Goal: Task Accomplishment & Management: Manage account settings

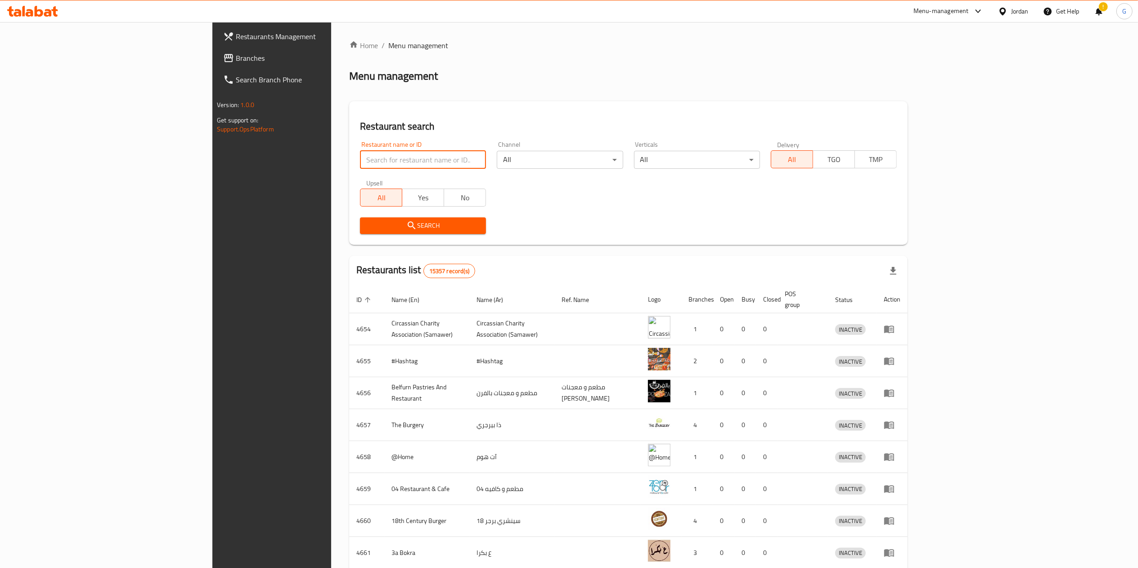
click at [368, 159] on input "search" at bounding box center [423, 160] width 126 height 18
type input "المزيك"
click button "Search" at bounding box center [423, 225] width 126 height 17
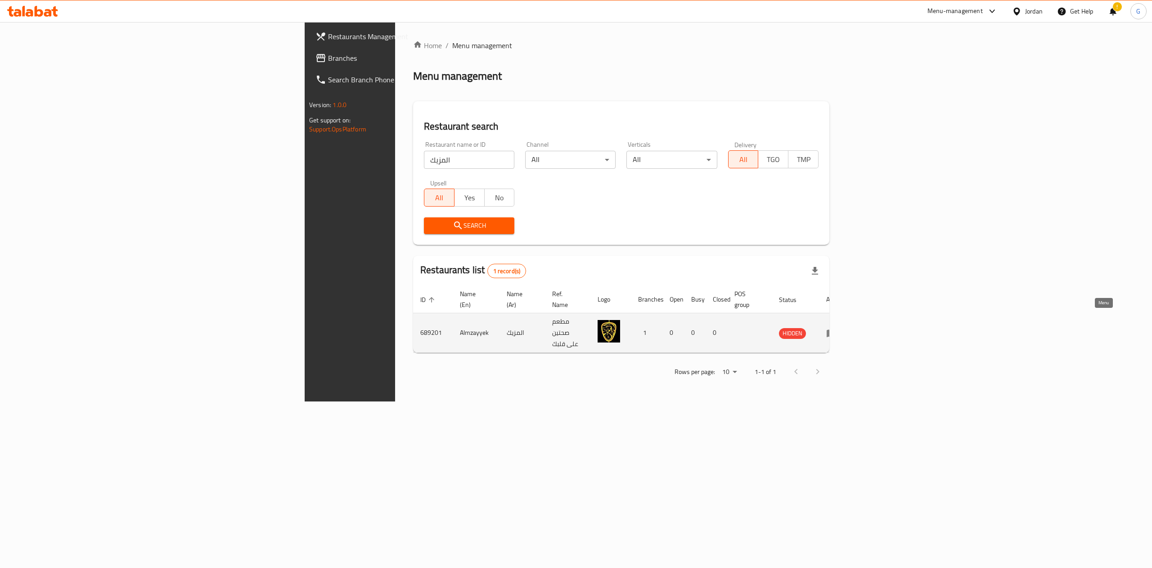
click at [837, 329] on icon "enhanced table" at bounding box center [832, 333] width 10 height 8
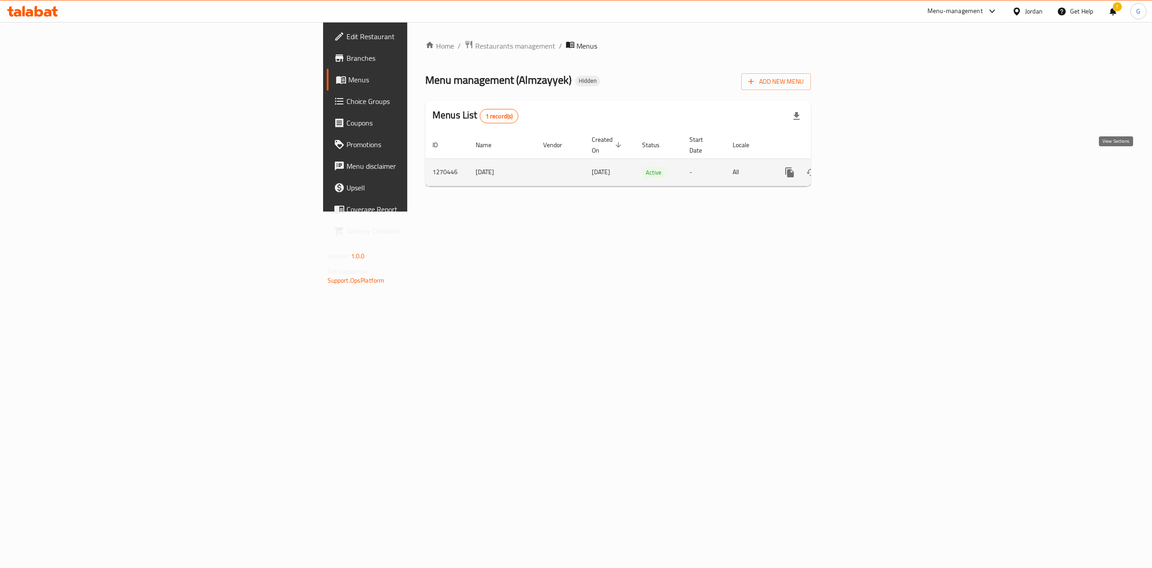
click at [860, 167] on icon "enhanced table" at bounding box center [854, 172] width 11 height 11
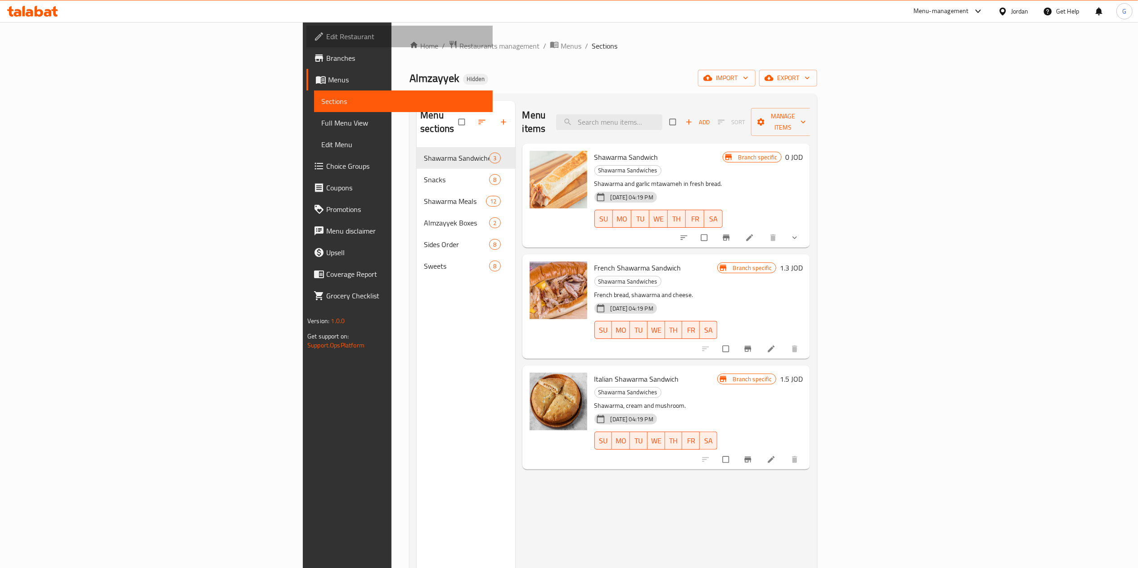
click at [326, 36] on span "Edit Restaurant" at bounding box center [405, 36] width 159 height 11
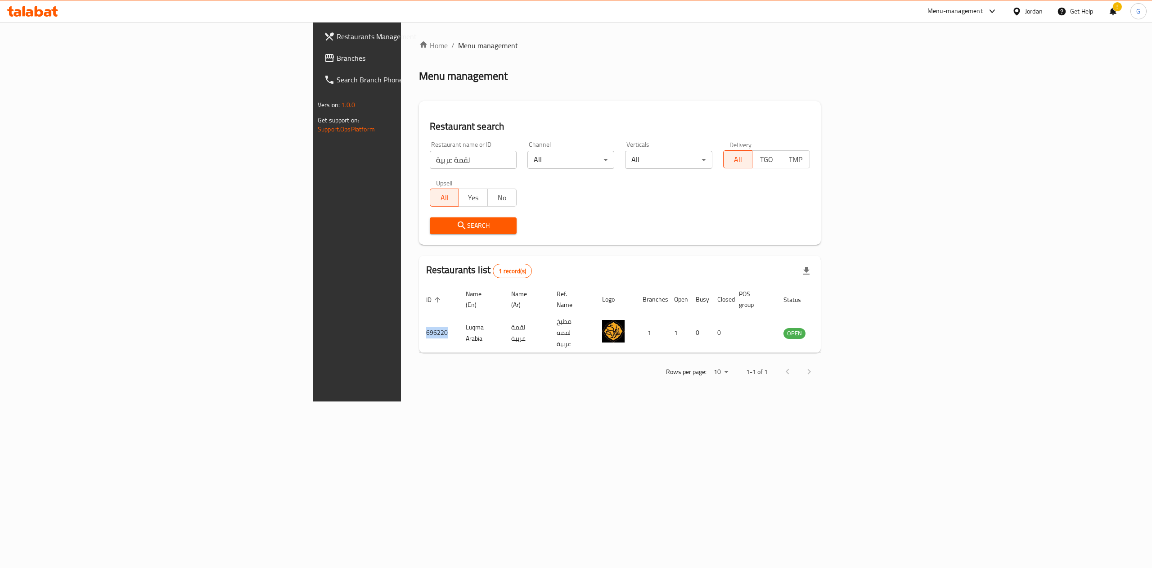
drag, startPoint x: 0, startPoint y: 0, endPoint x: 50, endPoint y: 53, distance: 72.6
click at [337, 53] on span "Branches" at bounding box center [418, 58] width 162 height 11
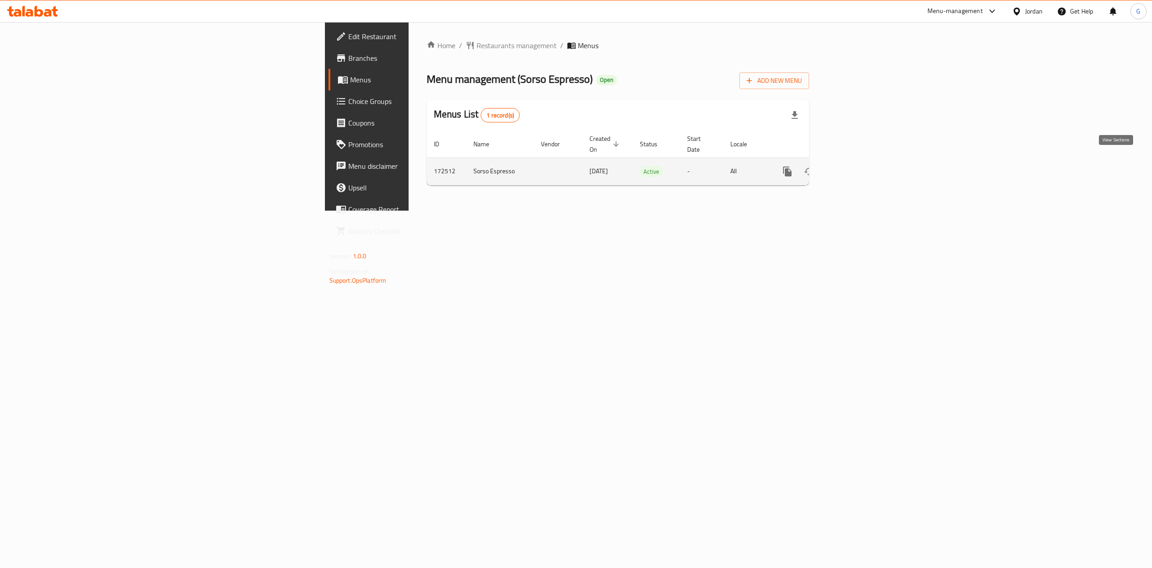
click at [858, 166] on icon "enhanced table" at bounding box center [852, 171] width 11 height 11
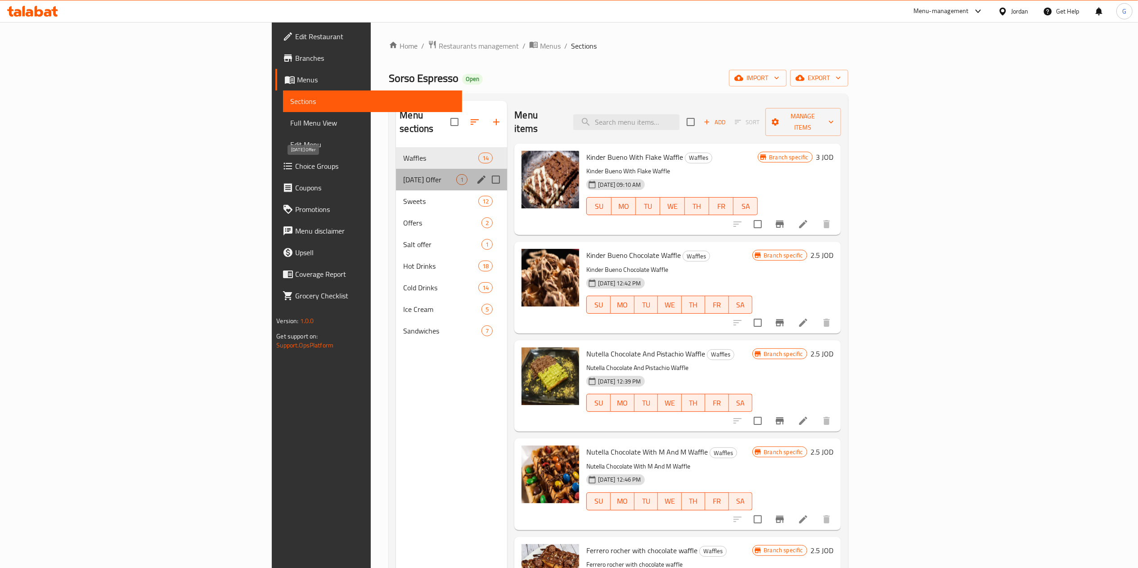
click at [403, 174] on span "Monday Offer" at bounding box center [429, 179] width 53 height 11
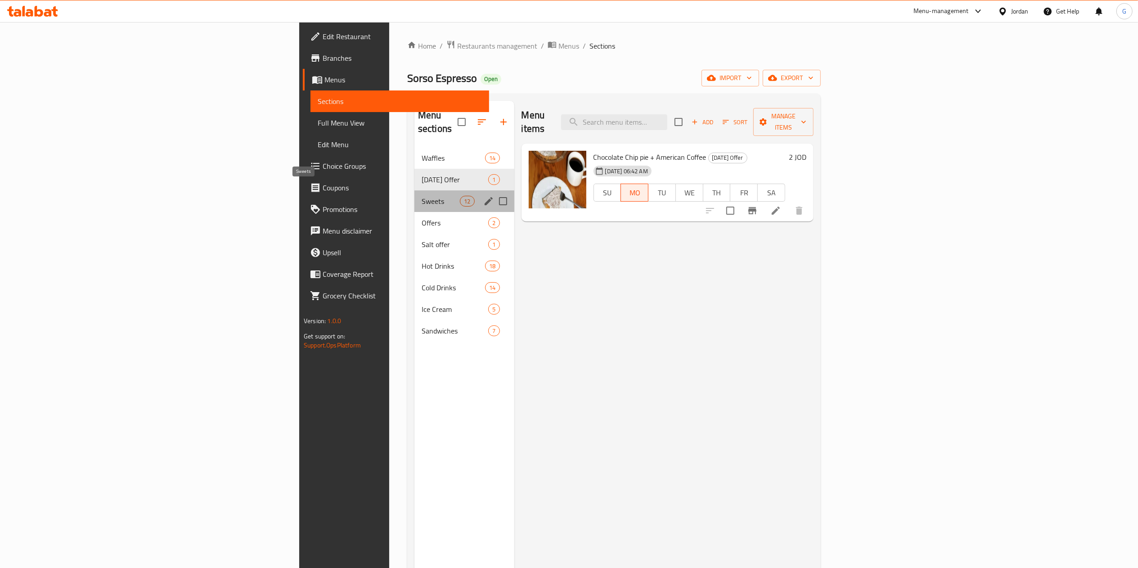
click at [422, 196] on span "Sweets" at bounding box center [441, 201] width 38 height 11
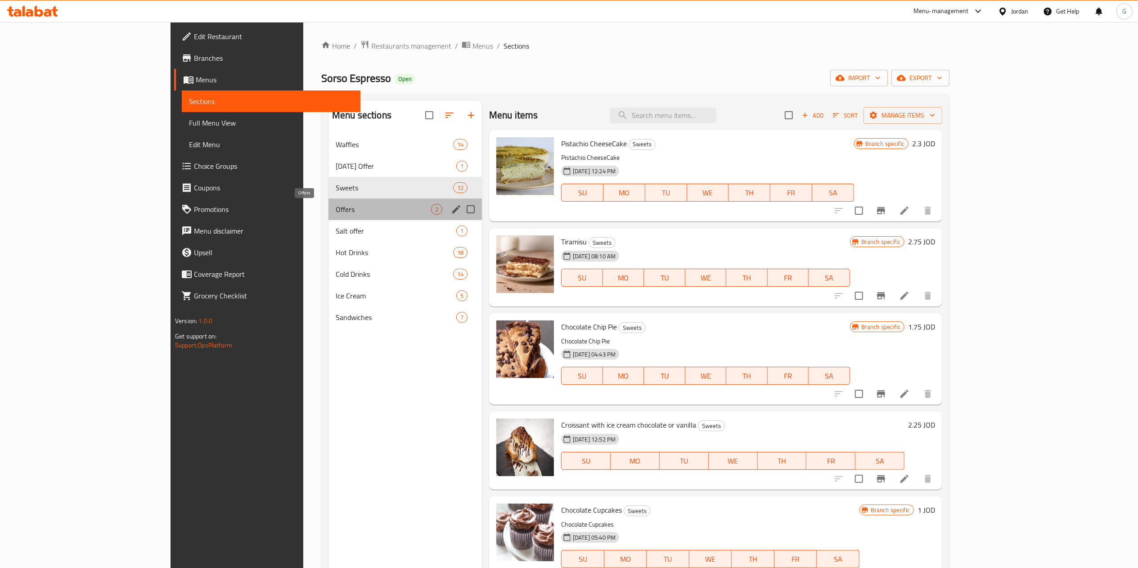
click at [336, 215] on span "Offers" at bounding box center [383, 209] width 95 height 11
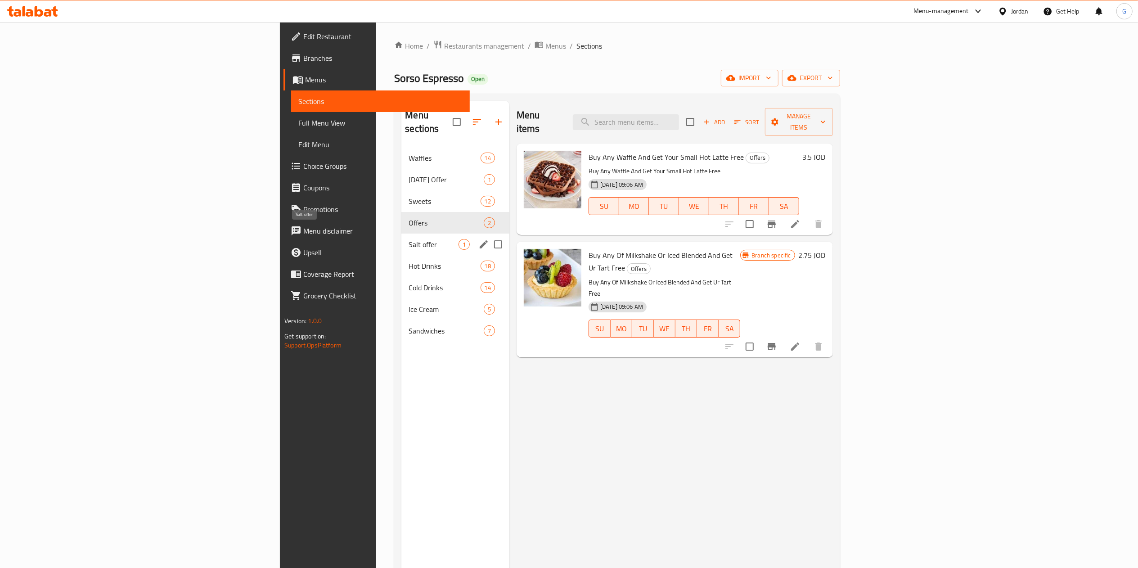
click at [409, 239] on span "Salt offer" at bounding box center [434, 244] width 50 height 11
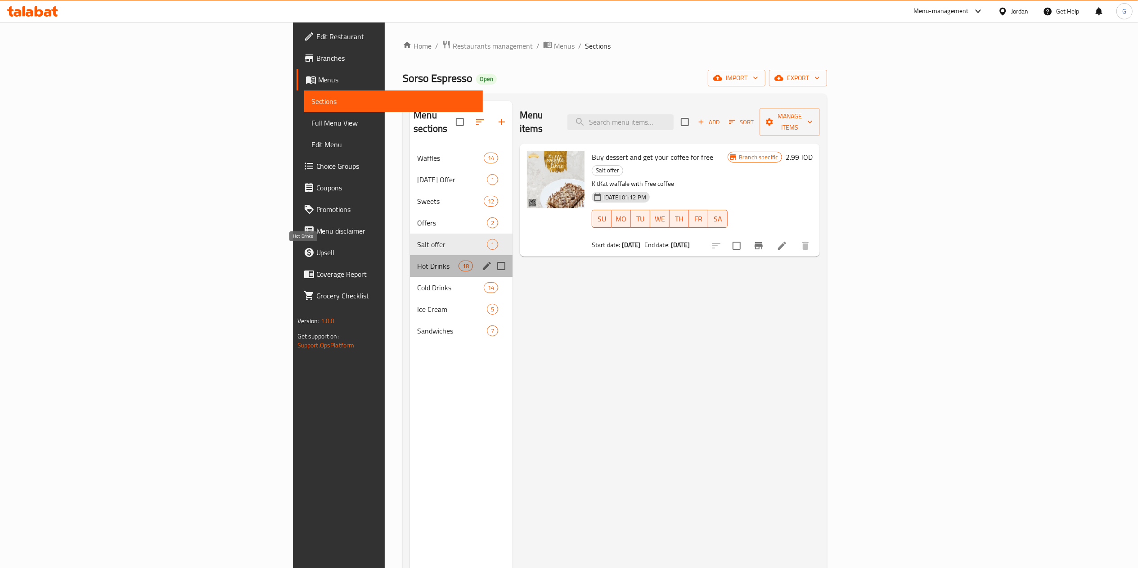
click at [417, 261] on span "Hot Drinks" at bounding box center [437, 266] width 41 height 11
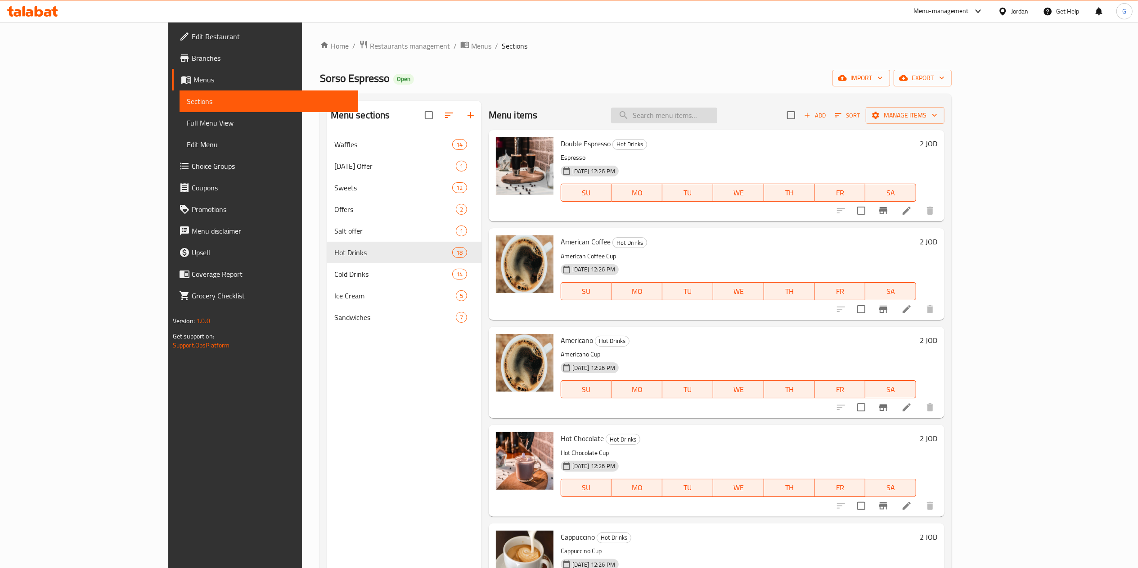
click at [717, 114] on input "search" at bounding box center [664, 116] width 106 height 16
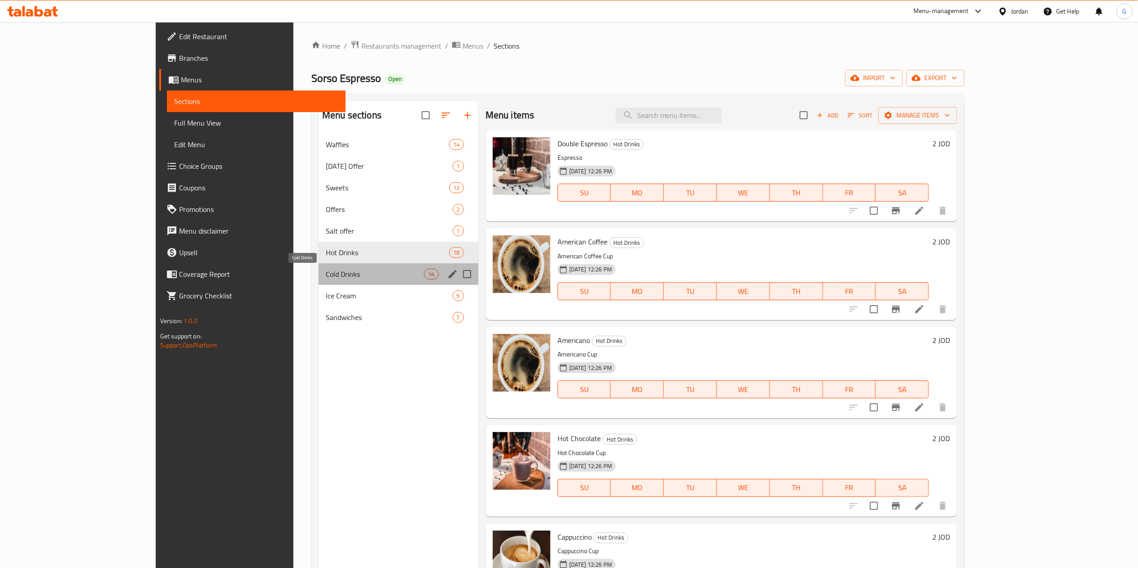
click at [326, 279] on span "Cold Drinks" at bounding box center [375, 274] width 99 height 11
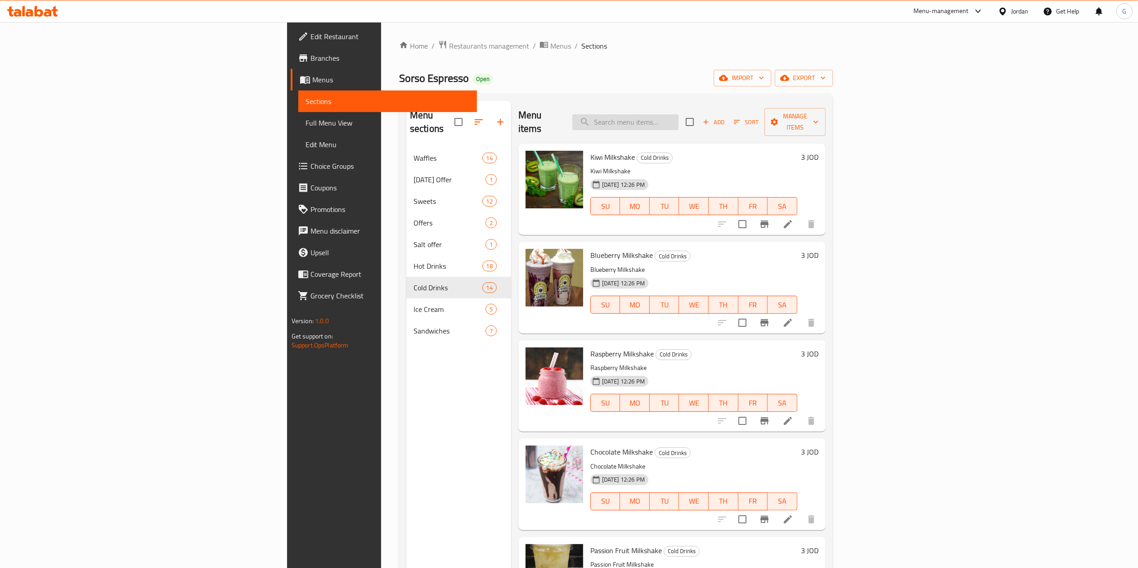
click at [679, 114] on input "search" at bounding box center [625, 122] width 106 height 16
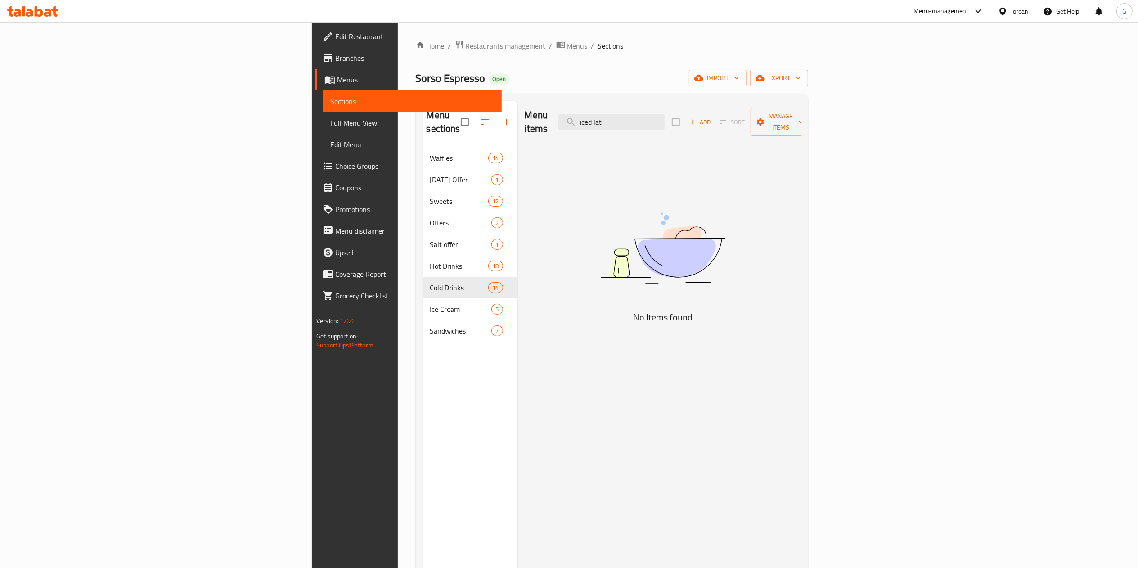
type input "iced latt"
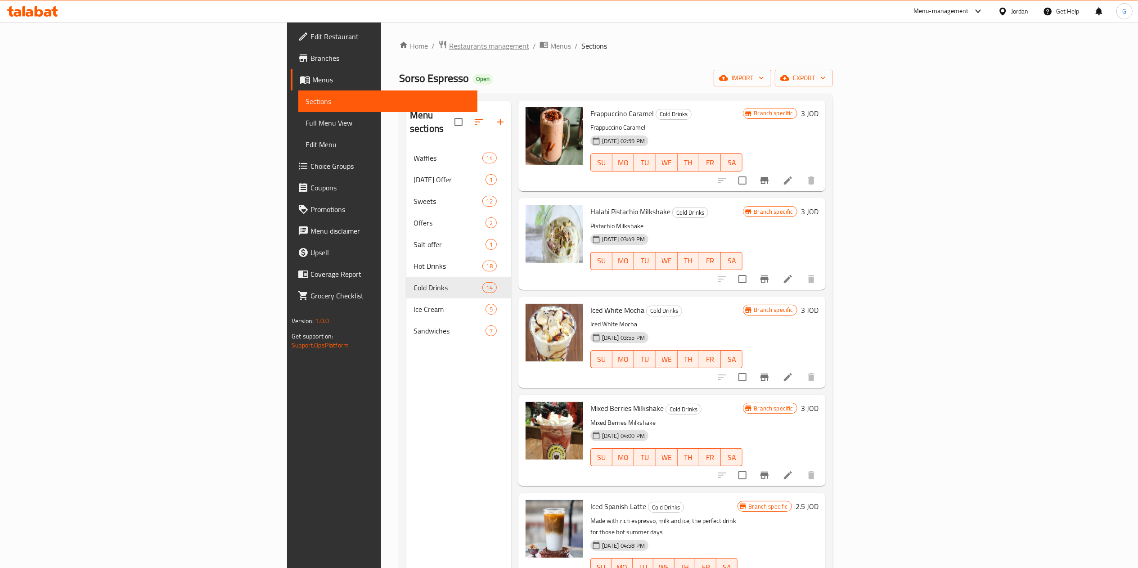
click at [449, 50] on span "Restaurants management" at bounding box center [489, 46] width 80 height 11
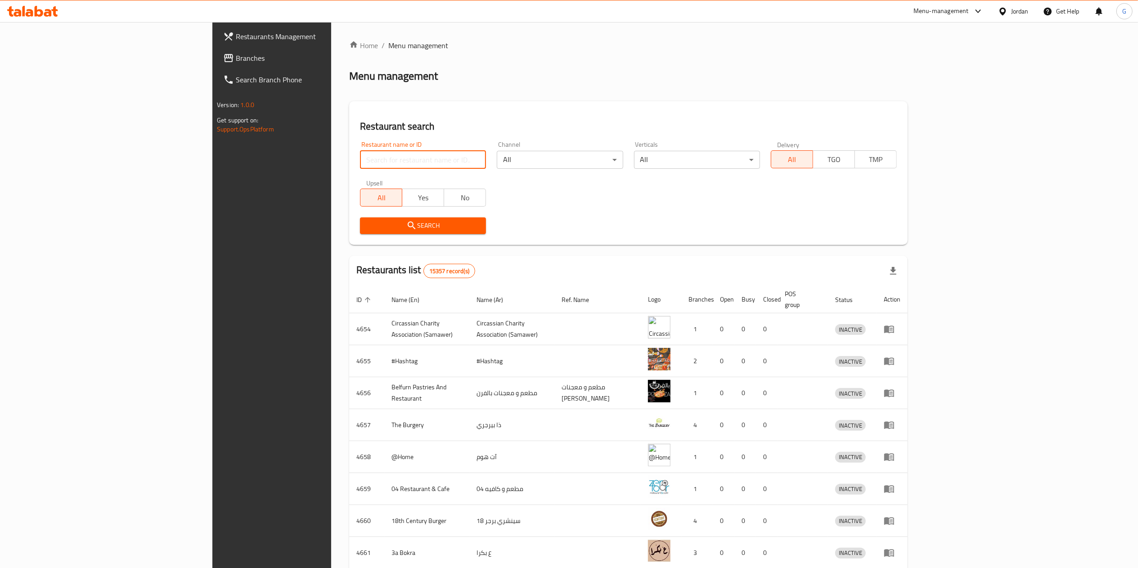
paste input "منسف زمن جدودنا"
click at [360, 154] on input "search" at bounding box center [423, 160] width 126 height 18
type input "منسف زمن جدودنا"
click button "Search" at bounding box center [423, 225] width 126 height 17
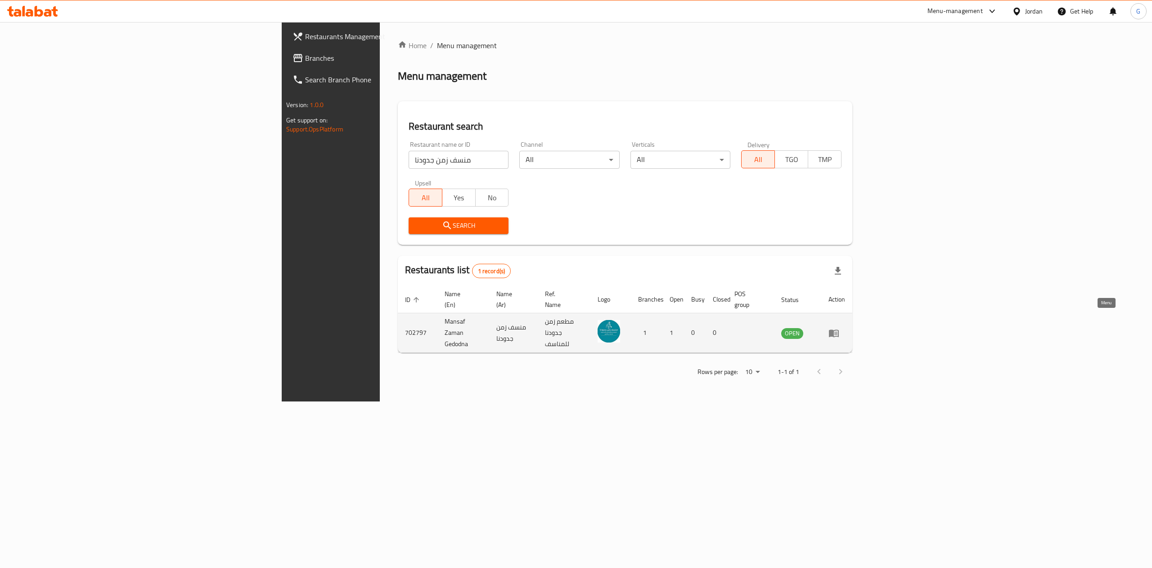
click at [837, 332] on icon "enhanced table" at bounding box center [835, 334] width 3 height 4
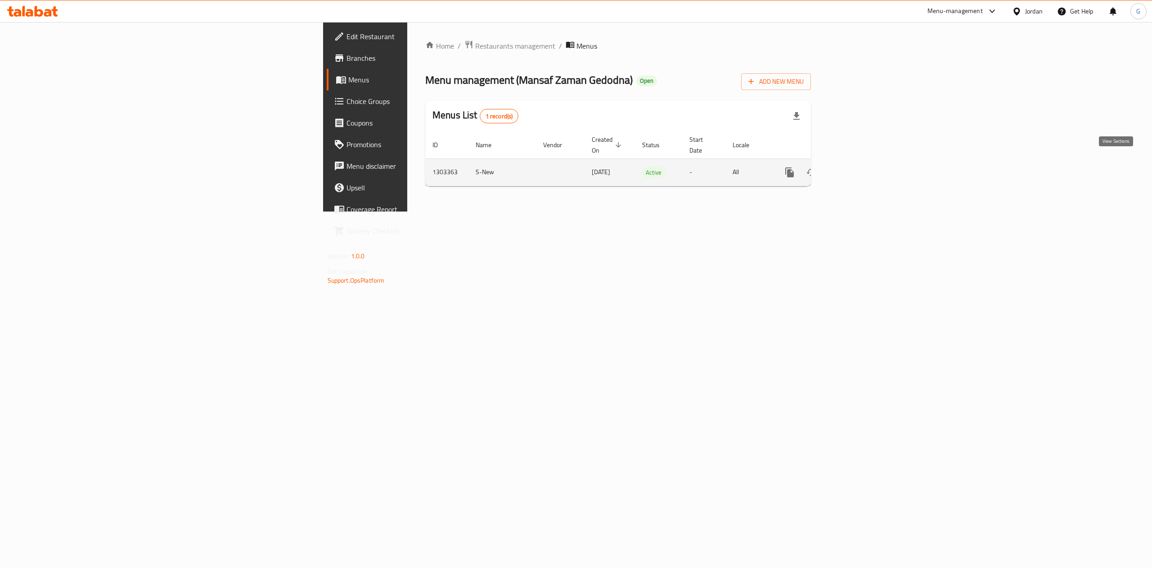
click at [859, 168] on icon "enhanced table" at bounding box center [855, 172] width 8 height 8
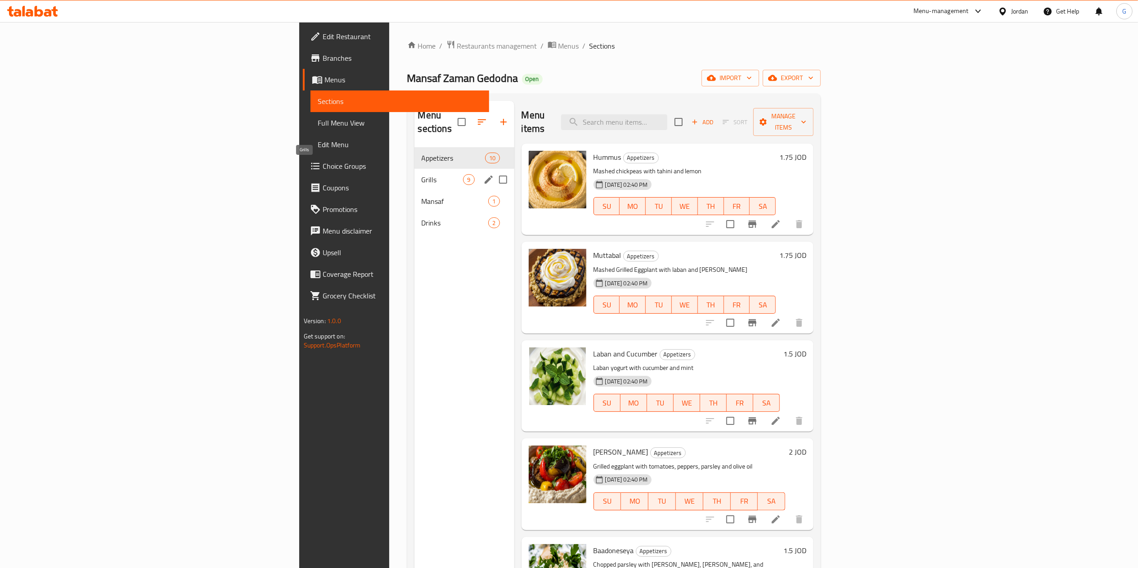
click at [422, 174] on span "Grills" at bounding box center [443, 179] width 42 height 11
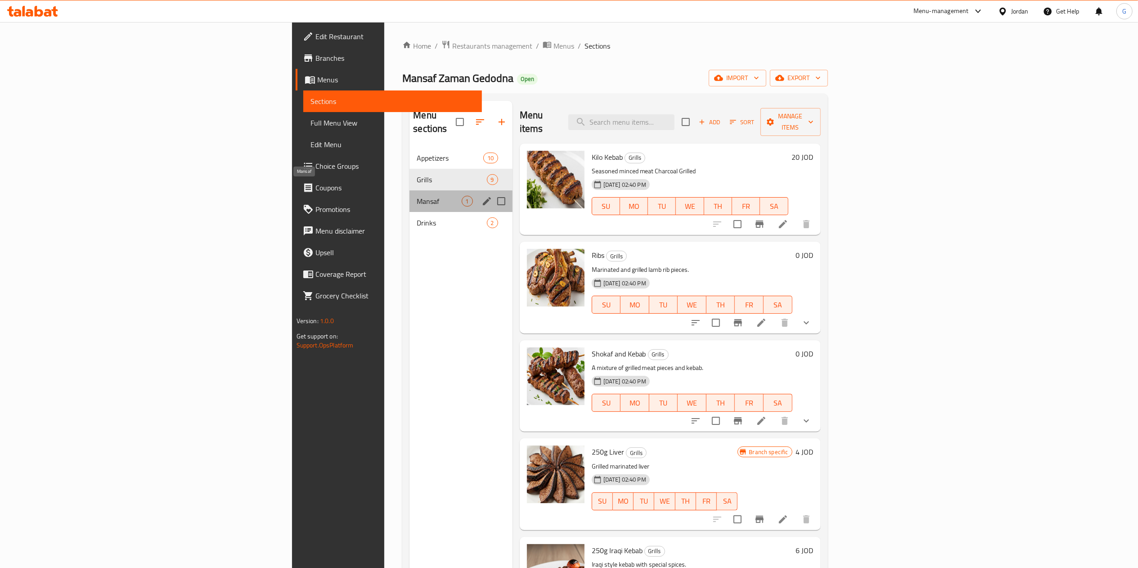
click at [417, 196] on span "Mansaf" at bounding box center [439, 201] width 45 height 11
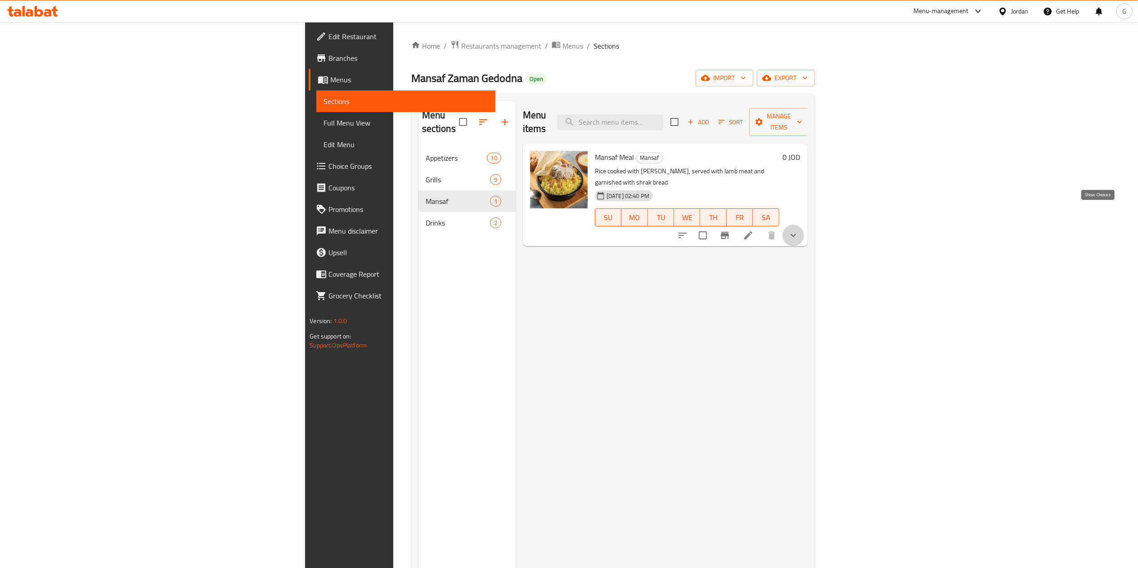
click at [799, 230] on icon "show more" at bounding box center [793, 235] width 11 height 11
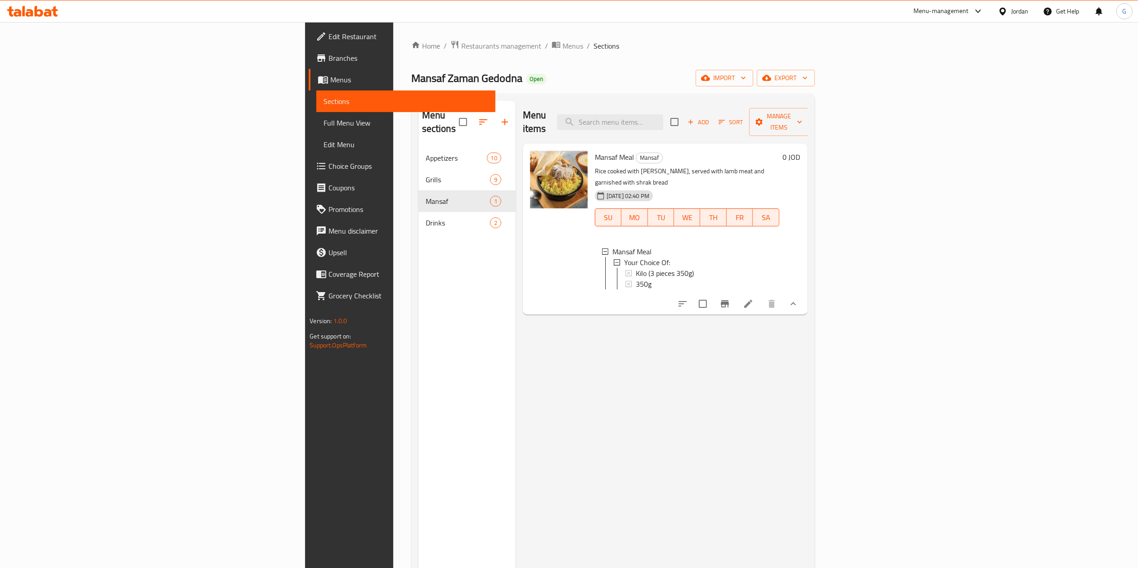
scroll to position [1, 0]
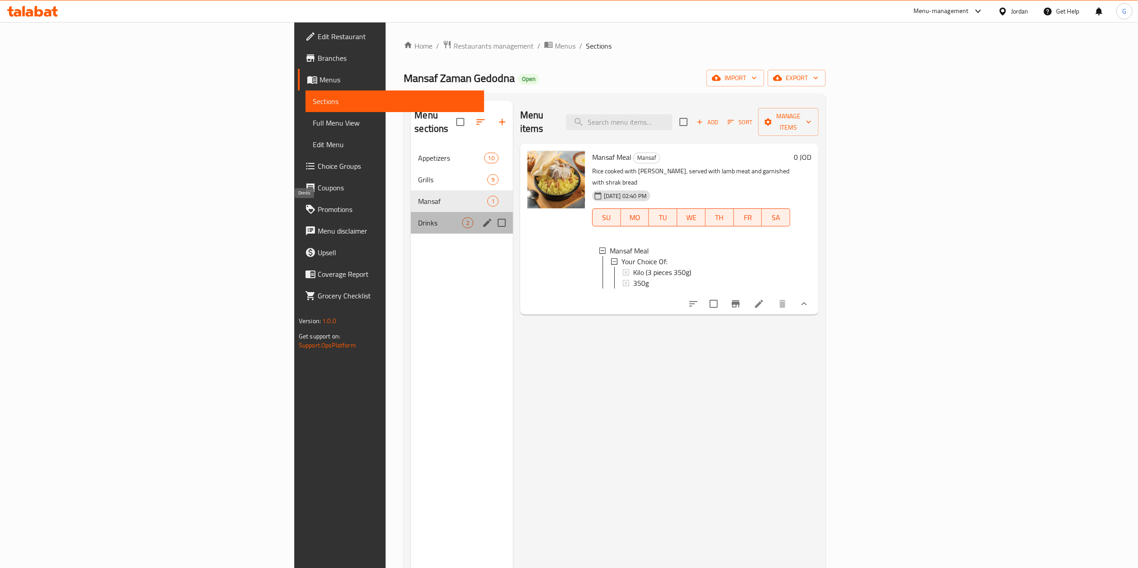
click at [418, 217] on span "Drinks" at bounding box center [440, 222] width 44 height 11
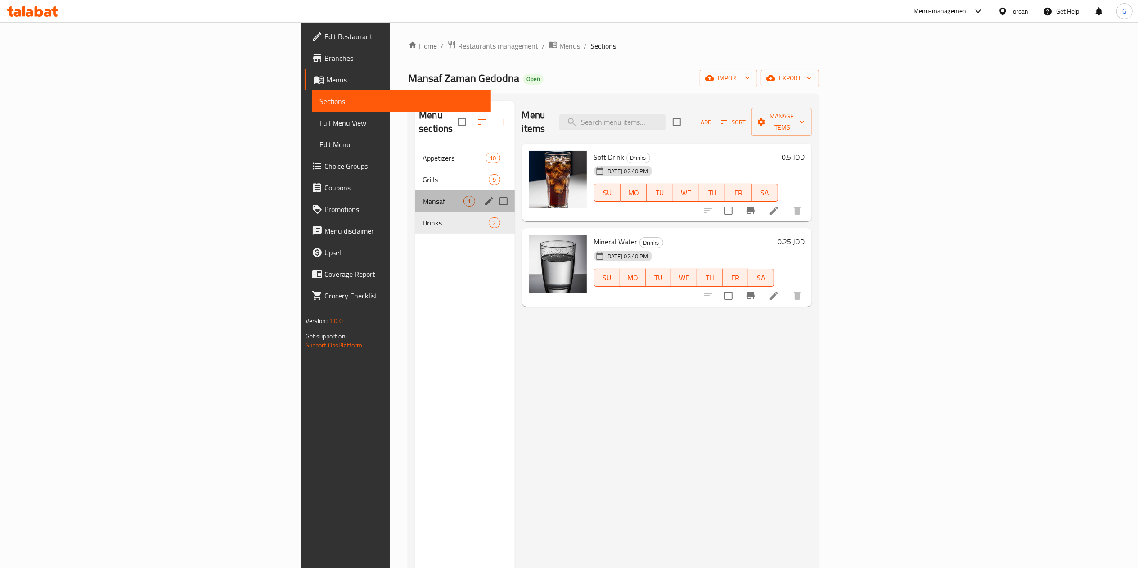
click at [415, 194] on div "Mansaf 1" at bounding box center [464, 201] width 99 height 22
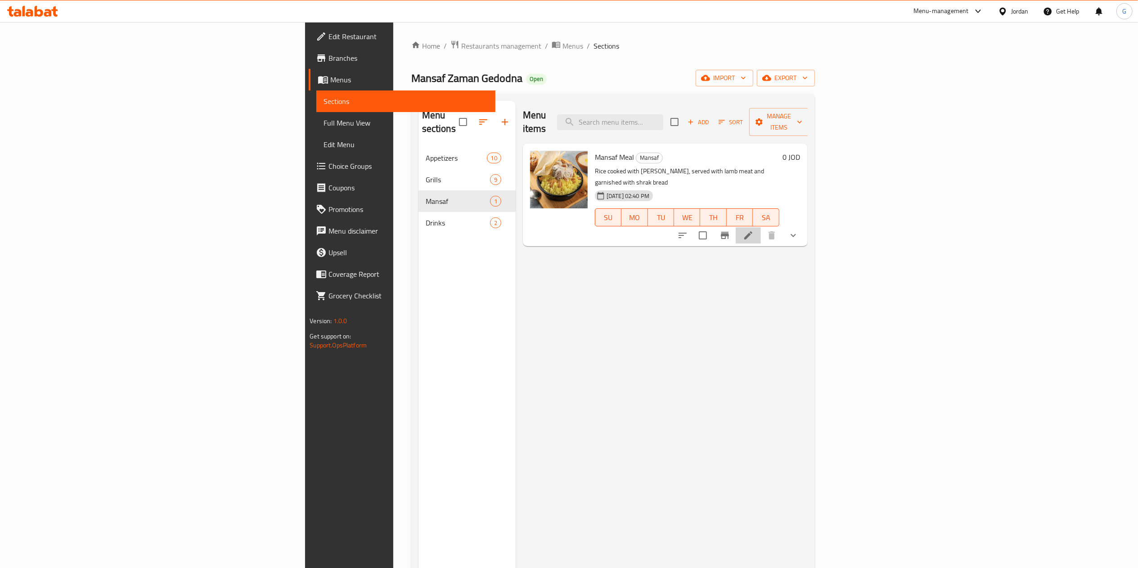
click at [761, 227] on li at bounding box center [748, 235] width 25 height 16
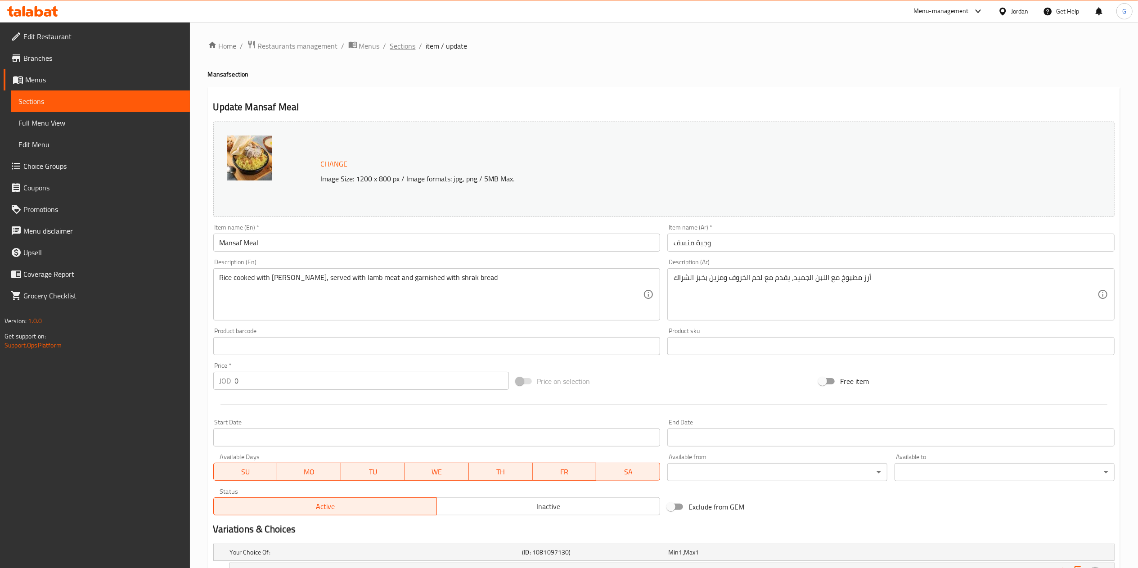
click at [398, 45] on span "Sections" at bounding box center [403, 46] width 26 height 11
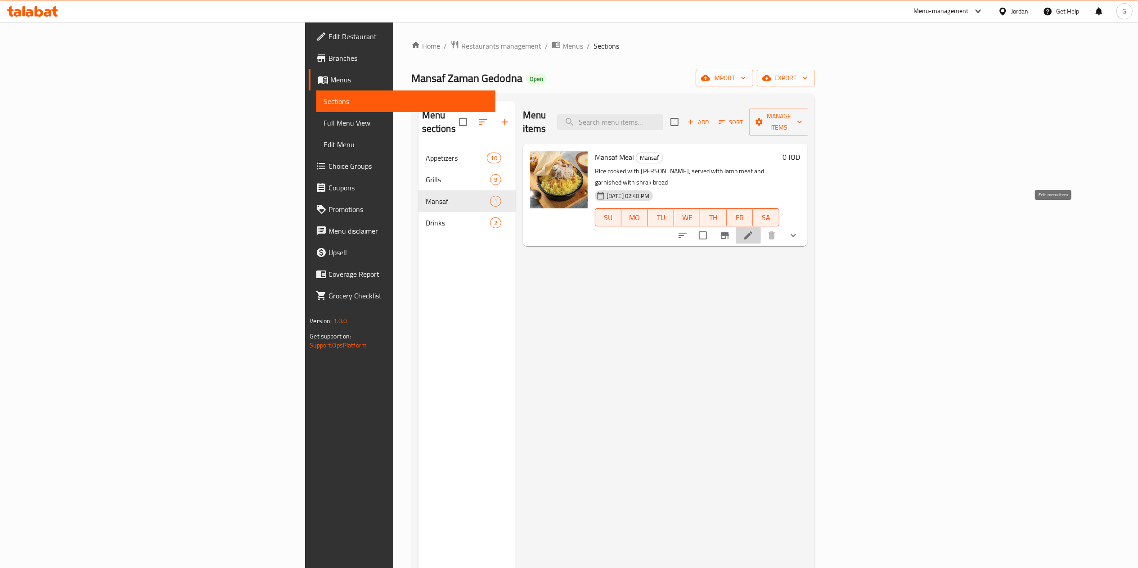
click at [754, 230] on icon at bounding box center [748, 235] width 11 height 11
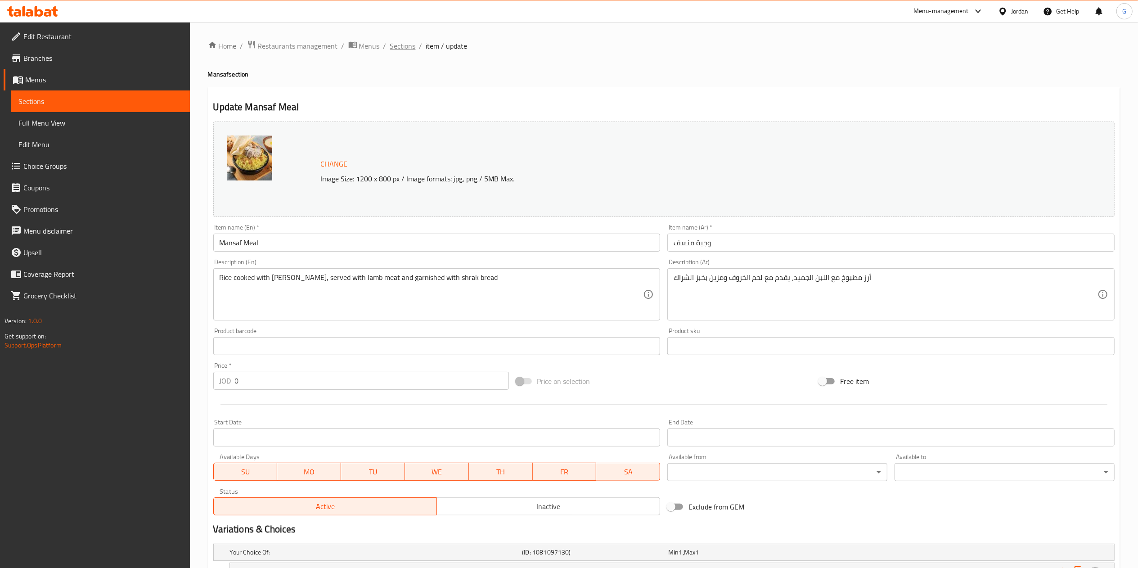
click at [402, 50] on span "Sections" at bounding box center [403, 46] width 26 height 11
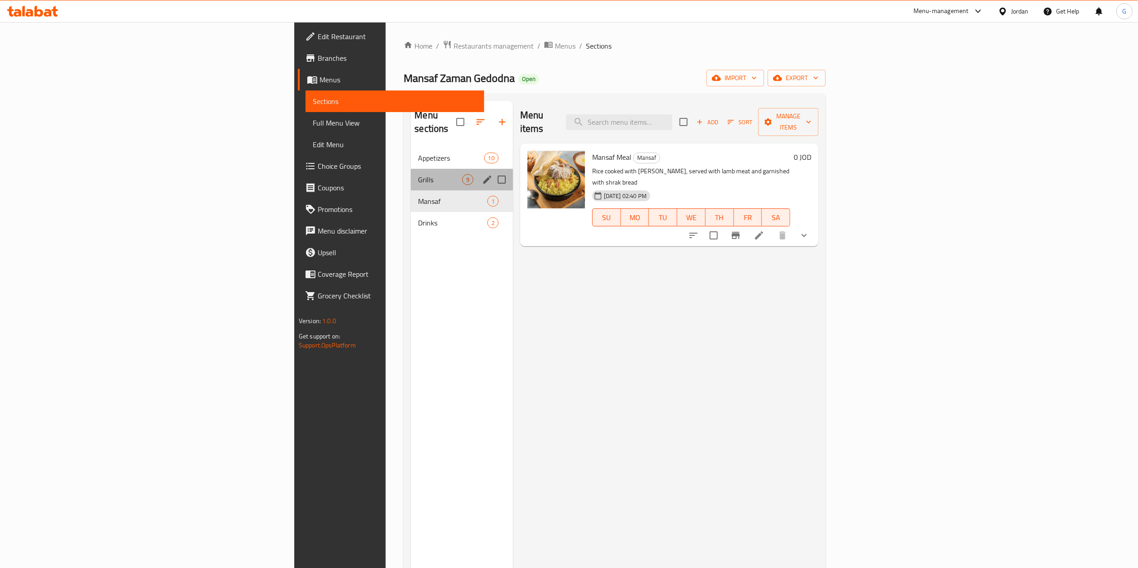
click at [411, 169] on div "Grills 9" at bounding box center [462, 180] width 102 height 22
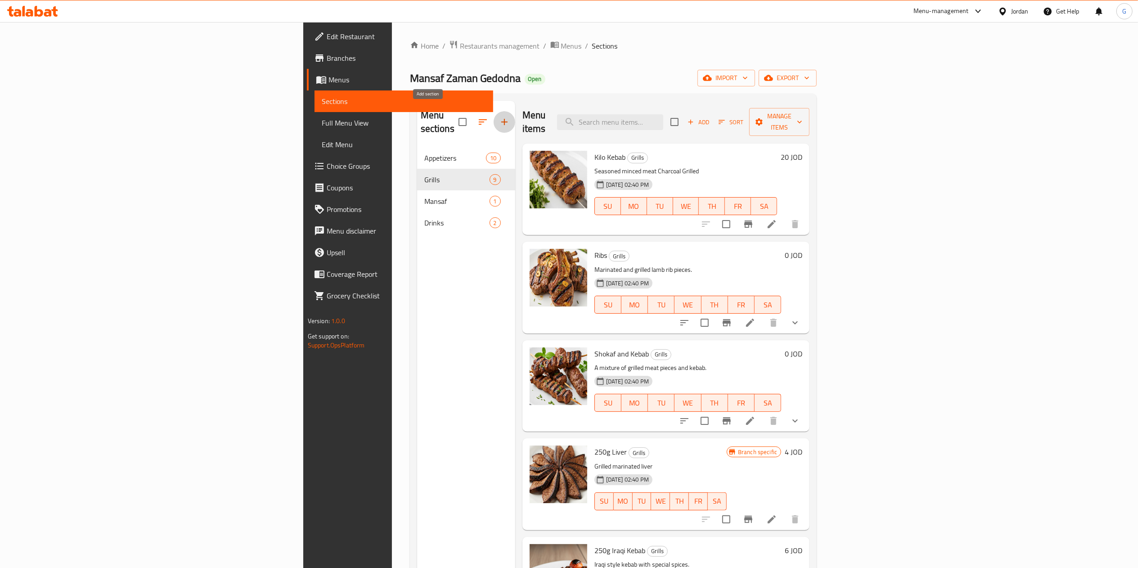
click at [494, 122] on button "button" at bounding box center [505, 122] width 22 height 22
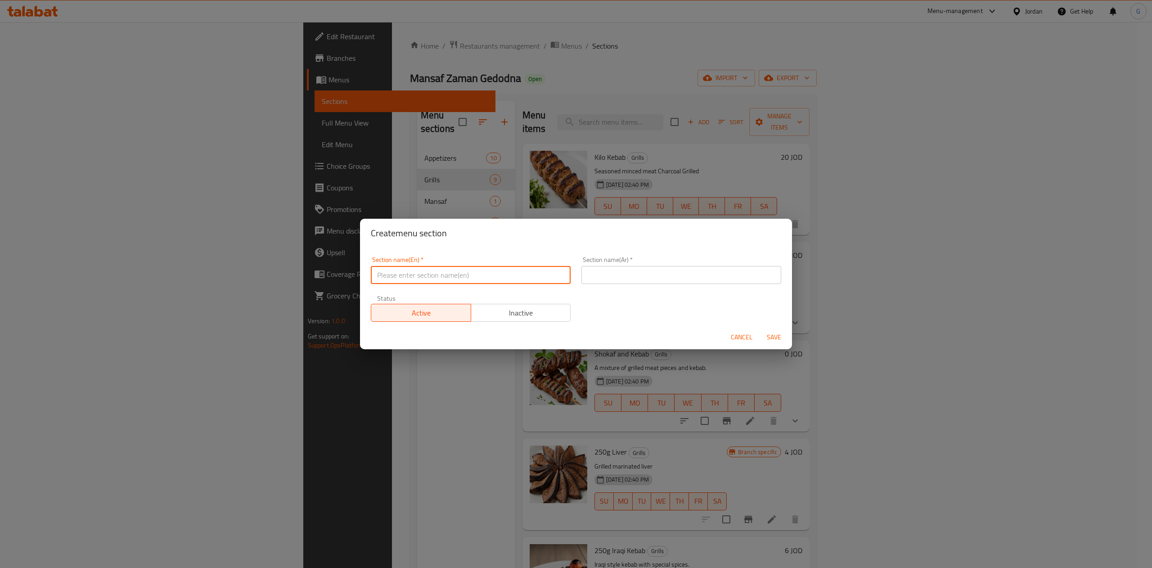
click at [447, 275] on input "text" at bounding box center [471, 275] width 200 height 18
type input "Sandwichs"
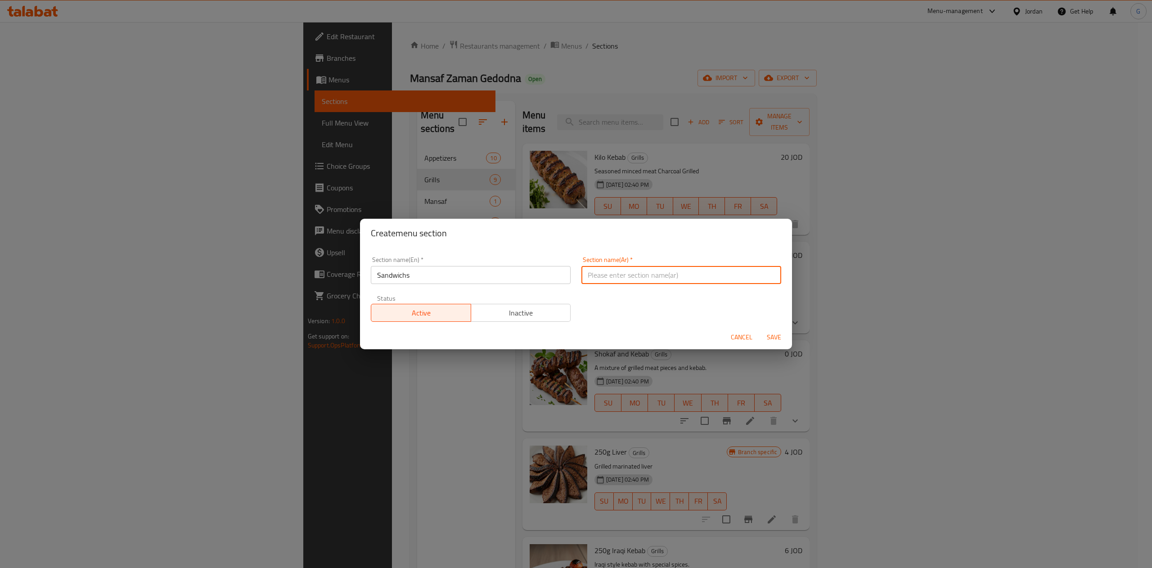
click at [604, 269] on input "text" at bounding box center [681, 275] width 200 height 18
type input "ساندوش"
click at [552, 318] on span "Inactive" at bounding box center [521, 312] width 93 height 13
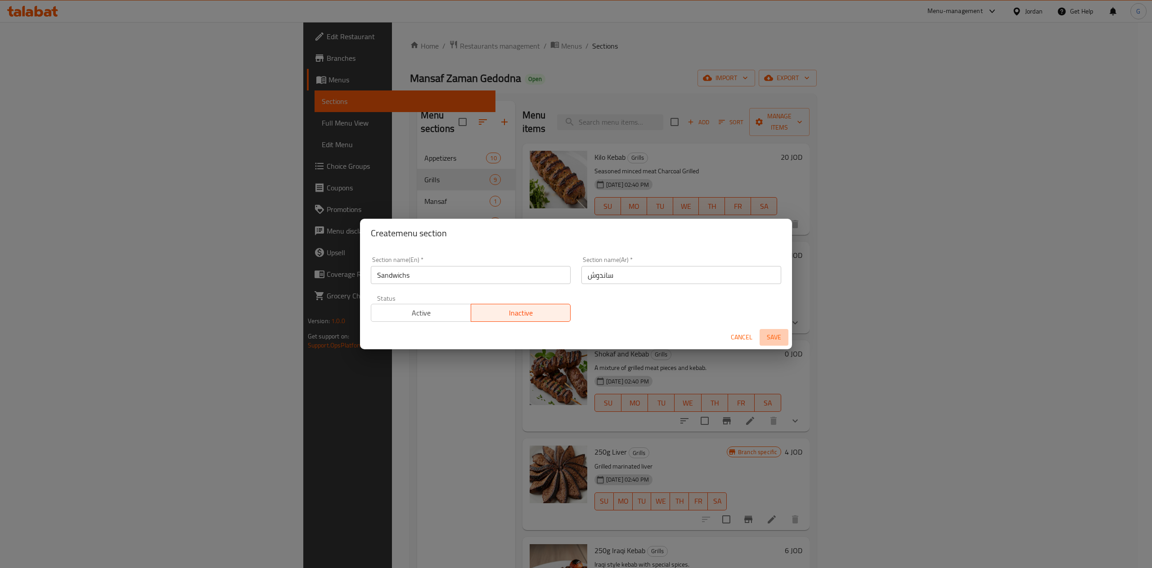
click at [769, 336] on span "Save" at bounding box center [774, 337] width 22 height 11
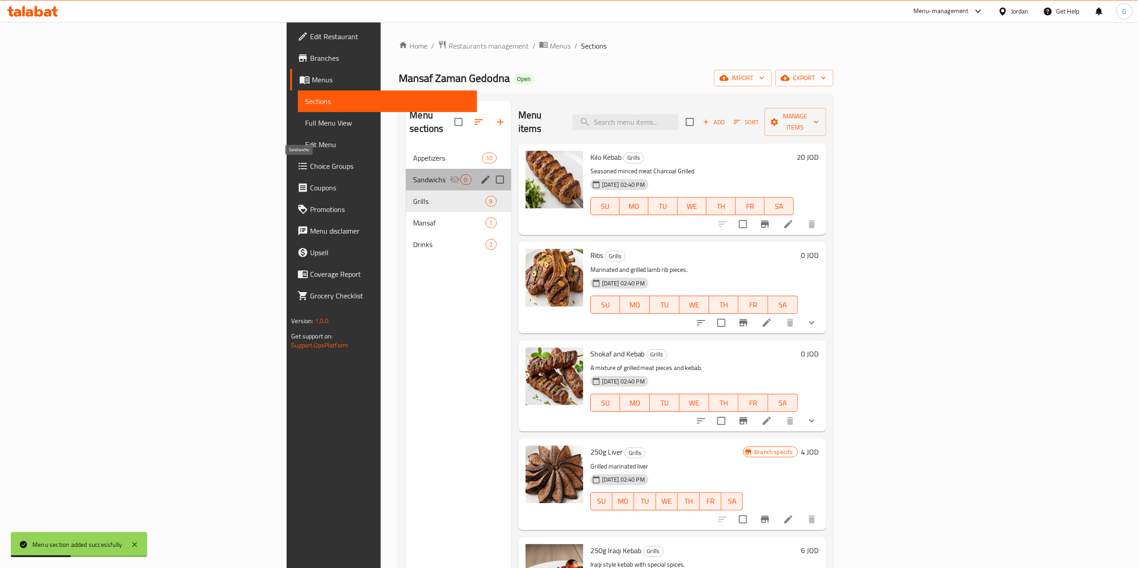
click at [413, 174] on span "Sandwichs" at bounding box center [431, 179] width 36 height 11
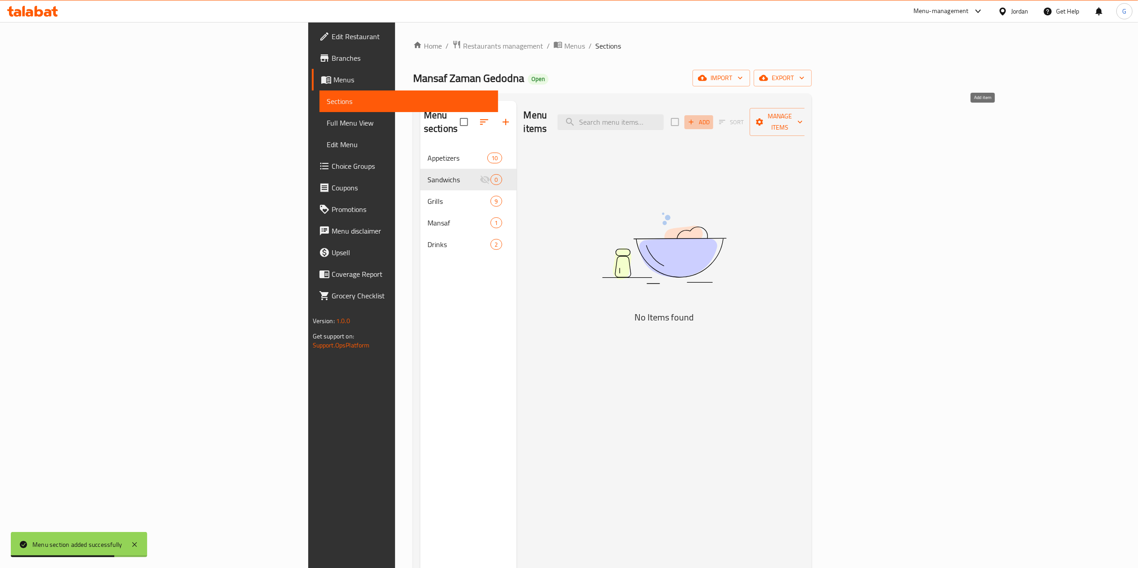
click at [711, 117] on span "Add" at bounding box center [699, 122] width 24 height 10
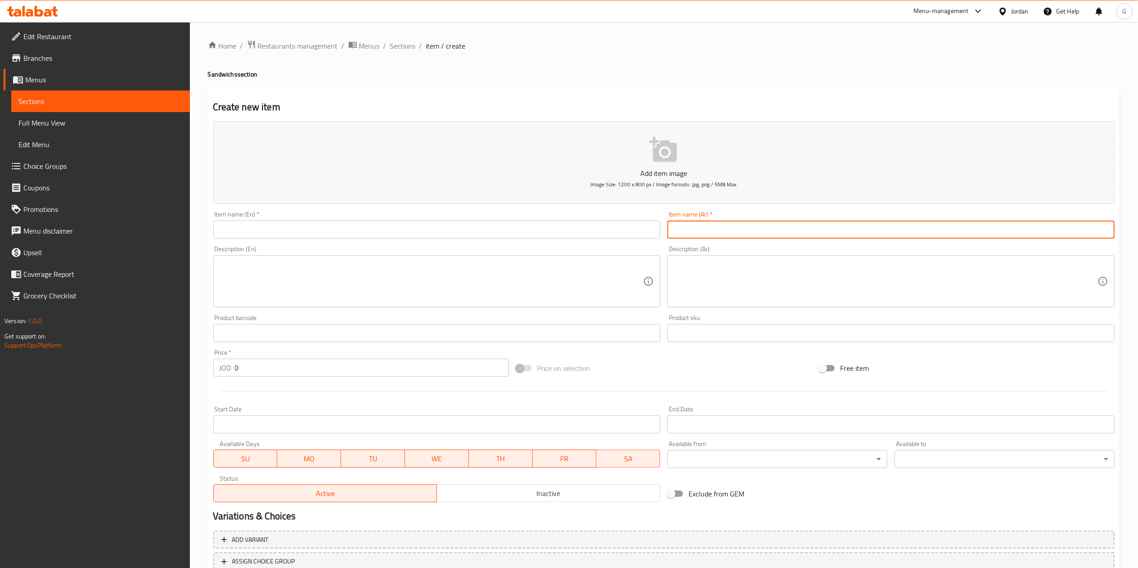
paste input "ساندوش شقف ٢.٢٥٠"
click at [685, 223] on input "ساندوش شقف ٢.٢٥٠" at bounding box center [890, 230] width 447 height 18
drag, startPoint x: 689, startPoint y: 229, endPoint x: 659, endPoint y: 228, distance: 30.2
click at [659, 228] on div "Add item image Image Size: 1200 x 800 px / Image formats: jpg, png / 5MB Max. I…" at bounding box center [664, 312] width 909 height 388
type input "ساندوش شقف"
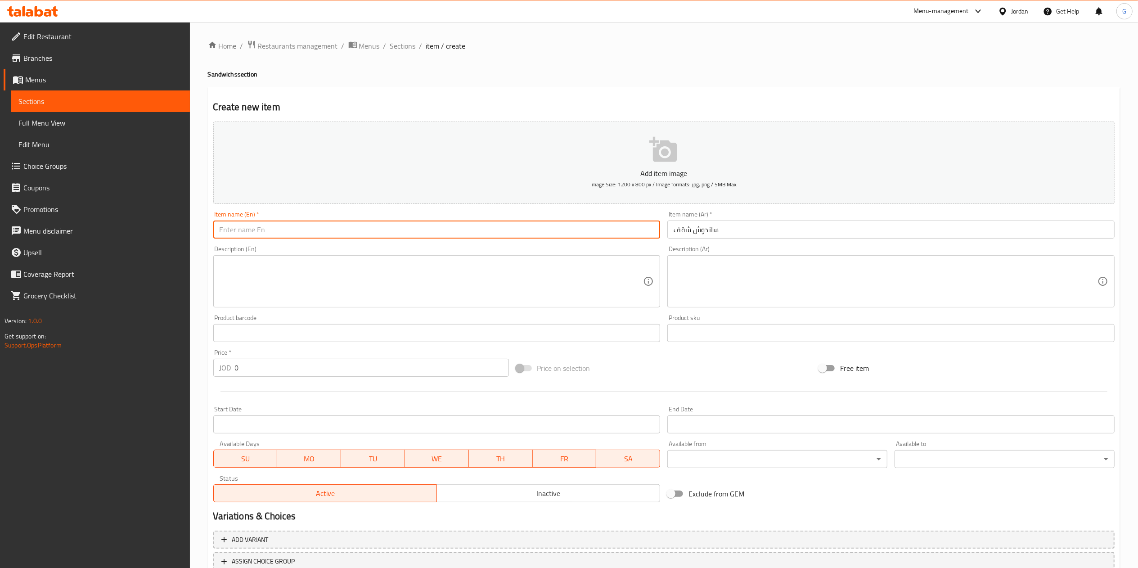
click at [636, 228] on input "text" at bounding box center [436, 230] width 447 height 18
click at [252, 231] on input "meat sandich" at bounding box center [436, 230] width 447 height 18
type input "meat sandwich"
click at [259, 375] on input "0" at bounding box center [372, 368] width 274 height 18
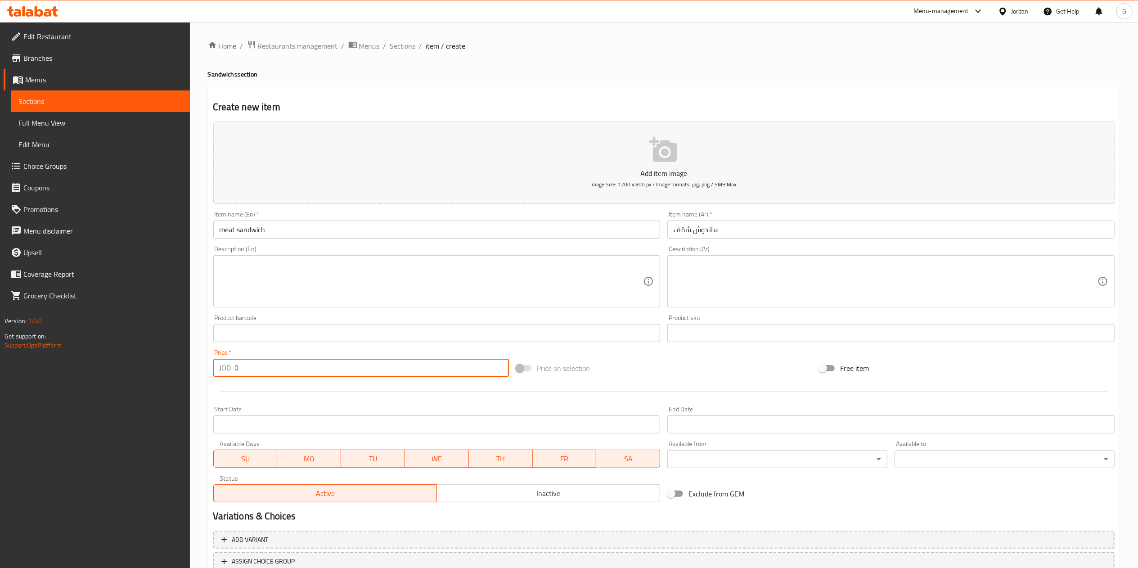
click at [259, 375] on input "0" at bounding box center [372, 368] width 274 height 18
type input "2.25"
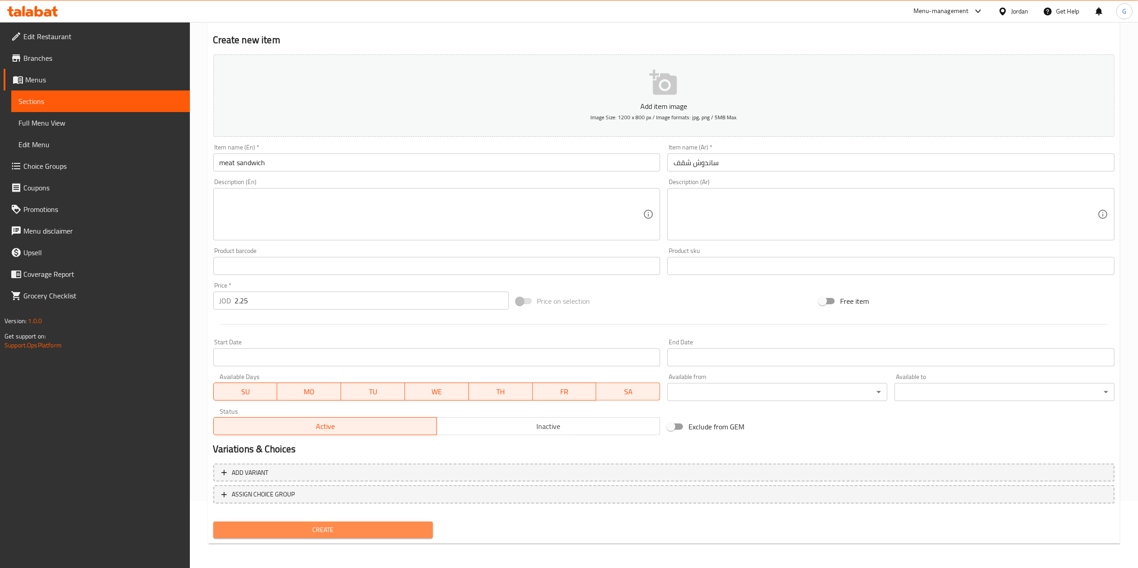
click at [347, 524] on span "Create" at bounding box center [324, 529] width 206 height 11
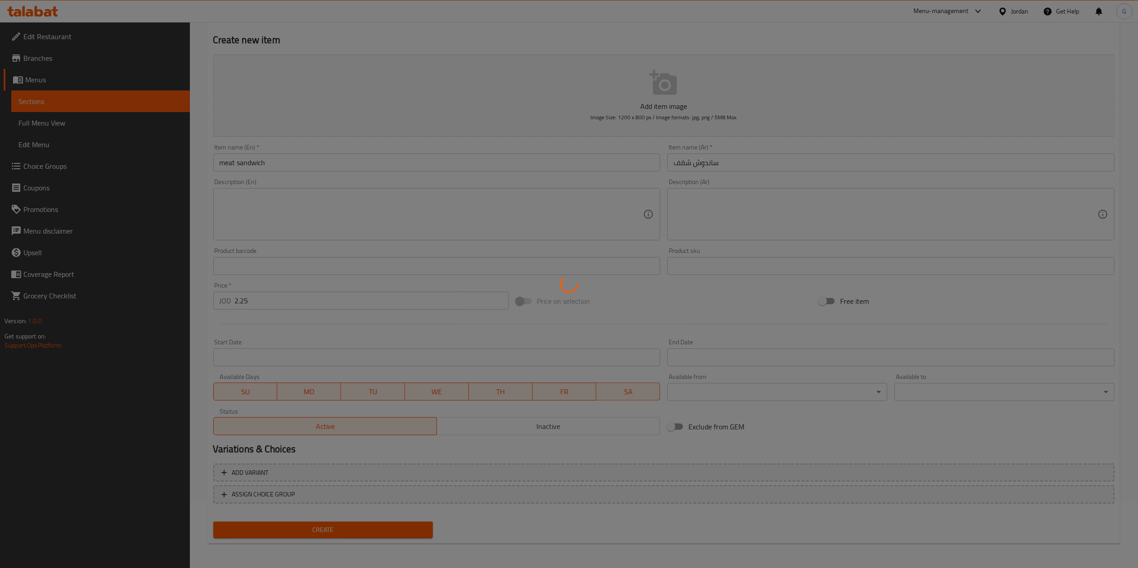
type input "0"
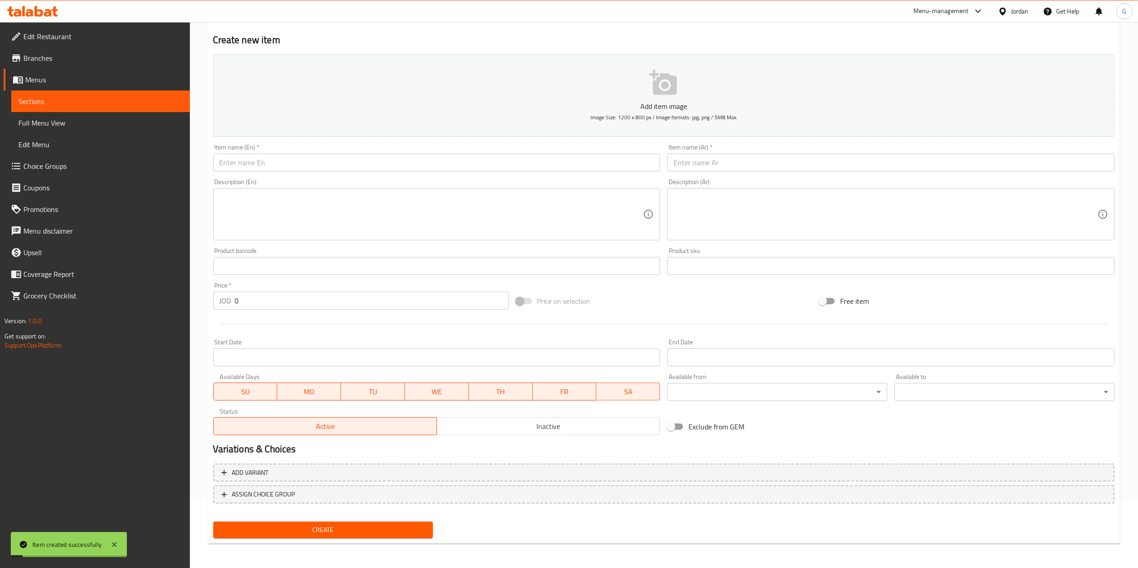
scroll to position [0, 0]
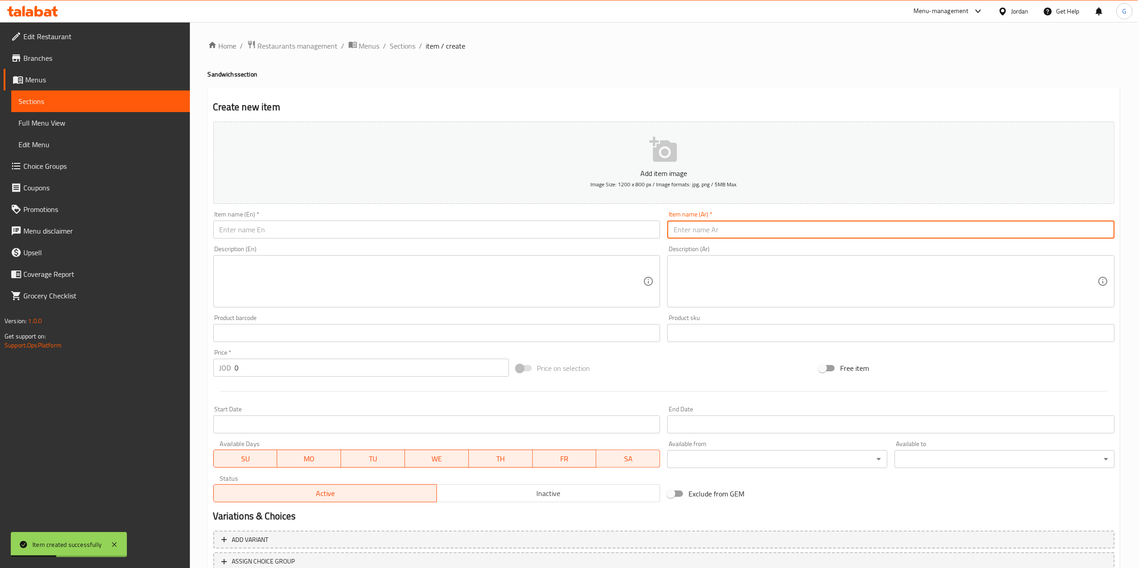
click at [710, 227] on input "text" at bounding box center [890, 230] width 447 height 18
drag, startPoint x: 705, startPoint y: 230, endPoint x: 634, endPoint y: 231, distance: 71.1
click at [634, 231] on div "Add item image Image Size: 1200 x 800 px / Image formats: jpg, png / 5MB Max. I…" at bounding box center [664, 312] width 909 height 388
type input "ساندوش كباب"
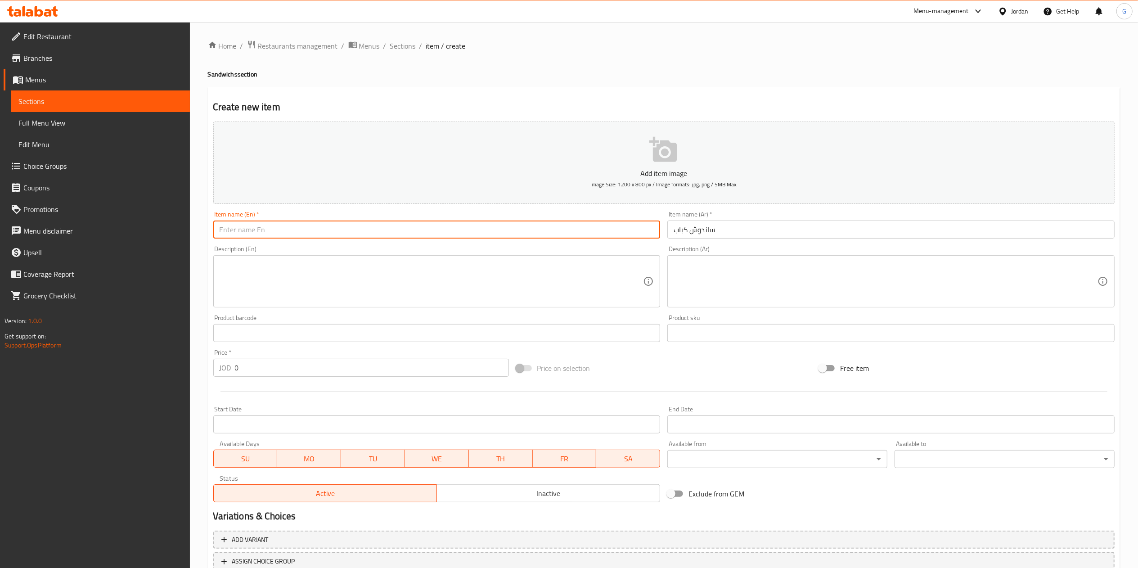
click at [569, 231] on input "text" at bounding box center [436, 230] width 447 height 18
type input "Kabab sandwich"
click at [269, 365] on input "0" at bounding box center [372, 368] width 274 height 18
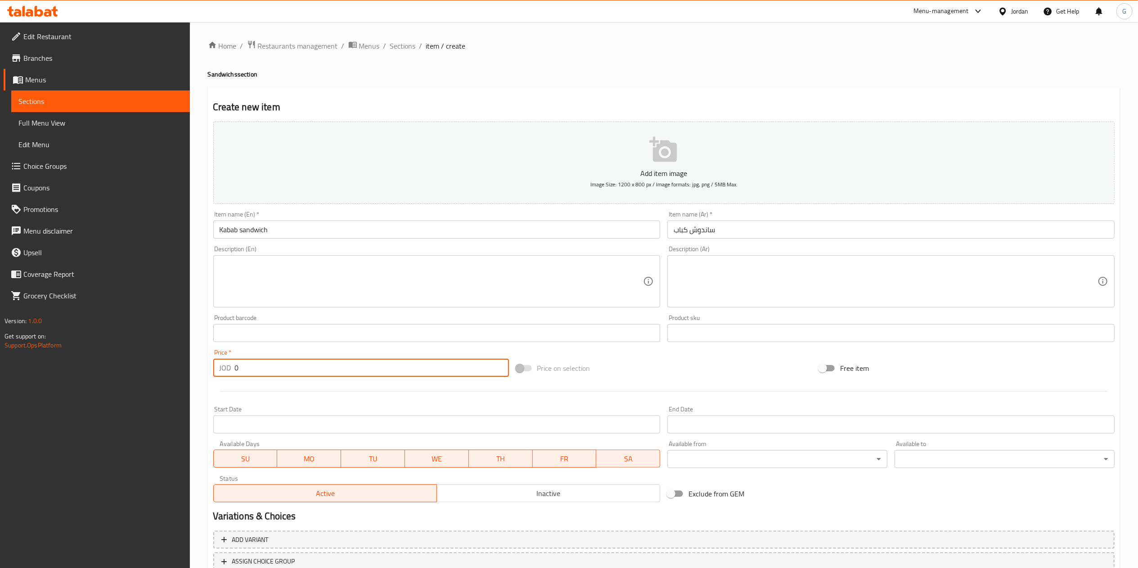
click at [269, 365] on input "0" at bounding box center [372, 368] width 274 height 18
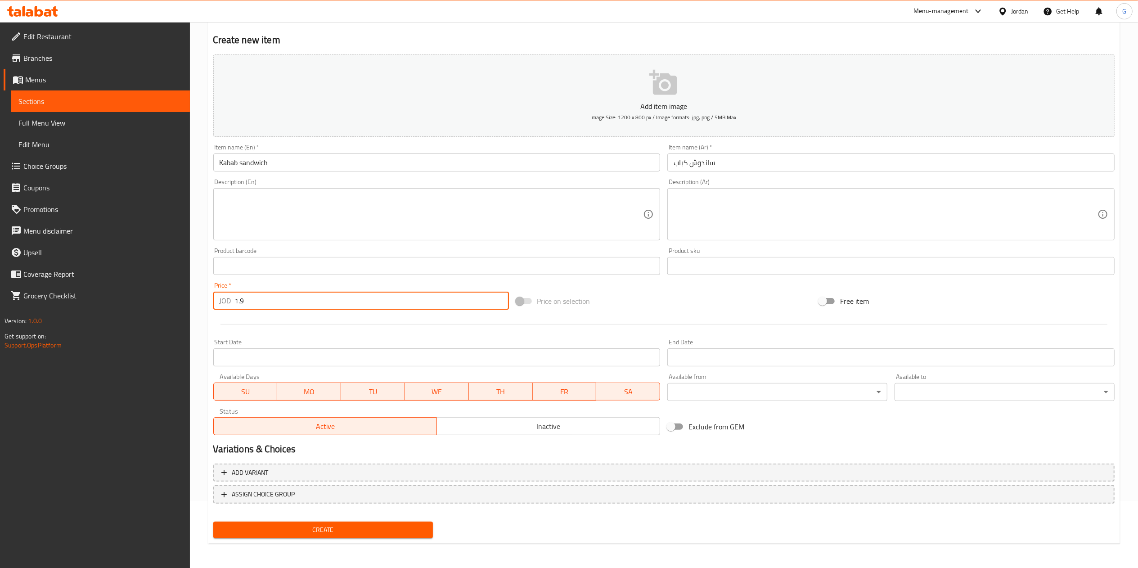
type input "1.9"
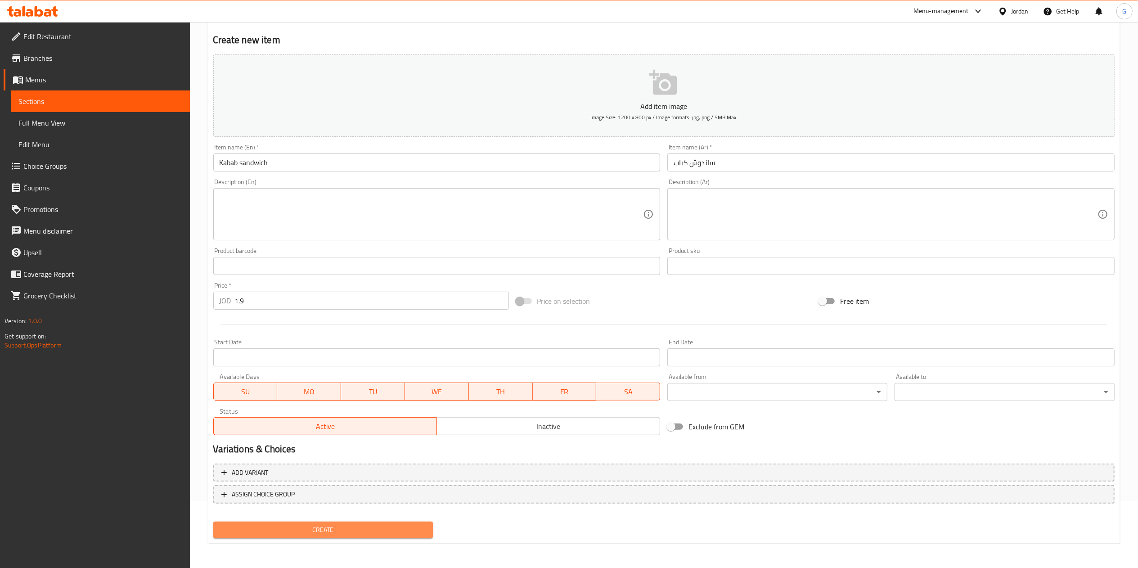
click at [371, 527] on span "Create" at bounding box center [324, 529] width 206 height 11
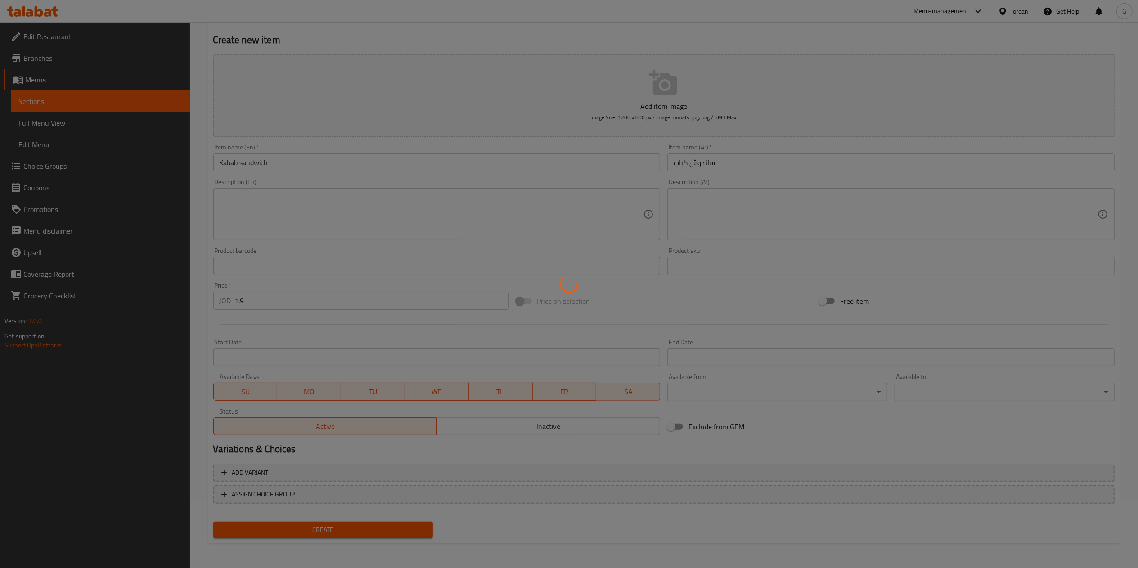
type input "0"
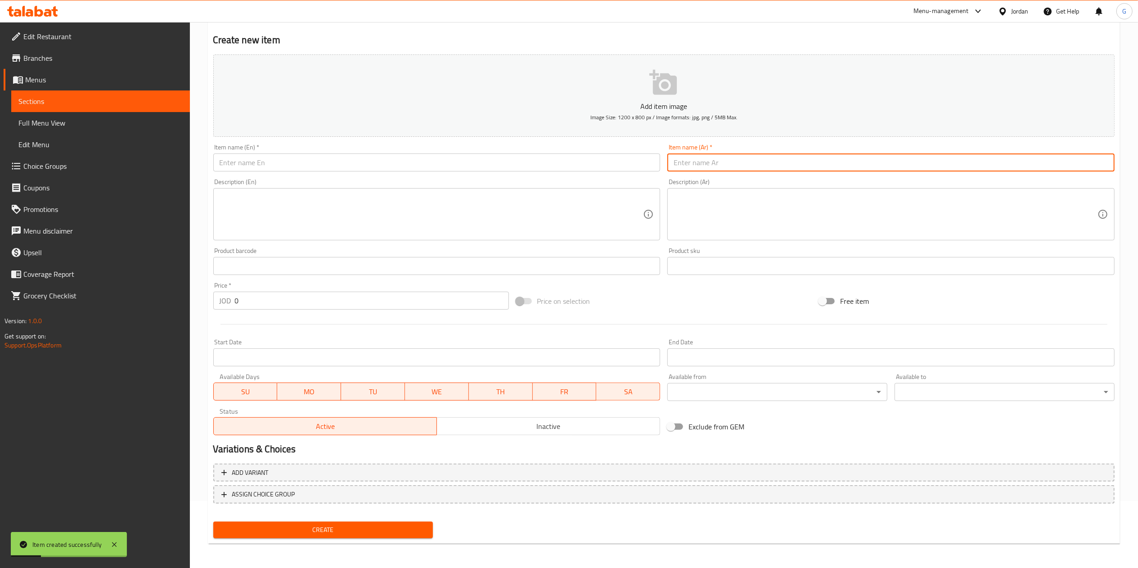
click at [762, 162] on input "text" at bounding box center [890, 162] width 447 height 18
type input "ساندوش الشيش"
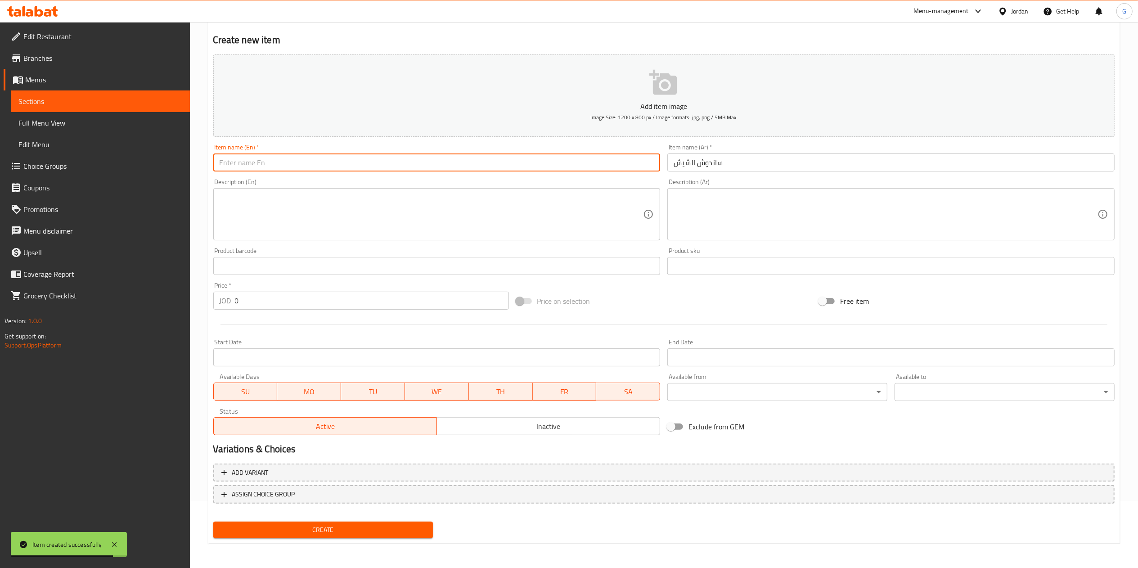
click at [626, 165] on input "text" at bounding box center [436, 162] width 447 height 18
type input "shesh sandwich"
click at [261, 310] on input "0" at bounding box center [372, 301] width 274 height 18
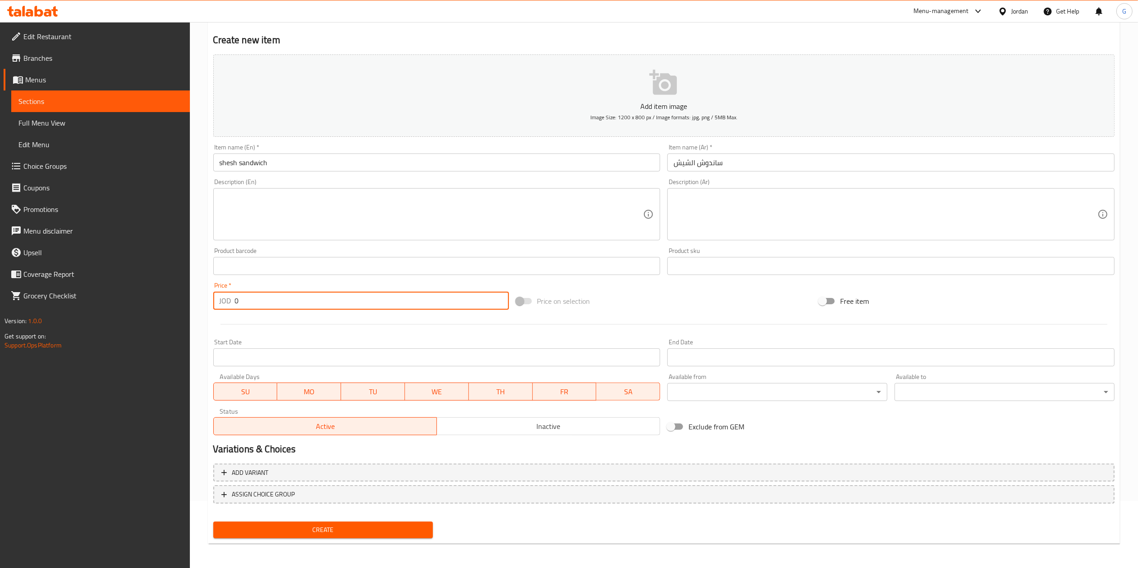
click at [261, 310] on input "0" at bounding box center [372, 301] width 274 height 18
type input "1.25"
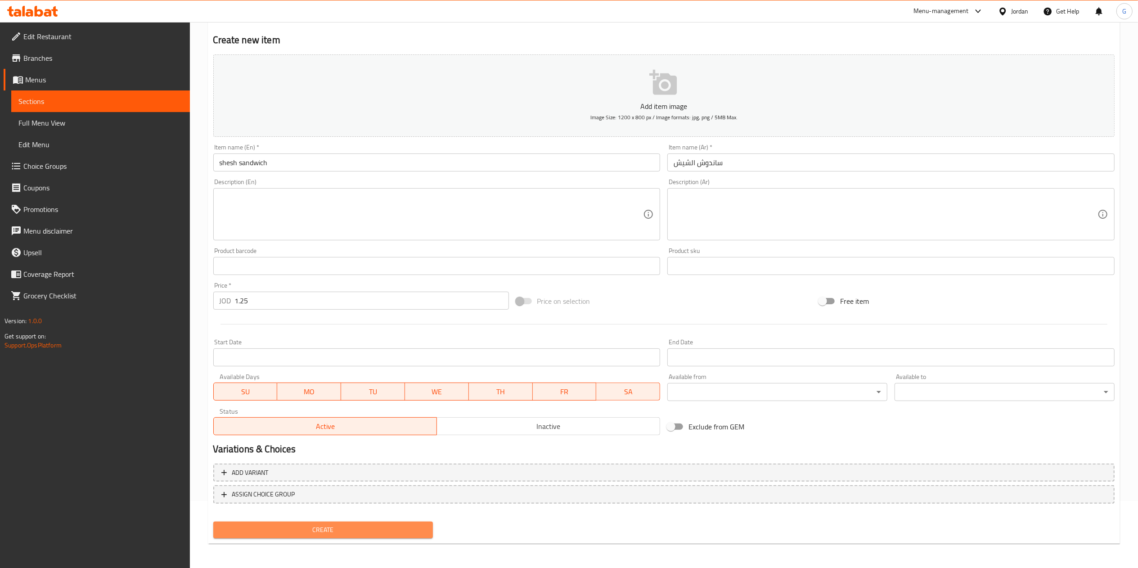
click at [346, 530] on span "Create" at bounding box center [324, 529] width 206 height 11
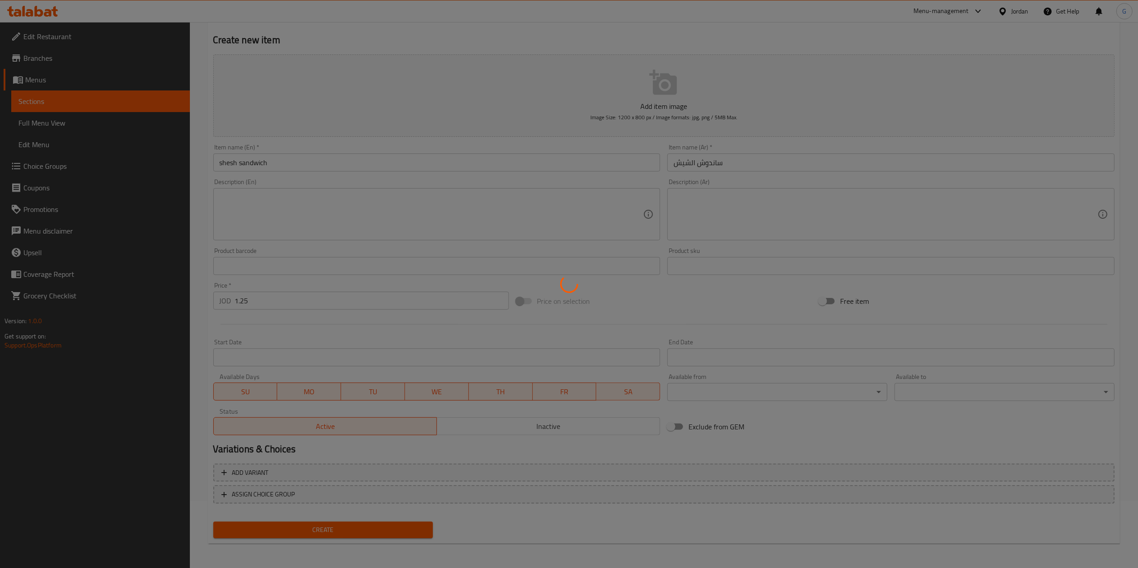
type input "0"
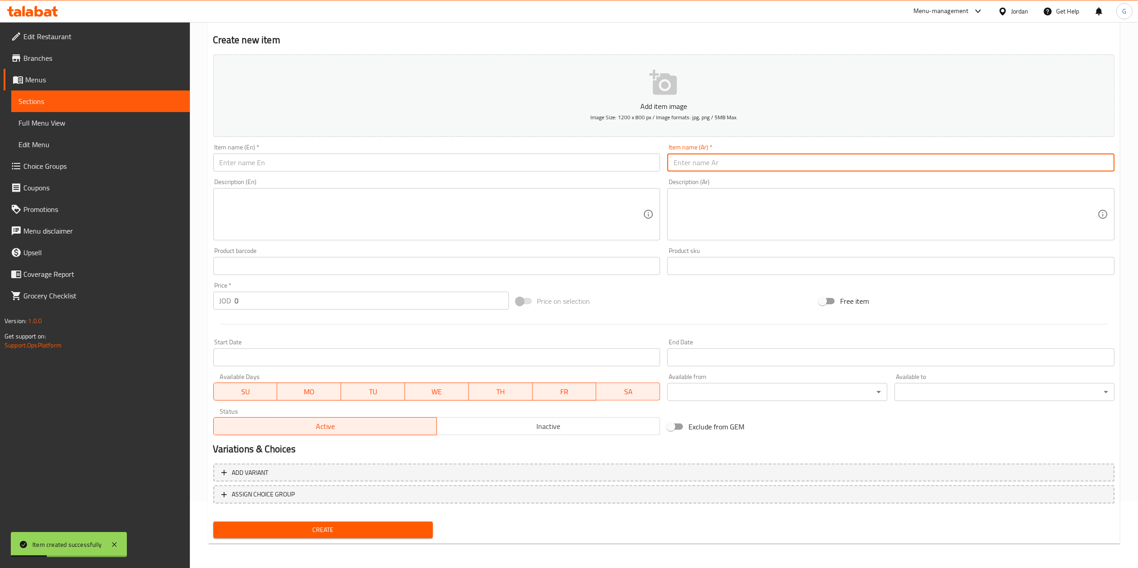
click at [750, 158] on input "text" at bounding box center [890, 162] width 447 height 18
type input "عرايس اللحم البلدي"
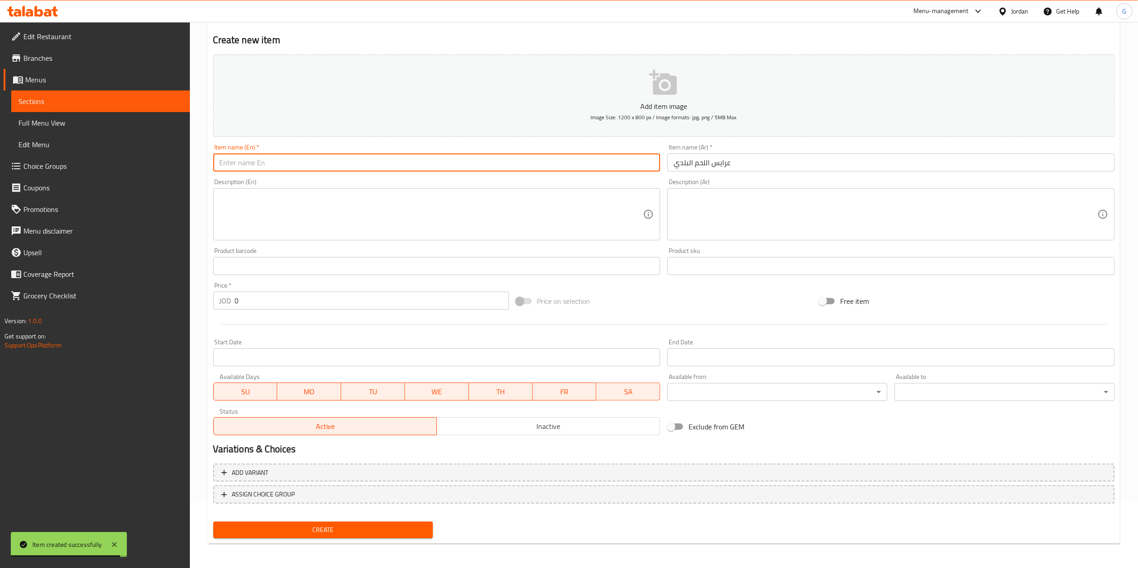
click at [571, 165] on input "text" at bounding box center [436, 162] width 447 height 18
type input "Arayes baladi meat"
click at [254, 300] on input "0" at bounding box center [372, 301] width 274 height 18
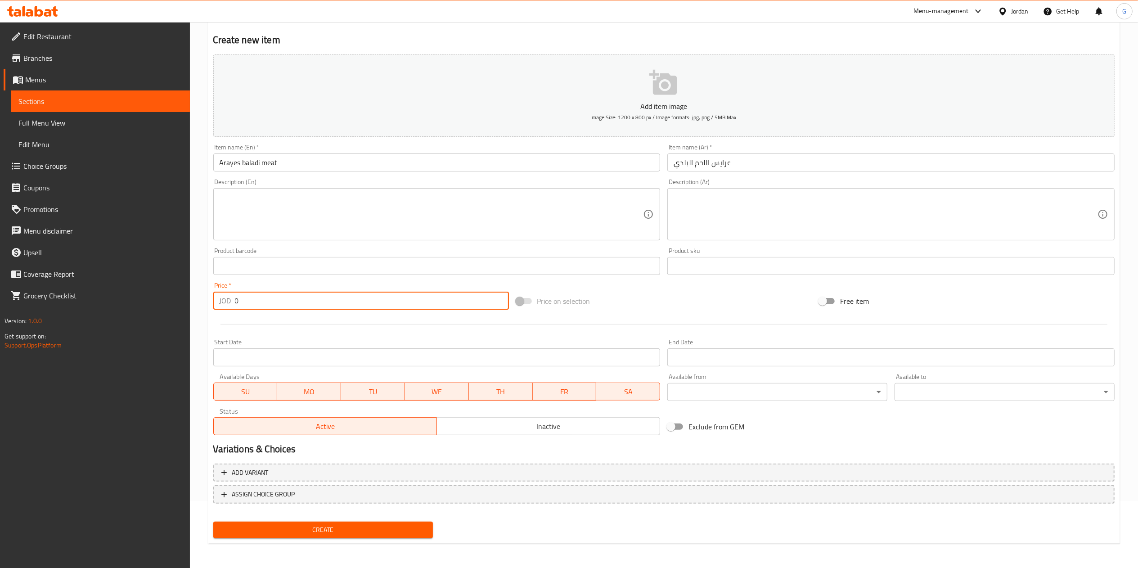
click at [254, 300] on input "0" at bounding box center [372, 301] width 274 height 18
type input "1.25"
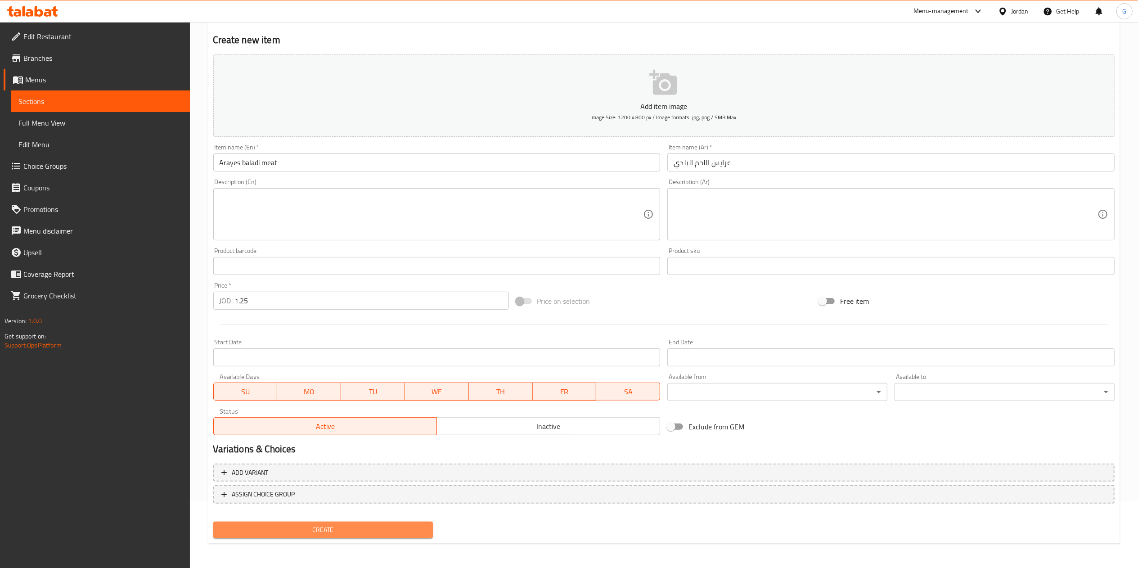
click at [375, 522] on button "Create" at bounding box center [323, 530] width 220 height 17
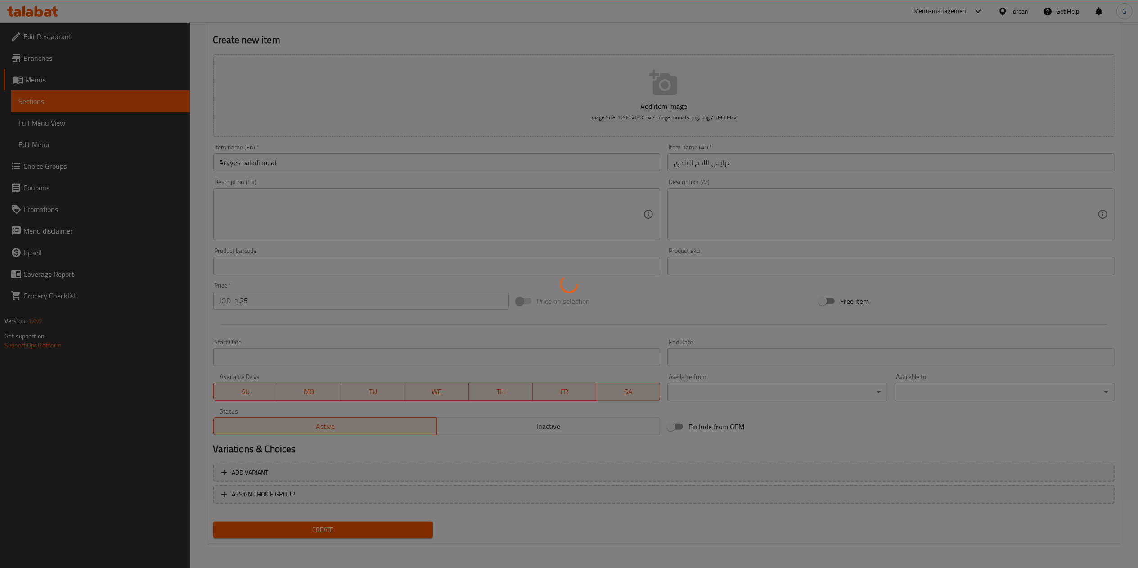
type input "0"
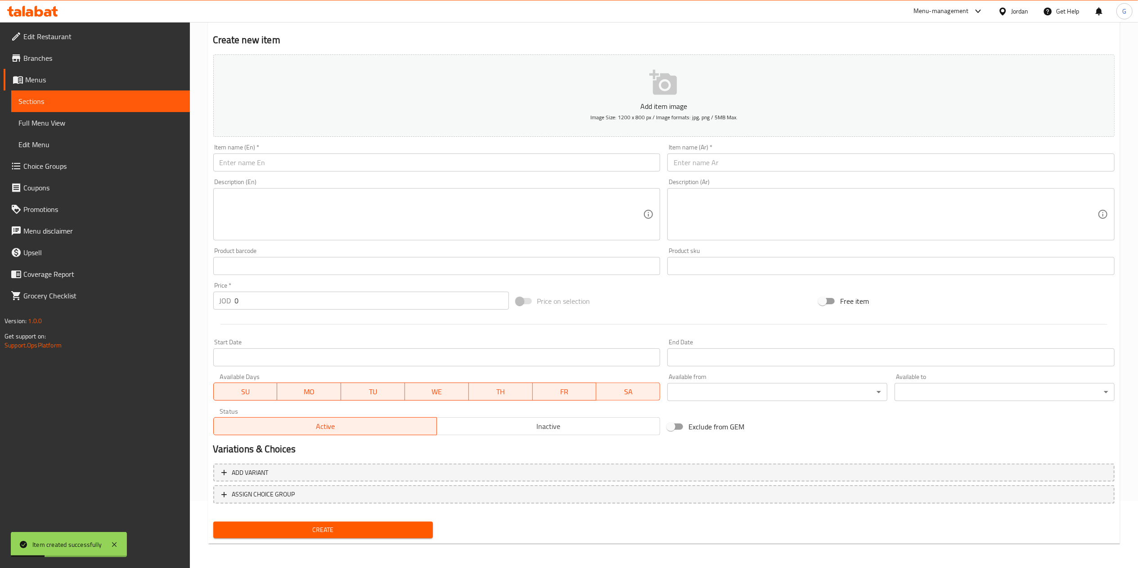
scroll to position [0, 0]
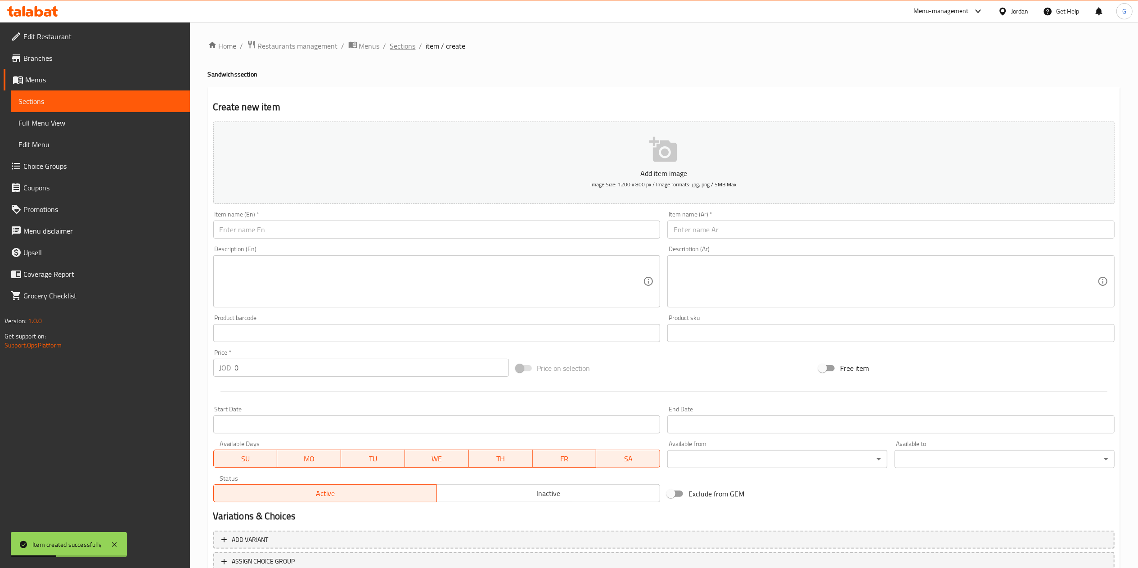
click at [404, 42] on span "Sections" at bounding box center [403, 46] width 26 height 11
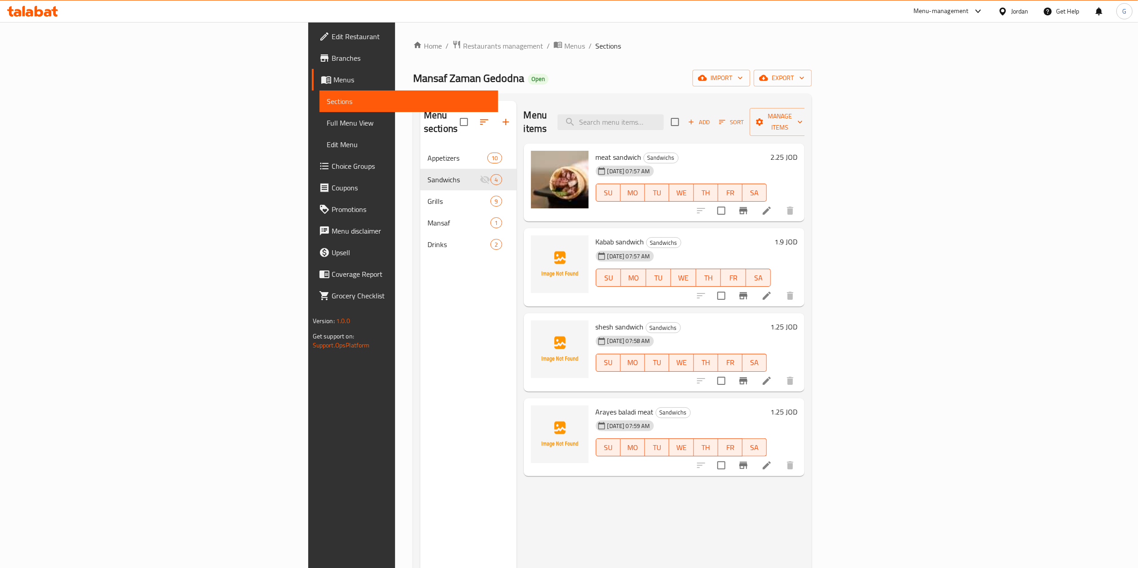
click at [735, 54] on div "Home / Restaurants management / Menus / Sections Mansaf Zaman Gedodna Open impo…" at bounding box center [612, 358] width 399 height 636
click at [564, 46] on span "Menus" at bounding box center [574, 46] width 21 height 11
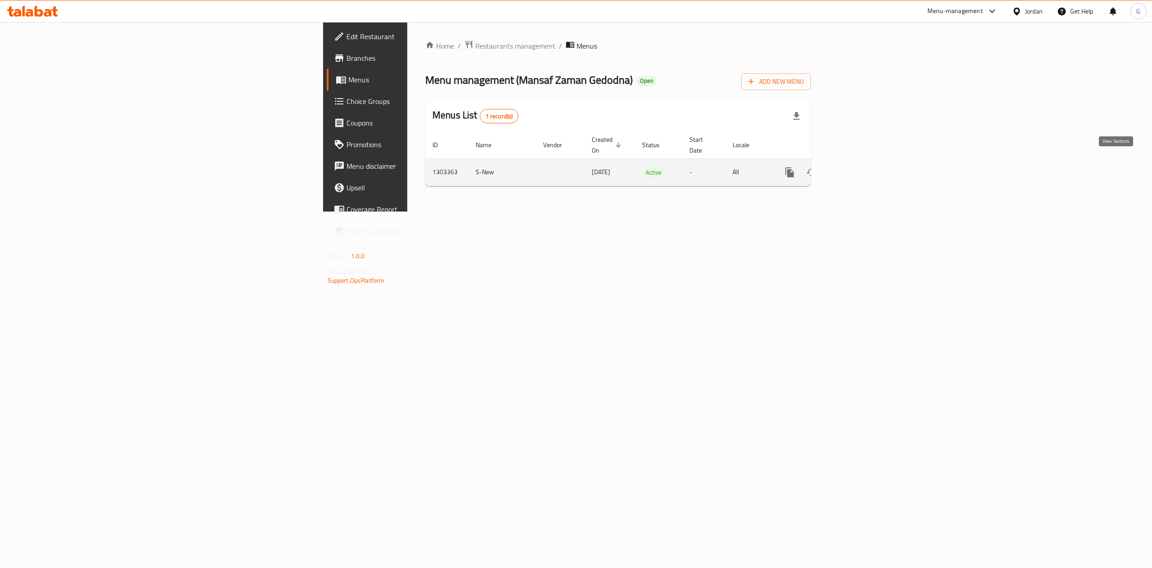
click at [865, 171] on link "enhanced table" at bounding box center [855, 173] width 22 height 22
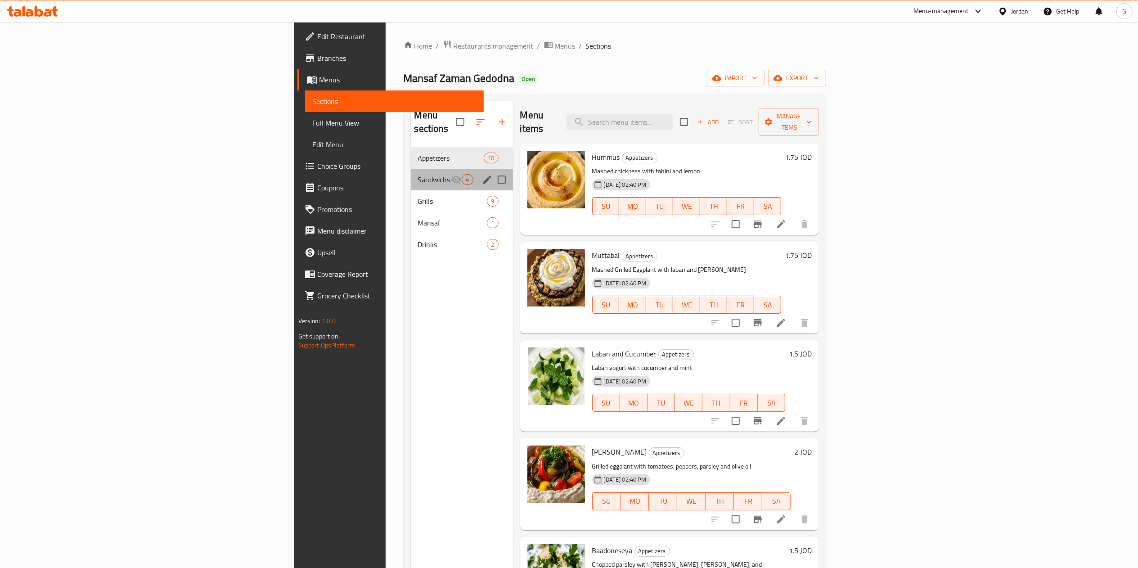
click at [411, 169] on div "Sandwichs 4" at bounding box center [462, 180] width 102 height 22
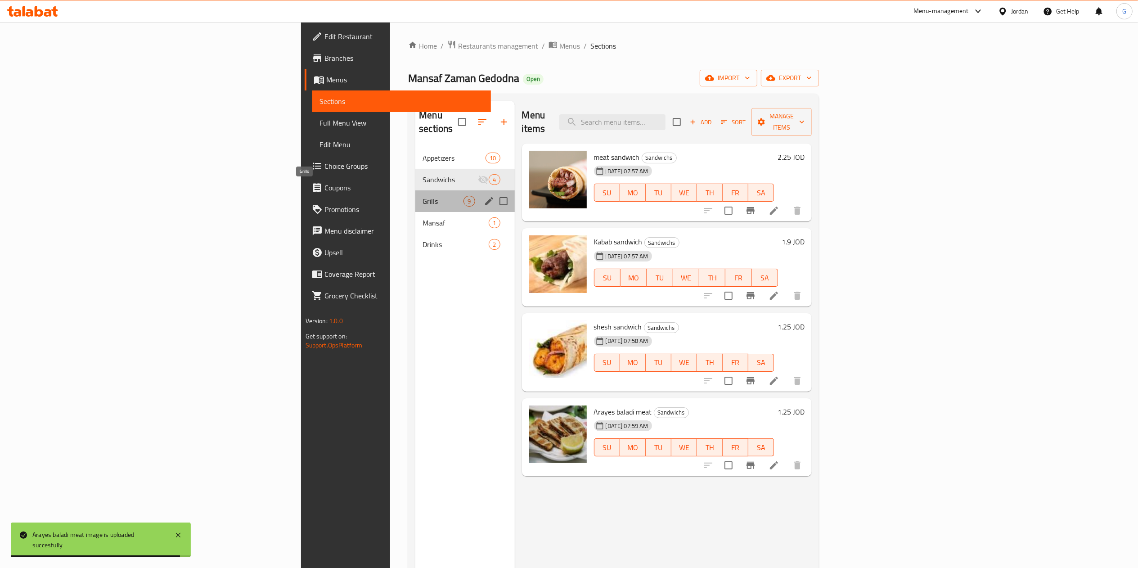
click at [423, 196] on span "Grills" at bounding box center [443, 201] width 41 height 11
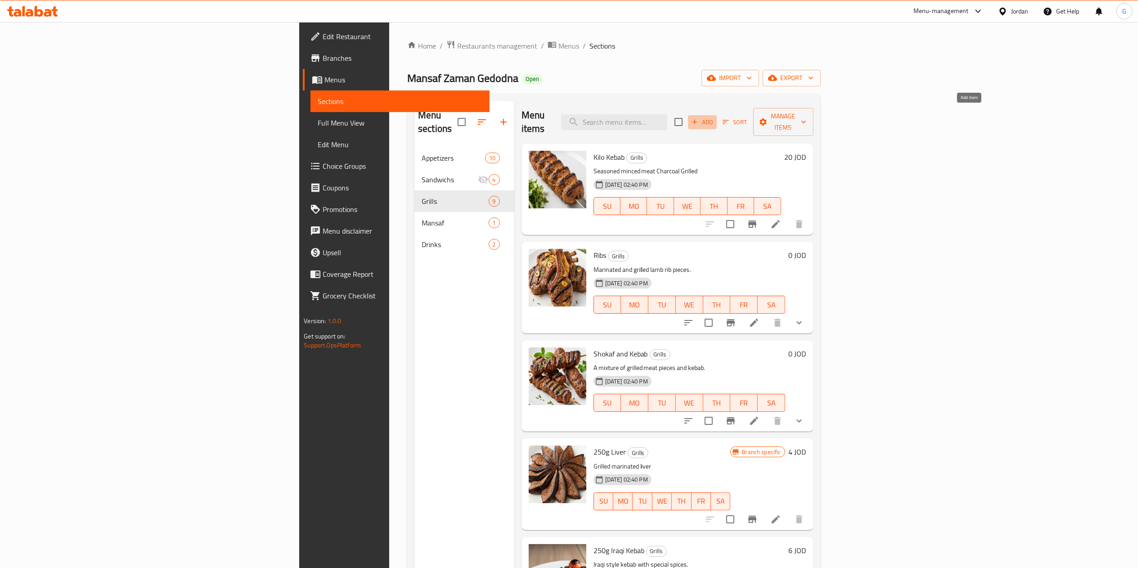
click at [715, 118] on span "Add" at bounding box center [702, 122] width 24 height 10
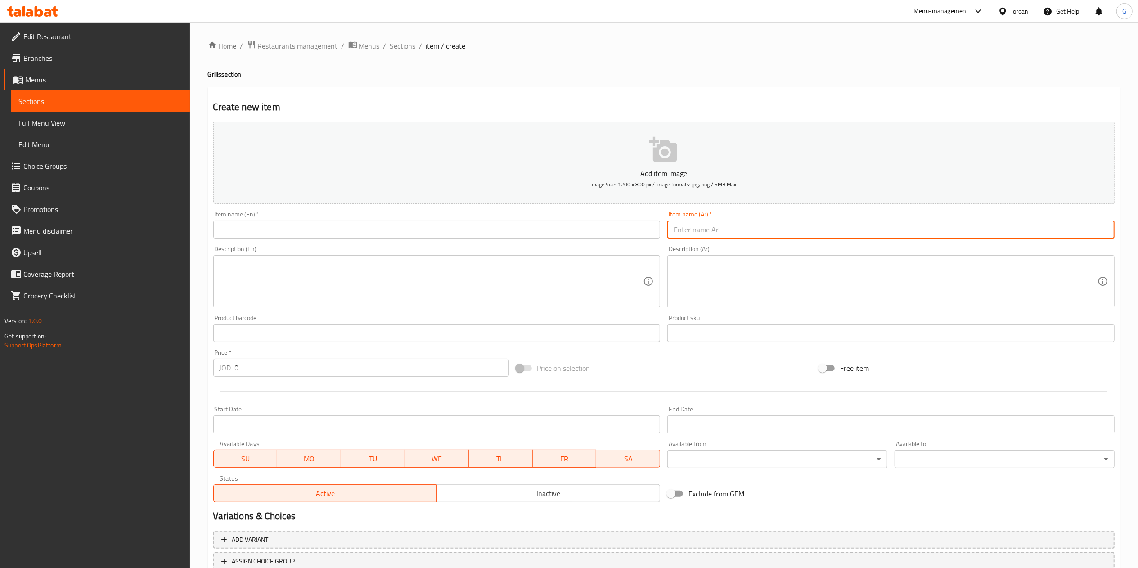
click at [729, 229] on input "text" at bounding box center [890, 230] width 447 height 18
type input "ز"
type input "وقية المشاوي المشكل"
click at [542, 230] on input "text" at bounding box center [436, 230] width 447 height 18
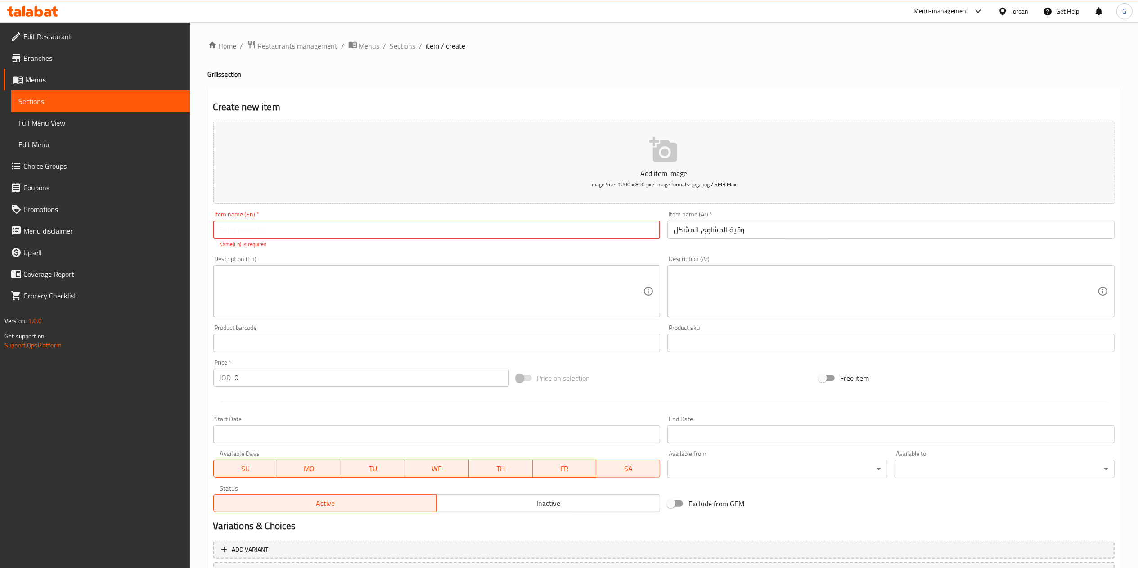
paste input "Mixed grill"
type input "Mixed grill"
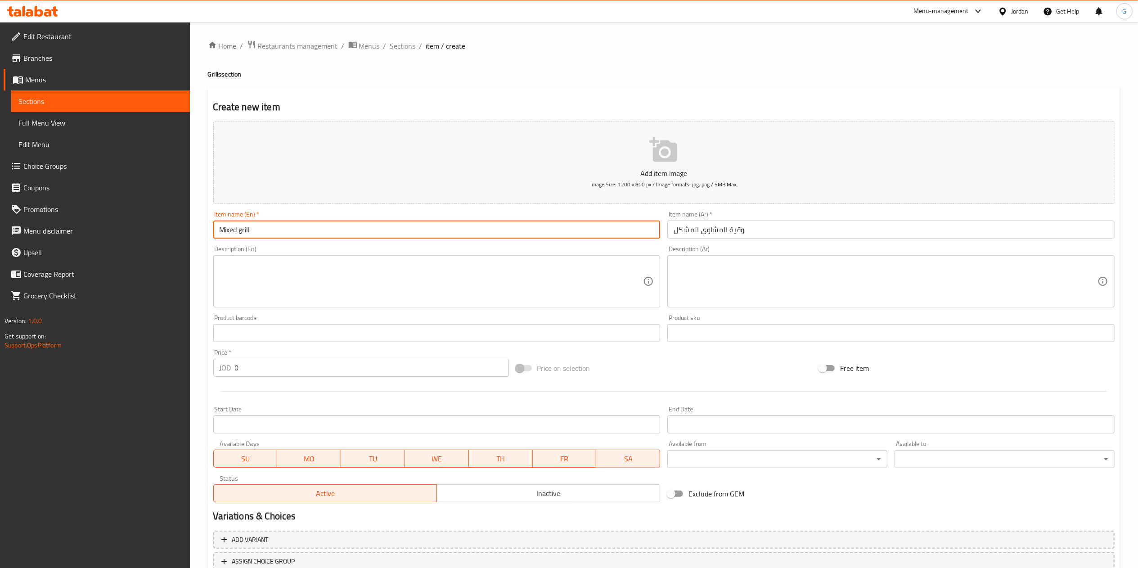
click at [247, 375] on input "0" at bounding box center [372, 368] width 274 height 18
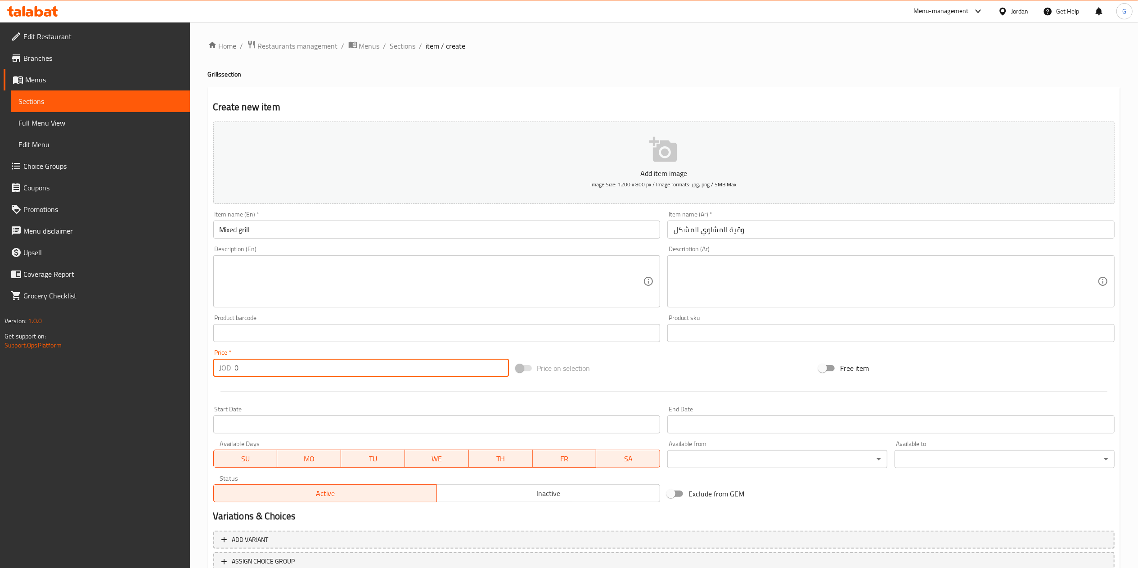
click at [247, 375] on input "0" at bounding box center [372, 368] width 274 height 18
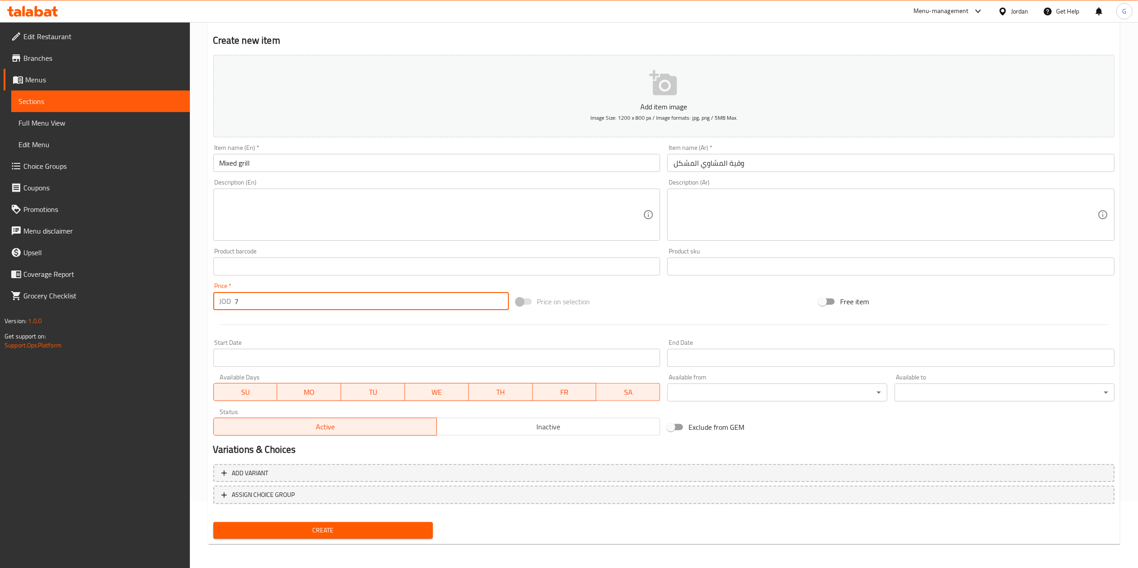
scroll to position [67, 0]
type input "7"
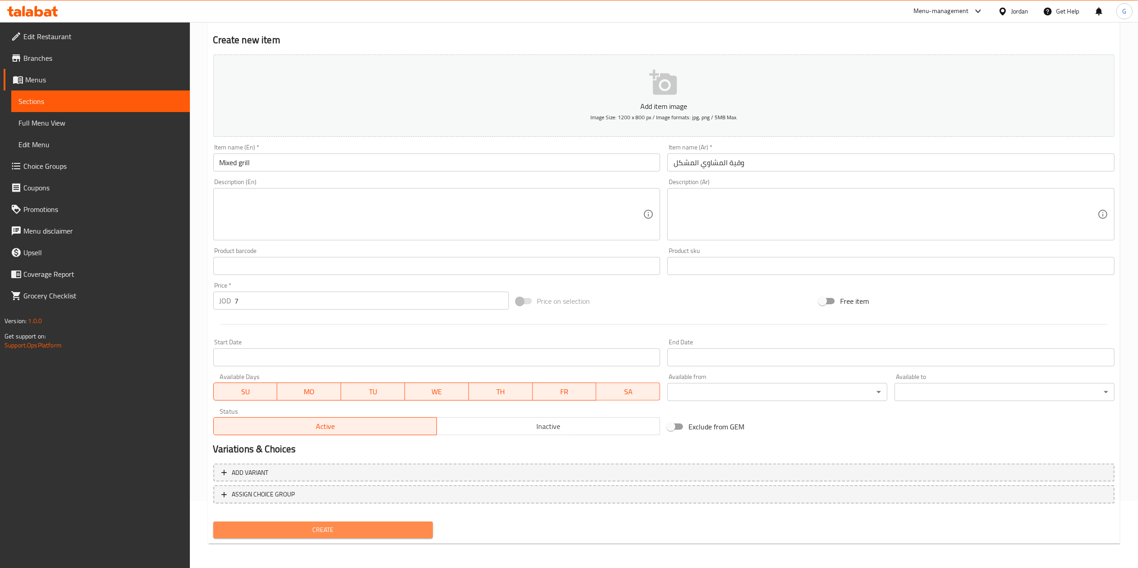
click at [293, 526] on span "Create" at bounding box center [324, 529] width 206 height 11
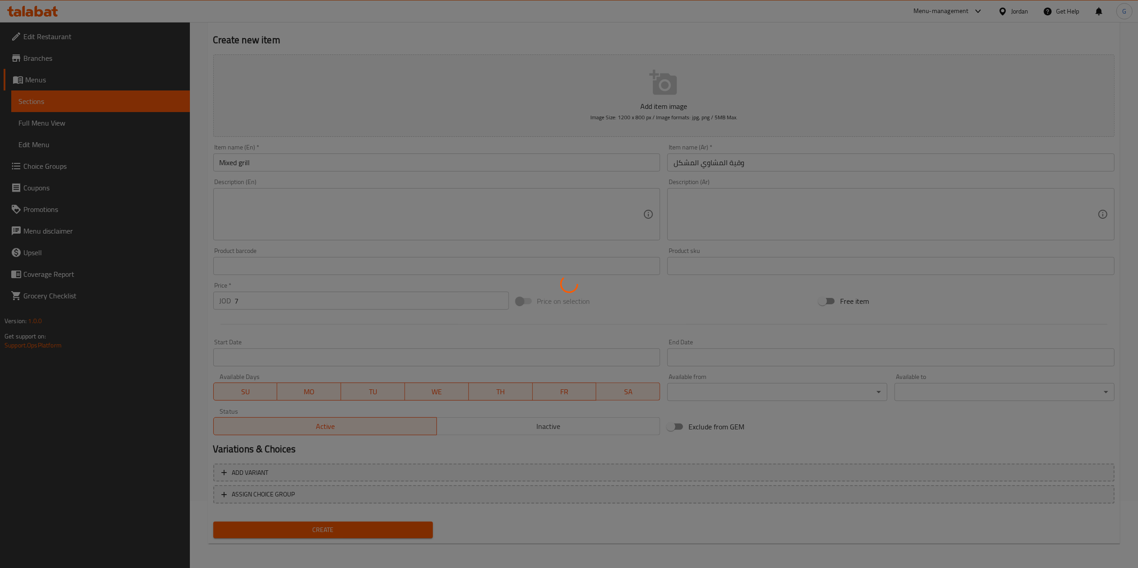
type input "0"
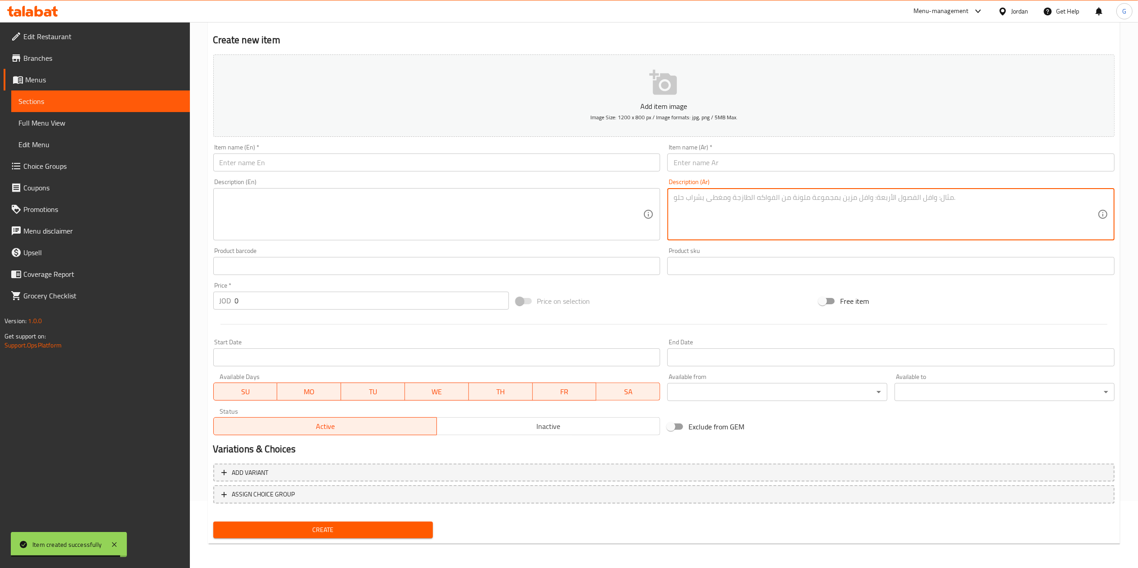
paste textarea "المشاوي المشكل كباب وشقف وشيش السعر ٢٢"
drag, startPoint x: 830, startPoint y: 198, endPoint x: 786, endPoint y: 200, distance: 44.6
click at [786, 200] on textarea "المشاوي المشكل كباب وشقف وشيش السعر ٢٢" at bounding box center [886, 214] width 424 height 43
type textarea "المشاوي المشكل كباب وشقف وشيش السعر ٢٢"
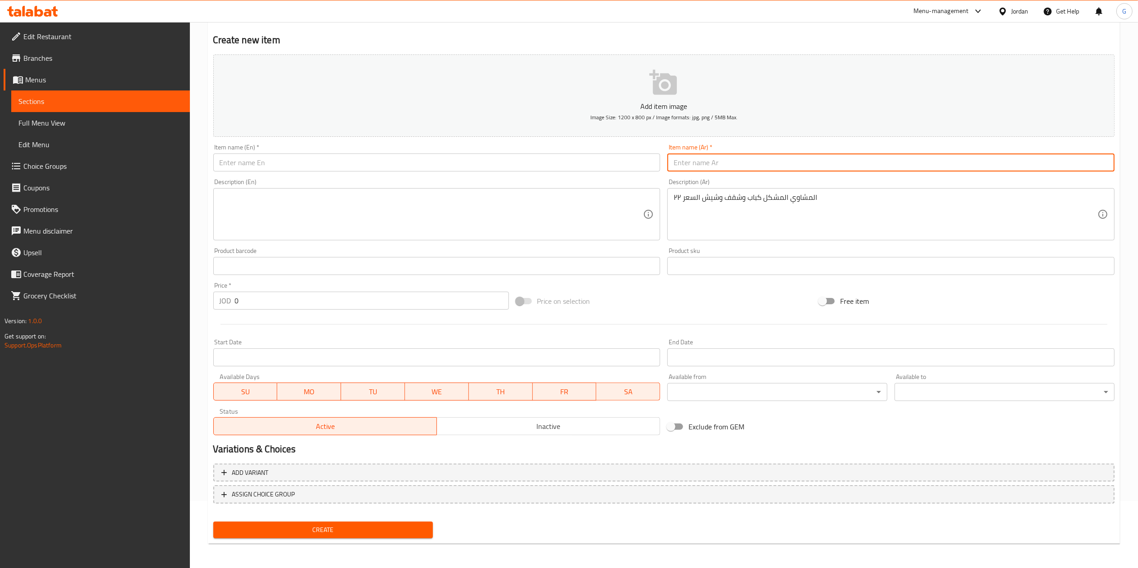
click at [772, 166] on input "text" at bounding box center [890, 162] width 447 height 18
type input "مشاوي مشكل"
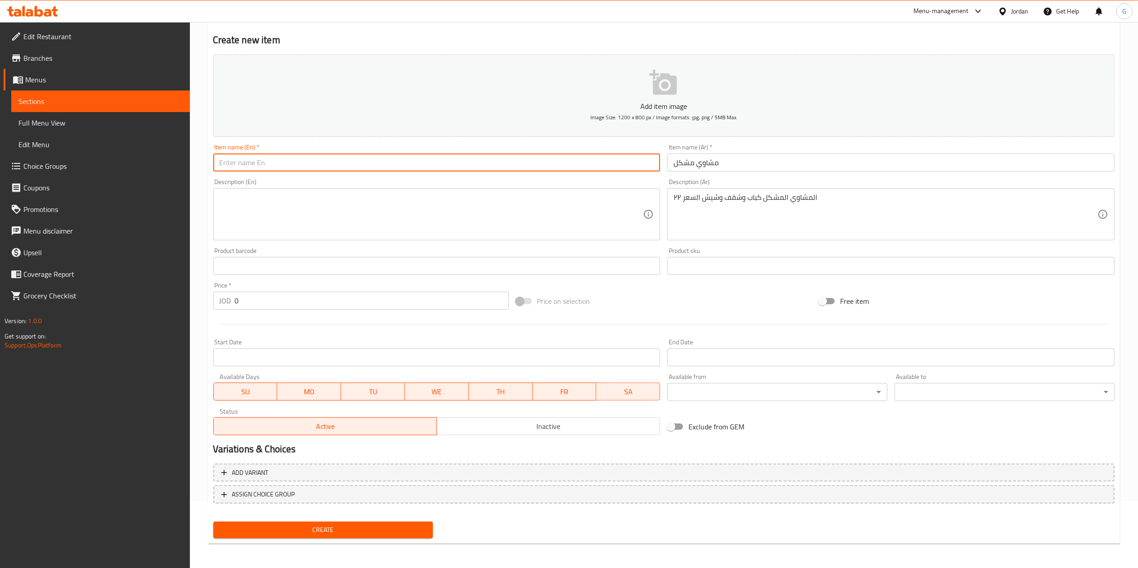
click at [536, 161] on input "text" at bounding box center [436, 162] width 447 height 18
type input "Mix Grill"
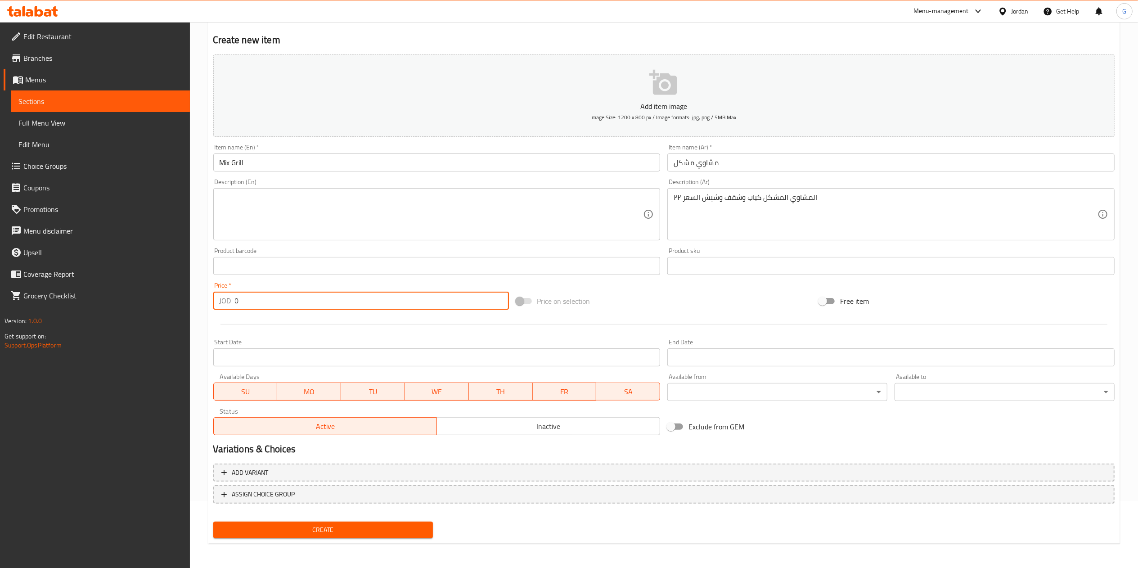
click at [324, 300] on input "0" at bounding box center [372, 301] width 274 height 18
type input "22"
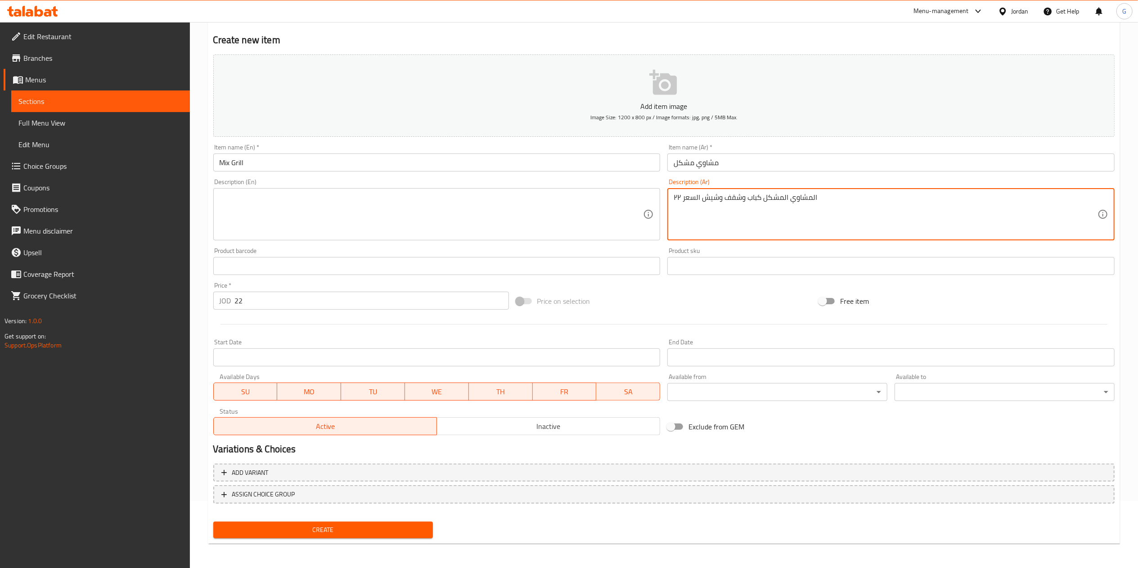
drag, startPoint x: 701, startPoint y: 201, endPoint x: 643, endPoint y: 198, distance: 57.7
click at [679, 198] on textarea "المشاوي المشكل كباب وشقف وشيش ٢٢" at bounding box center [886, 214] width 424 height 43
click at [701, 205] on textarea "المشاوي المشكل كباب وشقف وشيش" at bounding box center [886, 214] width 424 height 43
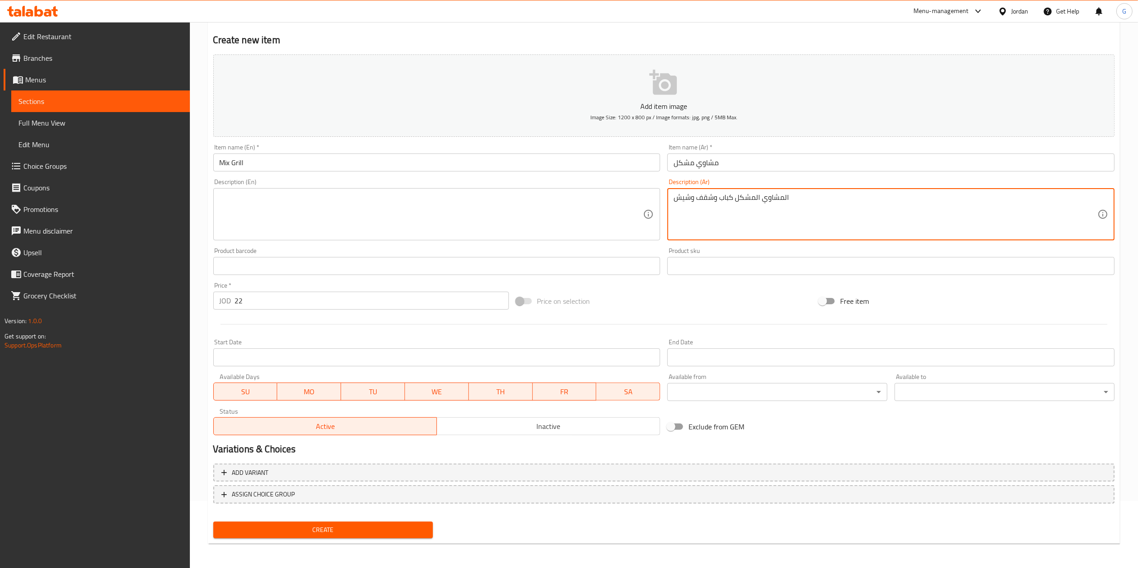
click at [701, 205] on textarea "المشاوي المشكل كباب وشقف وشيش" at bounding box center [886, 214] width 424 height 43
type textarea "المشاوي المشكل كباب وشقف وشيش"
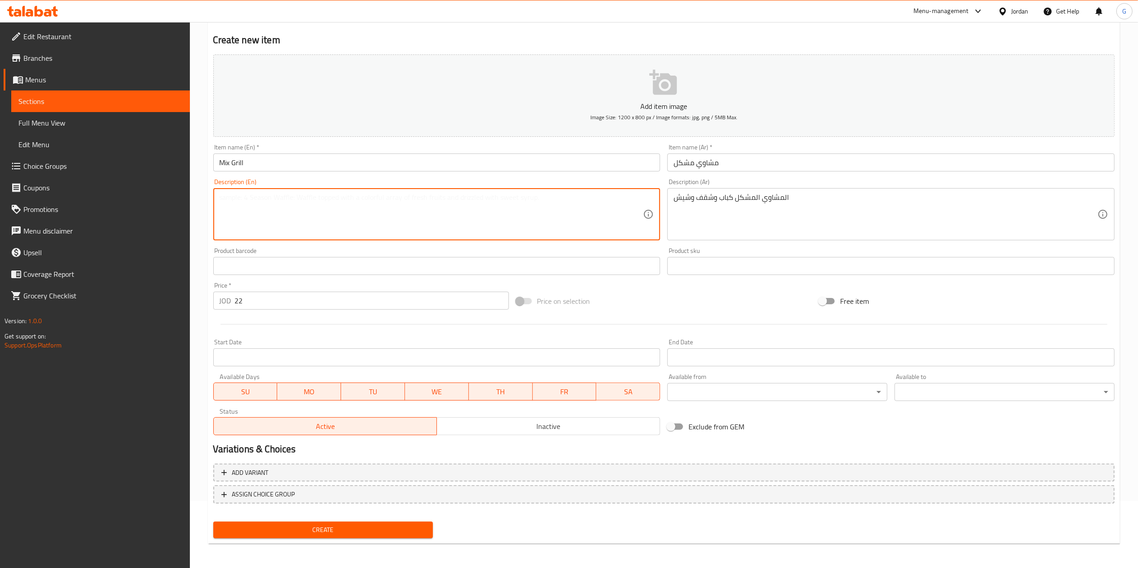
paste textarea "Mixed grills, kebab, shaqf and shish"
type textarea "Mixed grills, kebab, shaqf and shish"
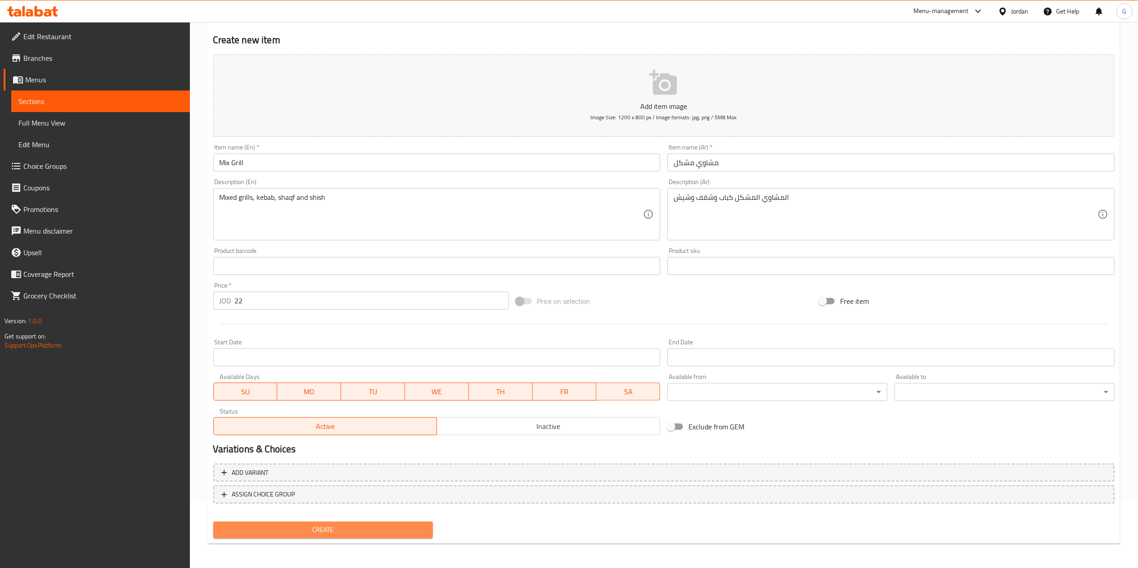
click at [369, 527] on span "Create" at bounding box center [324, 529] width 206 height 11
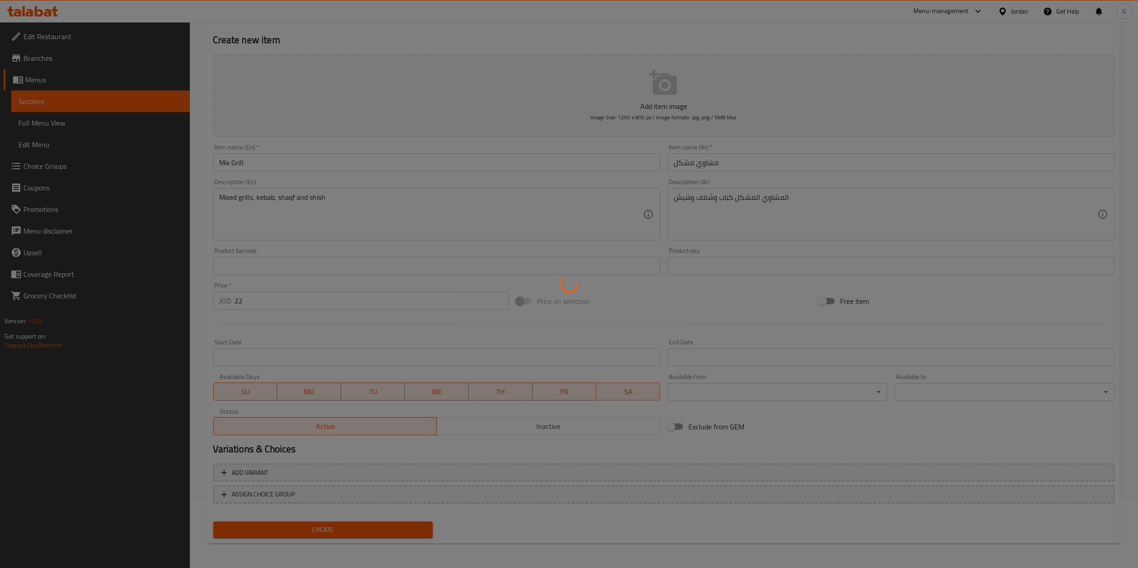
type input "0"
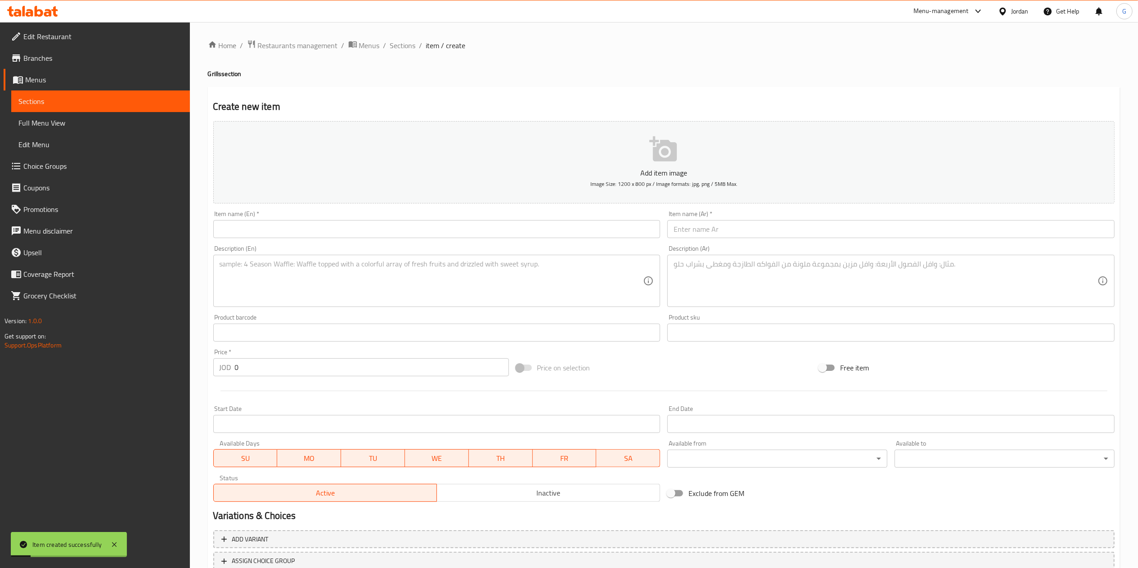
scroll to position [0, 0]
click at [401, 50] on span "Sections" at bounding box center [403, 46] width 26 height 11
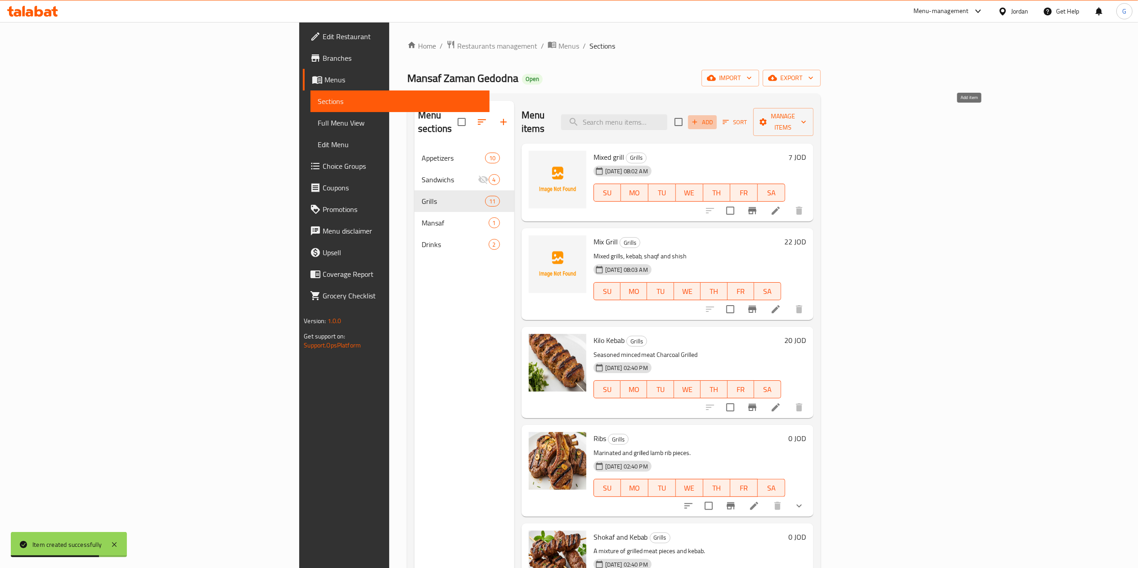
click at [715, 117] on span "Add" at bounding box center [702, 122] width 24 height 10
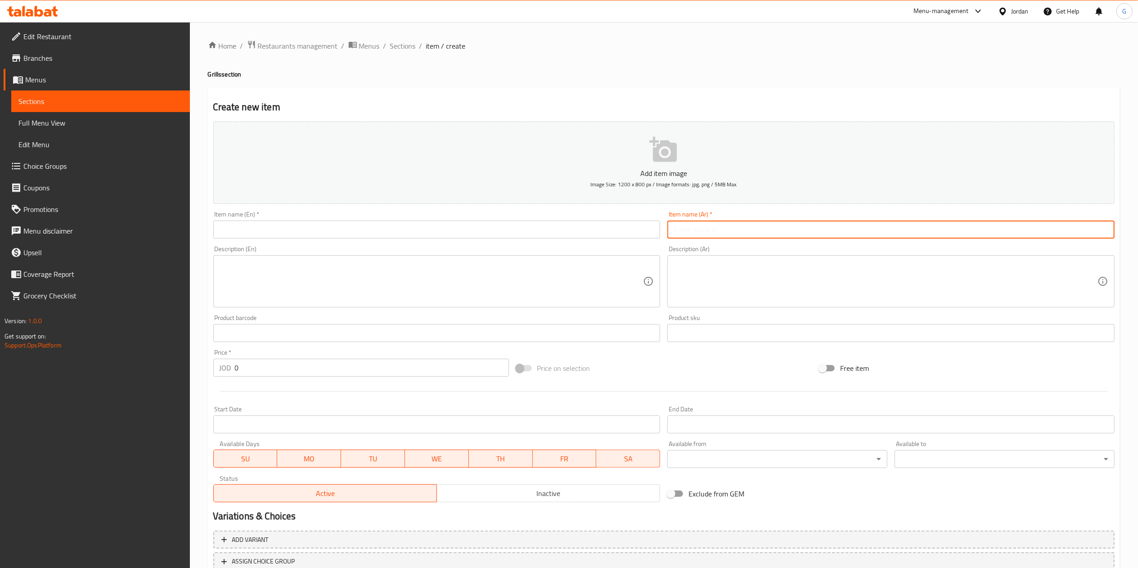
click at [710, 230] on input "text" at bounding box center [890, 230] width 447 height 18
type input "مشاوي مشكل"
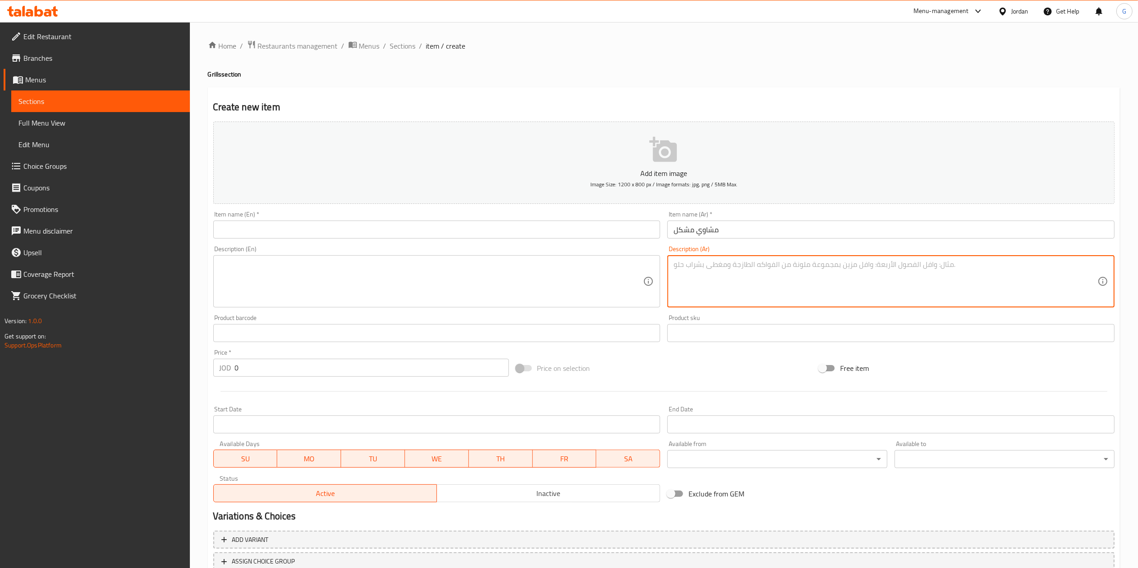
paste textarea "كباب وشقف"
type textarea "كباب وشقف"
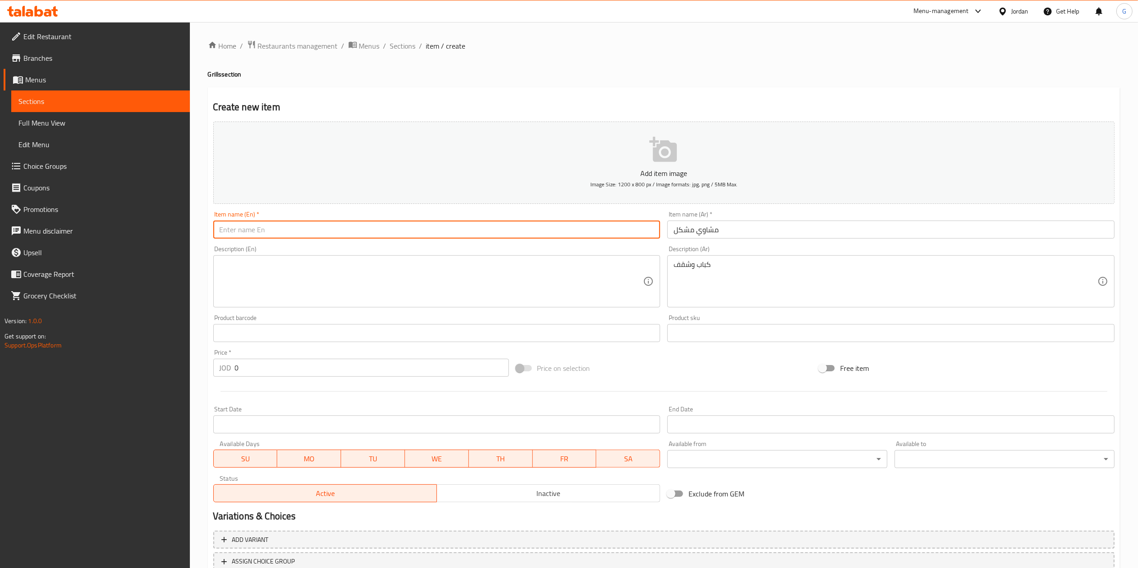
click at [542, 232] on input "text" at bounding box center [436, 230] width 447 height 18
type input "Mixed grill"
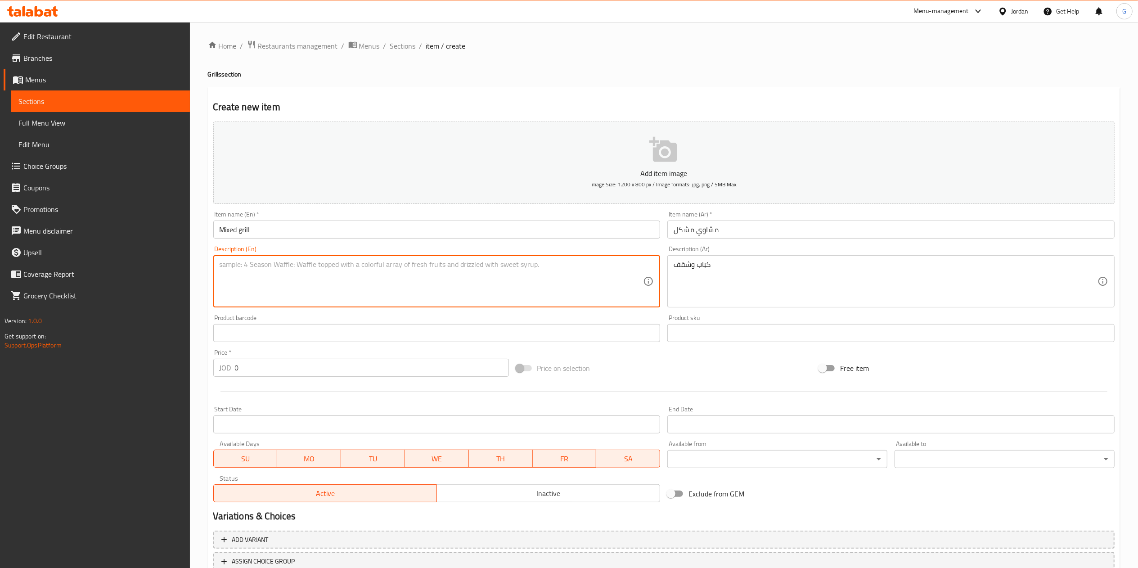
click at [476, 278] on textarea at bounding box center [432, 281] width 424 height 43
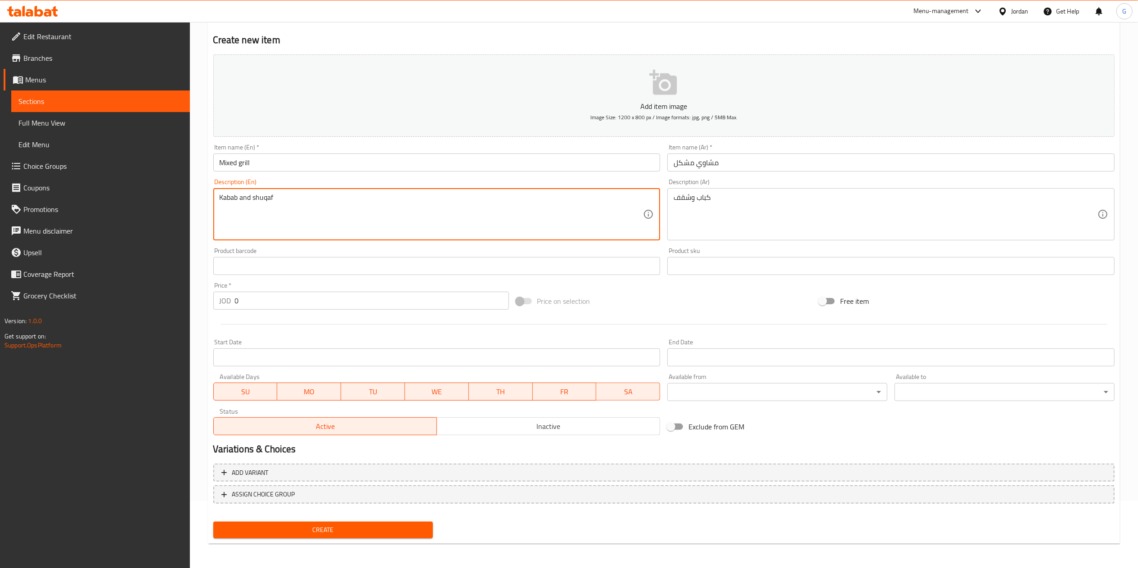
type textarea "Kabab and shuqaf"
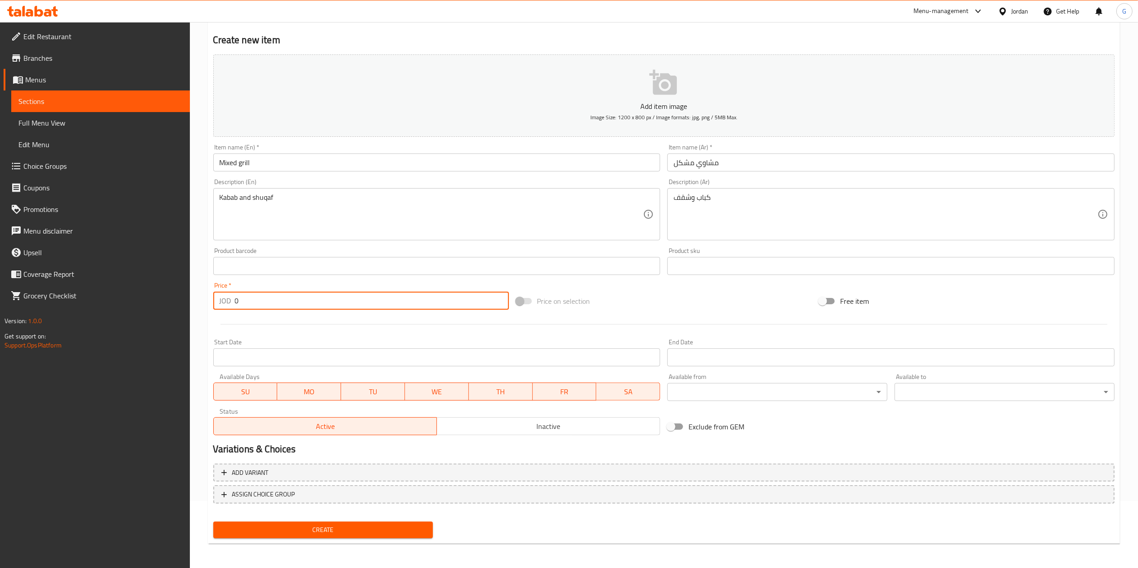
click at [292, 310] on input "0" at bounding box center [372, 301] width 274 height 18
type input "24"
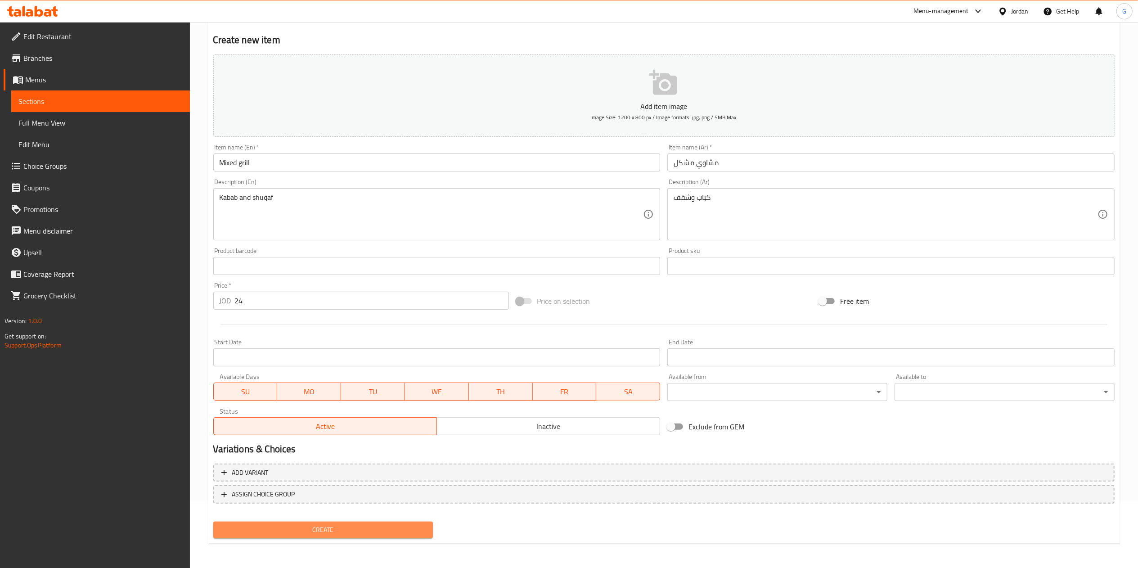
click at [335, 524] on span "Create" at bounding box center [324, 529] width 206 height 11
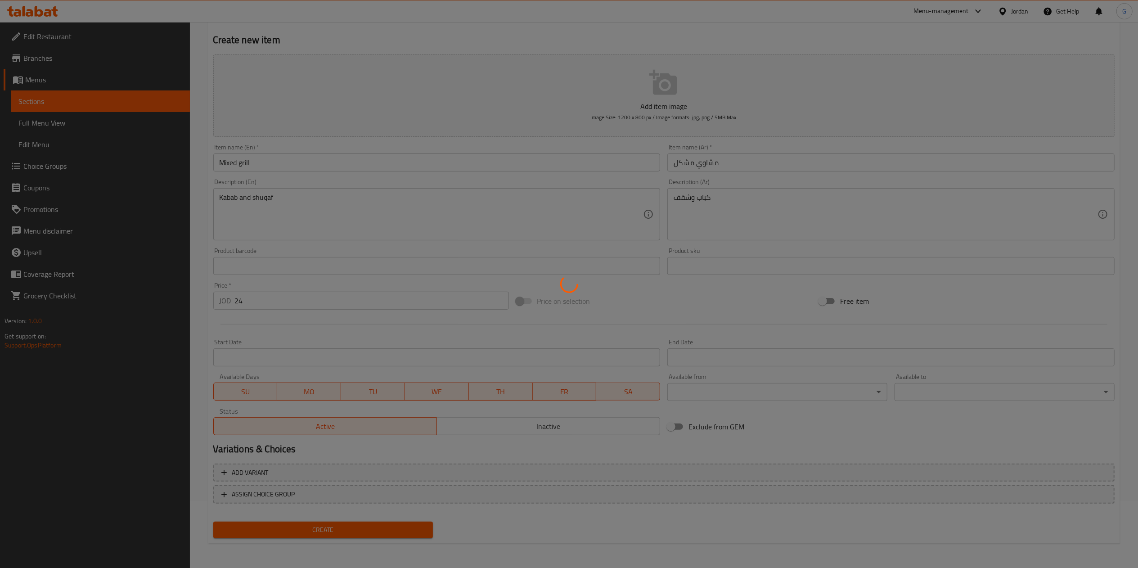
type input "0"
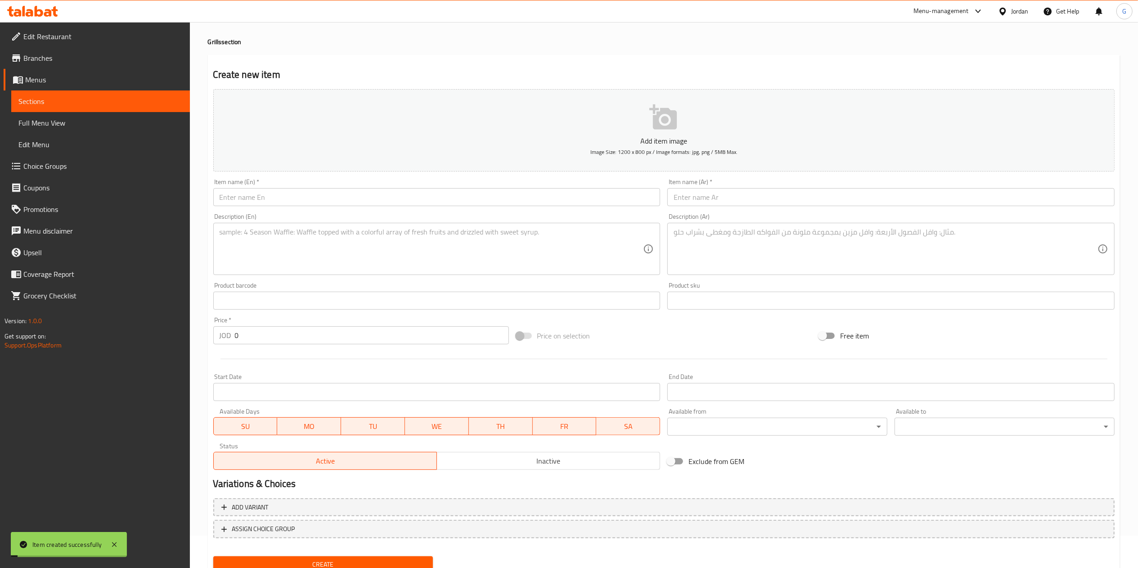
scroll to position [0, 0]
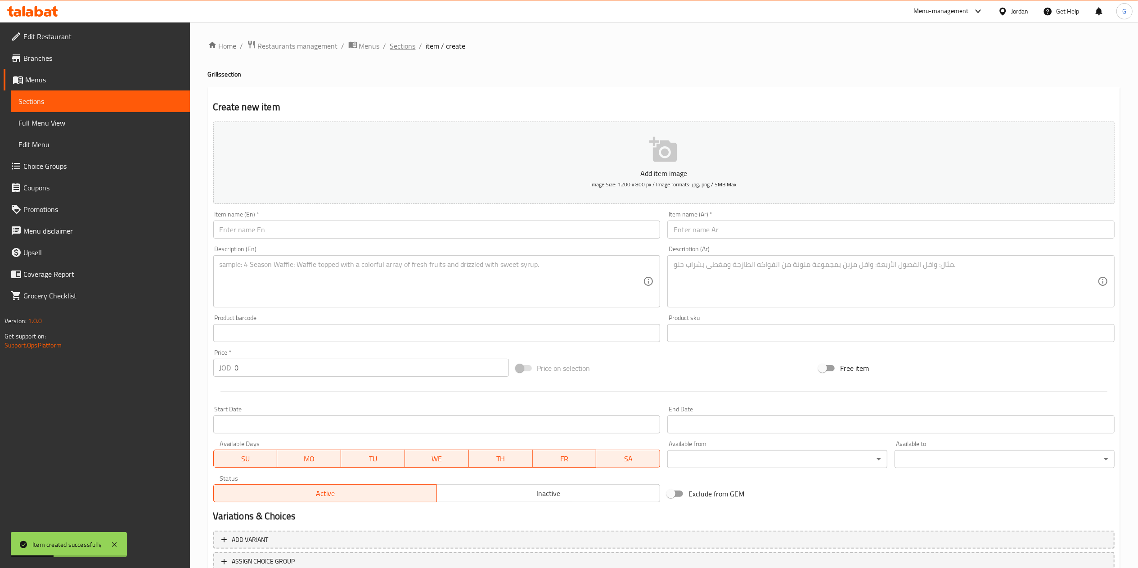
click at [407, 45] on span "Sections" at bounding box center [403, 46] width 26 height 11
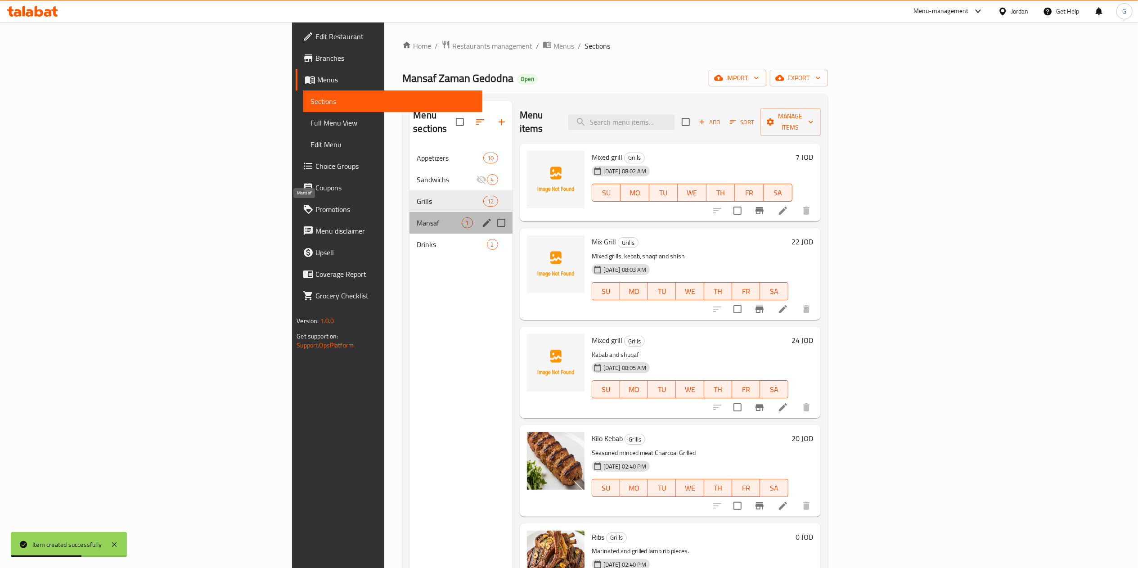
click at [417, 217] on span "Mansaf" at bounding box center [439, 222] width 45 height 11
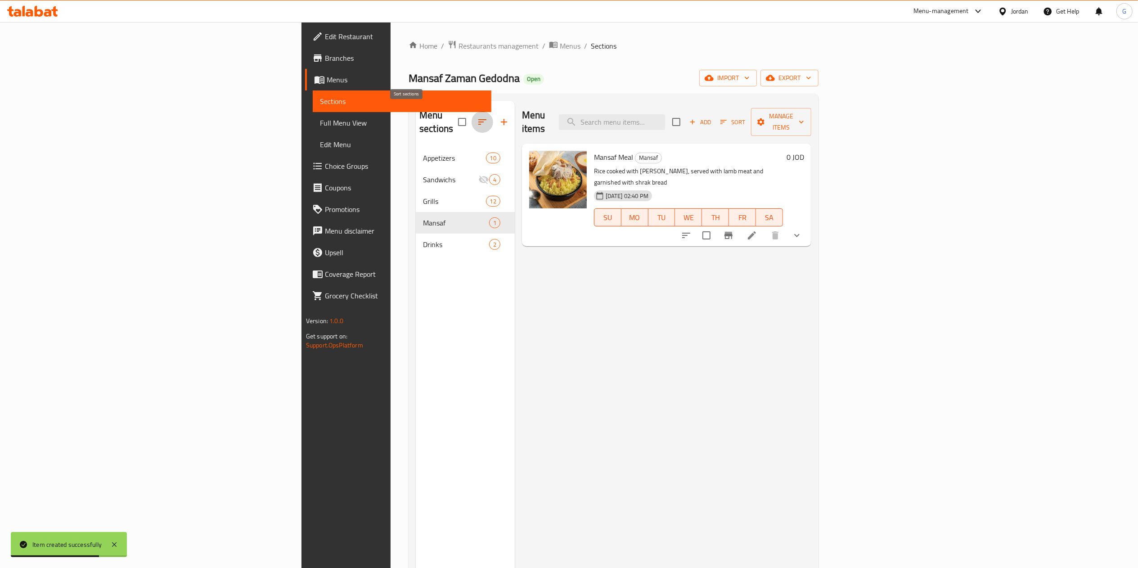
click at [472, 122] on button "button" at bounding box center [483, 122] width 22 height 22
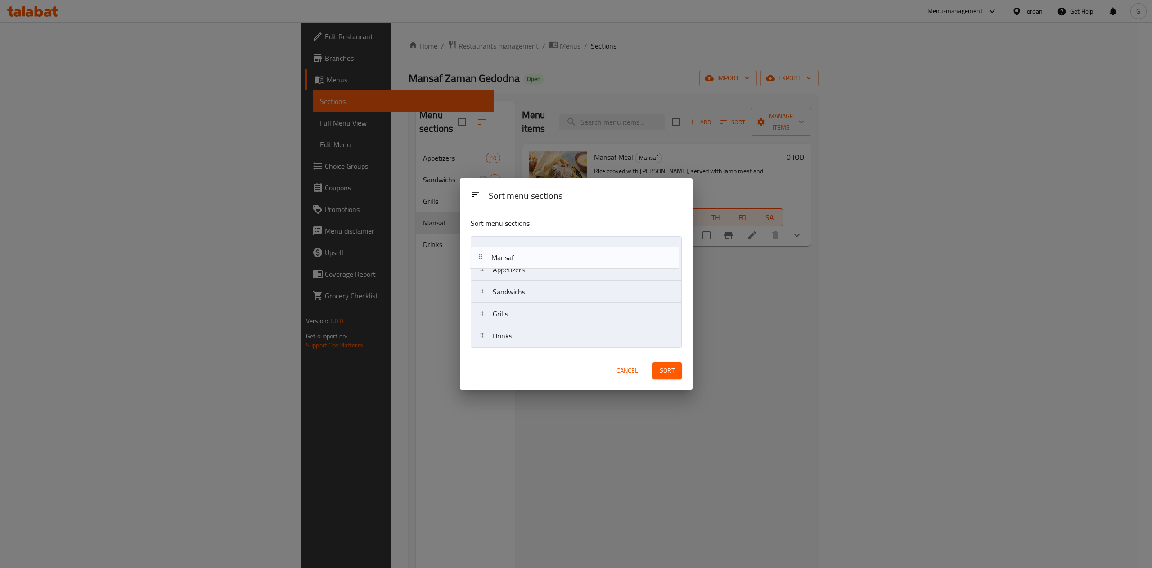
drag, startPoint x: 523, startPoint y: 316, endPoint x: 521, endPoint y: 236, distance: 80.1
click at [521, 236] on nav "Appetizers Sandwichs Grills Mansaf Drinks" at bounding box center [576, 291] width 211 height 111
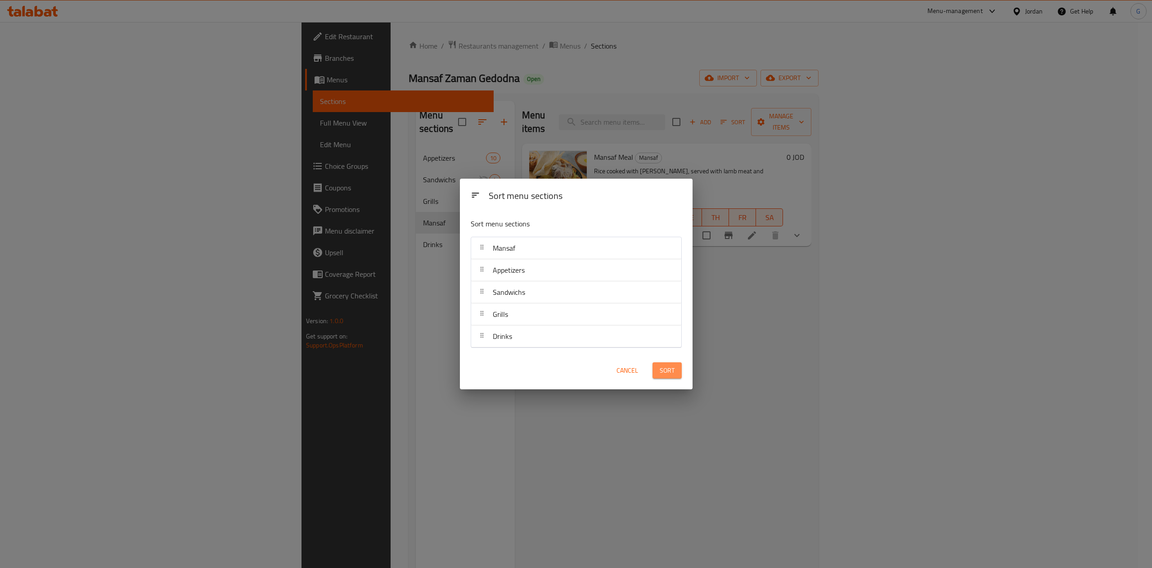
click at [665, 372] on span "Sort" at bounding box center [667, 370] width 15 height 11
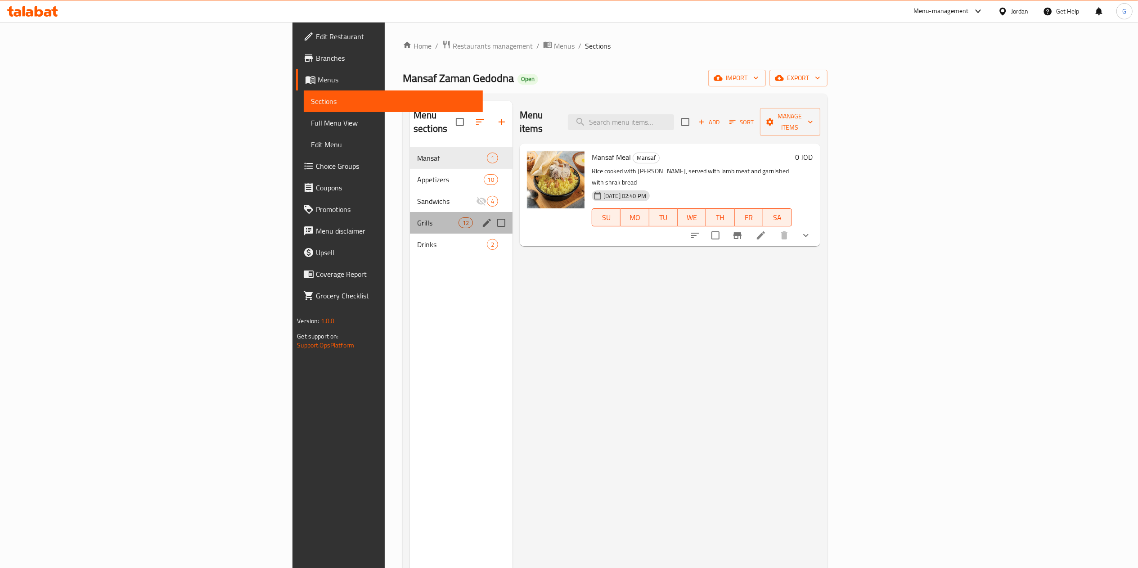
click at [410, 212] on div "Grills 12" at bounding box center [461, 223] width 103 height 22
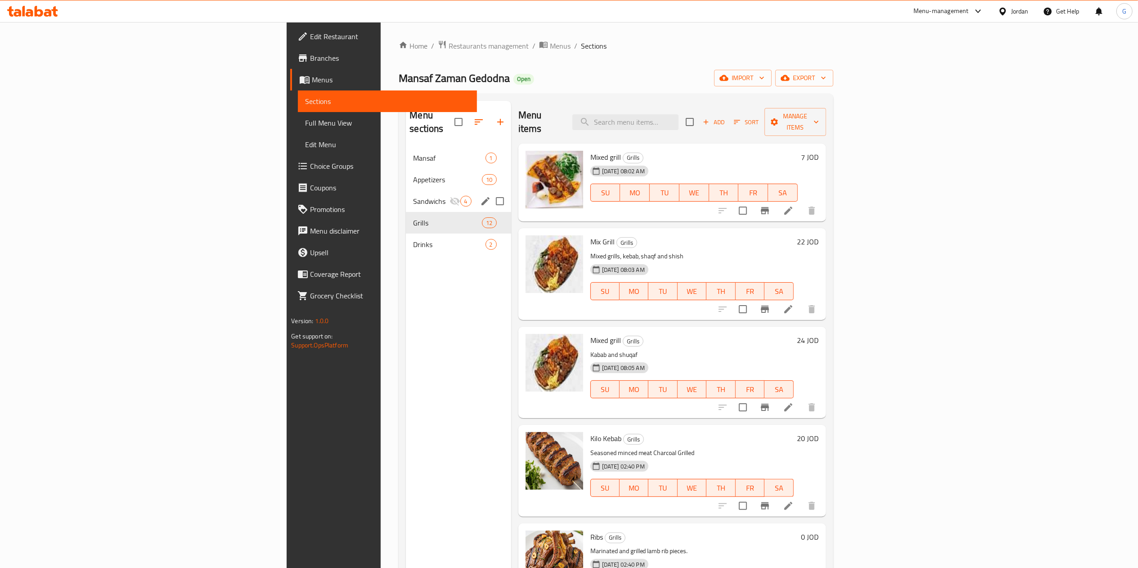
click at [406, 190] on div "Sandwichs 4" at bounding box center [458, 201] width 105 height 22
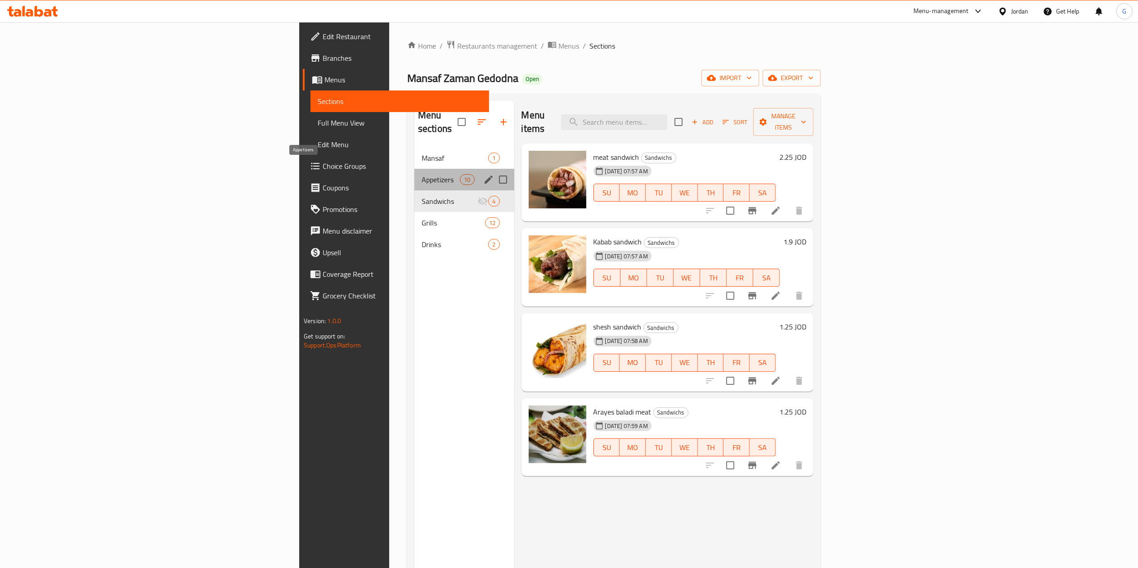
click at [422, 174] on span "Appetizers" at bounding box center [441, 179] width 38 height 11
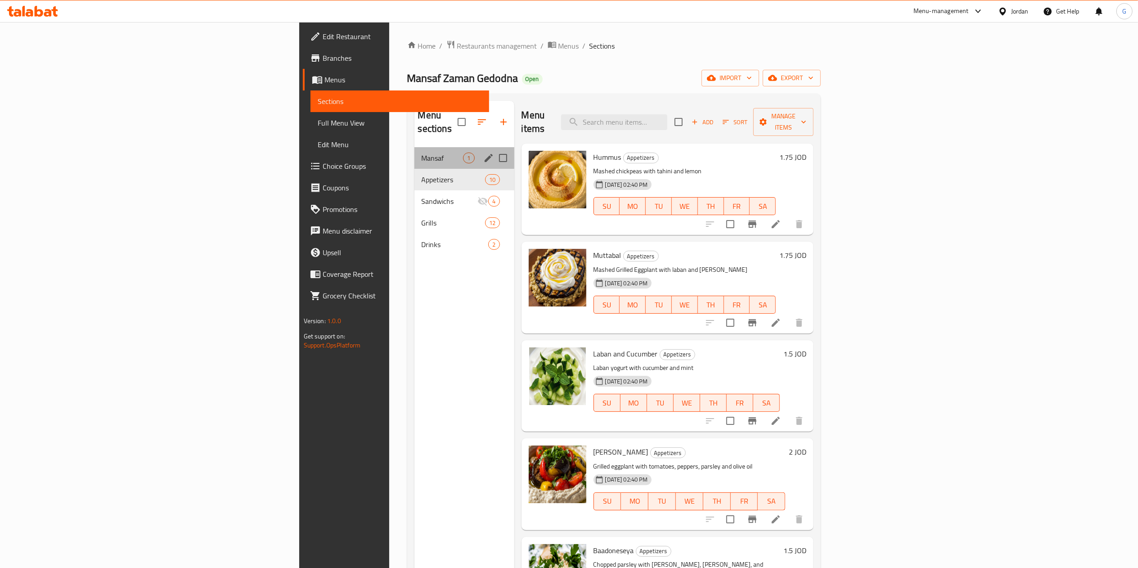
click at [414, 147] on div "Mansaf 1" at bounding box center [464, 158] width 100 height 22
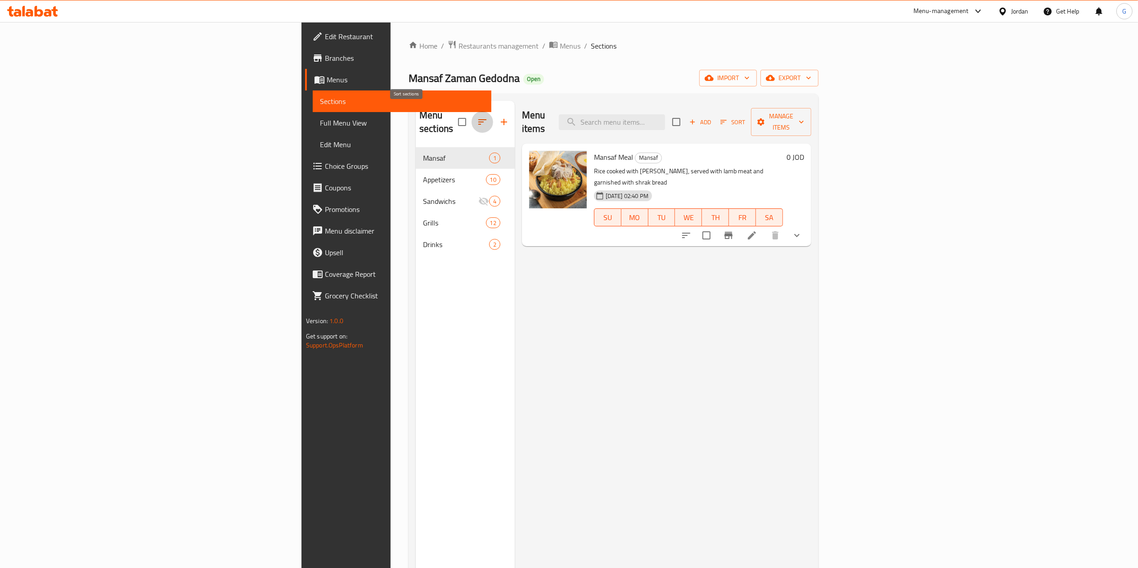
click at [477, 117] on icon "button" at bounding box center [482, 122] width 11 height 11
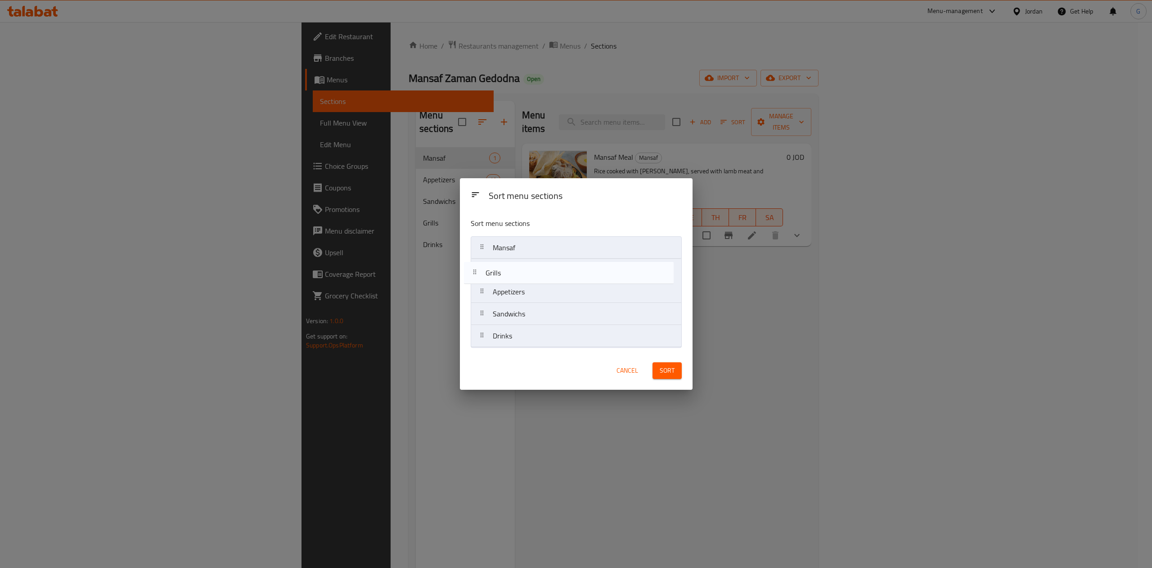
drag, startPoint x: 516, startPoint y: 313, endPoint x: 509, endPoint y: 265, distance: 49.1
click at [509, 265] on nav "Mansaf Appetizers Sandwichs Grills Drinks" at bounding box center [576, 291] width 211 height 111
drag, startPoint x: 509, startPoint y: 320, endPoint x: 509, endPoint y: 293, distance: 26.1
click at [509, 293] on nav "Mansaf Grills Appetizers Sandwichs Drinks" at bounding box center [576, 291] width 211 height 111
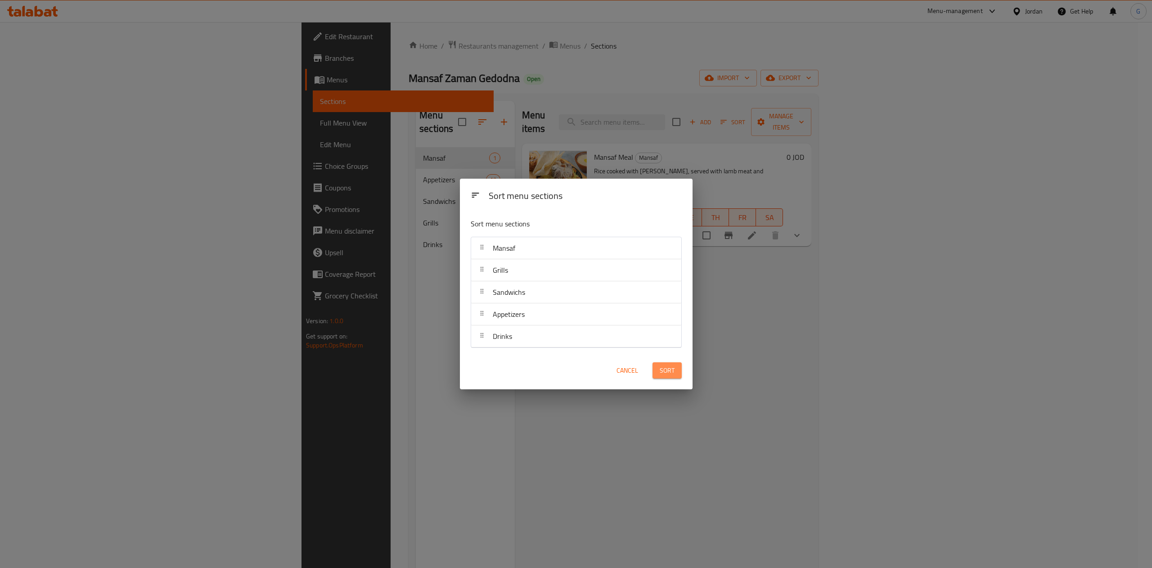
click at [657, 370] on button "Sort" at bounding box center [667, 370] width 29 height 17
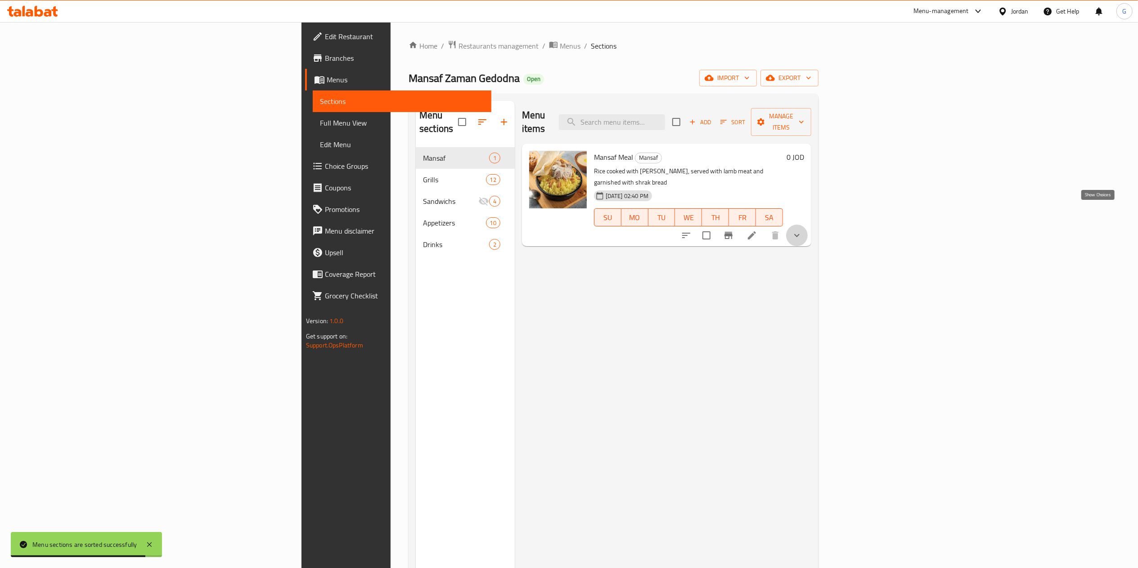
click at [802, 230] on icon "show more" at bounding box center [797, 235] width 11 height 11
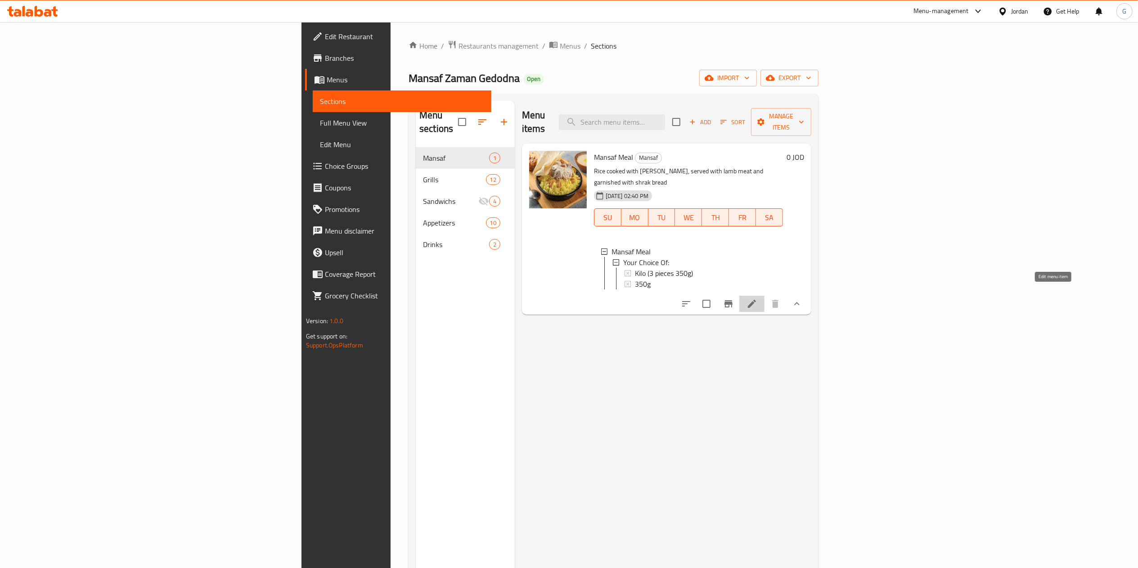
click at [757, 298] on icon at bounding box center [752, 303] width 11 height 11
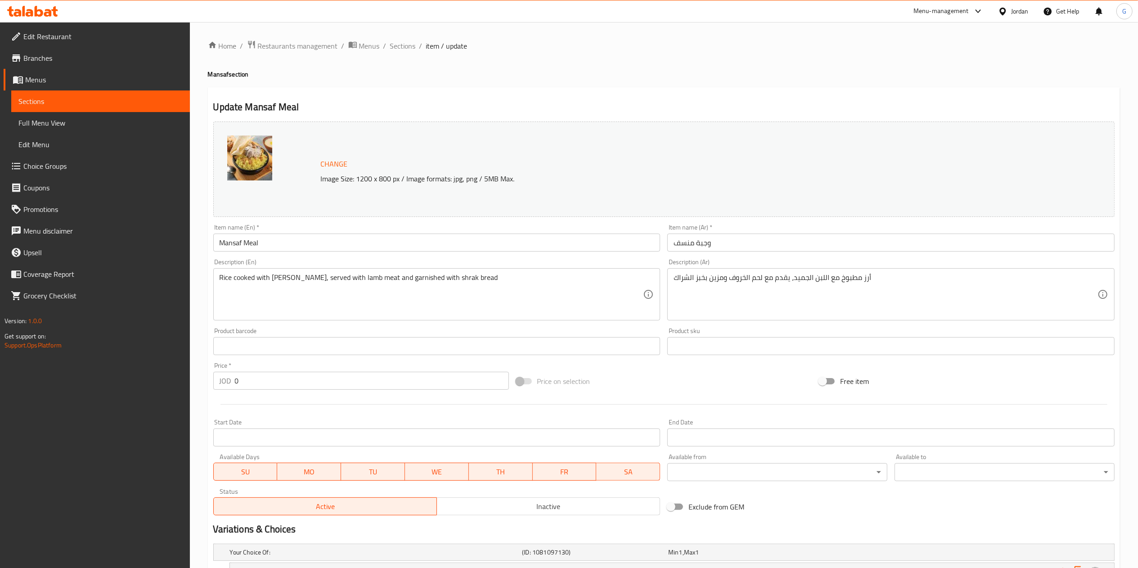
scroll to position [102, 0]
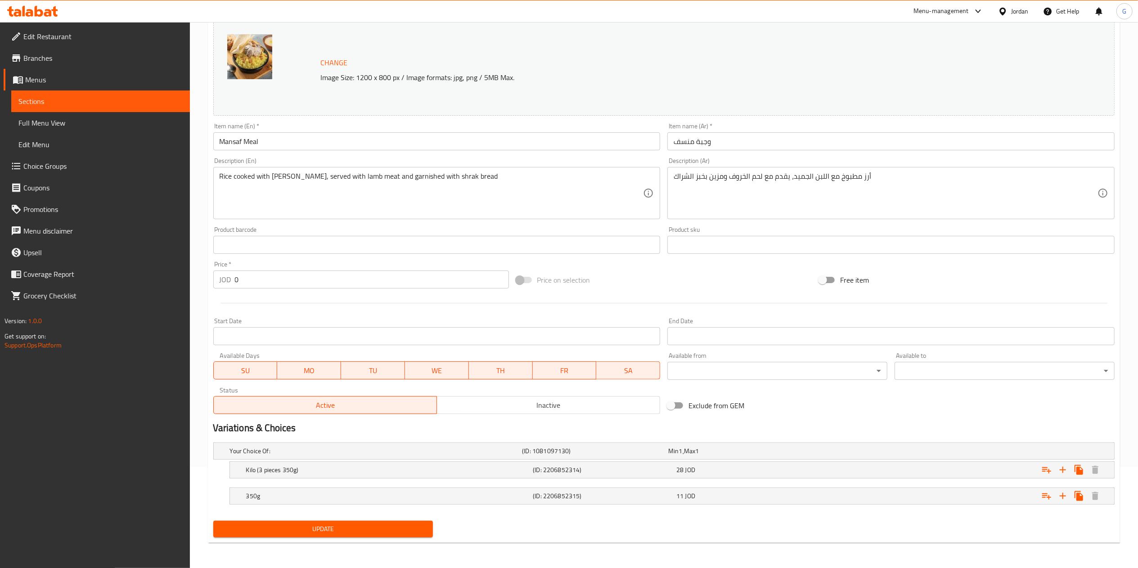
click at [1137, 91] on div "Home / Restaurants management / Menus / Sections / item / update Mansaf section…" at bounding box center [664, 244] width 948 height 647
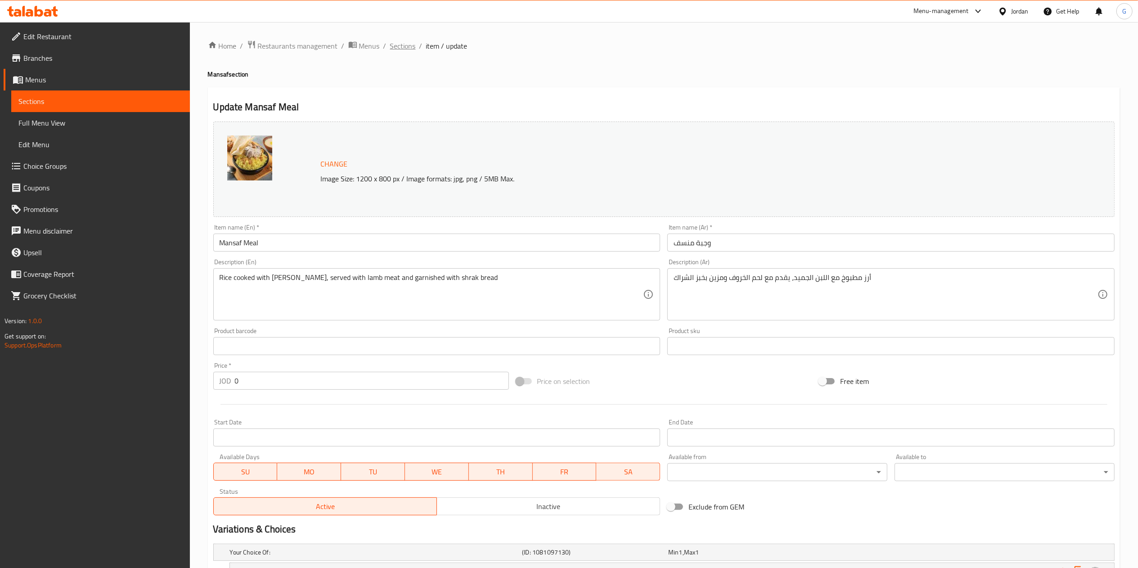
click at [413, 42] on span "Sections" at bounding box center [403, 46] width 26 height 11
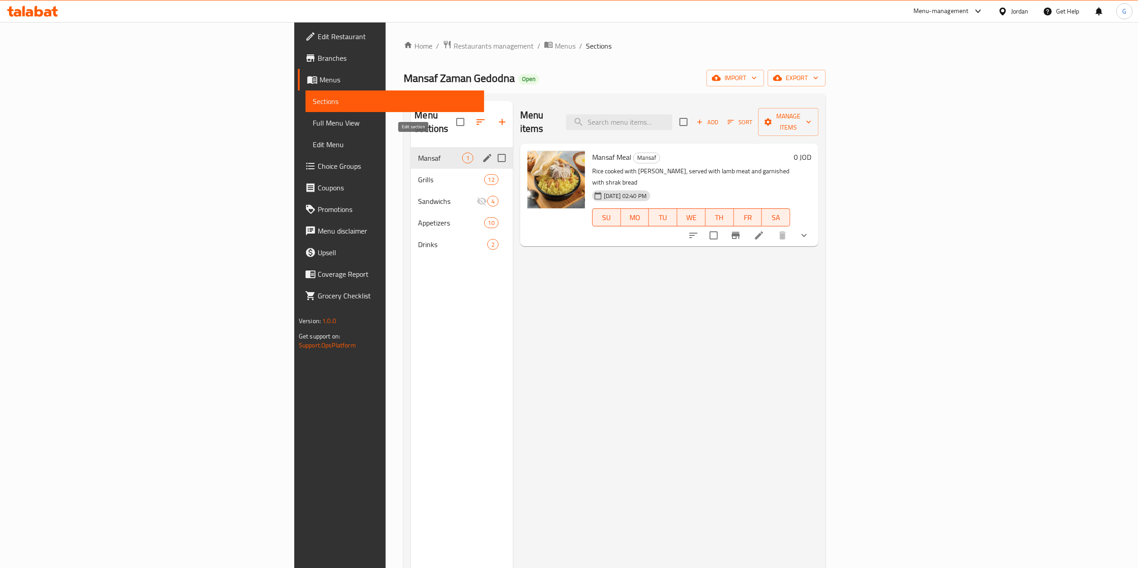
click at [492, 149] on input "Menu sections" at bounding box center [501, 158] width 19 height 19
checkbox input "false"
click at [482, 153] on icon "edit" at bounding box center [487, 158] width 11 height 11
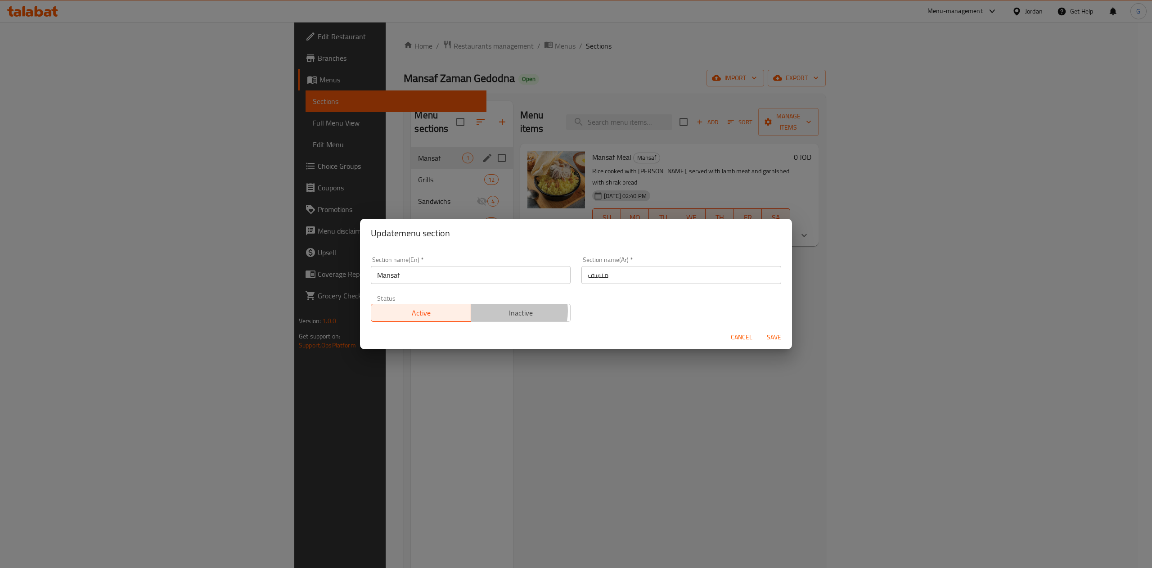
click at [509, 311] on span "Inactive" at bounding box center [521, 312] width 93 height 13
click at [780, 338] on span "Save" at bounding box center [774, 337] width 22 height 11
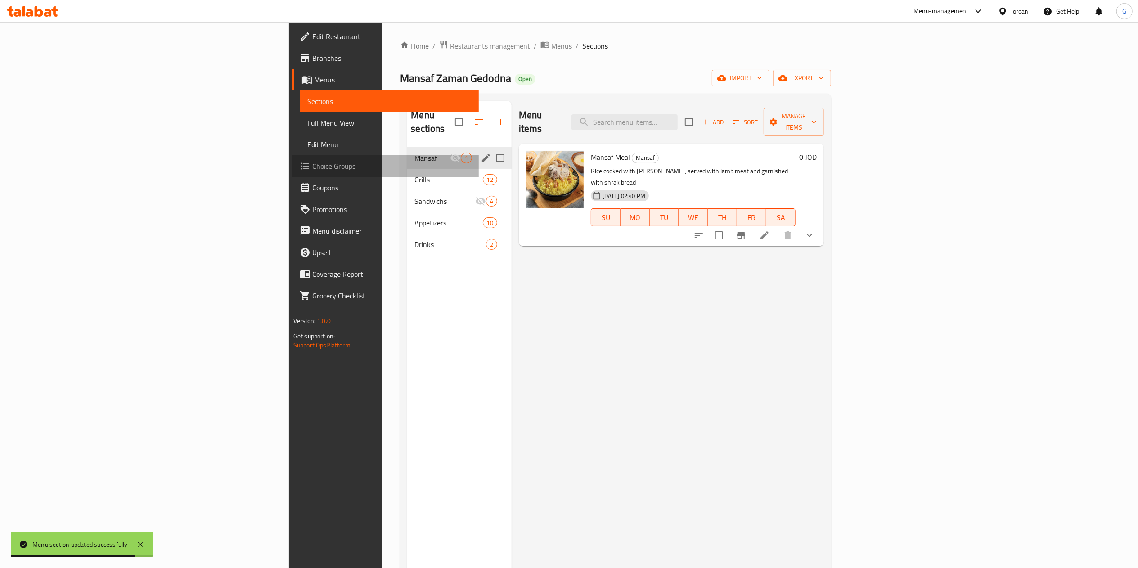
click at [312, 162] on span "Choice Groups" at bounding box center [391, 166] width 159 height 11
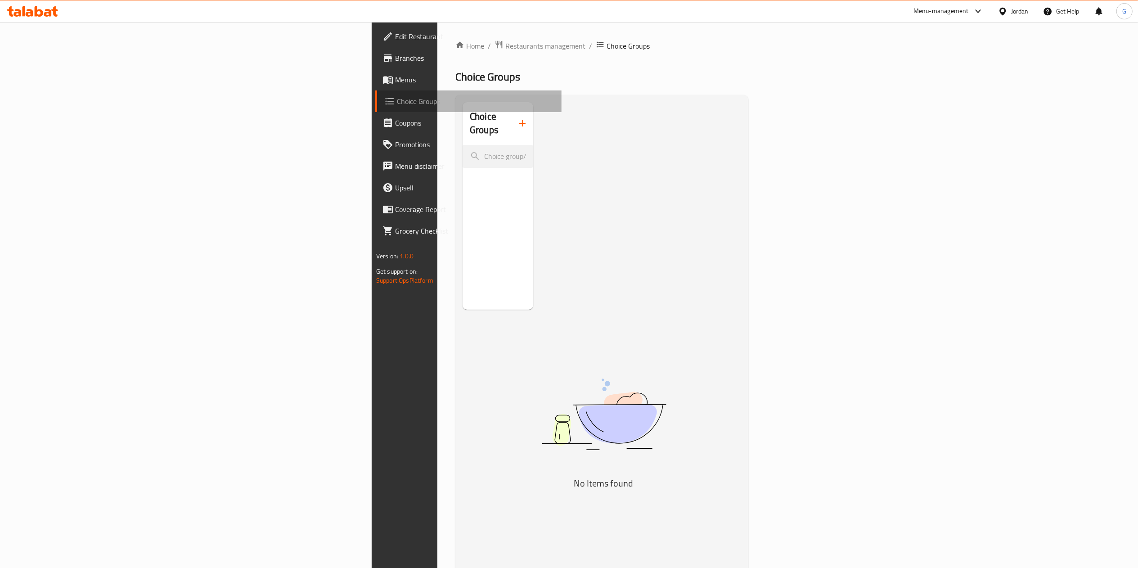
click at [397, 102] on span "Choice Groups" at bounding box center [476, 101] width 158 height 11
click at [395, 85] on span "Menus" at bounding box center [474, 79] width 159 height 11
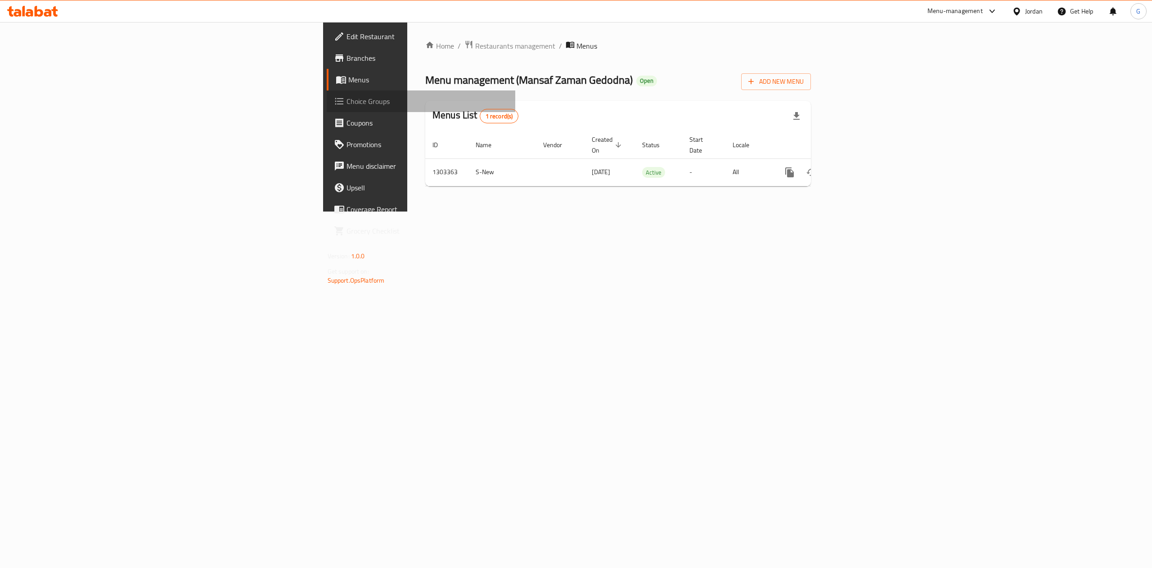
click at [347, 101] on span "Choice Groups" at bounding box center [428, 101] width 162 height 11
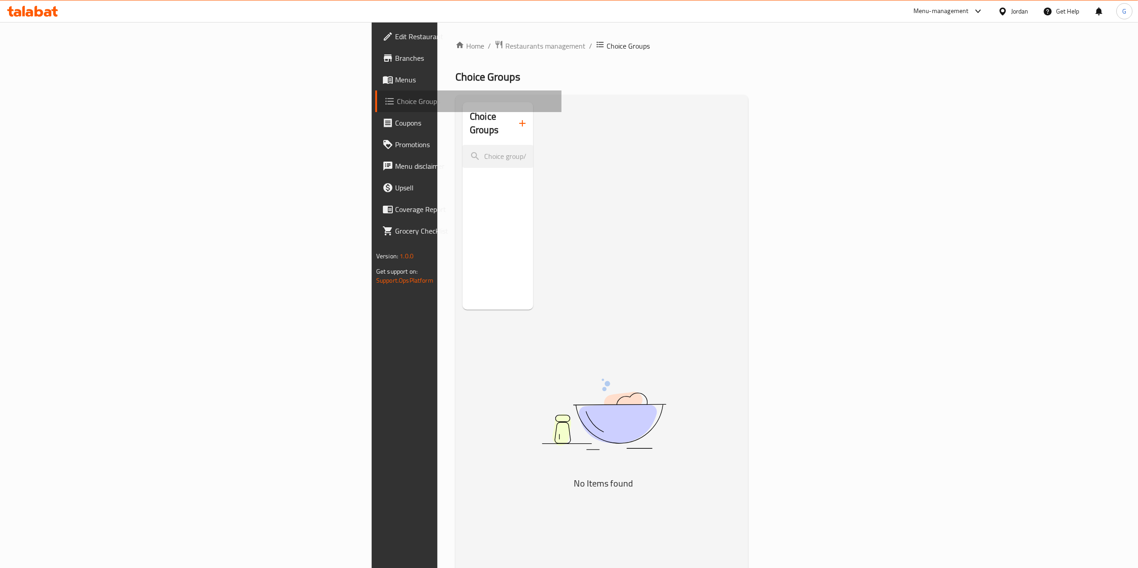
click at [397, 101] on span "Choice Groups" at bounding box center [476, 101] width 158 height 11
click at [395, 78] on span "Menus" at bounding box center [474, 79] width 159 height 11
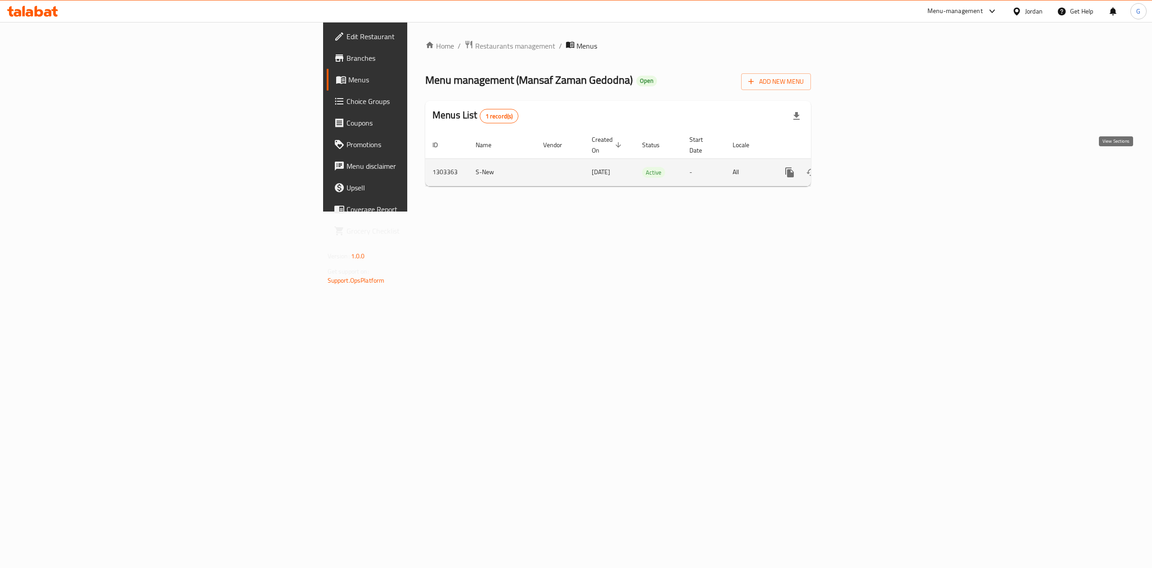
click at [860, 168] on icon "enhanced table" at bounding box center [854, 172] width 11 height 11
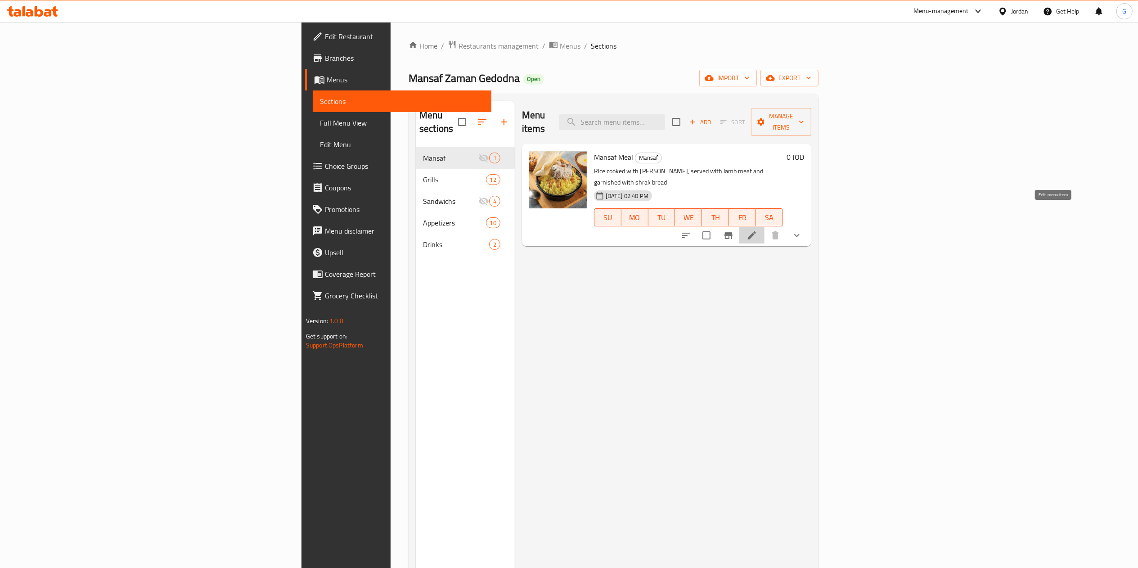
click at [757, 230] on icon at bounding box center [752, 235] width 11 height 11
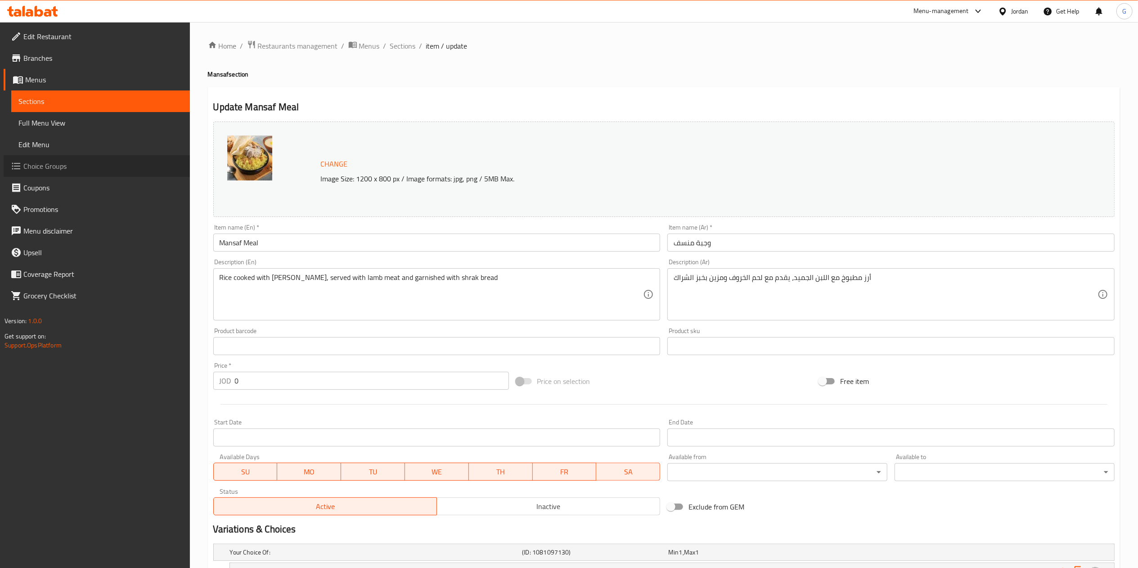
click at [32, 165] on span "Choice Groups" at bounding box center [102, 166] width 159 height 11
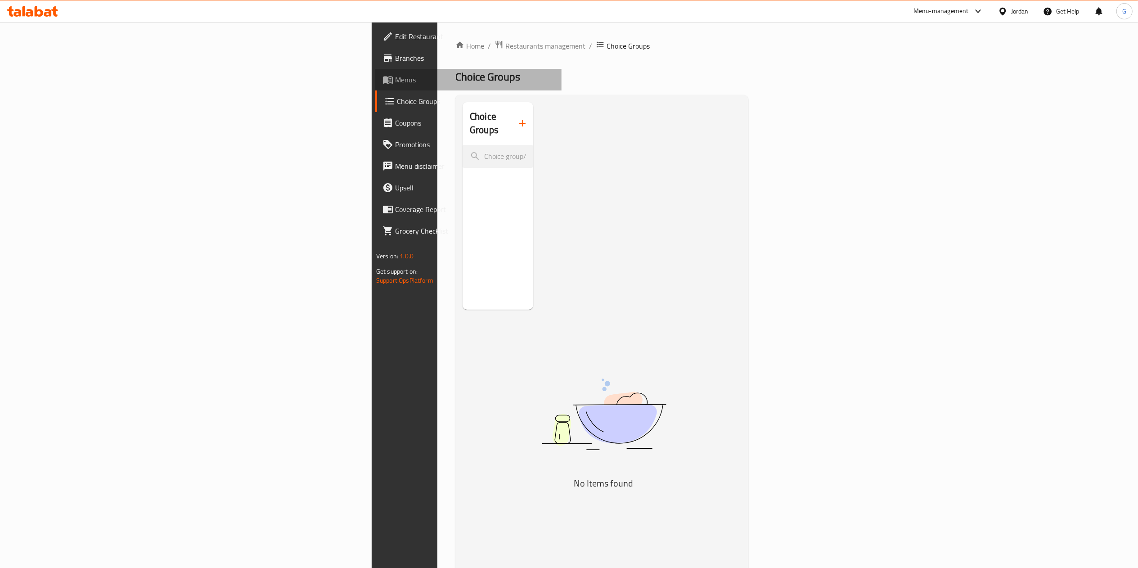
click at [395, 81] on span "Menus" at bounding box center [474, 79] width 159 height 11
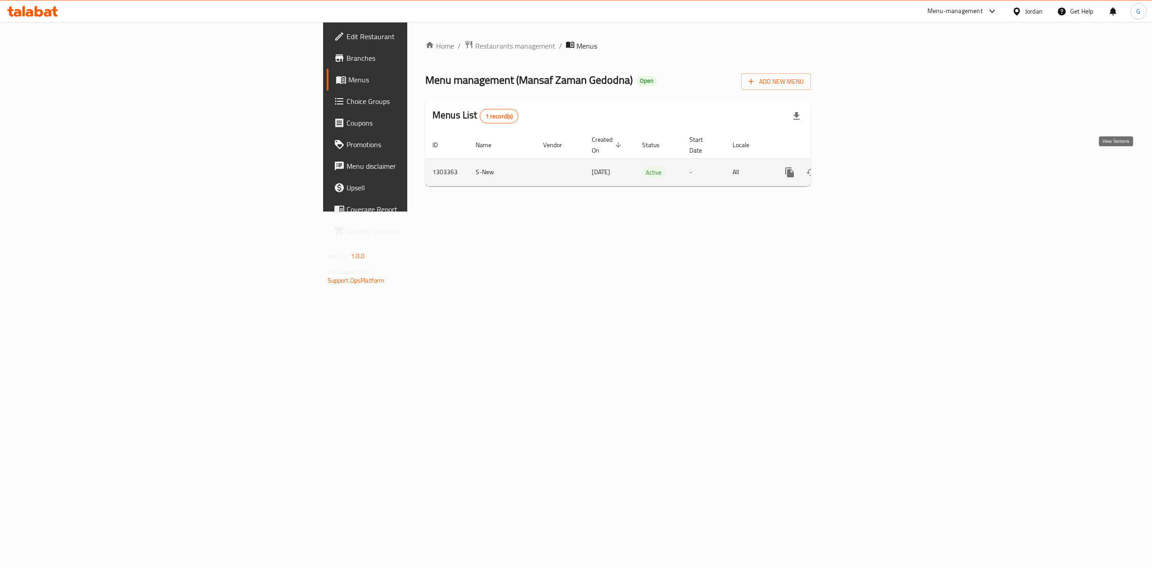
click at [860, 167] on icon "enhanced table" at bounding box center [854, 172] width 11 height 11
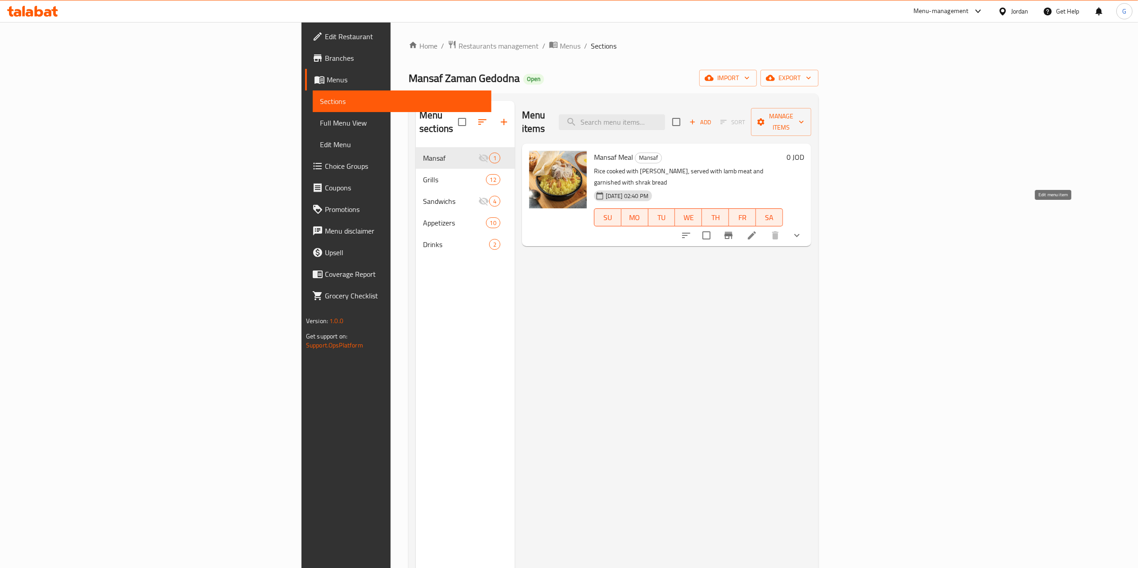
click at [756, 231] on icon at bounding box center [752, 235] width 8 height 8
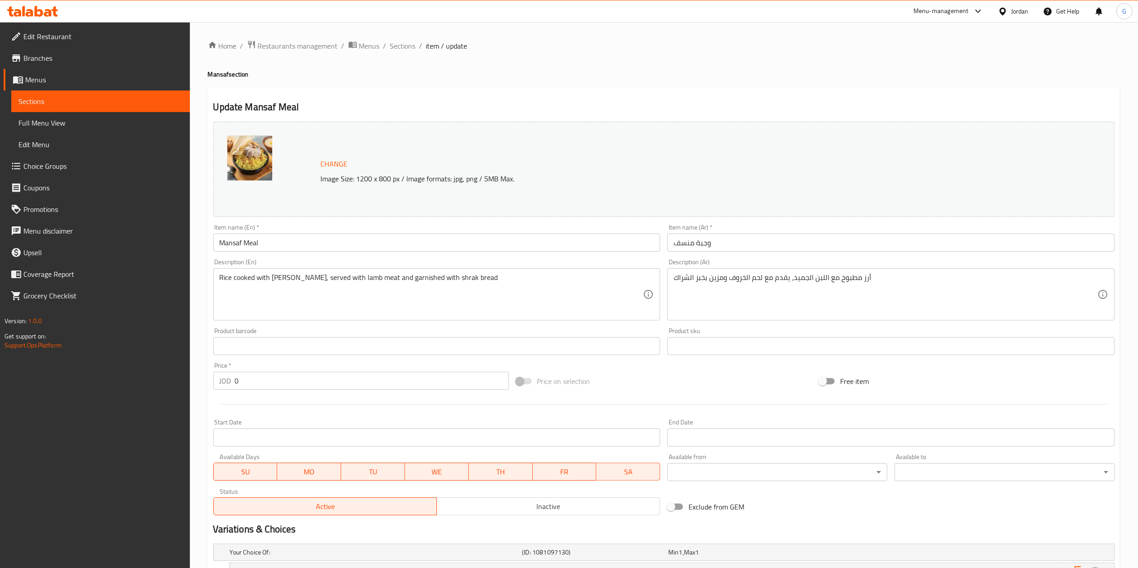
scroll to position [102, 0]
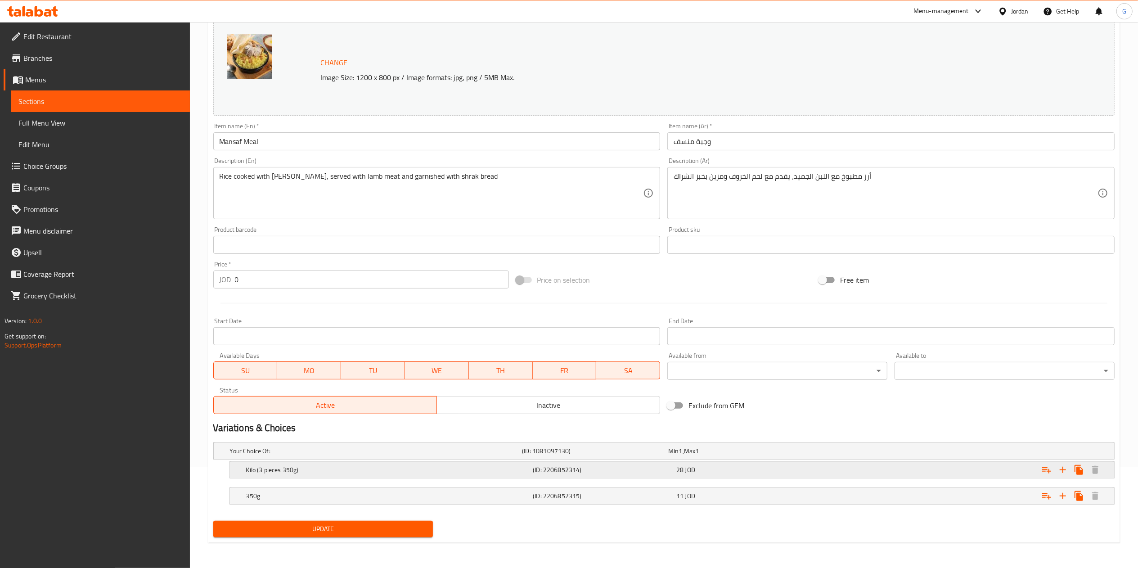
click at [956, 468] on div "Expand" at bounding box center [961, 470] width 287 height 20
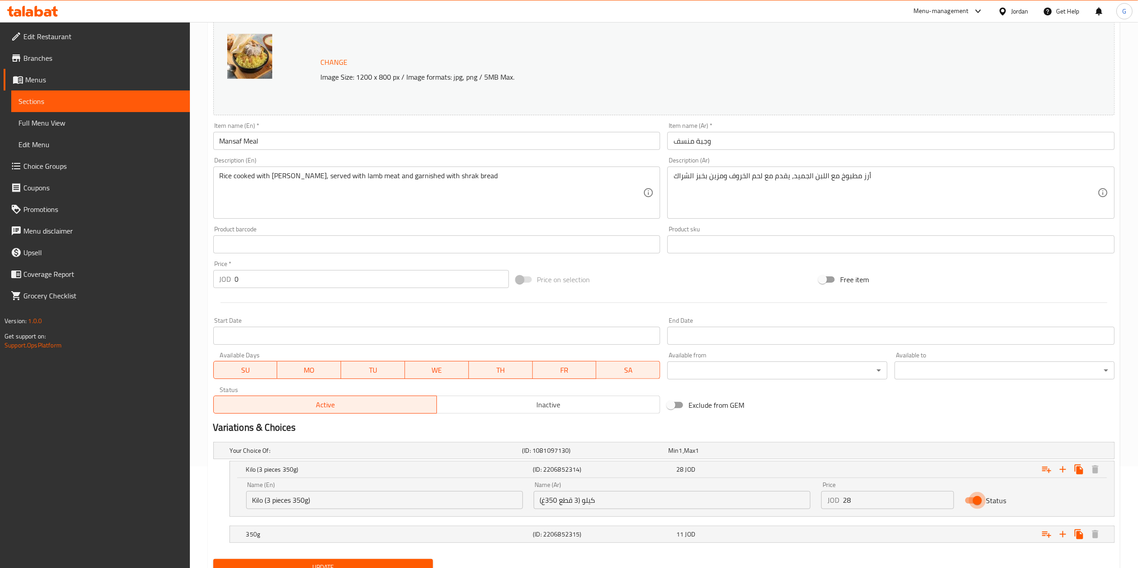
click at [979, 503] on input "Status" at bounding box center [977, 500] width 51 height 17
checkbox input "false"
click at [1014, 536] on div "Expand" at bounding box center [961, 534] width 287 height 20
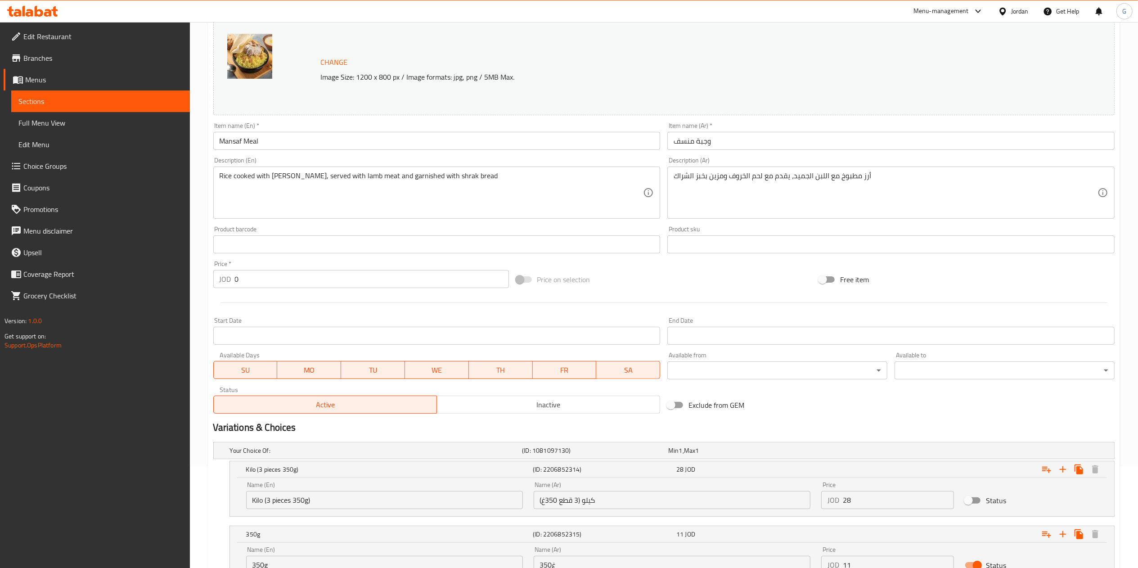
scroll to position [179, 0]
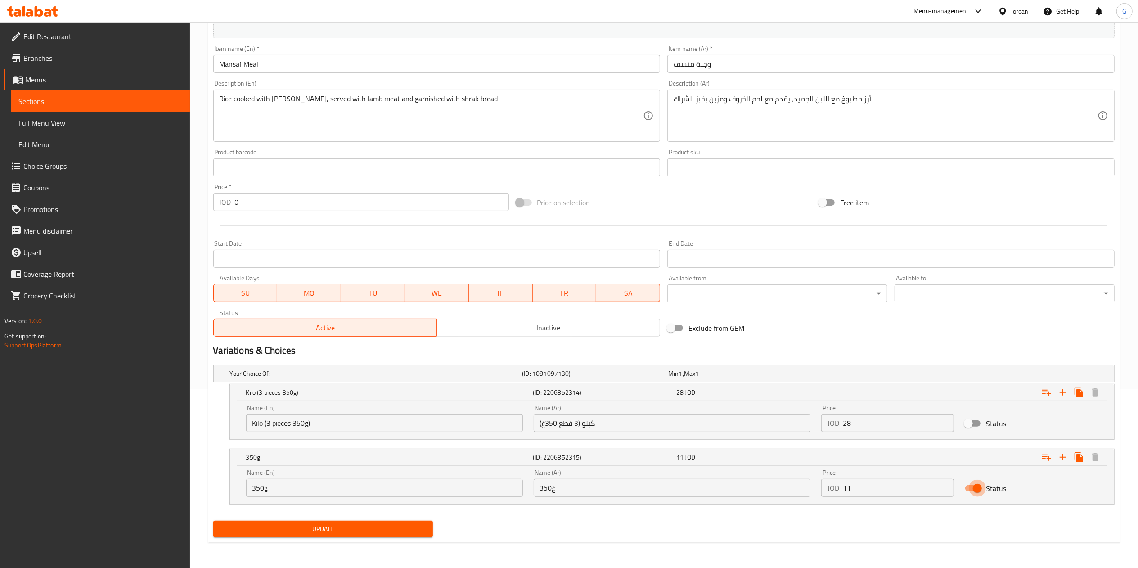
click at [968, 491] on input "Status" at bounding box center [977, 488] width 51 height 17
checkbox input "false"
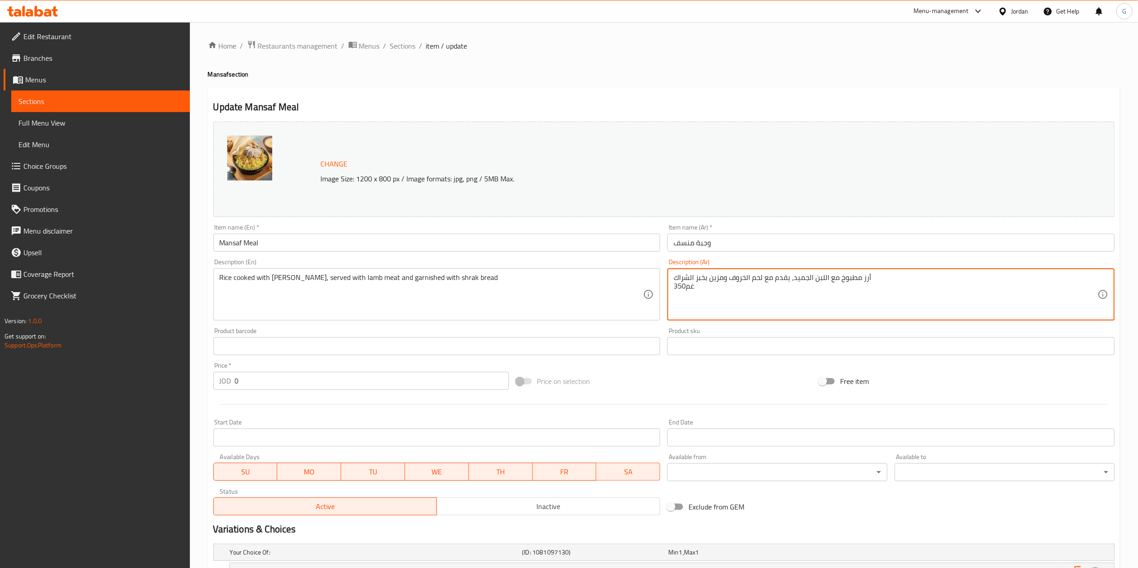
type textarea "أرز مطبوخ مع اللبن الجميد، يقدم مع لحم الخروف ومزين بخبز الشراك 350غم"
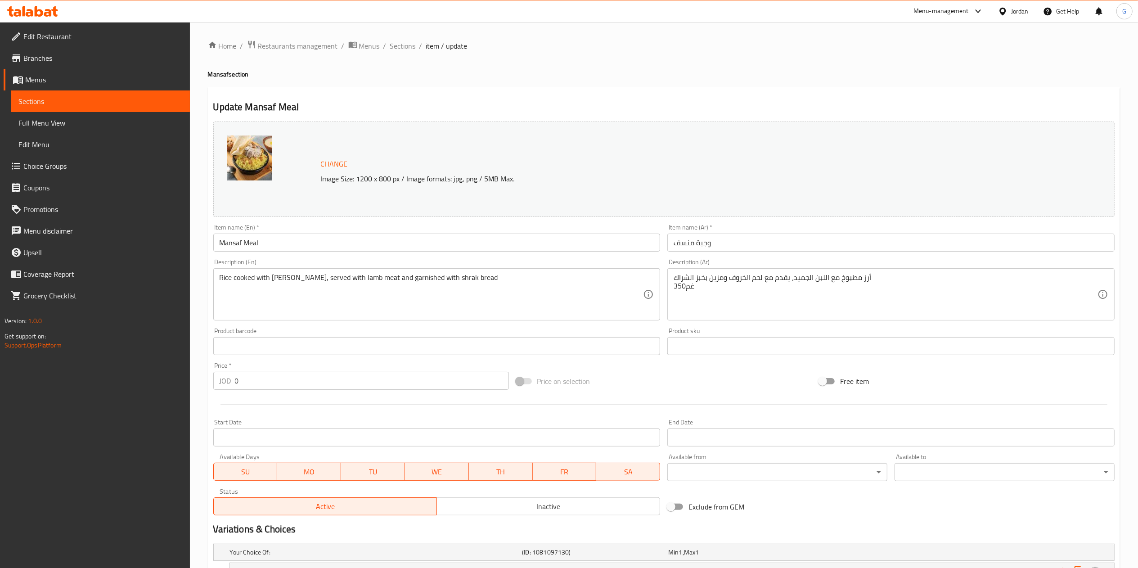
click at [506, 272] on div "Rice cooked with laban jameed, served with lamb meat and garnished with shrak b…" at bounding box center [436, 294] width 447 height 52
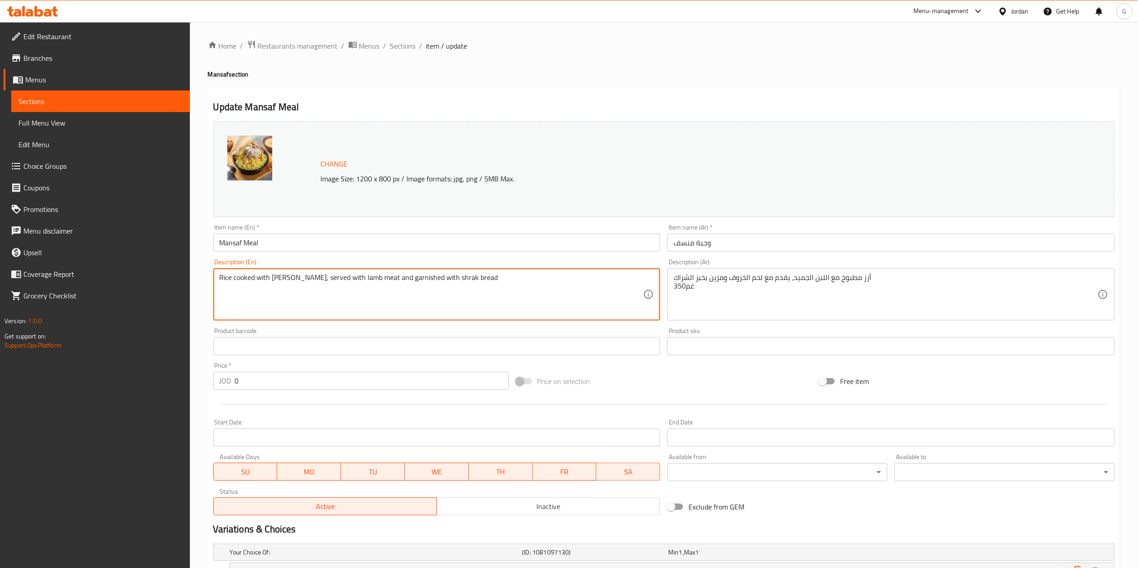
click at [494, 279] on textarea "Rice cooked with laban jameed, served with lamb meat and garnished with shrak b…" at bounding box center [432, 294] width 424 height 43
type textarea "Rice cooked with laban jameed, served with lamb meat and garnished with shrak b…"
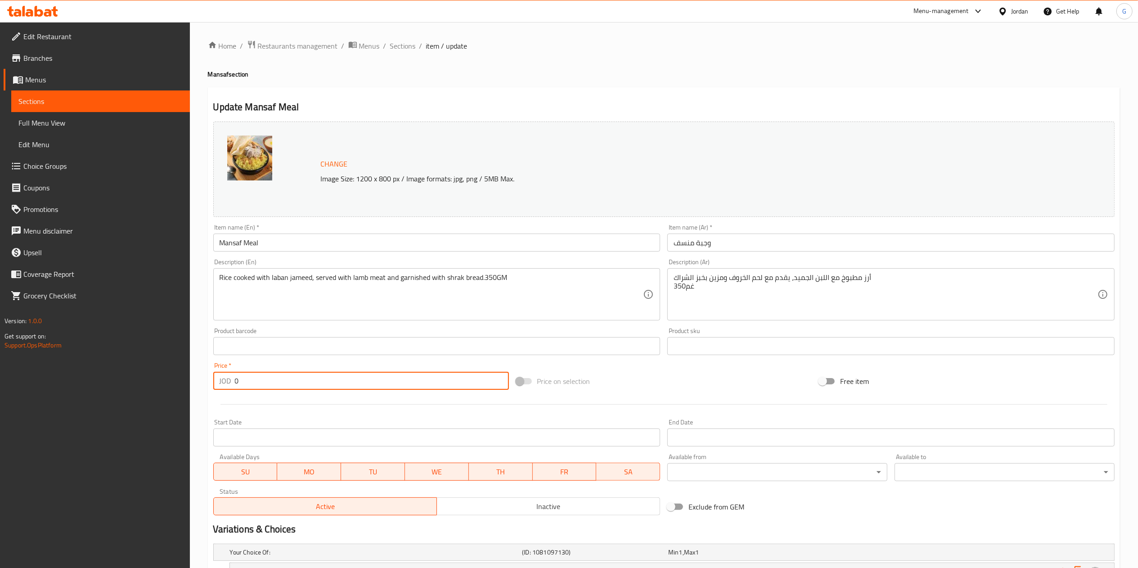
click at [353, 379] on input "0" at bounding box center [372, 381] width 274 height 18
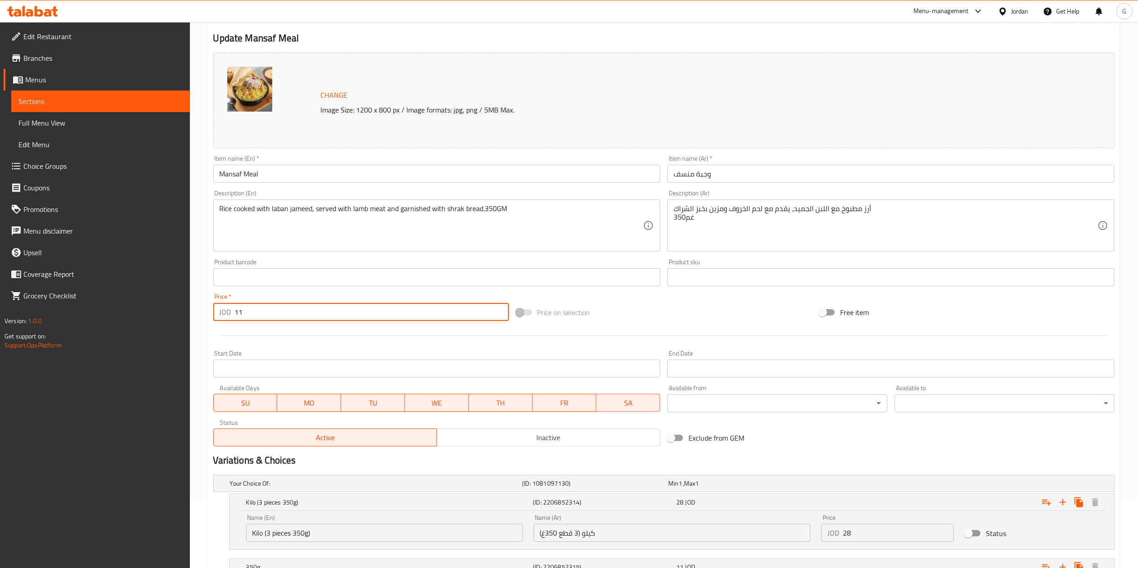
scroll to position [77, 0]
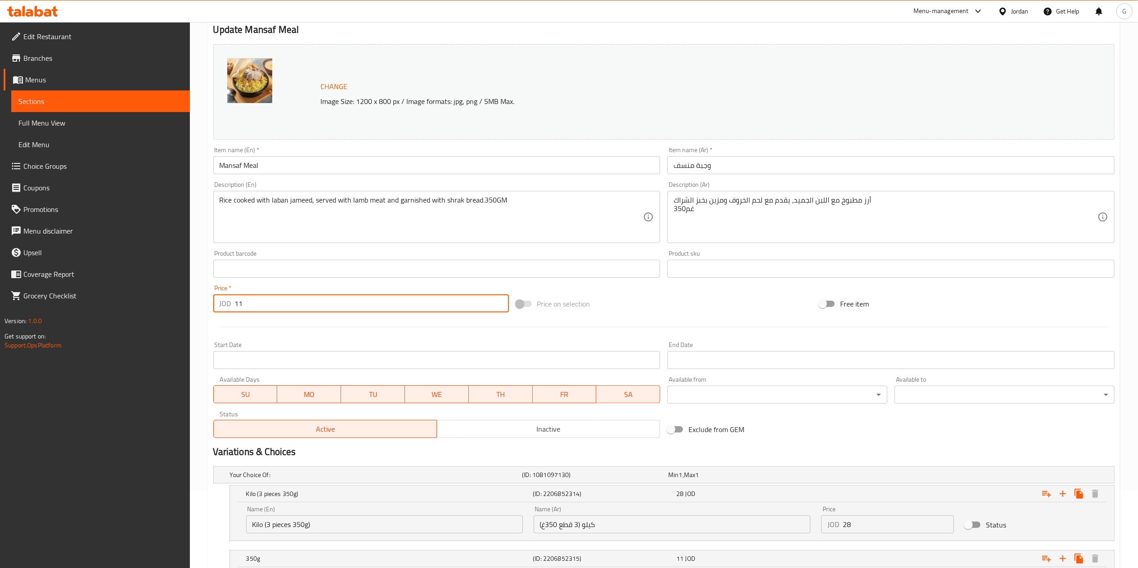
type input "11"
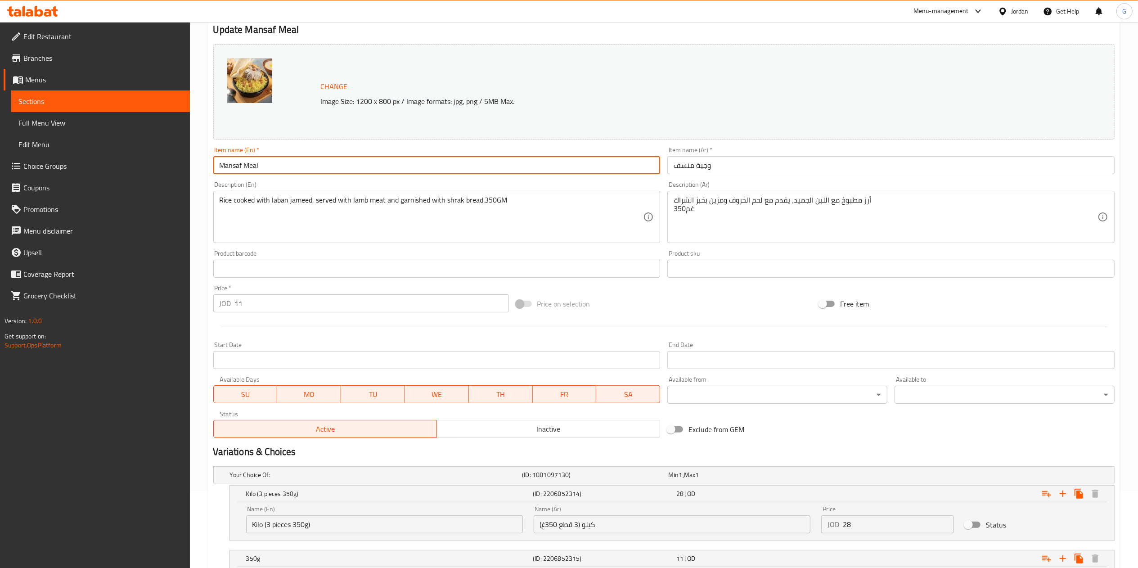
click at [351, 171] on input "Mansaf Meal" at bounding box center [436, 165] width 447 height 18
click at [279, 172] on input "Mansaf Meal (Indvisual)" at bounding box center [436, 165] width 447 height 18
type input "Mansaf Meal (Individual)"
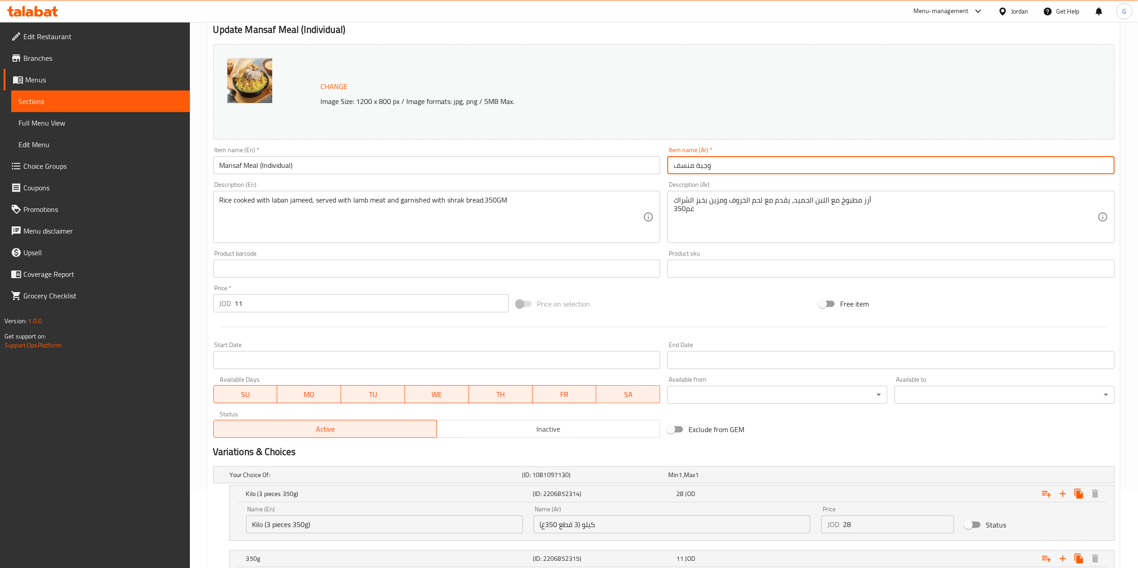
click at [732, 165] on input "وجبة منسف" at bounding box center [890, 165] width 447 height 18
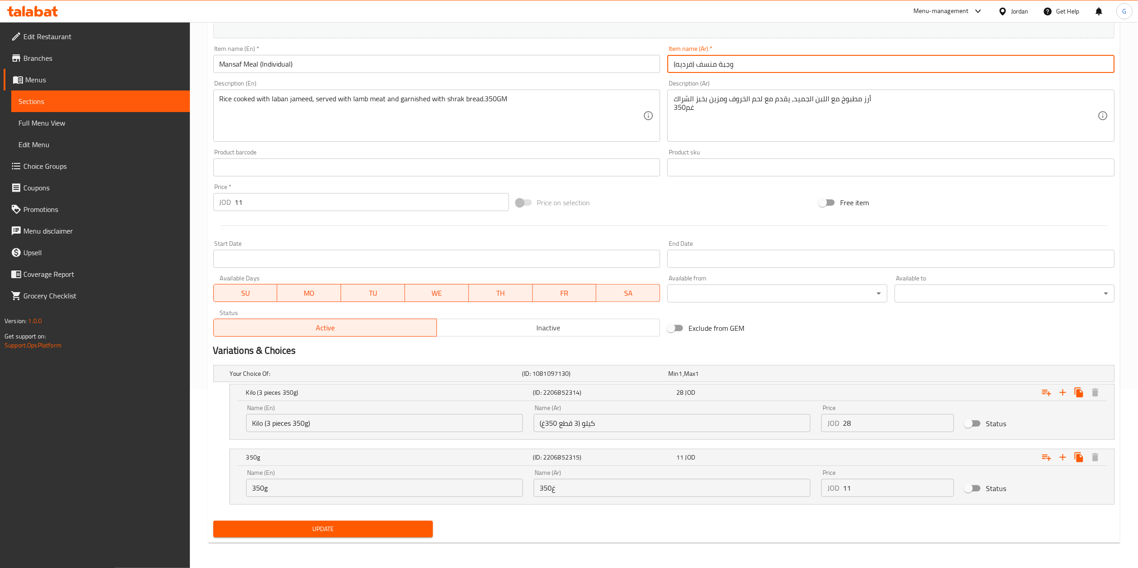
type input "وجبة منسف (فرديه)"
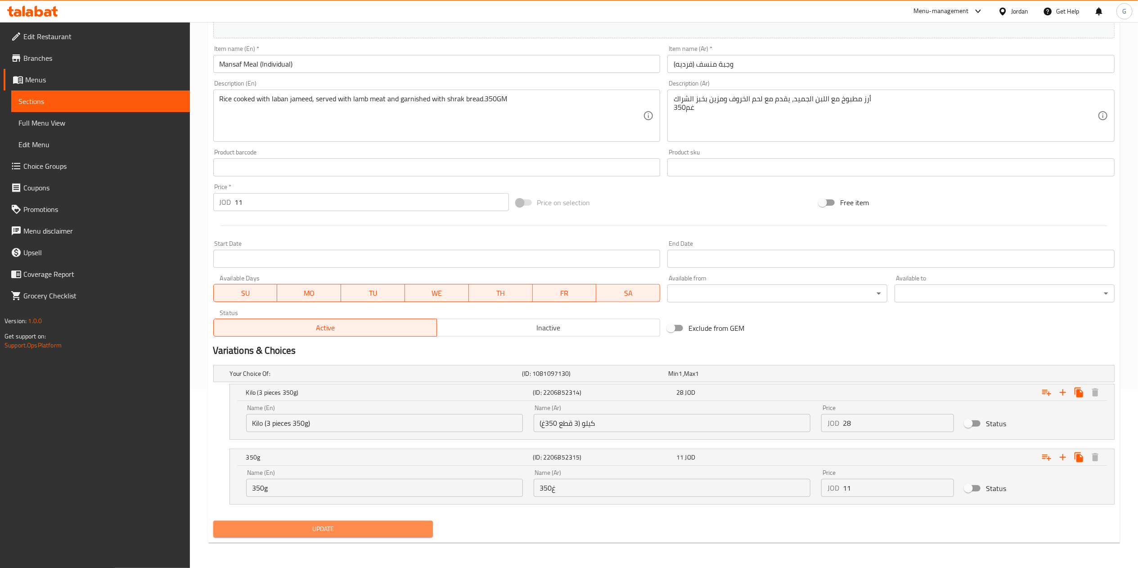
click at [416, 524] on span "Update" at bounding box center [324, 528] width 206 height 11
click at [530, 392] on div "Kilo (3 pieces 350g)" at bounding box center [387, 392] width 287 height 13
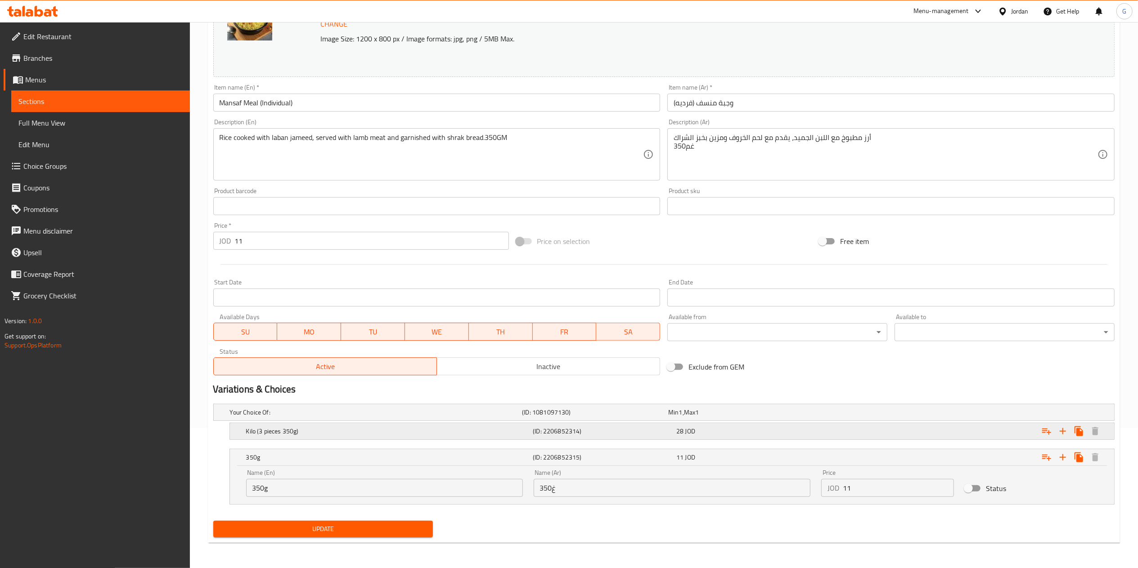
scroll to position [141, 0]
click at [699, 430] on div "28 JOD" at bounding box center [746, 431] width 140 height 9
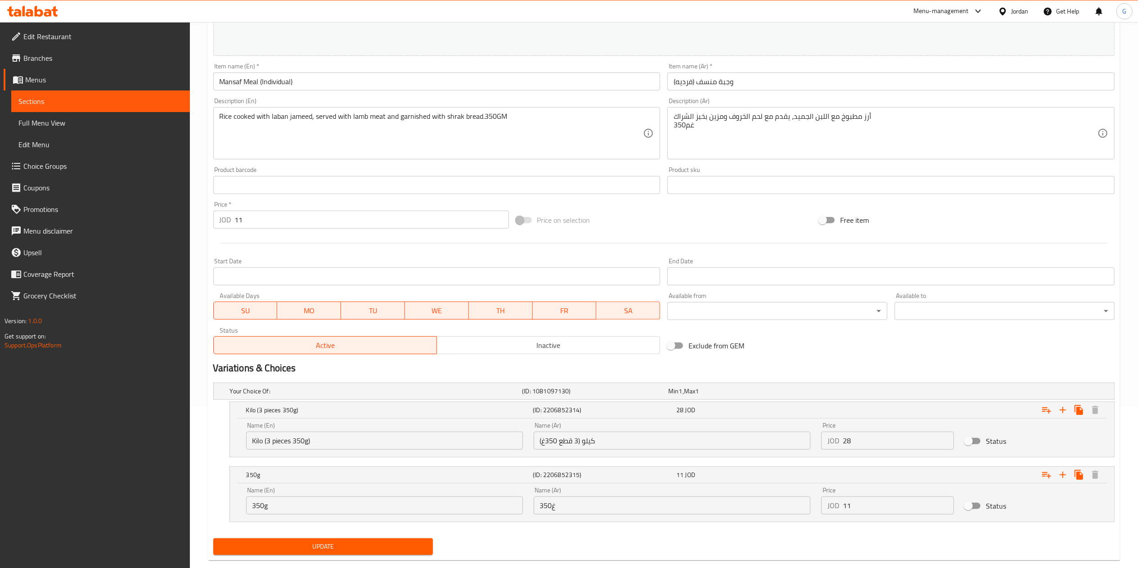
scroll to position [0, 0]
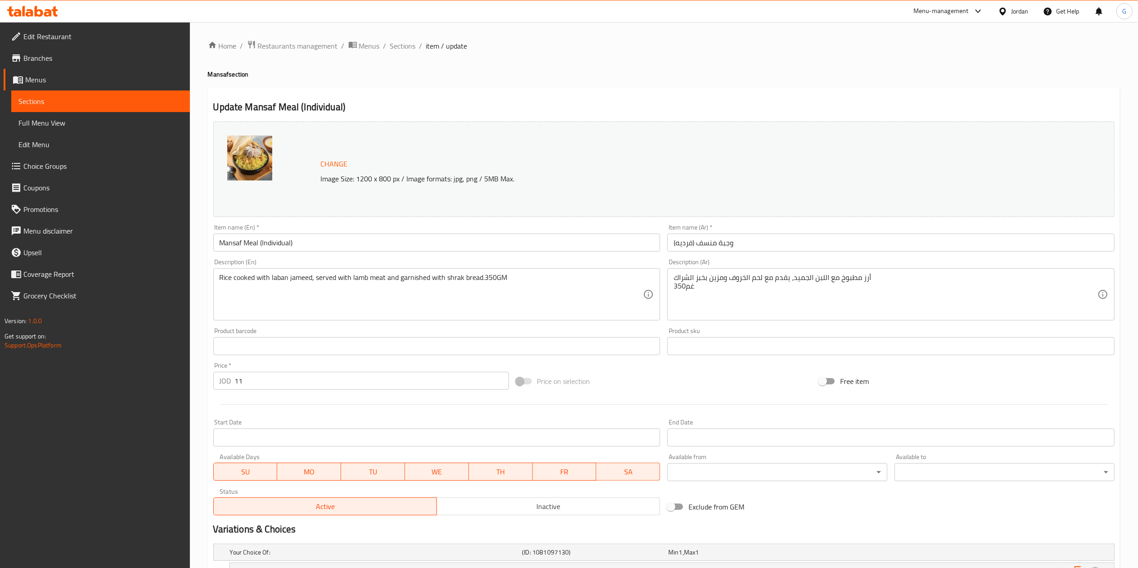
click at [305, 381] on input "11" at bounding box center [372, 381] width 274 height 18
type input "1"
type input "0"
click at [396, 42] on span "Sections" at bounding box center [403, 46] width 26 height 11
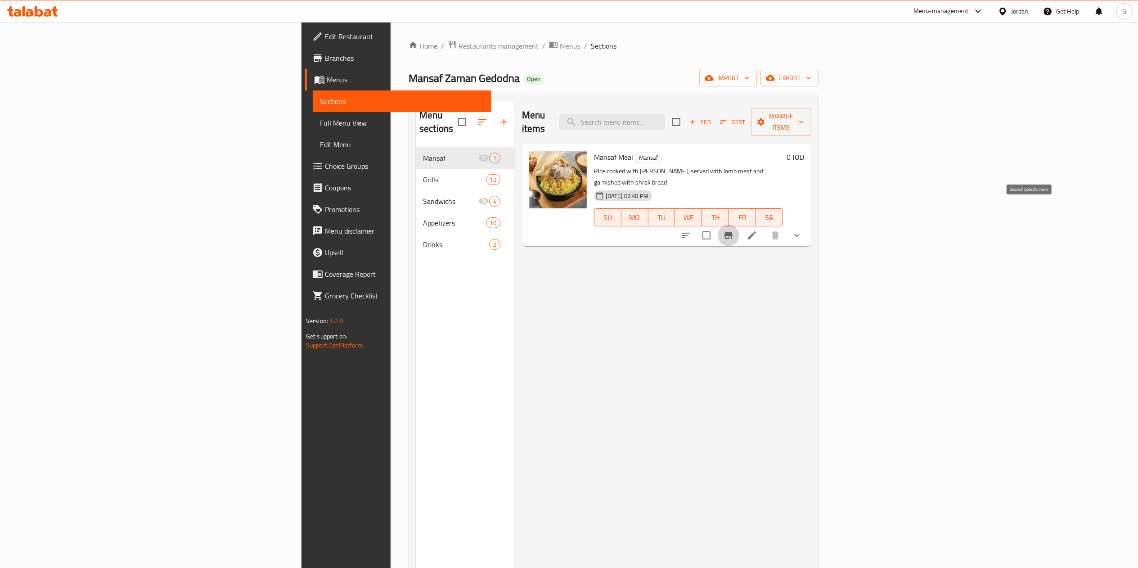
click at [739, 225] on button "Branch-specific-item" at bounding box center [729, 236] width 22 height 22
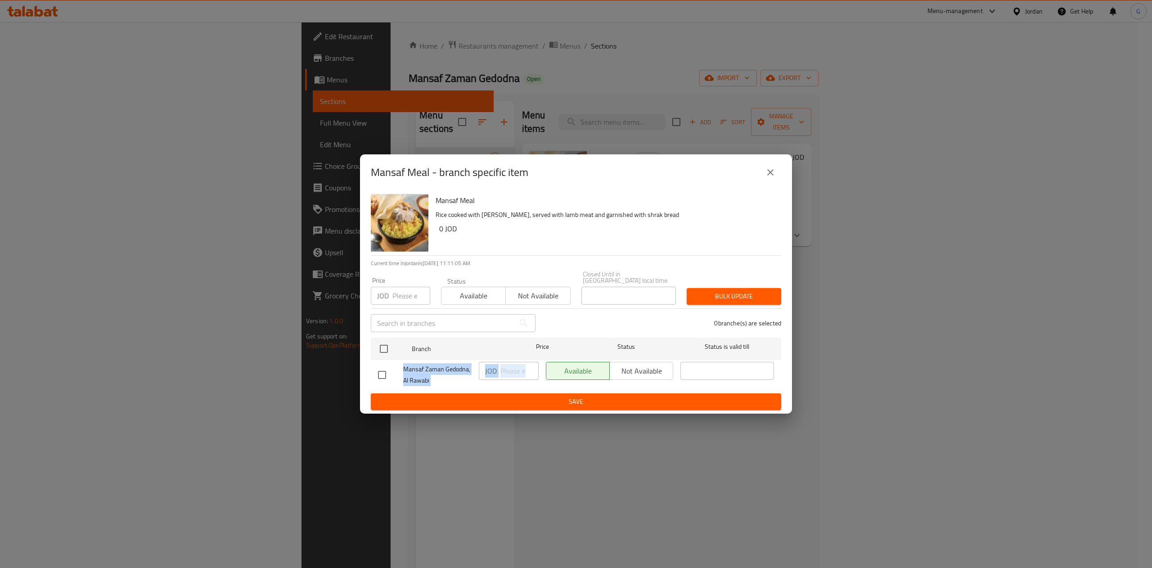
drag, startPoint x: 629, startPoint y: 359, endPoint x: 374, endPoint y: 372, distance: 255.5
click at [374, 372] on div "Mansaf Zaman Gedodna, Al Rawabi JOD ​ Available Not available ​" at bounding box center [575, 374] width 403 height 33
click at [379, 372] on input "checkbox" at bounding box center [382, 374] width 19 height 19
checkbox input "true"
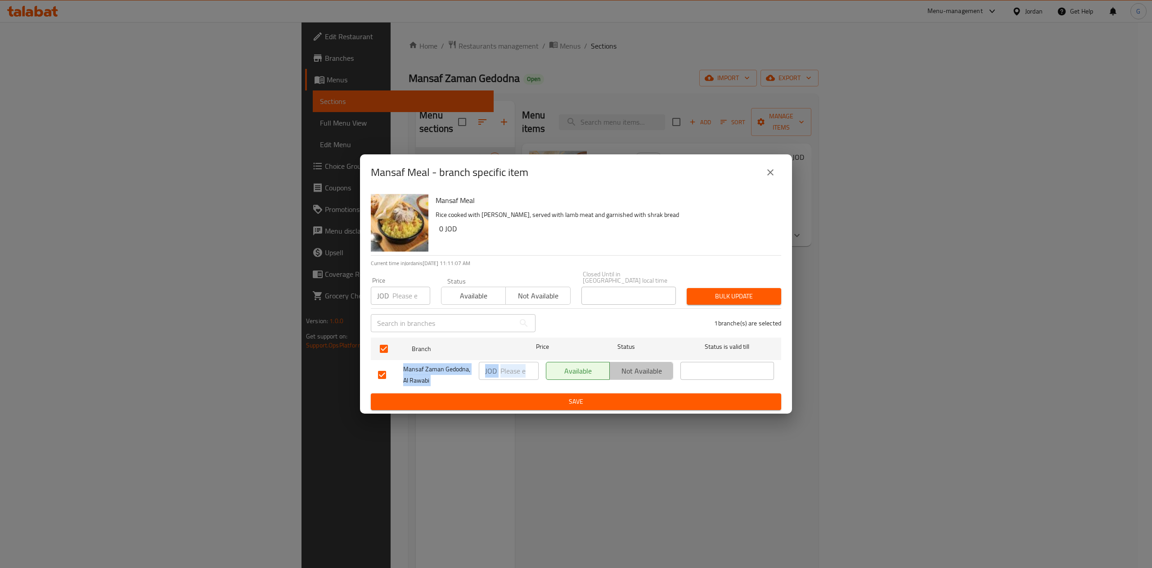
click at [652, 365] on span "Not available" at bounding box center [641, 371] width 56 height 13
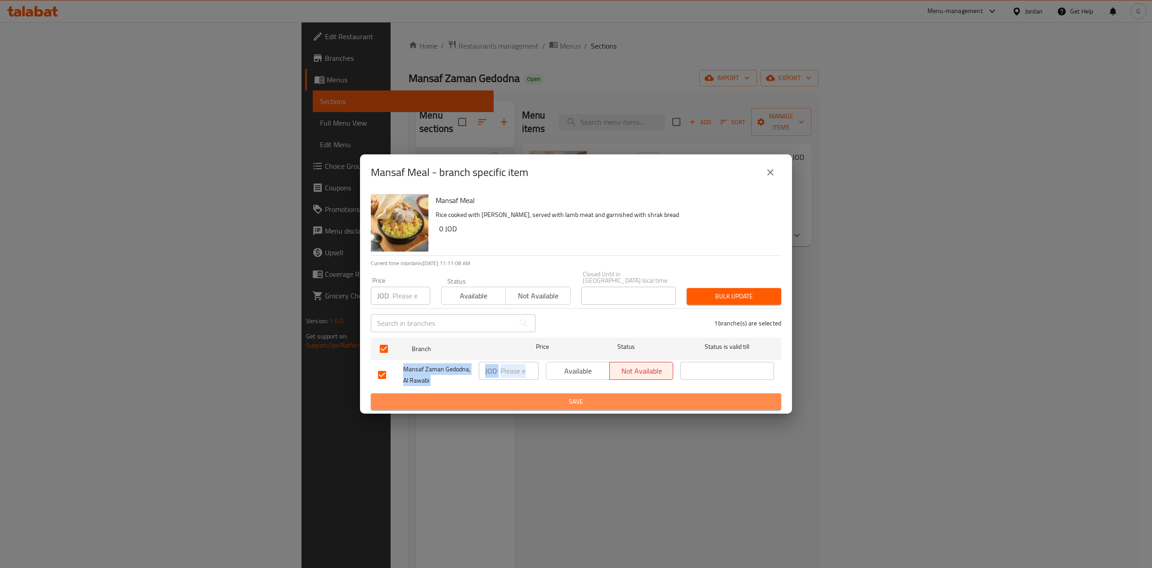
click at [647, 393] on button "Save" at bounding box center [576, 401] width 410 height 17
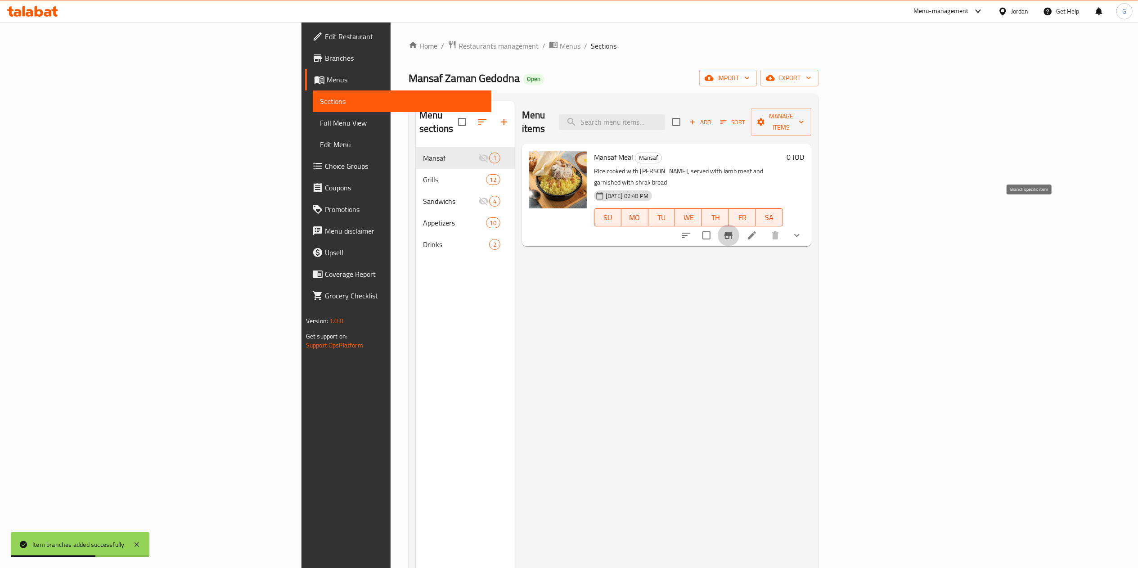
click at [733, 232] on icon "Branch-specific-item" at bounding box center [729, 235] width 8 height 7
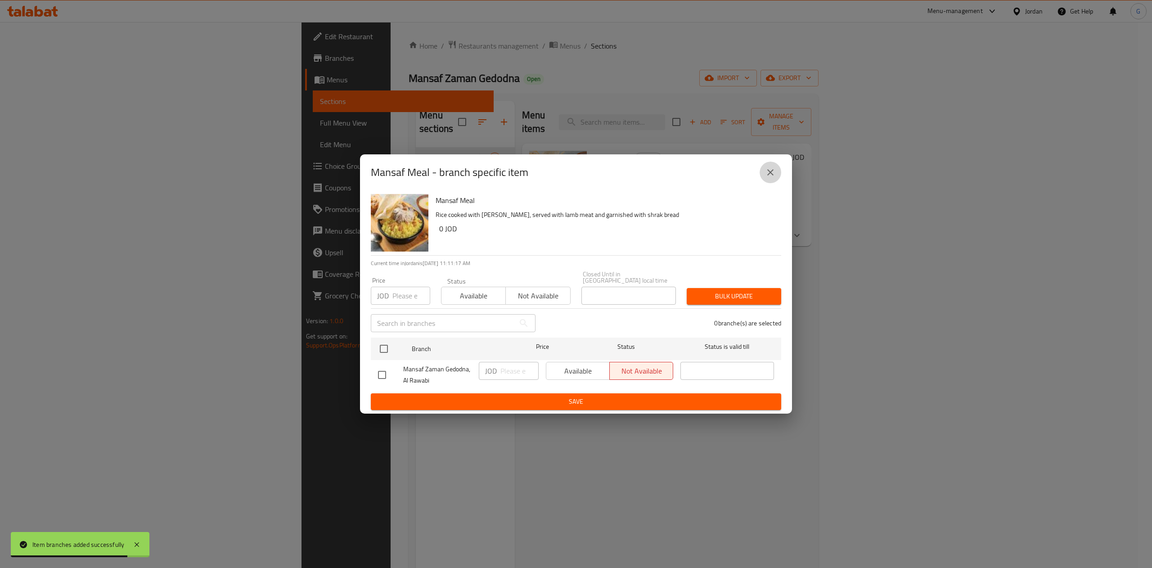
click at [768, 172] on icon "close" at bounding box center [770, 172] width 11 height 11
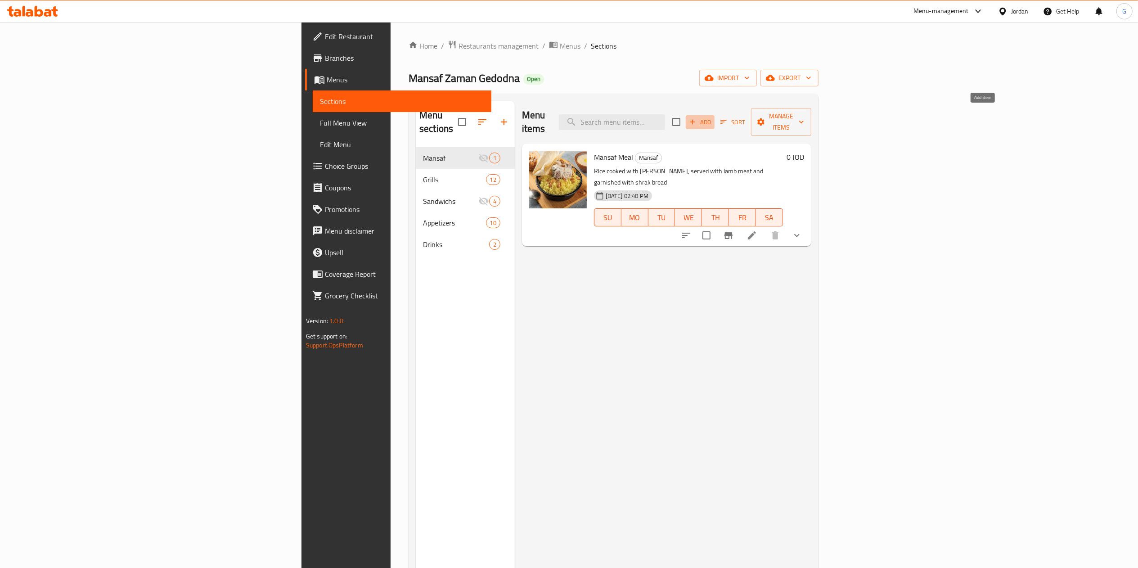
click at [712, 120] on span "Add" at bounding box center [700, 122] width 24 height 10
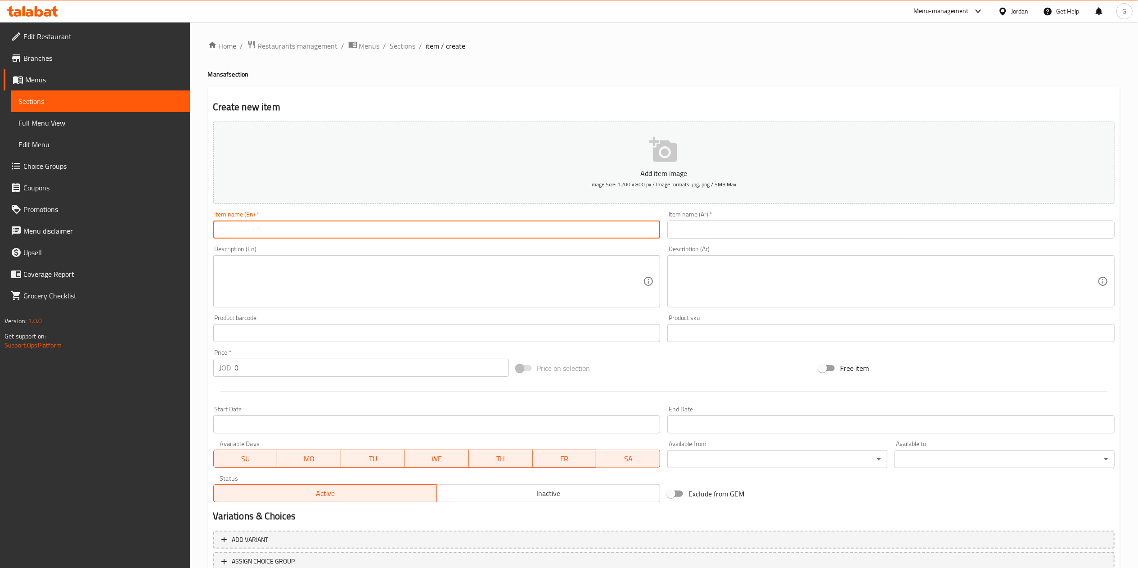
click at [556, 225] on input "text" at bounding box center [436, 230] width 447 height 18
type input "Mansaf Meal (Individual)"
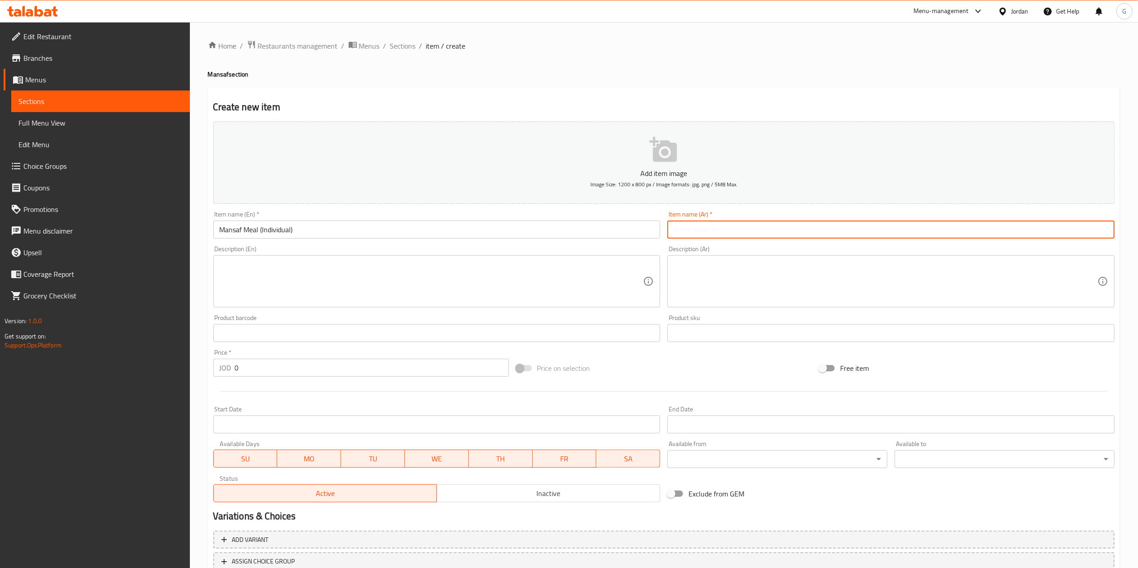
click at [736, 232] on input "text" at bounding box center [890, 230] width 447 height 18
type input "وجبة منسف (فرديه)"
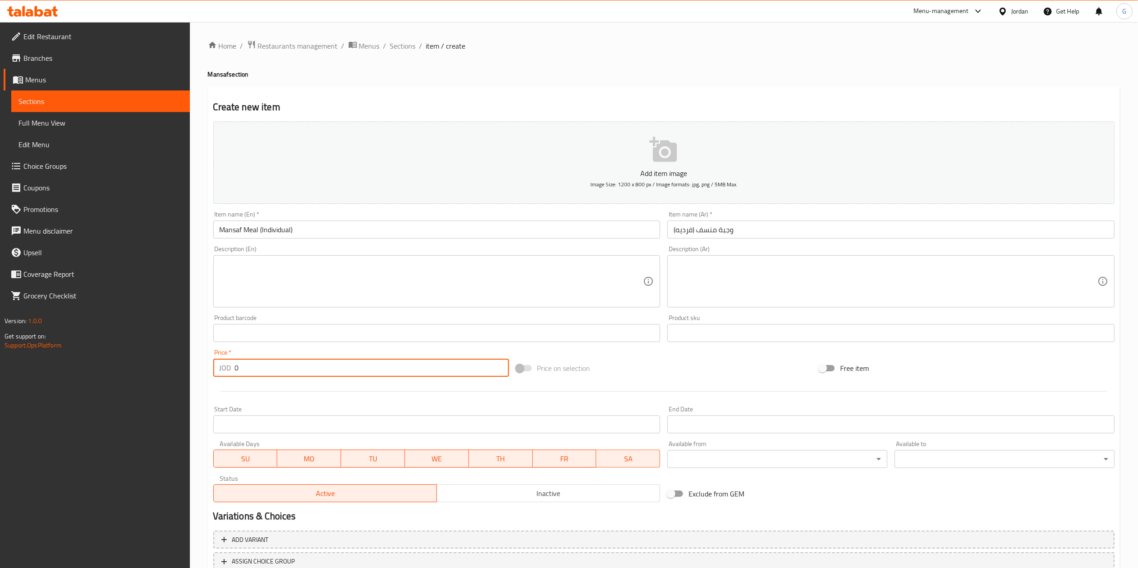
click at [321, 374] on input "0" at bounding box center [372, 368] width 274 height 18
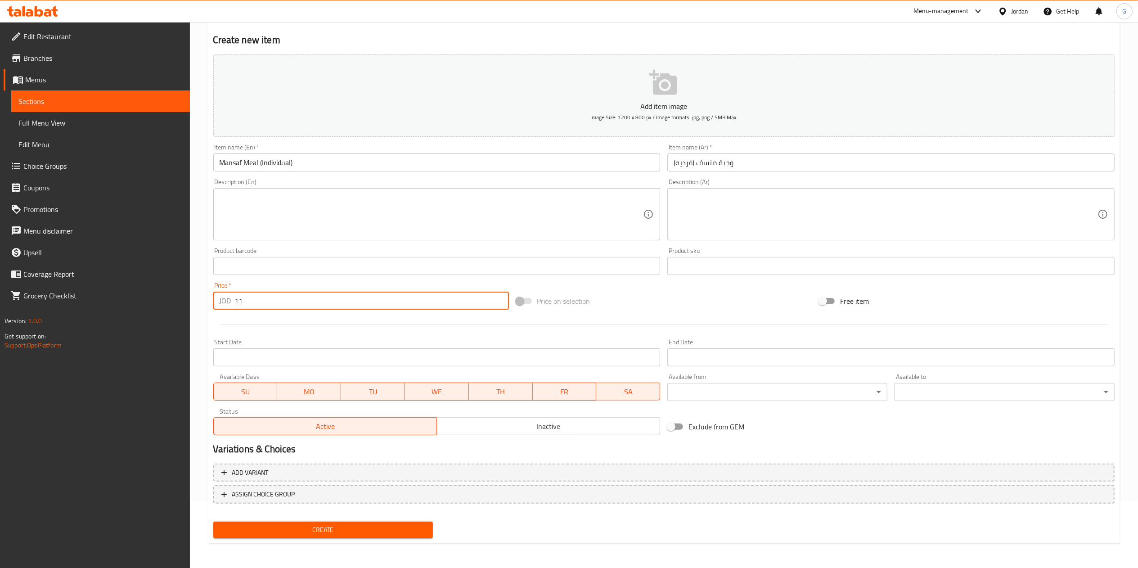
type input "11"
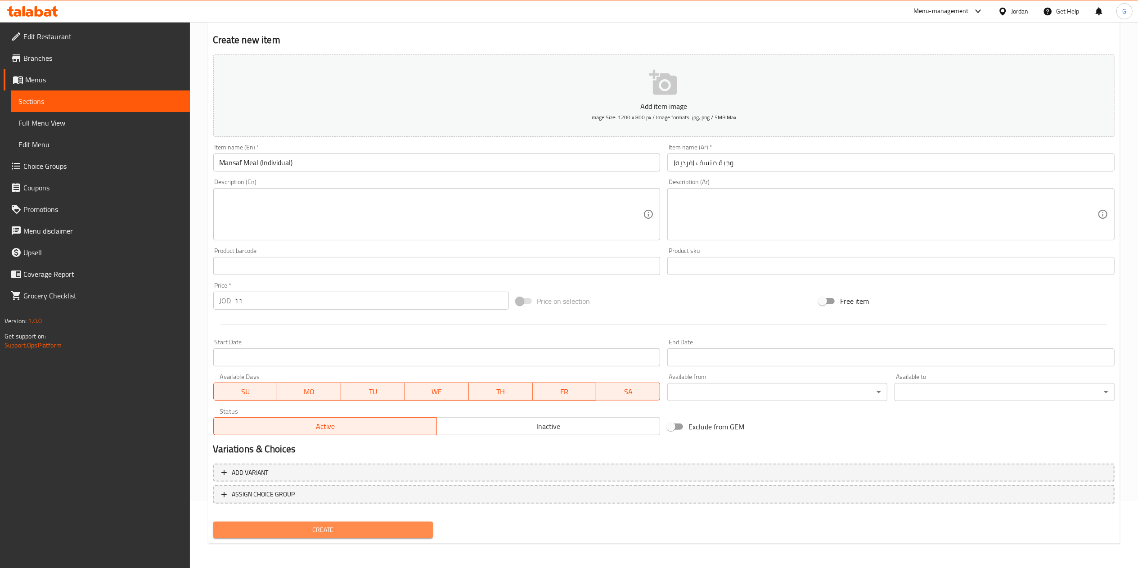
click at [357, 523] on button "Create" at bounding box center [323, 530] width 220 height 17
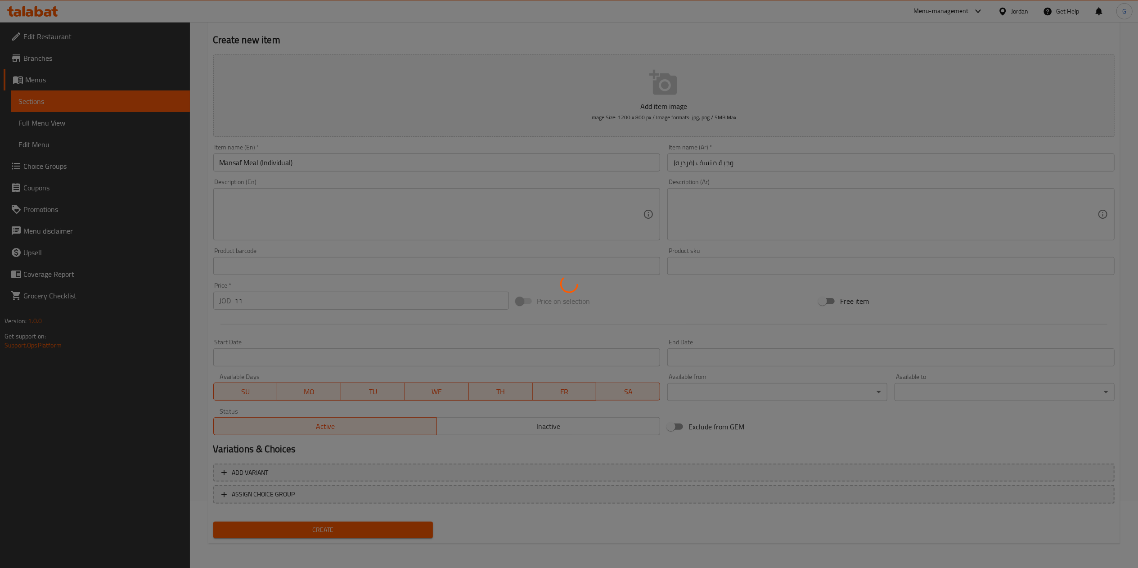
type input "0"
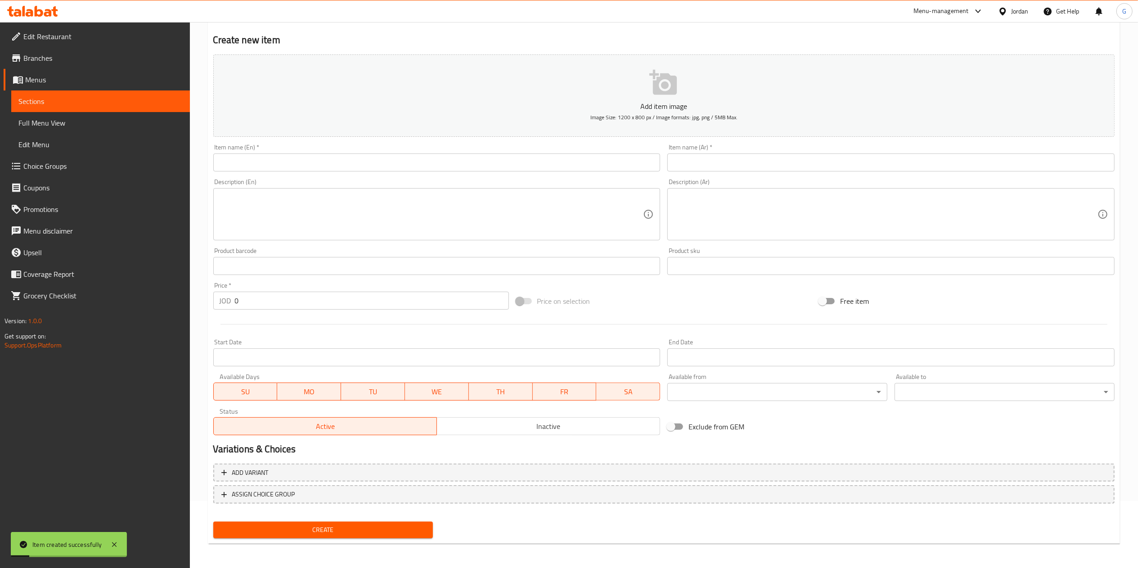
scroll to position [0, 0]
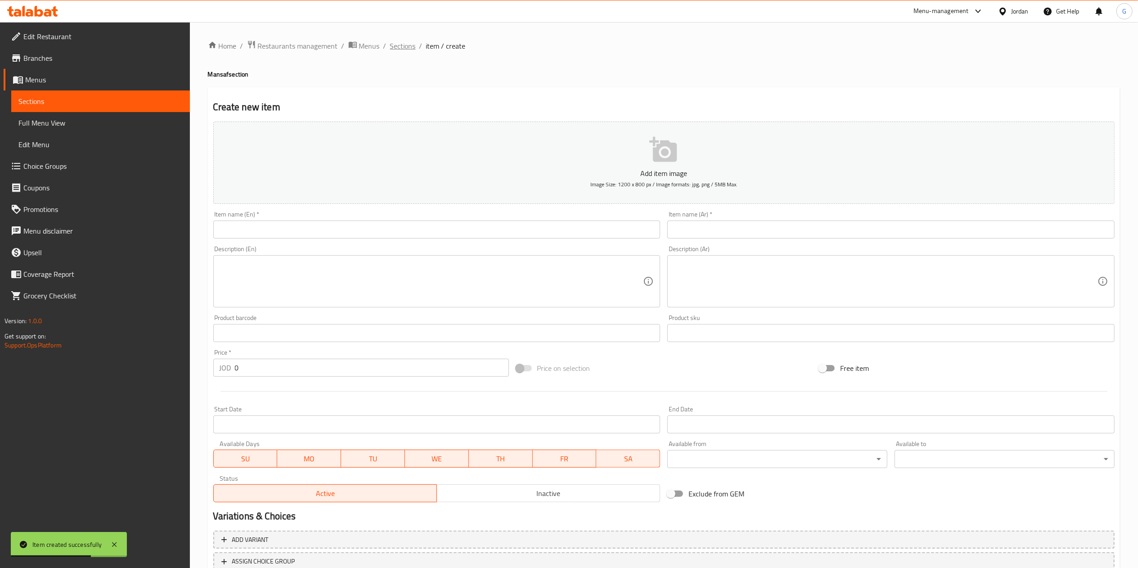
click at [410, 41] on span "Sections" at bounding box center [403, 46] width 26 height 11
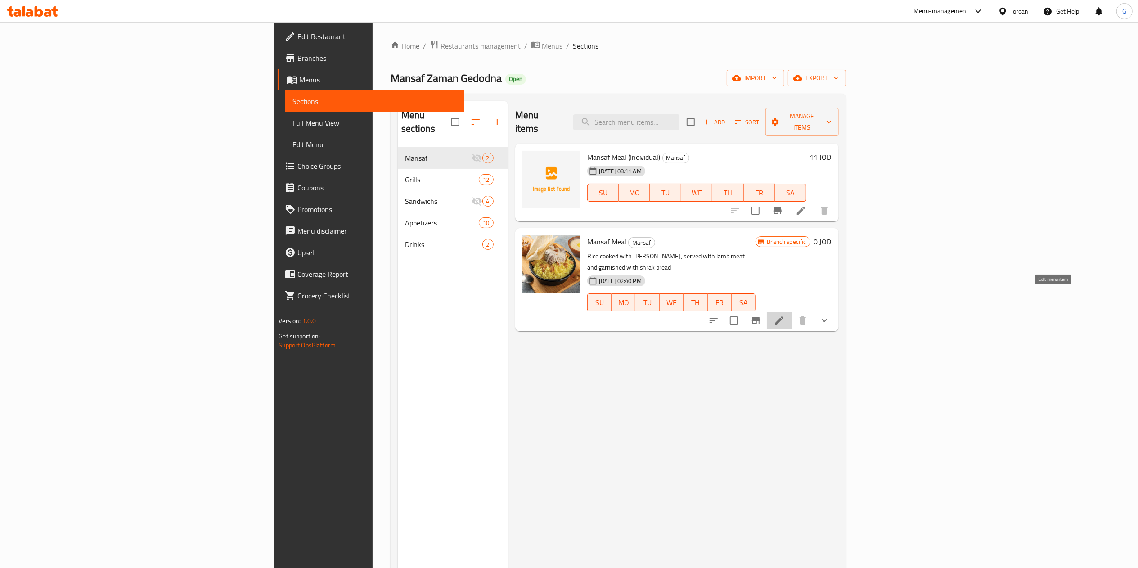
click at [785, 315] on icon at bounding box center [779, 320] width 11 height 11
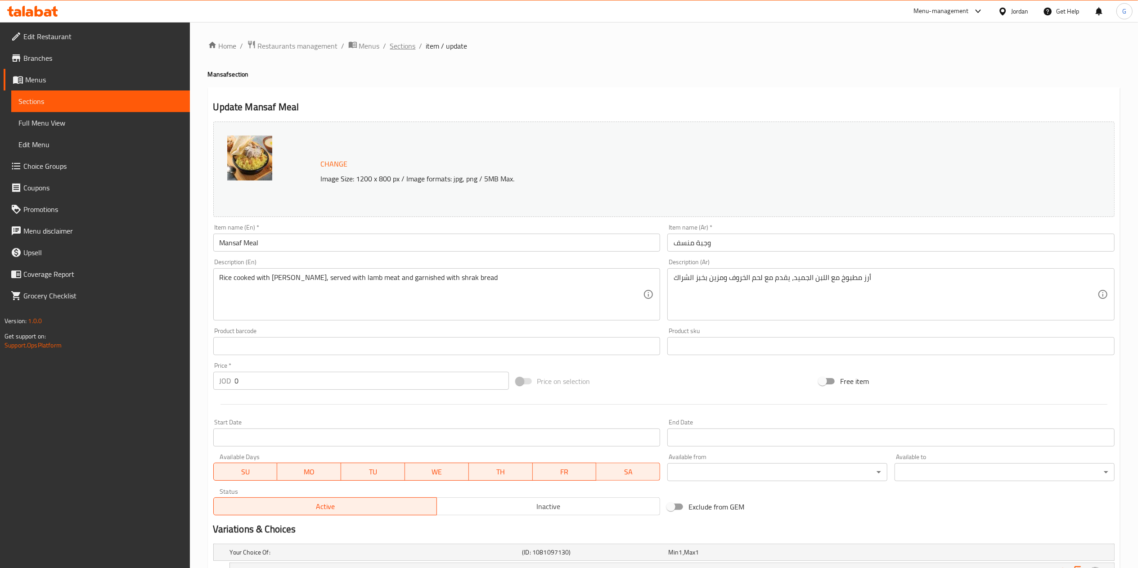
click at [395, 48] on span "Sections" at bounding box center [403, 46] width 26 height 11
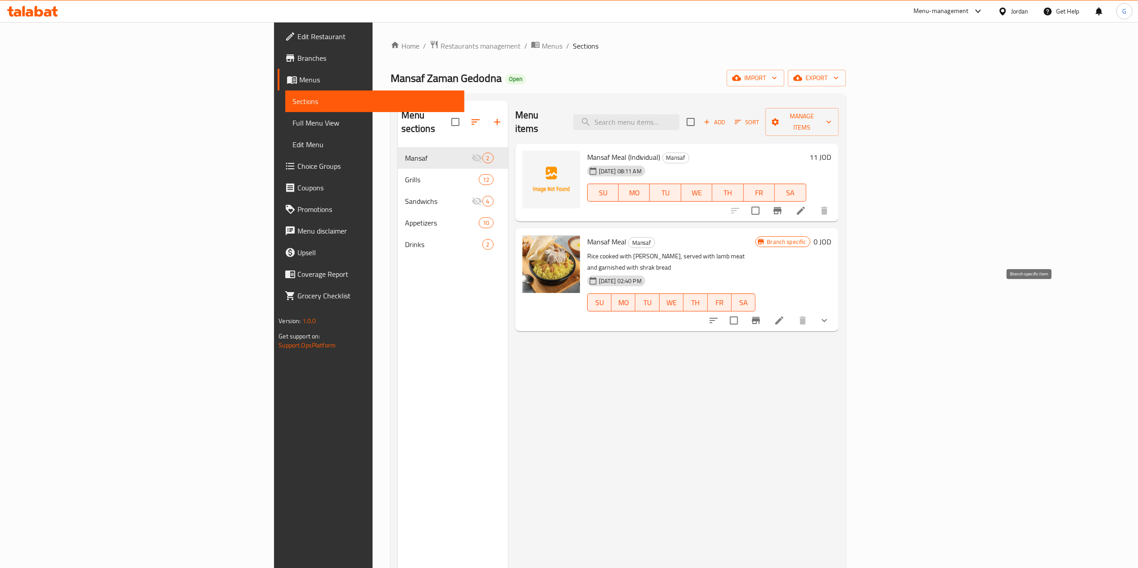
click at [760, 317] on icon "Branch-specific-item" at bounding box center [756, 320] width 8 height 7
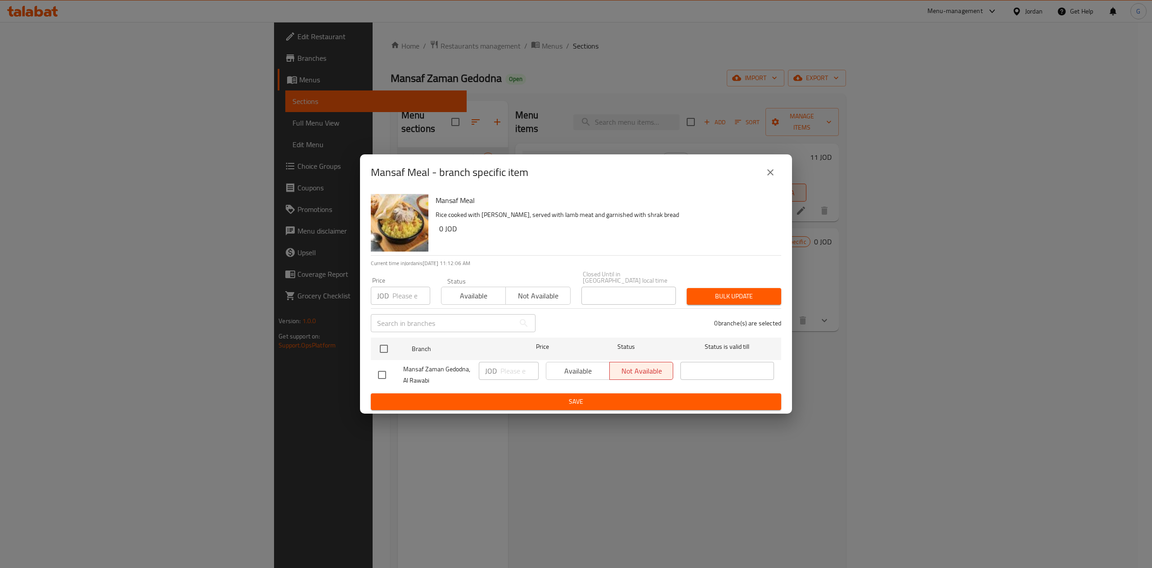
drag, startPoint x: 765, startPoint y: 162, endPoint x: 769, endPoint y: 169, distance: 7.9
click at [769, 169] on div "Mansaf Meal - branch specific item" at bounding box center [576, 172] width 432 height 36
click at [769, 169] on button "close" at bounding box center [771, 173] width 22 height 22
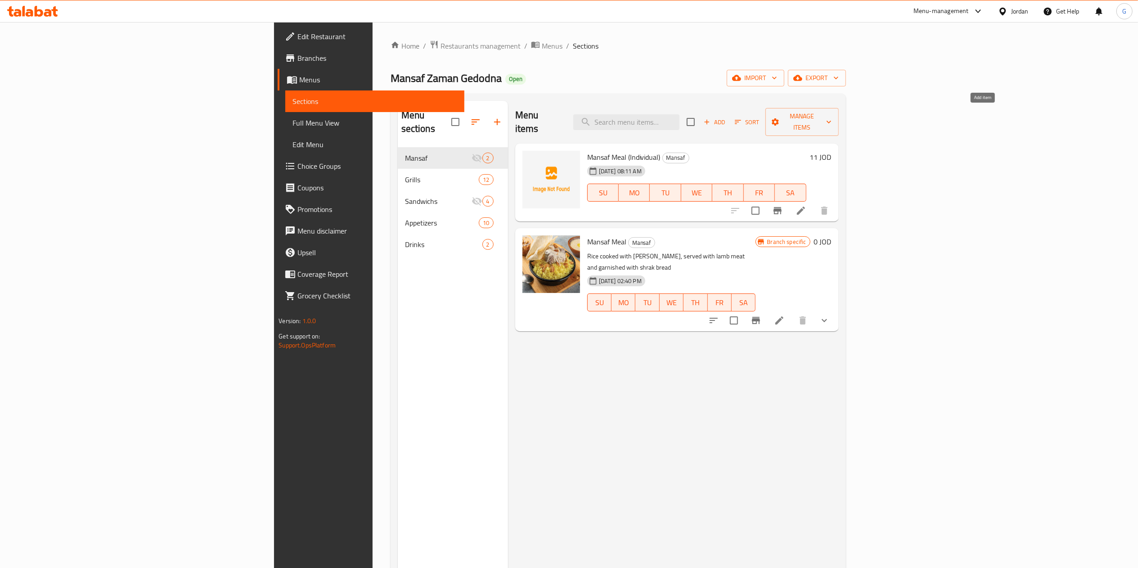
click at [727, 117] on span "Add" at bounding box center [714, 122] width 24 height 10
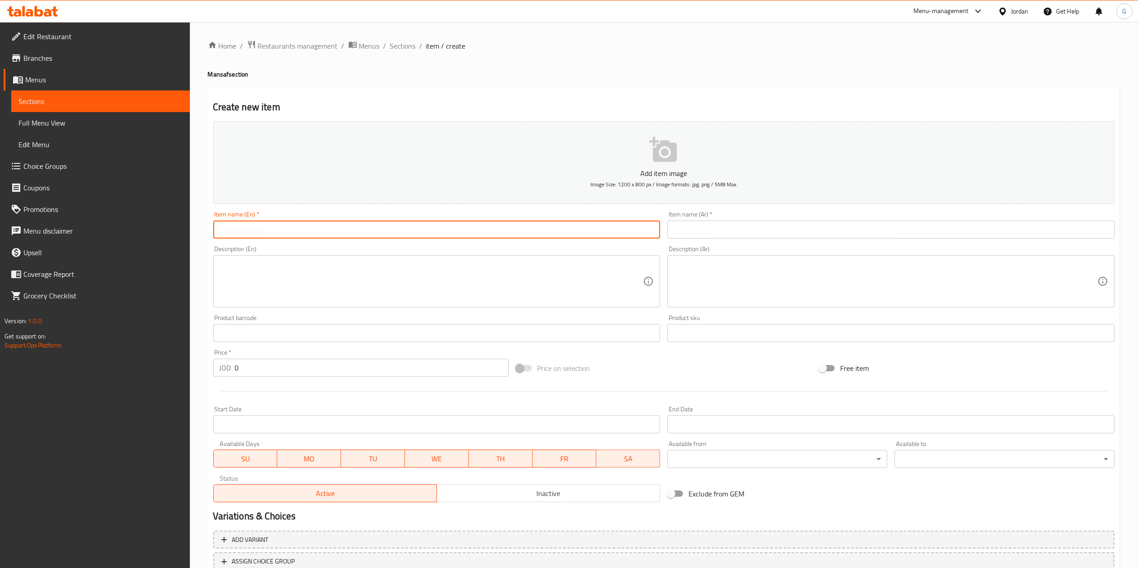
click at [450, 234] on input "text" at bounding box center [436, 230] width 447 height 18
type input "Mansaf 1 Kilo"
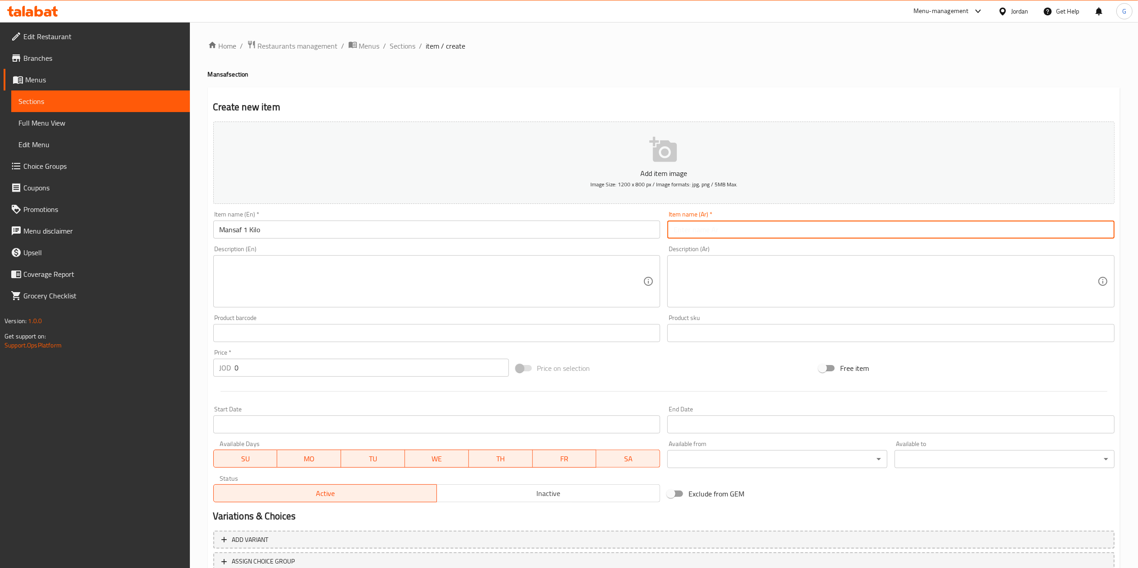
click at [716, 228] on input "text" at bounding box center [890, 230] width 447 height 18
click at [688, 232] on input "منسف كيلو" at bounding box center [890, 230] width 447 height 18
click at [670, 232] on input "منسف كيلو" at bounding box center [890, 230] width 447 height 18
type input "منسف كيلو لحم"
click at [260, 368] on input "0" at bounding box center [372, 368] width 274 height 18
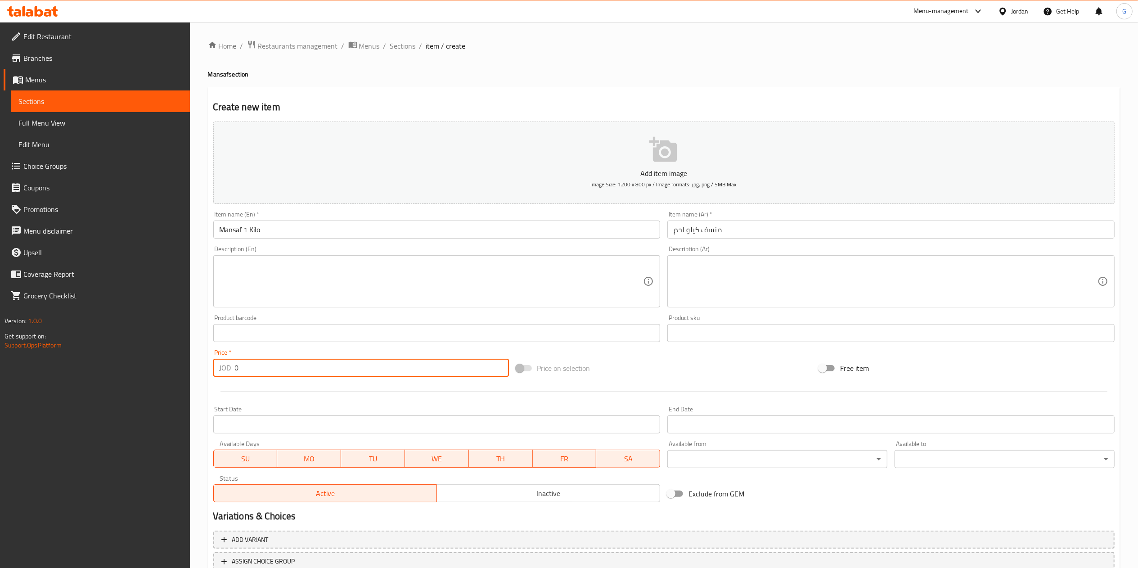
click at [260, 368] on input "0" at bounding box center [372, 368] width 274 height 18
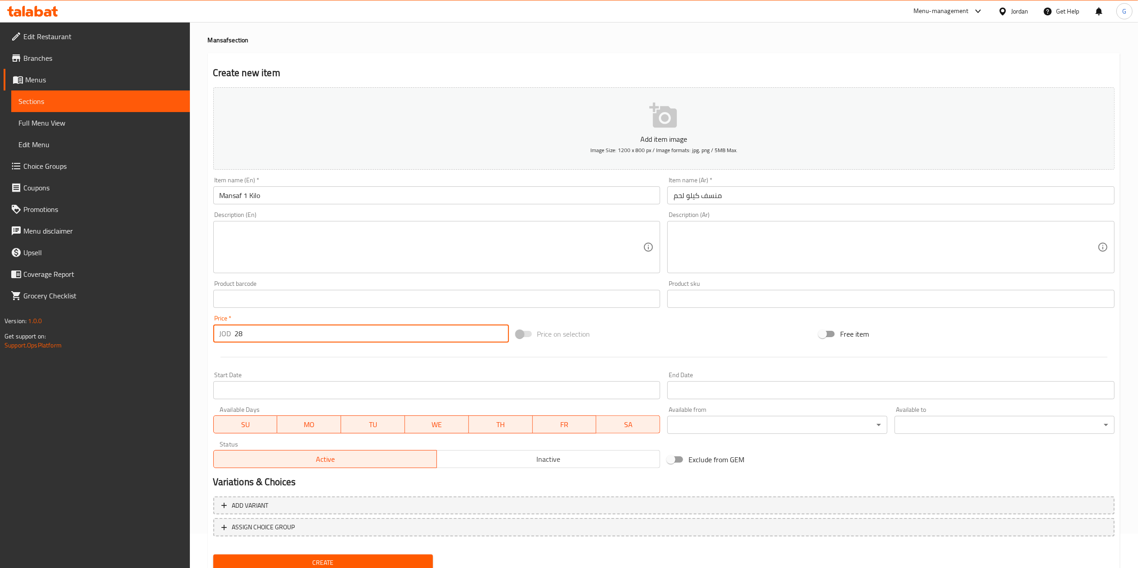
scroll to position [67, 0]
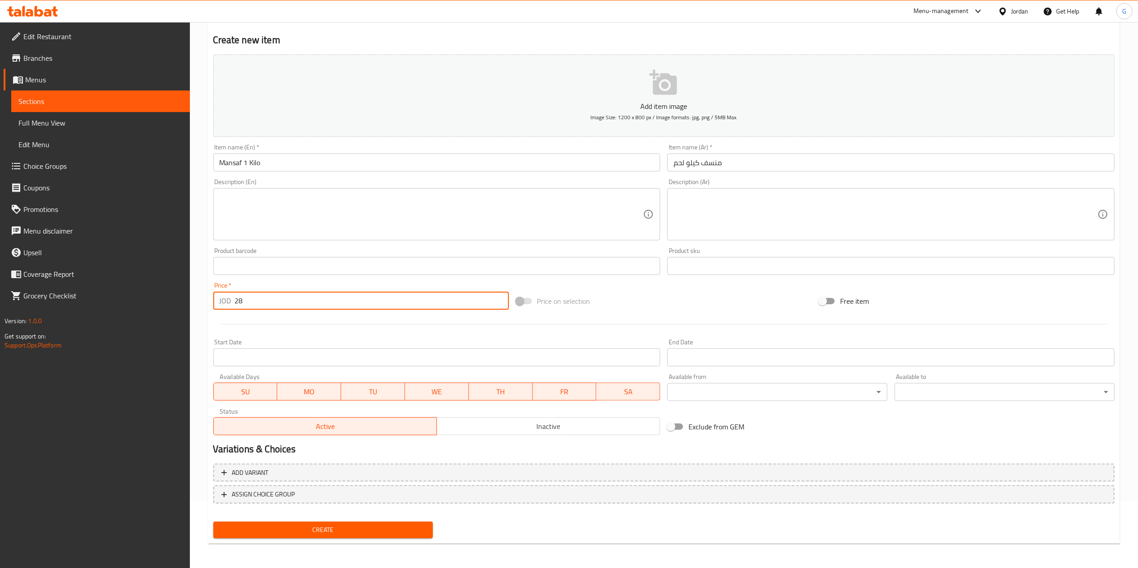
type input "28"
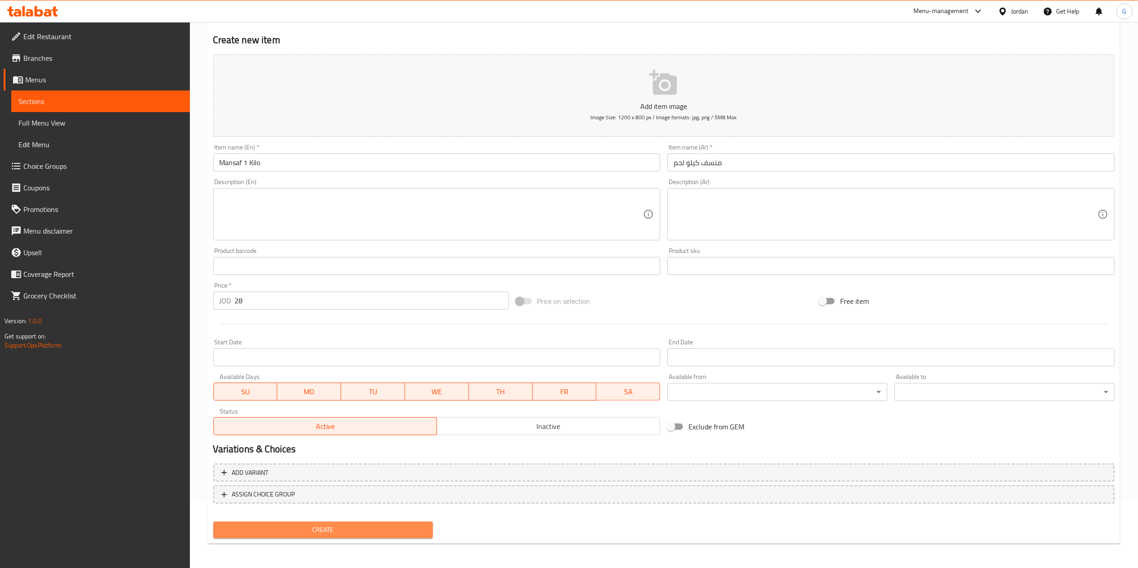
click at [375, 523] on button "Create" at bounding box center [323, 530] width 220 height 17
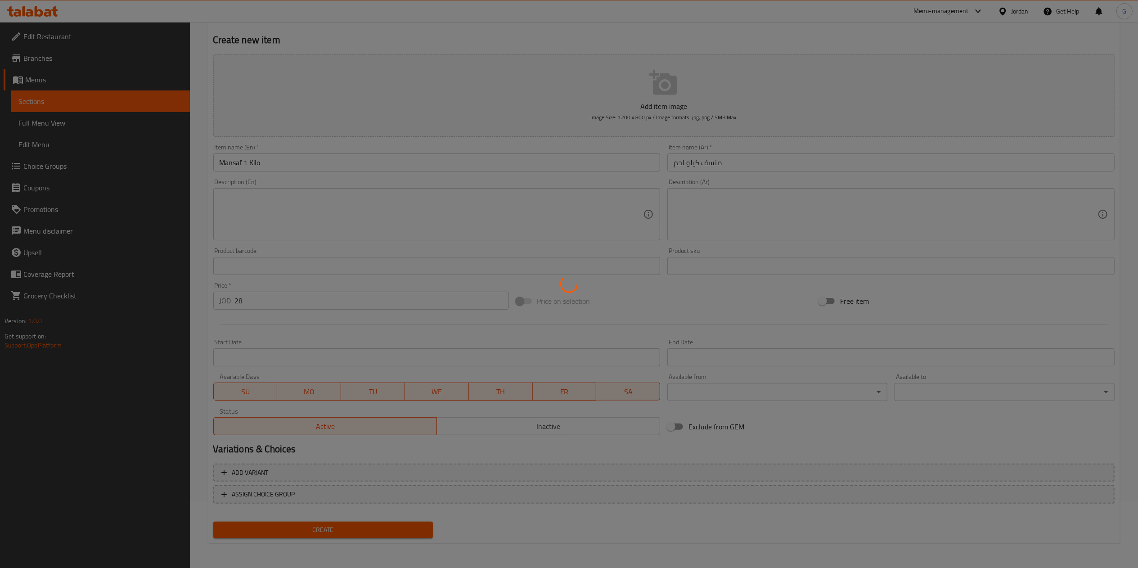
type input "0"
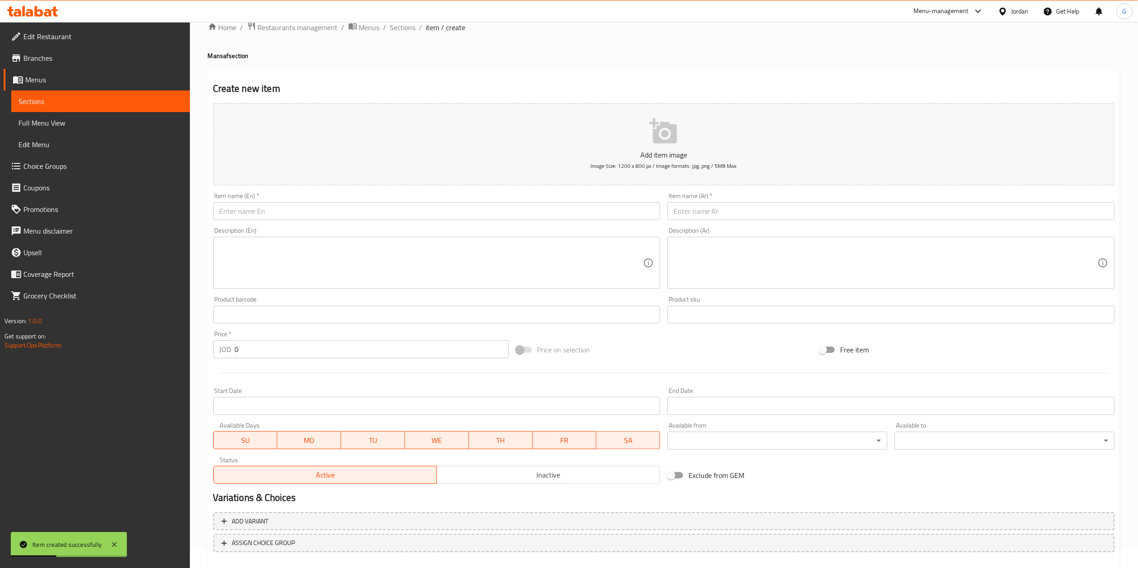
scroll to position [0, 0]
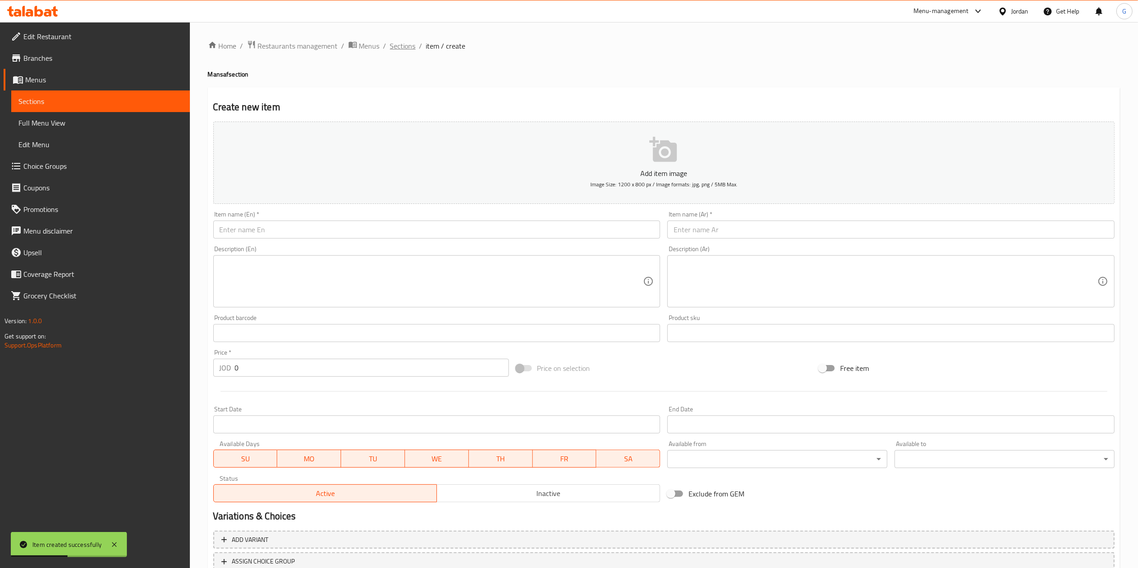
click at [410, 50] on span "Sections" at bounding box center [403, 46] width 26 height 11
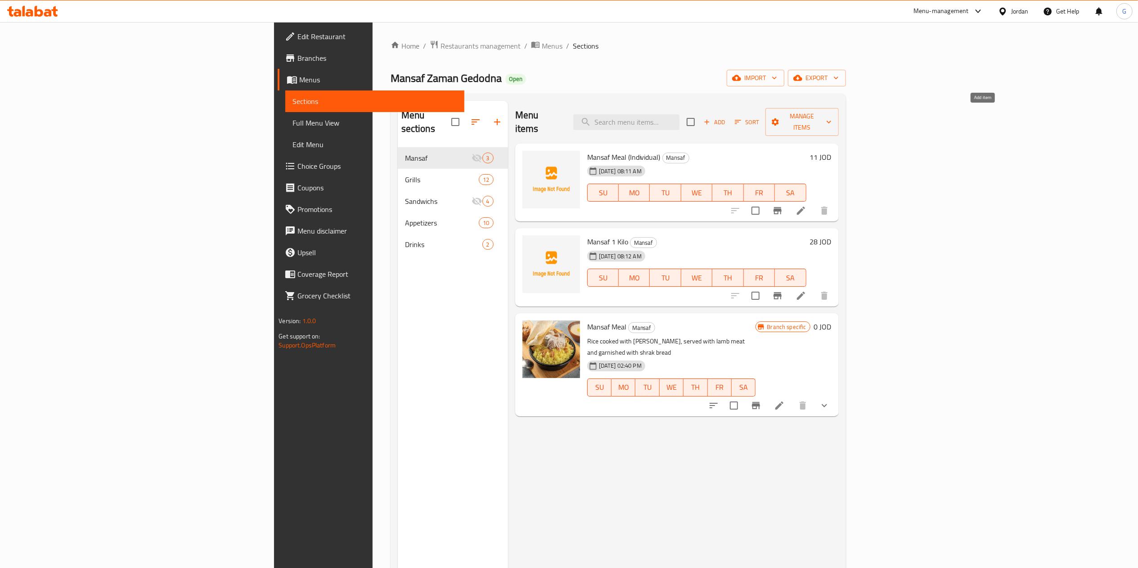
click at [729, 120] on button "Add" at bounding box center [714, 122] width 29 height 14
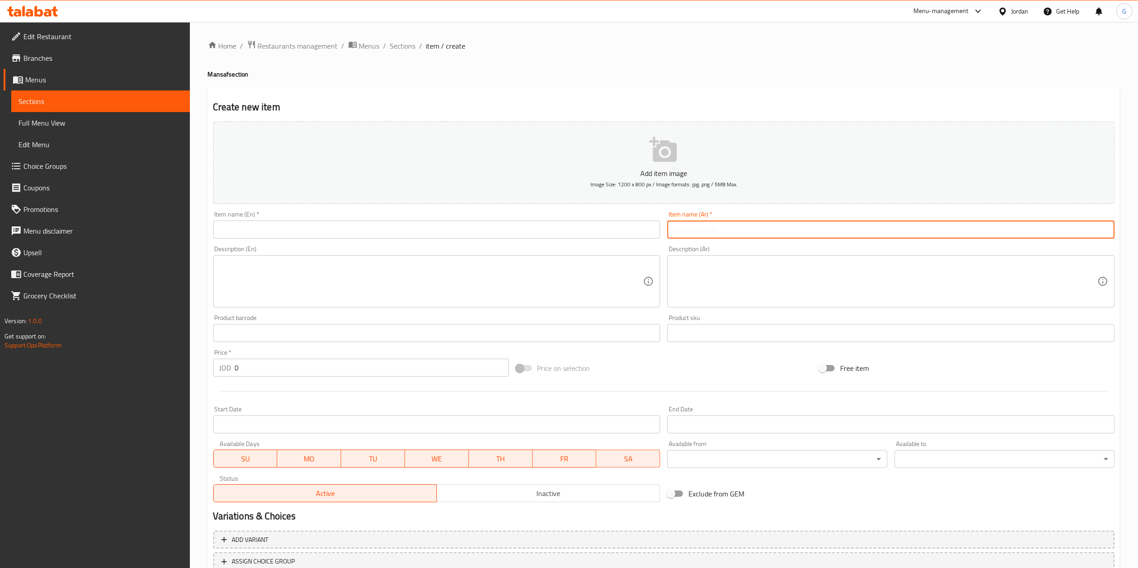
click at [746, 231] on input "text" at bounding box center [890, 230] width 447 height 18
type input "منسف كيلو ونص"
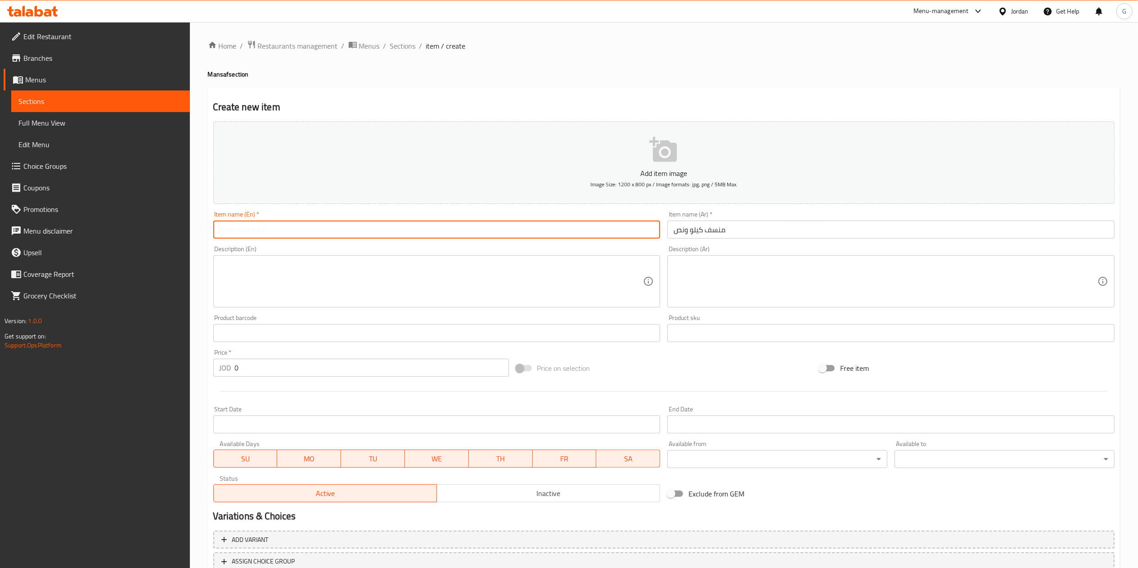
click at [562, 231] on input "text" at bounding box center [436, 230] width 447 height 18
type input "Kilo and half Mansaf"
click at [252, 361] on input "0" at bounding box center [372, 368] width 274 height 18
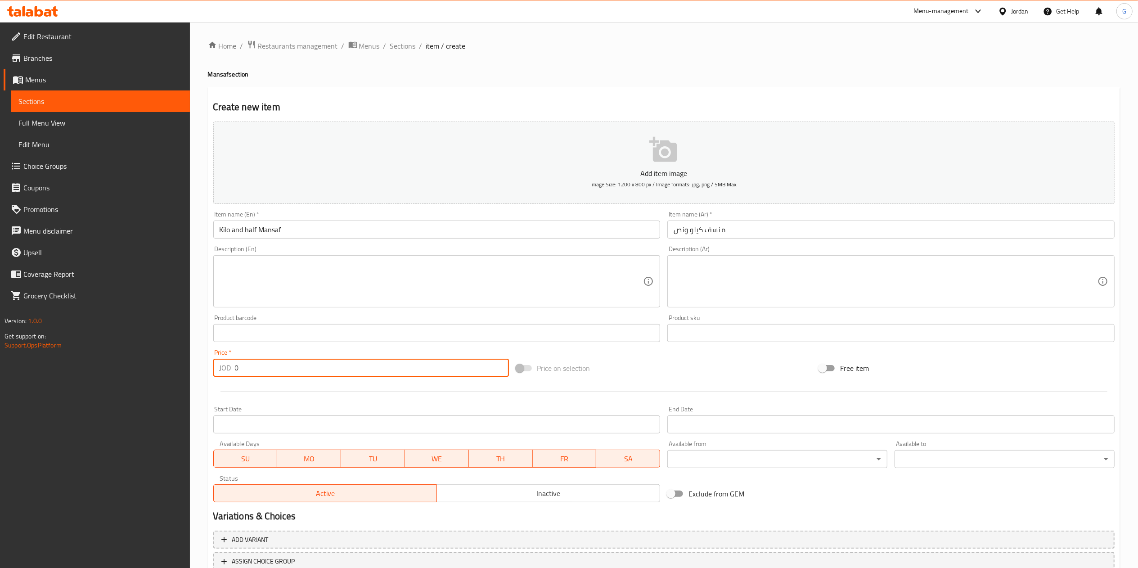
click at [252, 361] on input "0" at bounding box center [372, 368] width 274 height 18
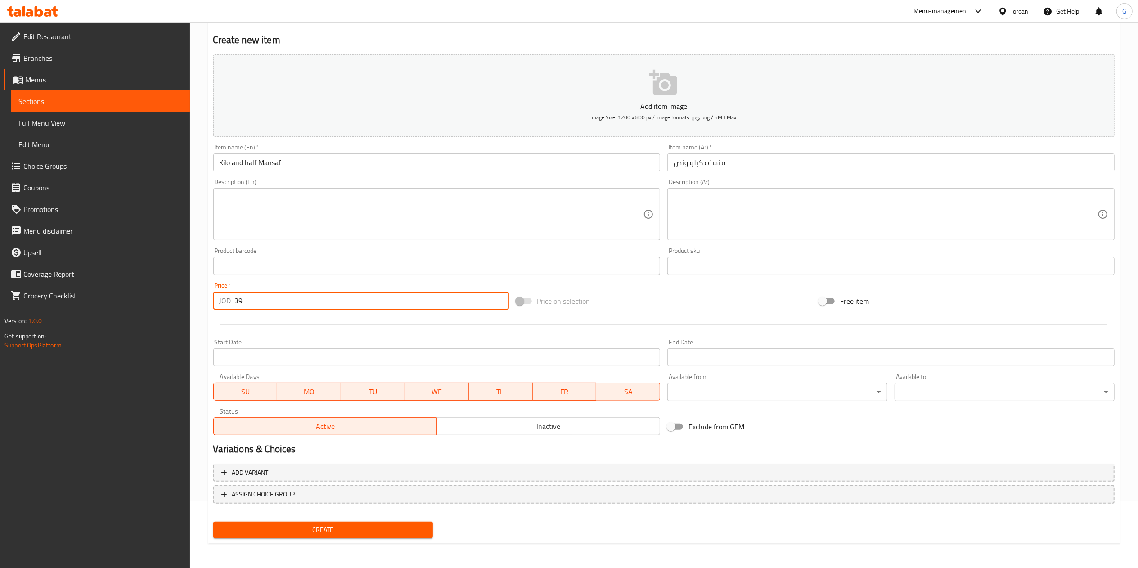
type input "39"
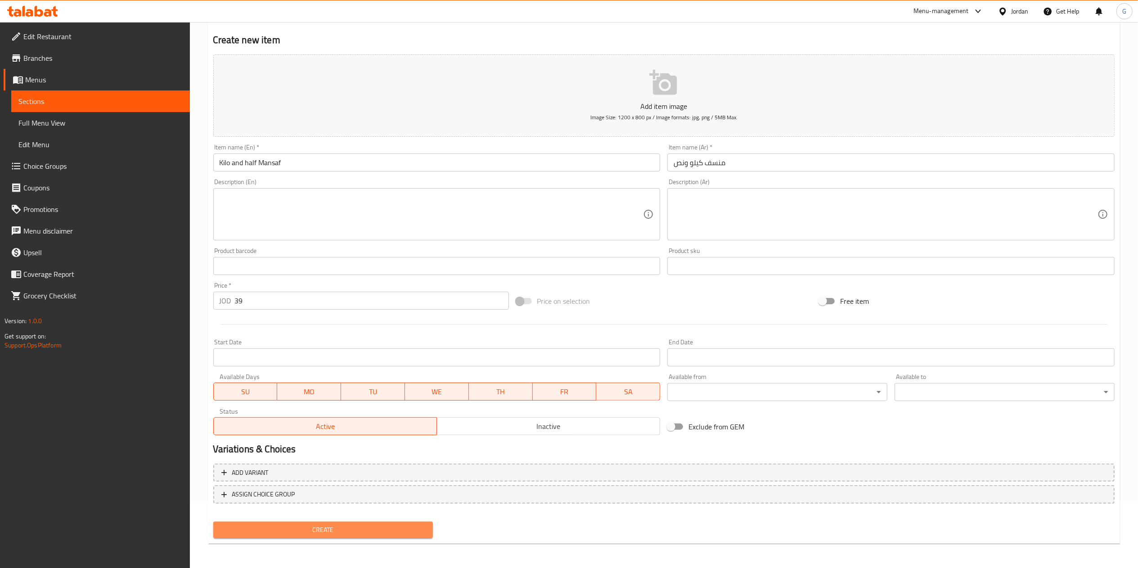
click at [414, 530] on span "Create" at bounding box center [324, 529] width 206 height 11
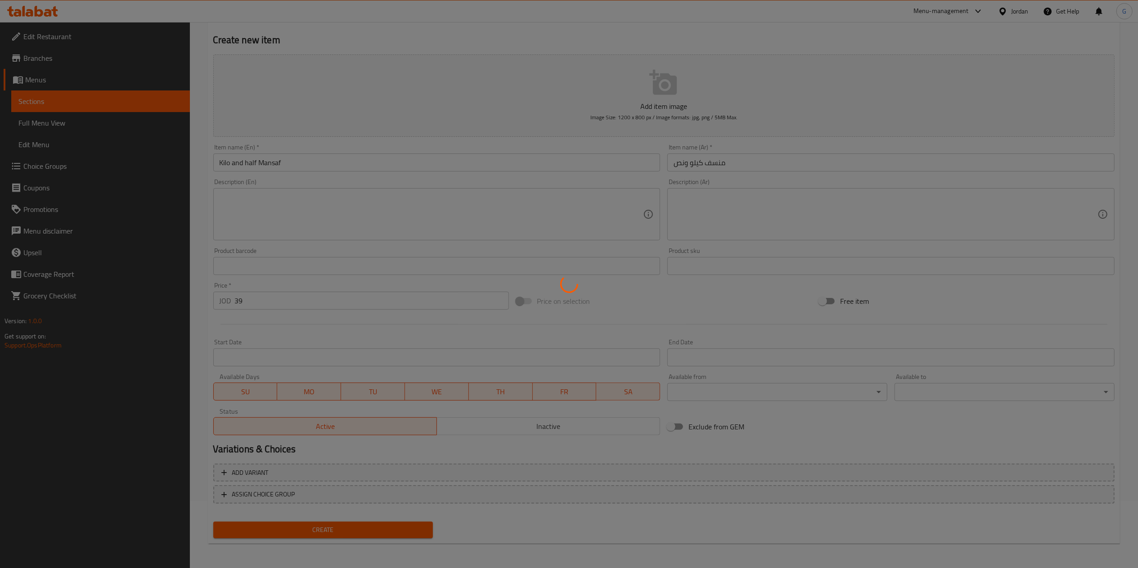
type input "0"
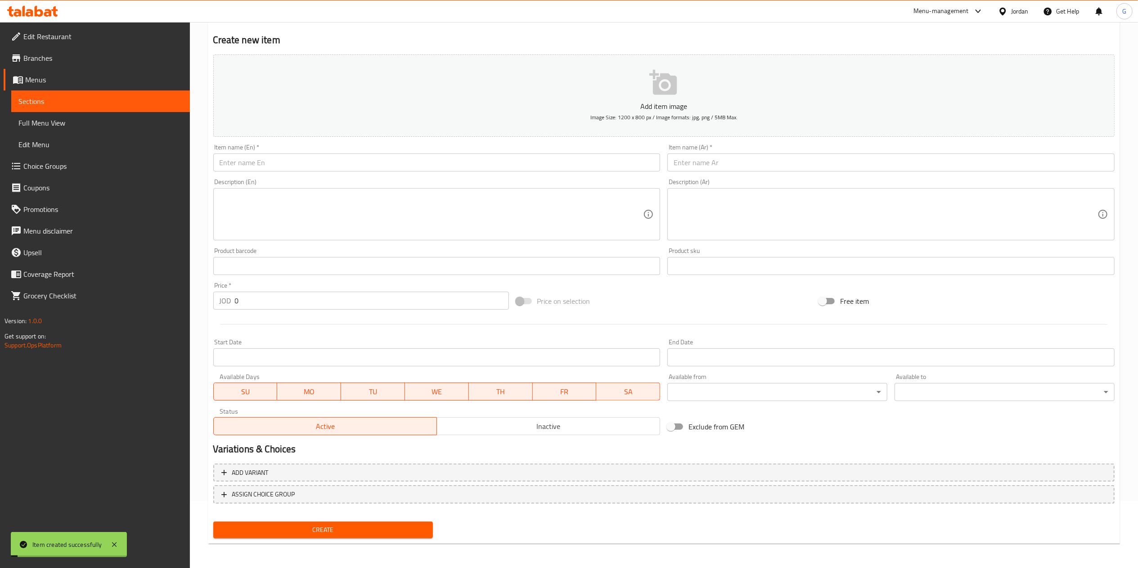
scroll to position [0, 0]
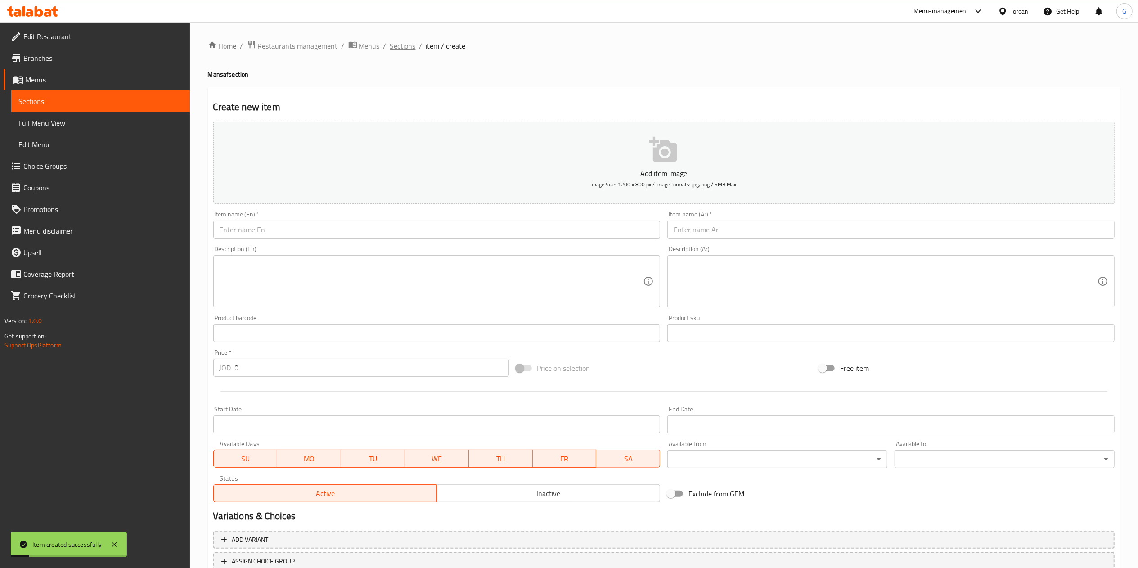
click at [409, 47] on span "Sections" at bounding box center [403, 46] width 26 height 11
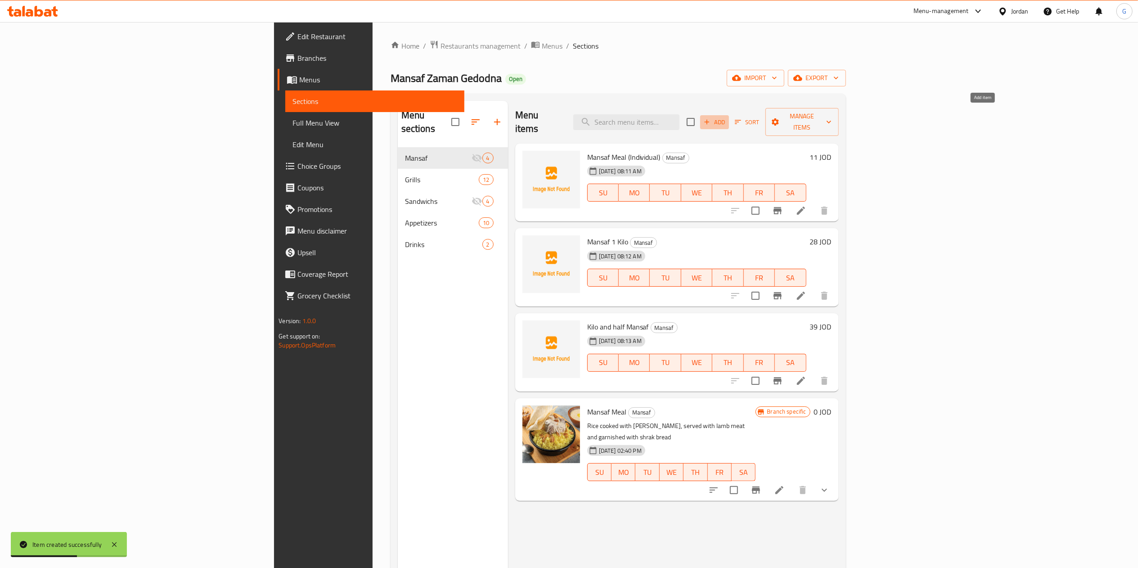
click at [727, 121] on span "Add" at bounding box center [714, 122] width 24 height 10
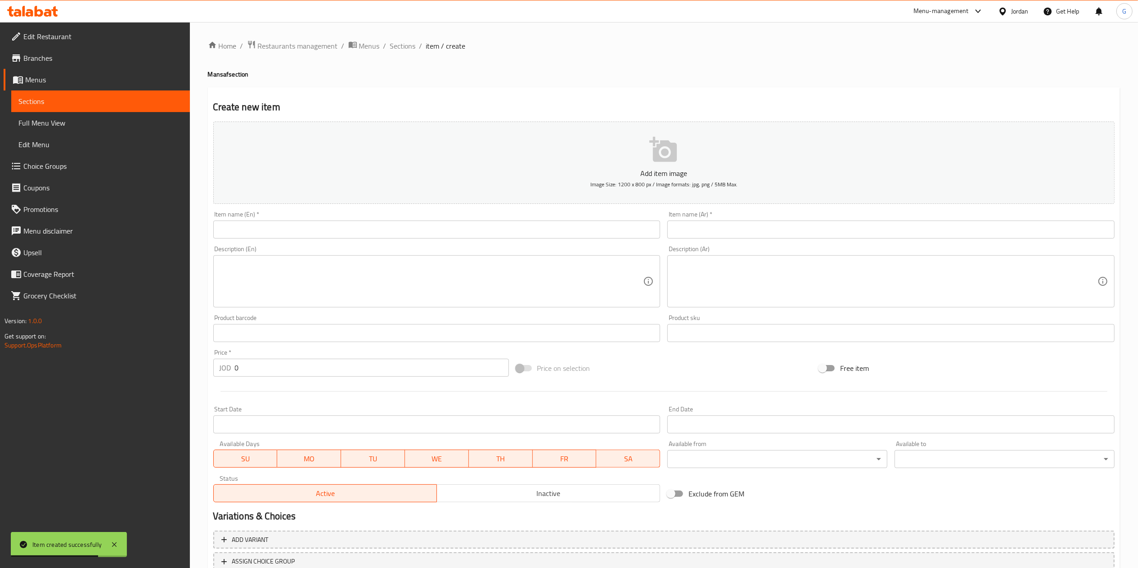
click at [707, 230] on input "text" at bounding box center [890, 230] width 447 height 18
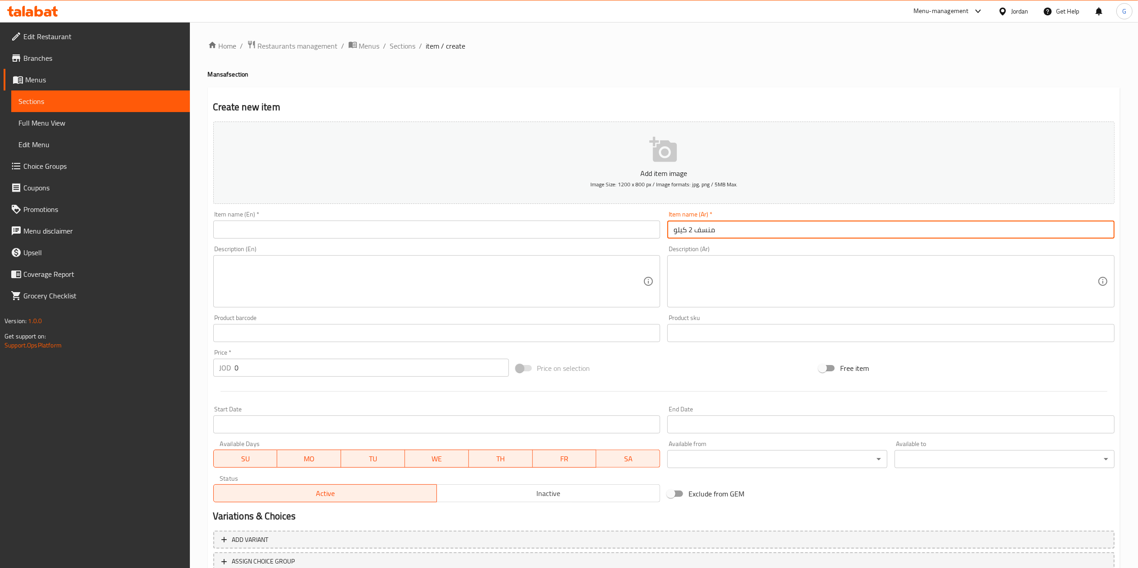
type input "منسف 2 كيلو"
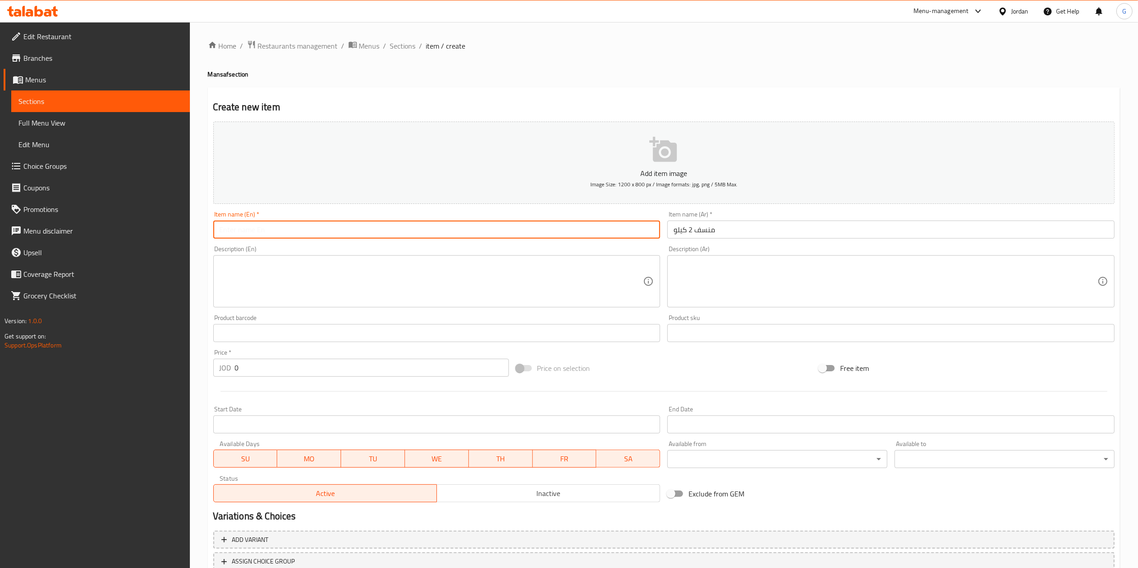
click at [621, 232] on input "text" at bounding box center [436, 230] width 447 height 18
click at [245, 227] on input "Mansaf kilo" at bounding box center [436, 230] width 447 height 18
type input "Mansaf 2 kilo"
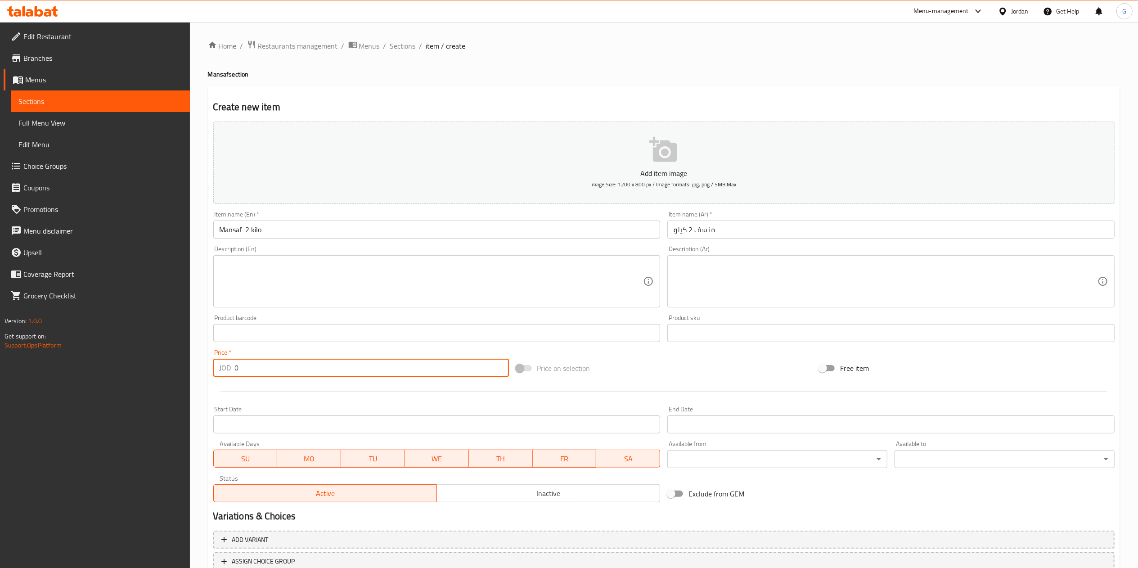
click at [269, 365] on input "0" at bounding box center [372, 368] width 274 height 18
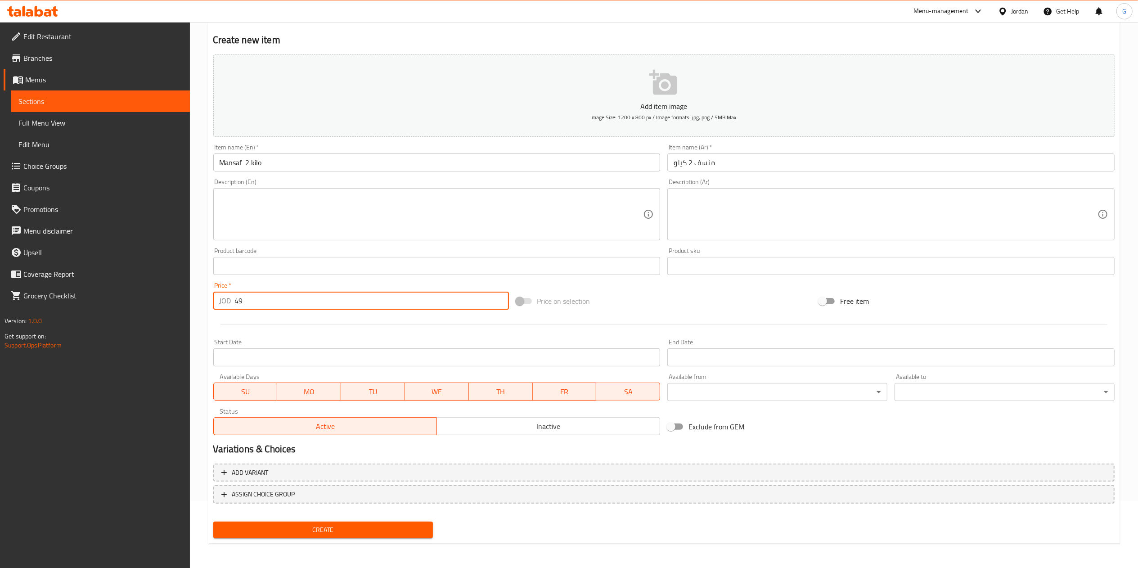
type input "49"
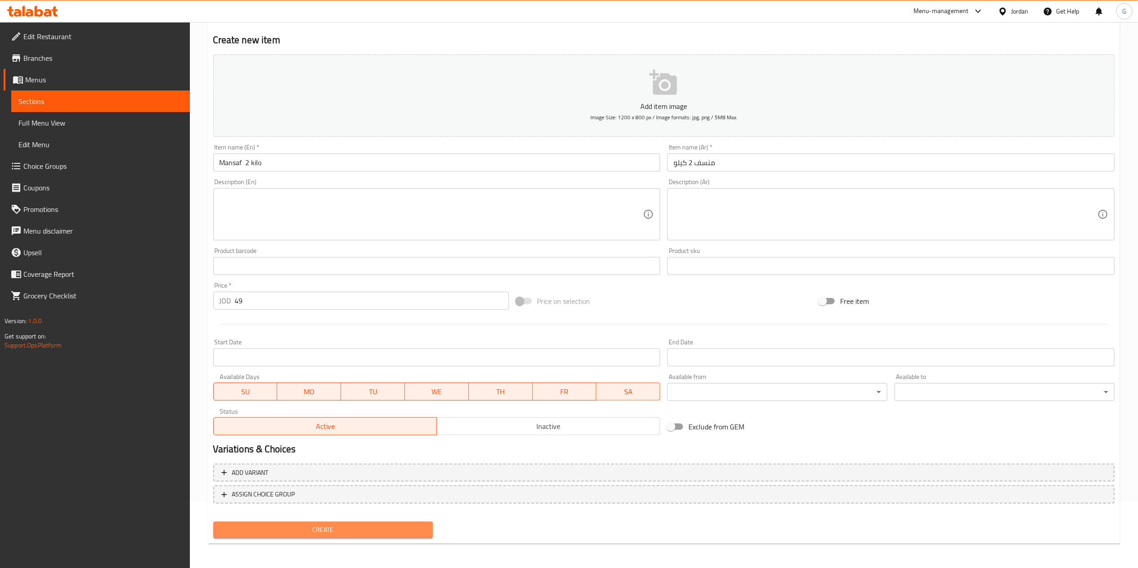
click at [338, 533] on span "Create" at bounding box center [324, 529] width 206 height 11
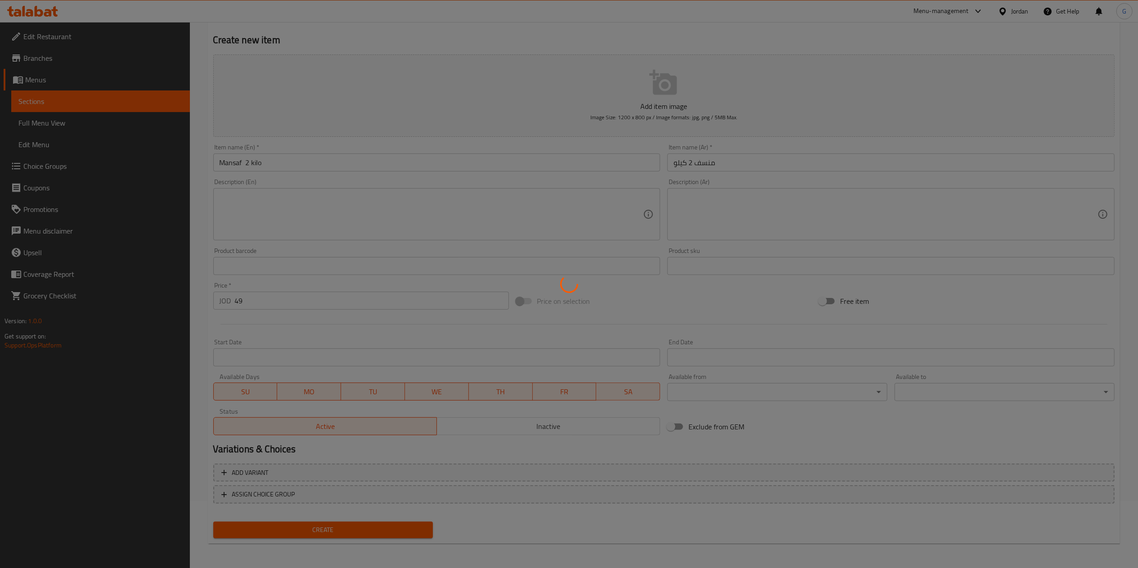
type input "0"
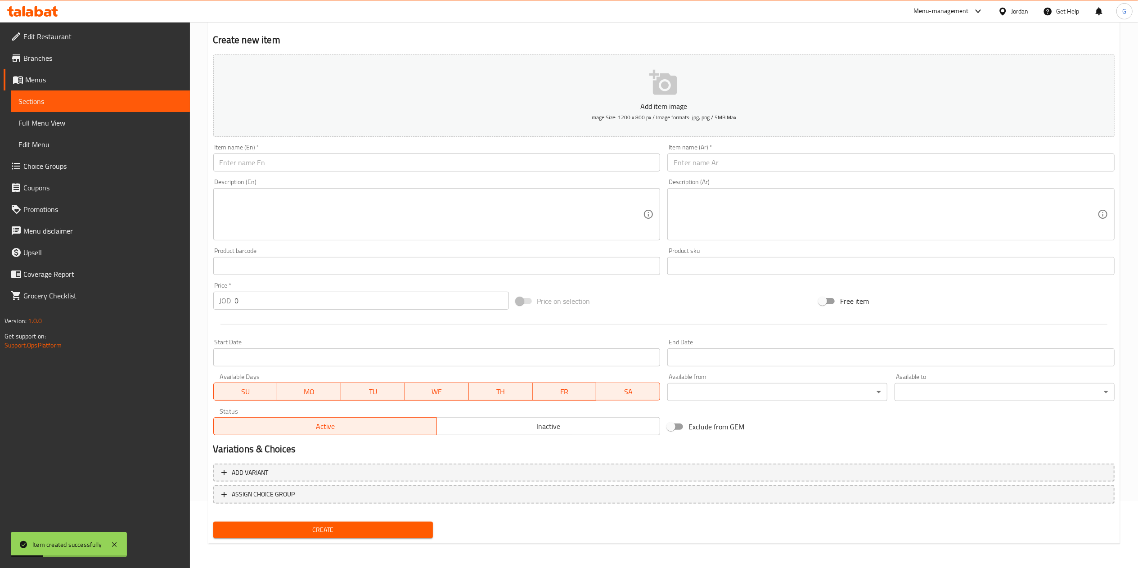
scroll to position [0, 0]
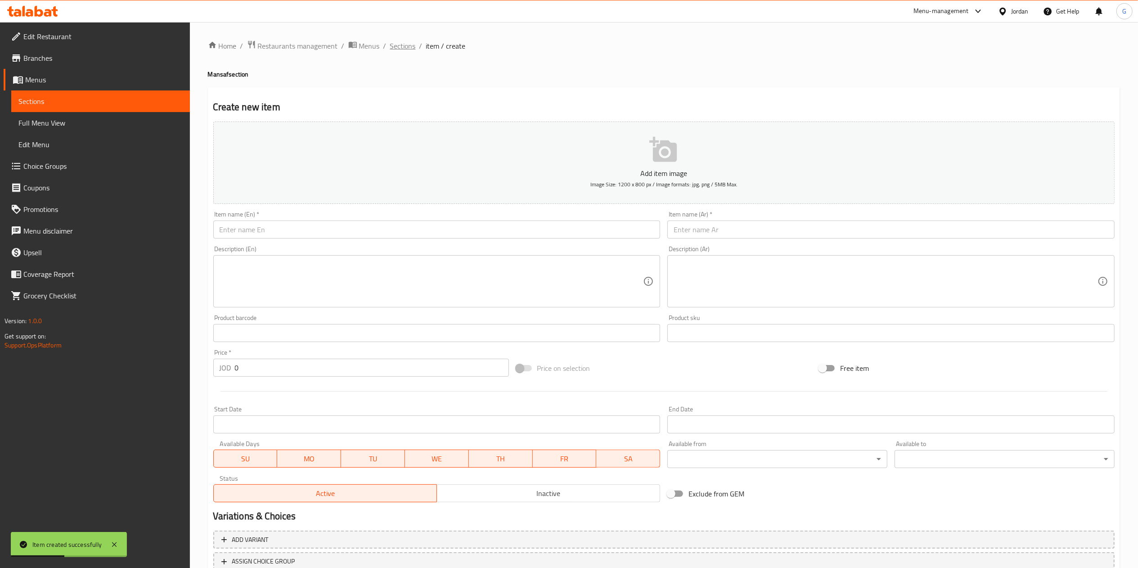
click at [404, 49] on span "Sections" at bounding box center [403, 46] width 26 height 11
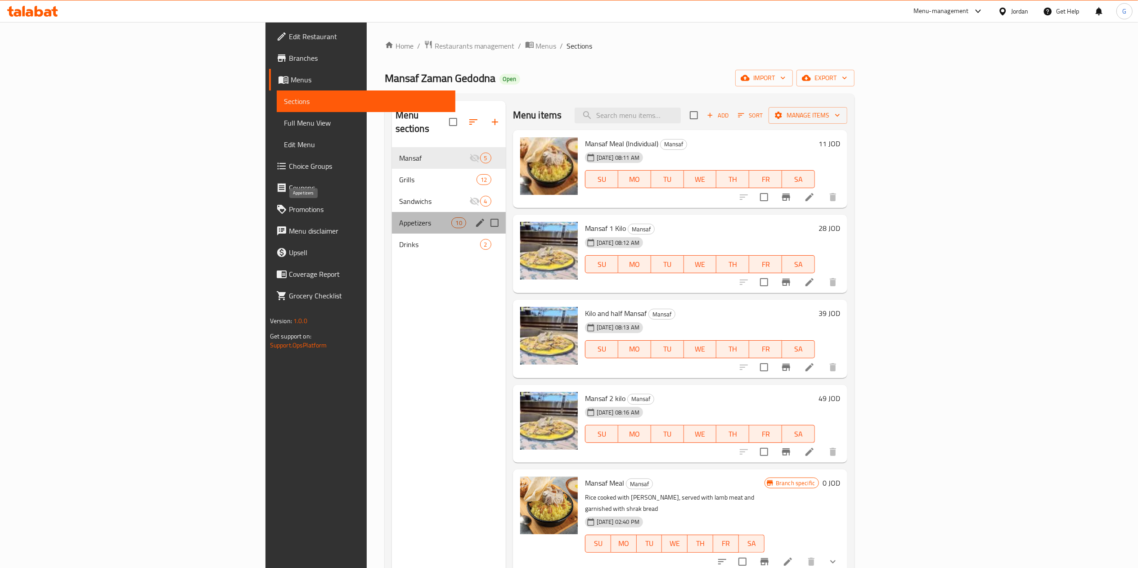
click at [399, 217] on span "Appetizers" at bounding box center [425, 222] width 53 height 11
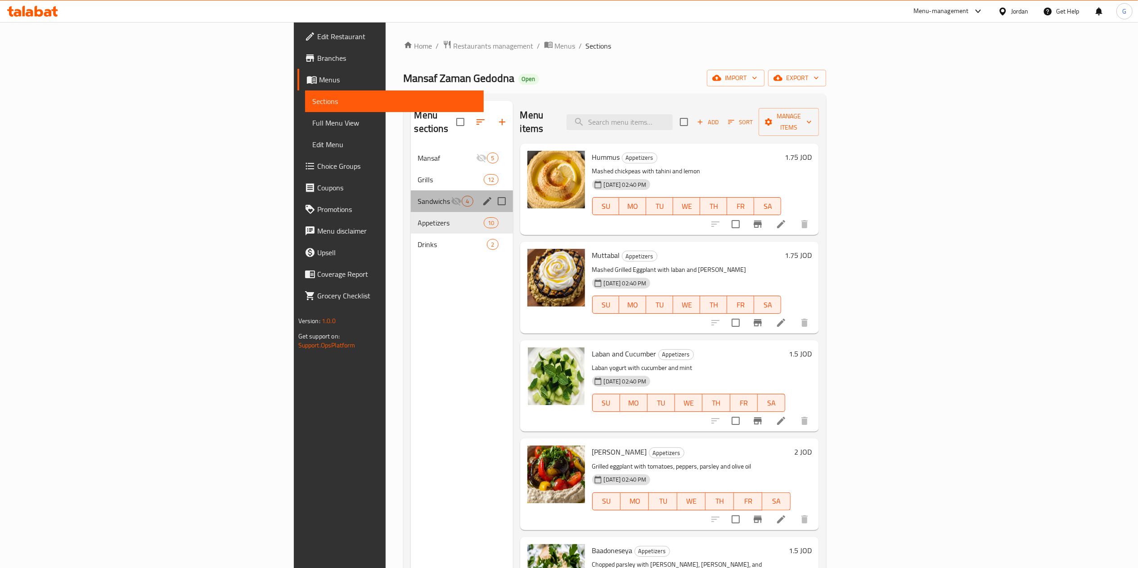
click at [411, 190] on div "Sandwichs 4" at bounding box center [462, 201] width 102 height 22
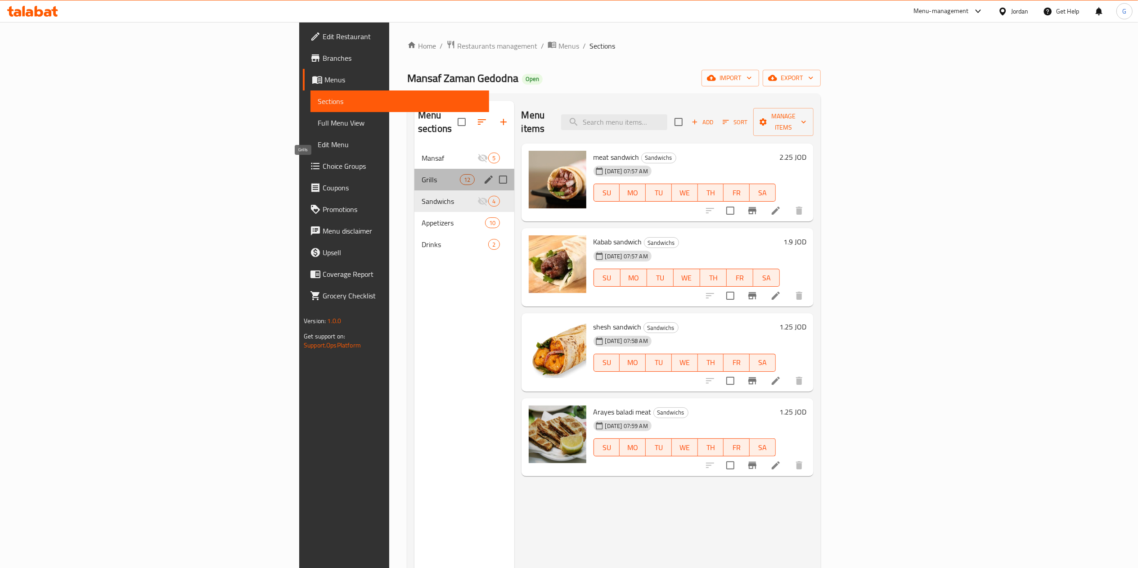
click at [422, 174] on span "Grills" at bounding box center [441, 179] width 38 height 11
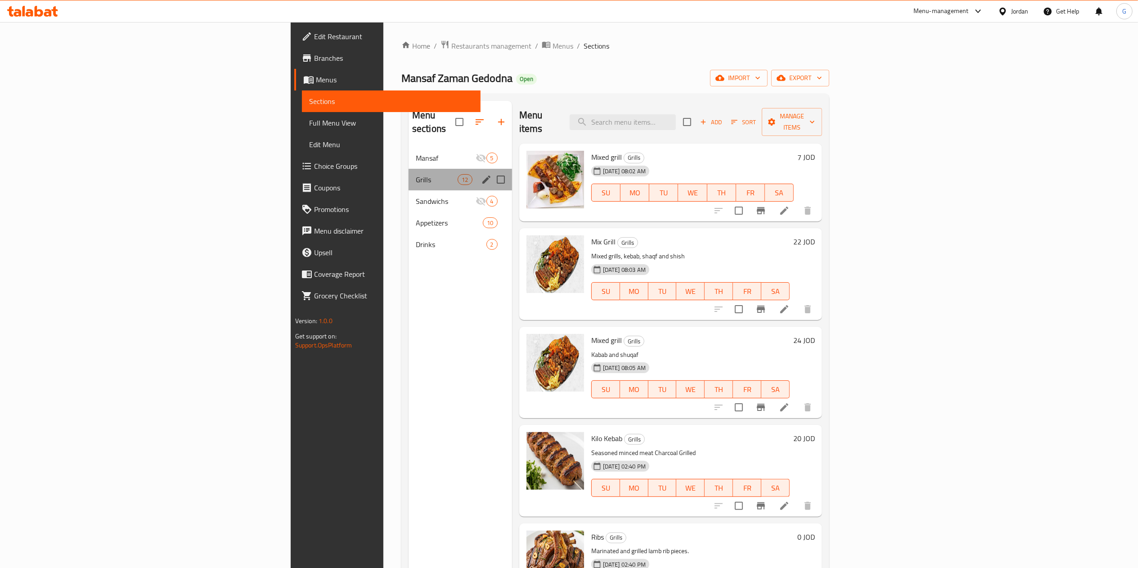
click at [409, 174] on div "Grills 12" at bounding box center [461, 180] width 104 height 22
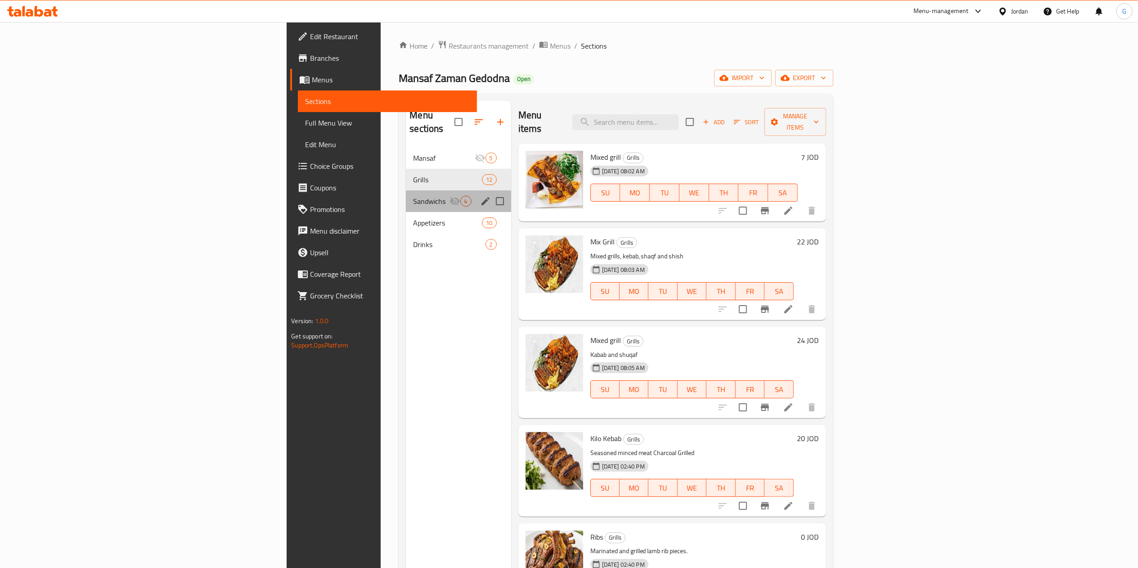
click at [406, 190] on div "Sandwichs 4" at bounding box center [458, 201] width 105 height 22
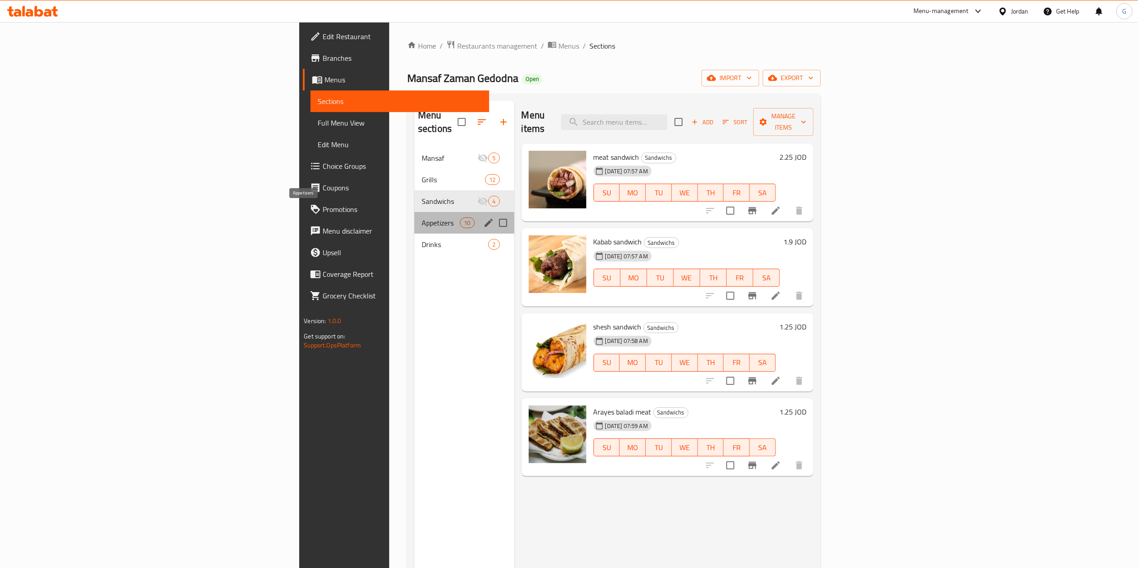
click at [422, 217] on span "Appetizers" at bounding box center [441, 222] width 38 height 11
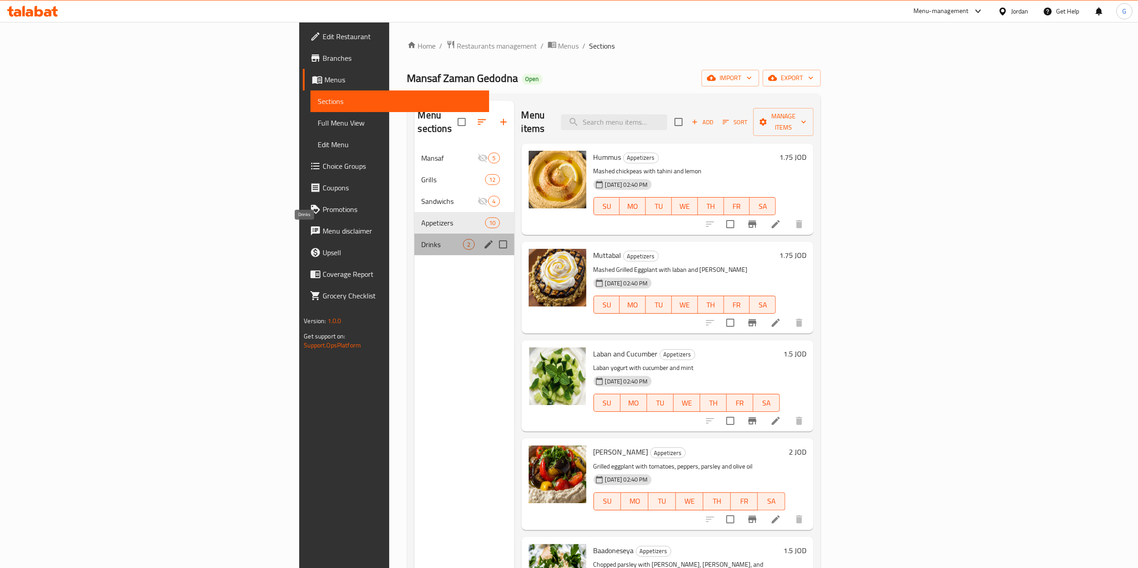
click at [422, 239] on span "Drinks" at bounding box center [443, 244] width 42 height 11
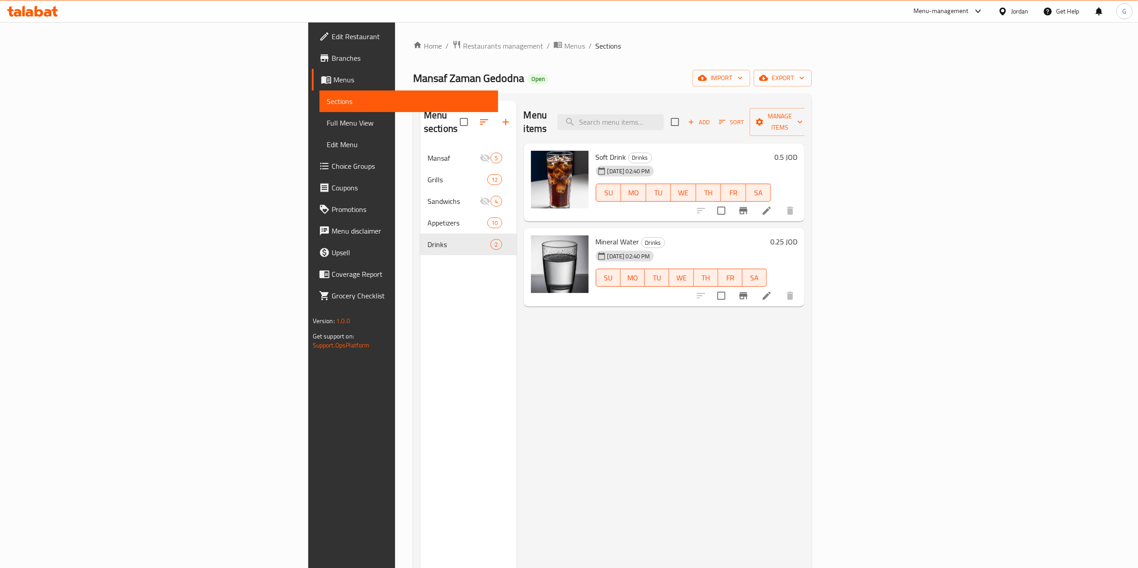
click at [517, 387] on div "Menu items Add Sort Manage items Soft Drink Drinks 29-07-2025 02:40 PM SU MO TU…" at bounding box center [661, 385] width 288 height 568
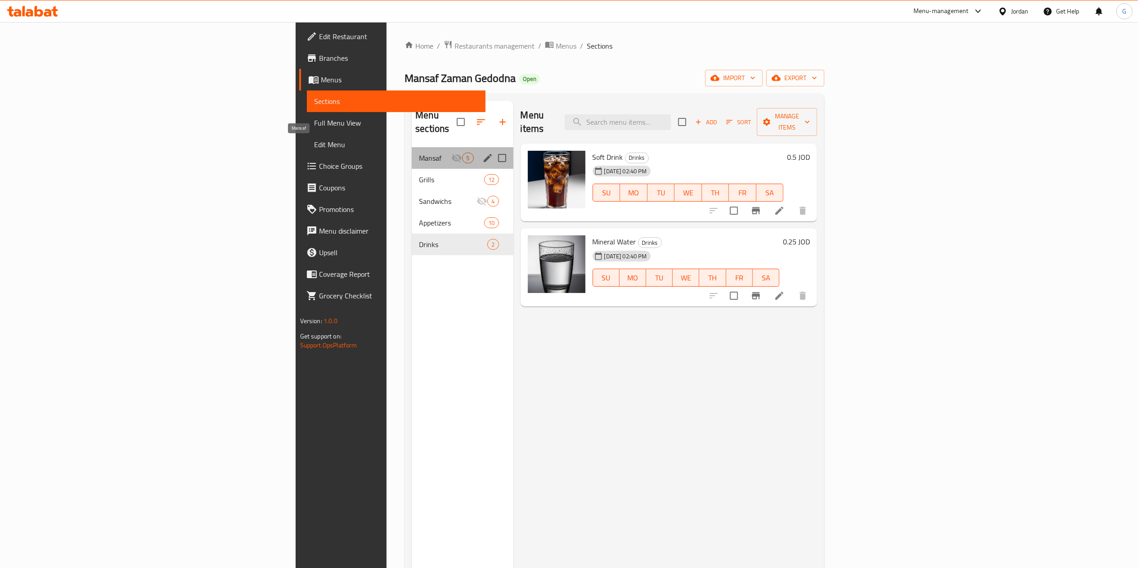
click at [419, 153] on span "Mansaf" at bounding box center [435, 158] width 32 height 11
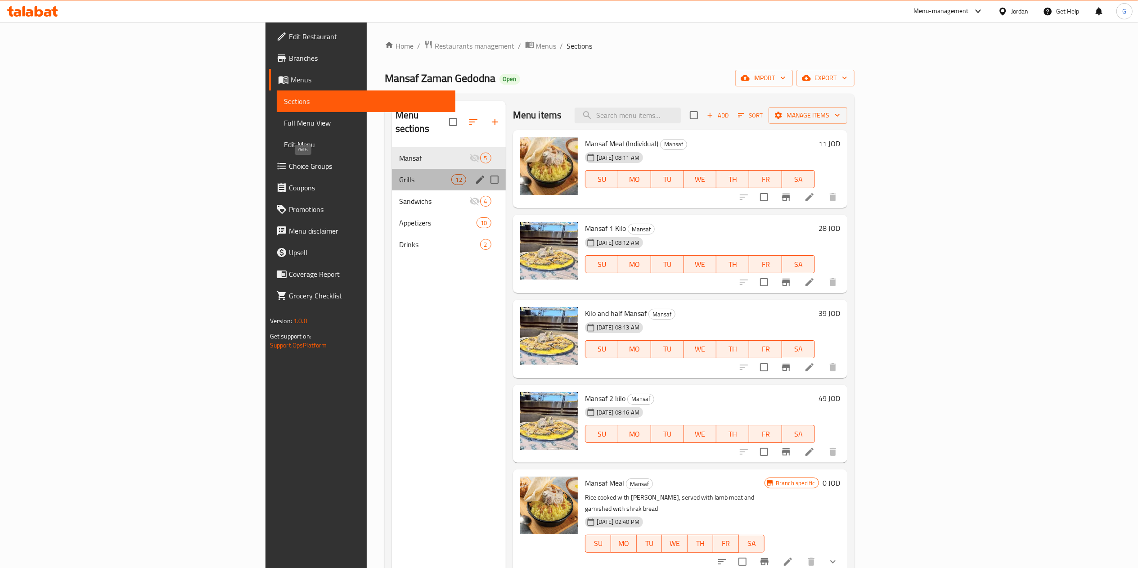
click at [399, 174] on span "Grills" at bounding box center [425, 179] width 53 height 11
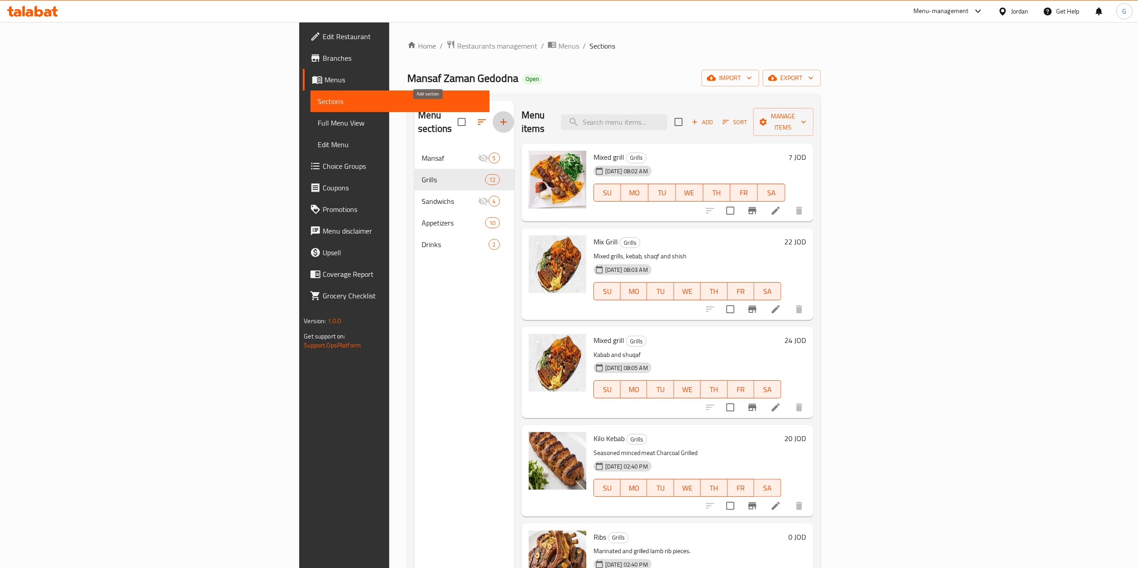
click at [493, 122] on button "button" at bounding box center [504, 122] width 22 height 22
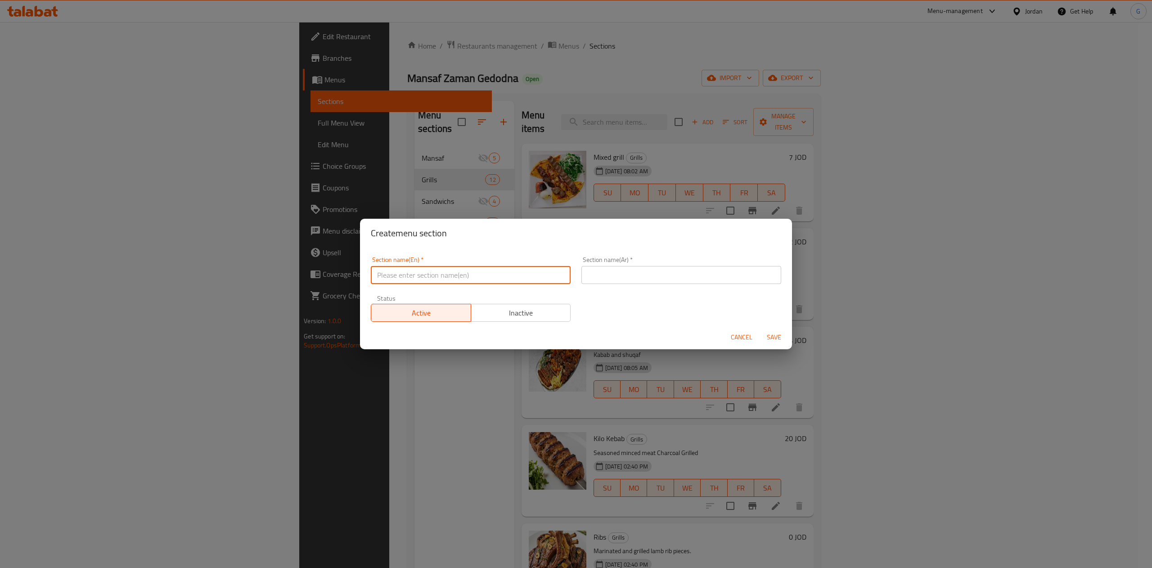
click at [460, 276] on input "text" at bounding box center [471, 275] width 200 height 18
type input "Rice Meals"
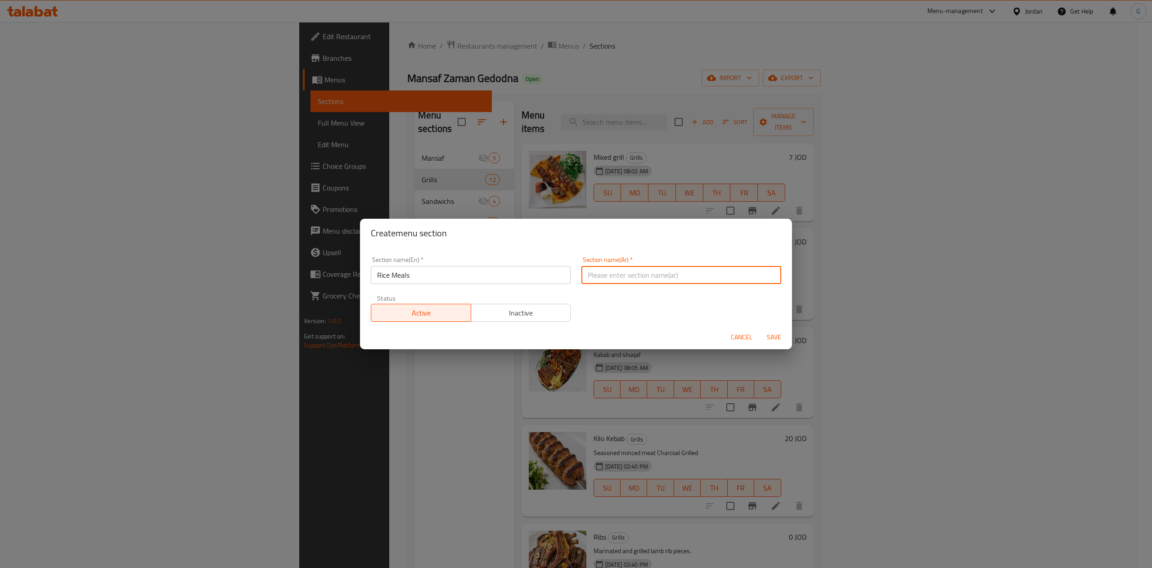
click at [602, 280] on input "text" at bounding box center [681, 275] width 200 height 18
type input "وجبات الرز"
click at [542, 309] on span "Inactive" at bounding box center [521, 312] width 93 height 13
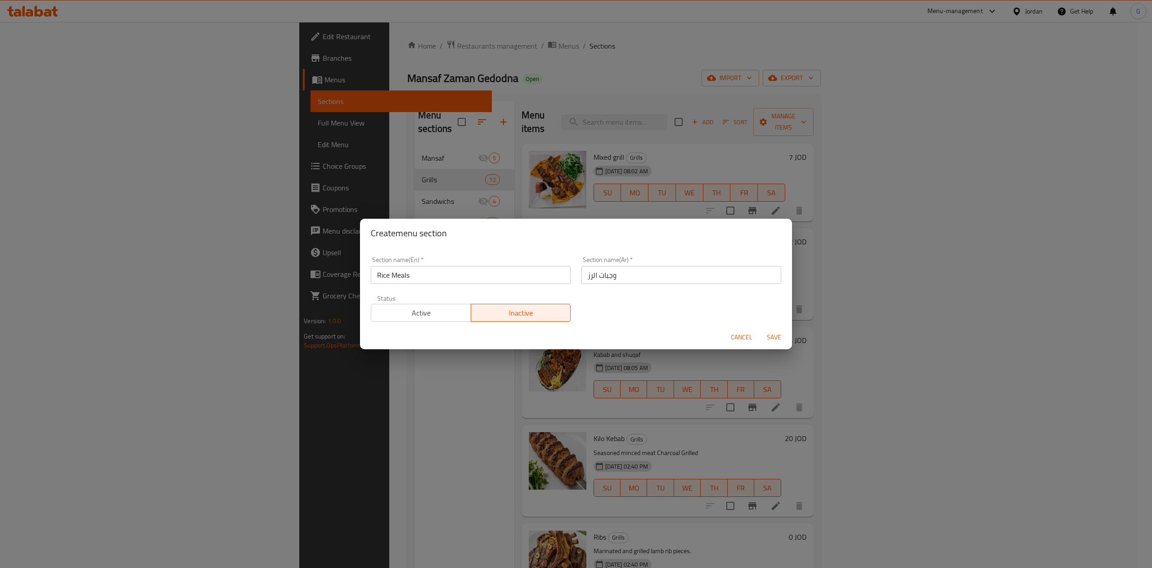
click at [779, 343] on span "Save" at bounding box center [774, 337] width 22 height 11
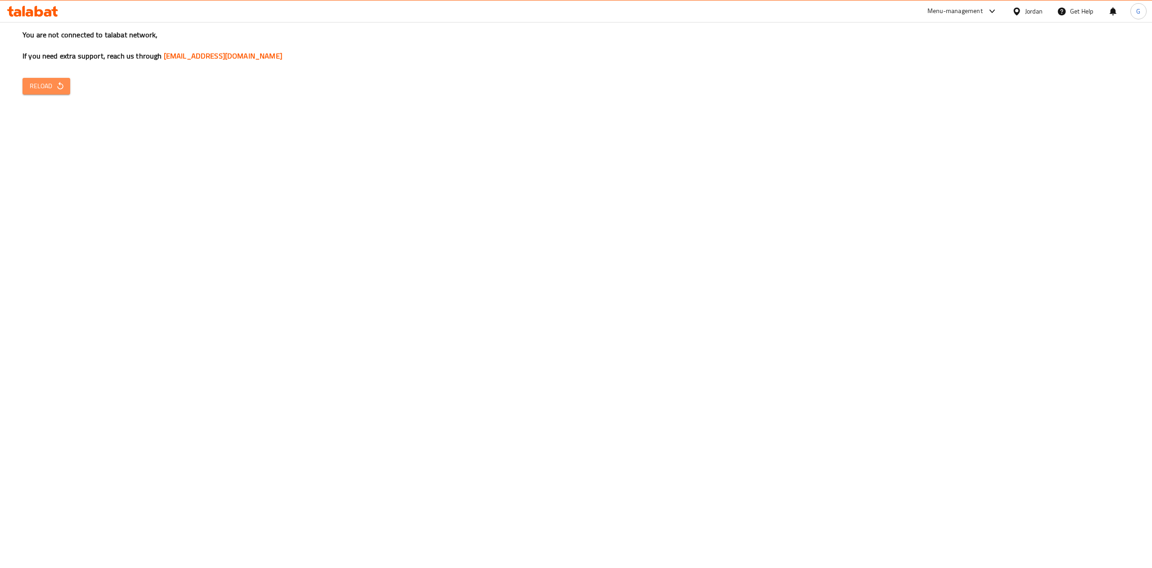
click at [52, 91] on span "Reload" at bounding box center [46, 86] width 33 height 11
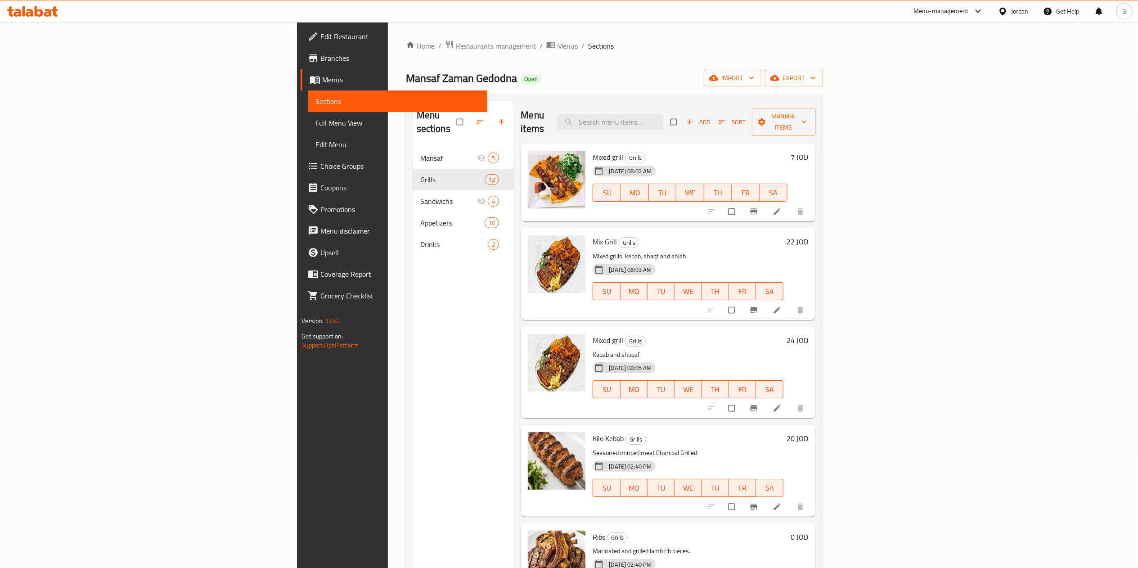
click at [413, 144] on nav "Mansaf 5 Grills 12 Sandwichs 4 Appetizers 10 Drinks 2" at bounding box center [463, 201] width 101 height 115
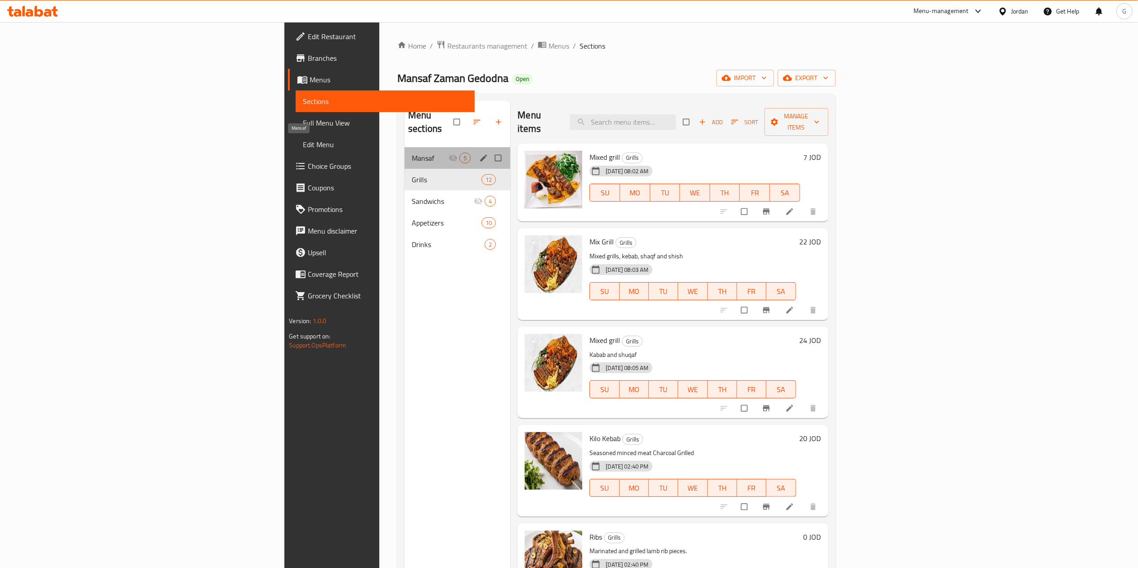
click at [412, 153] on span "Mansaf" at bounding box center [430, 158] width 37 height 11
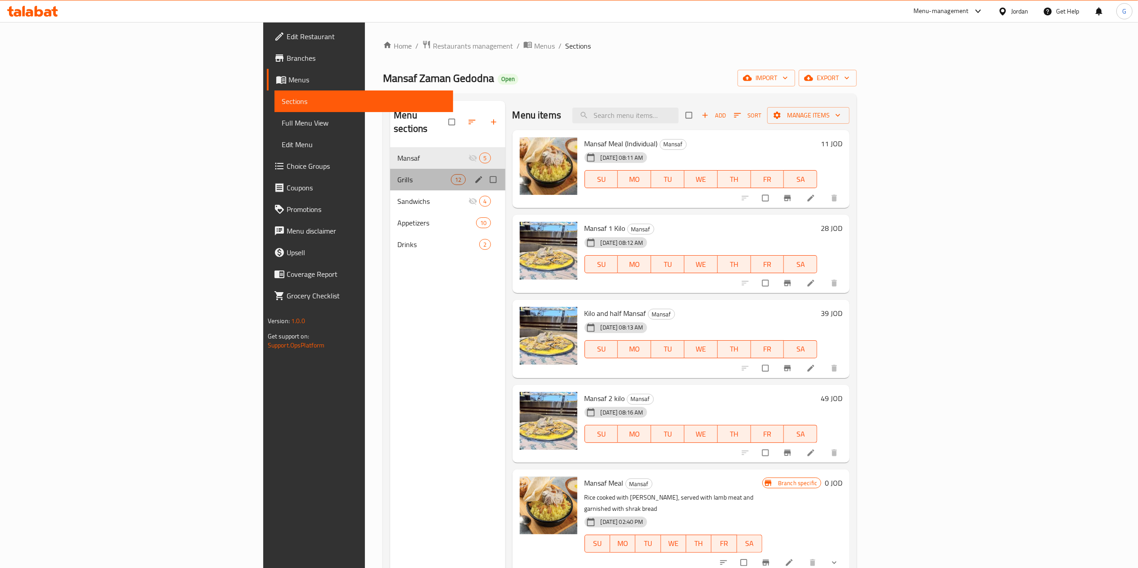
click at [390, 169] on div "Grills 12" at bounding box center [447, 180] width 115 height 22
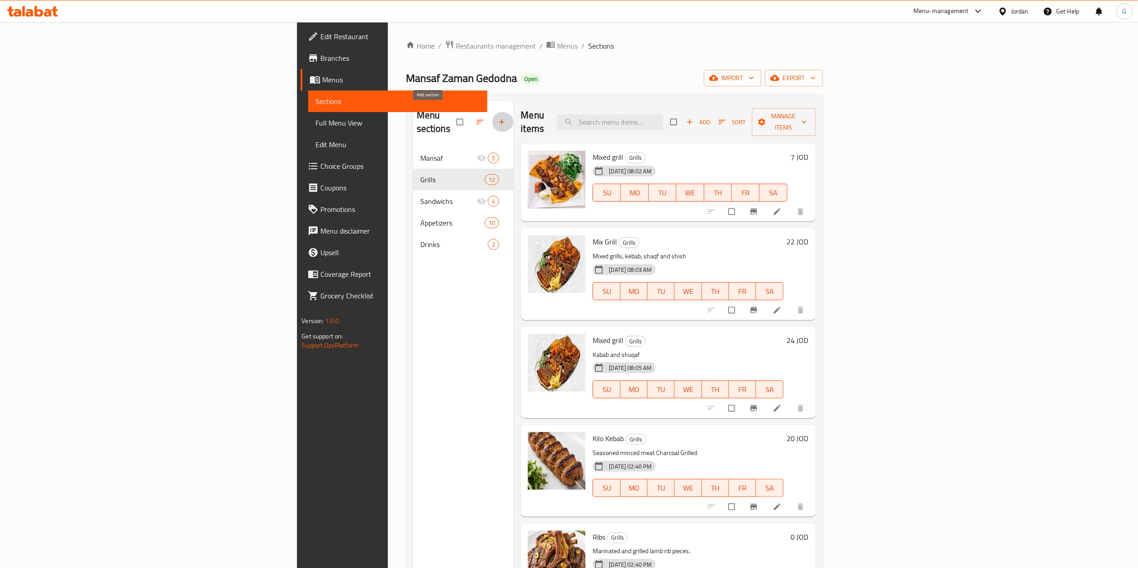
click at [500, 120] on icon "button" at bounding box center [502, 122] width 5 height 5
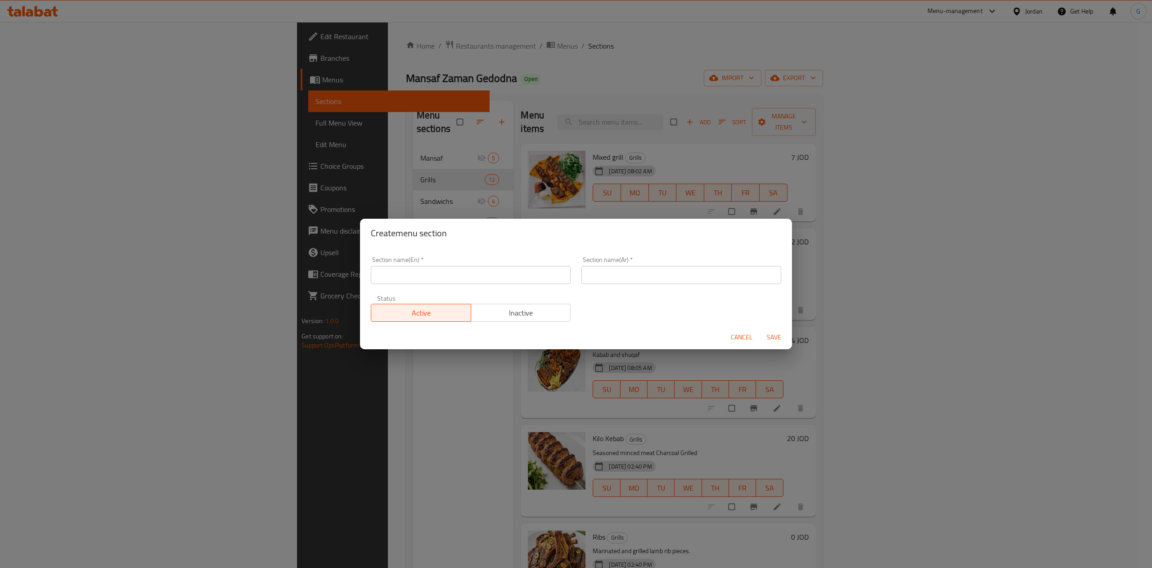
click at [444, 283] on input "text" at bounding box center [471, 275] width 200 height 18
type input "Rice meals"
click at [618, 282] on input "text" at bounding box center [681, 275] width 200 height 18
type input "وجبات الرز"
click at [555, 311] on span "Inactive" at bounding box center [521, 312] width 93 height 13
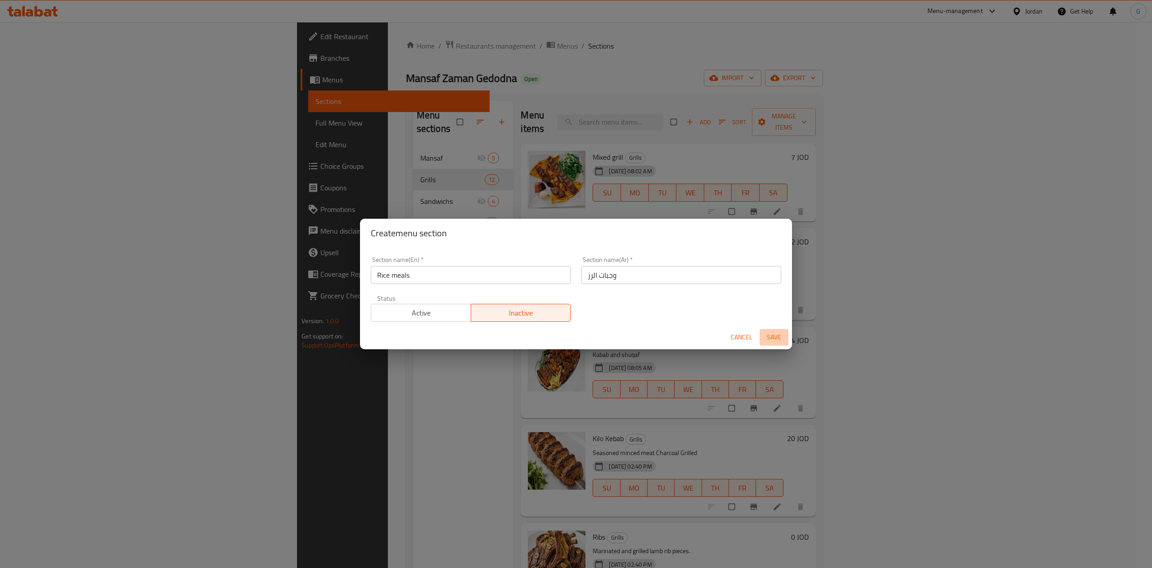
click at [776, 334] on span "Save" at bounding box center [774, 337] width 22 height 11
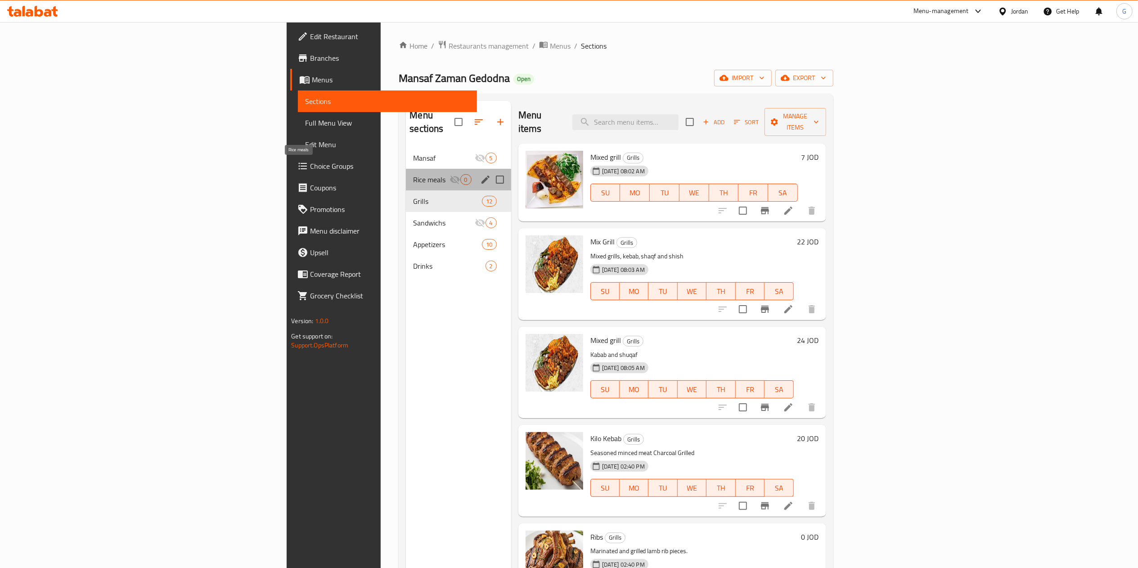
click at [413, 174] on span "Rice meals" at bounding box center [431, 179] width 36 height 11
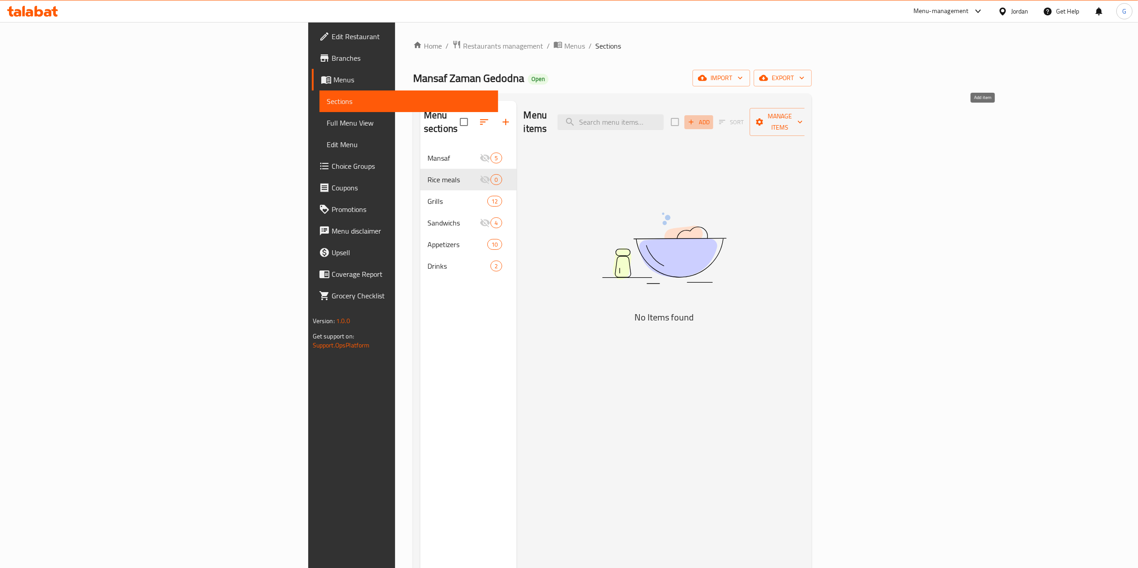
click at [711, 117] on span "Add" at bounding box center [699, 122] width 24 height 10
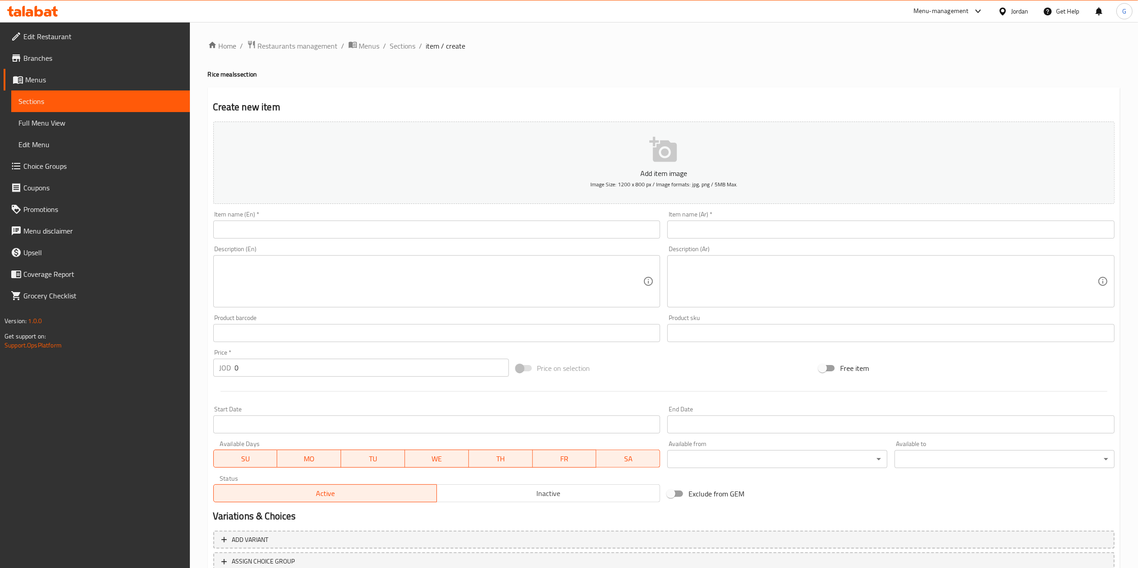
click at [719, 257] on div "Description (Ar)" at bounding box center [890, 281] width 447 height 52
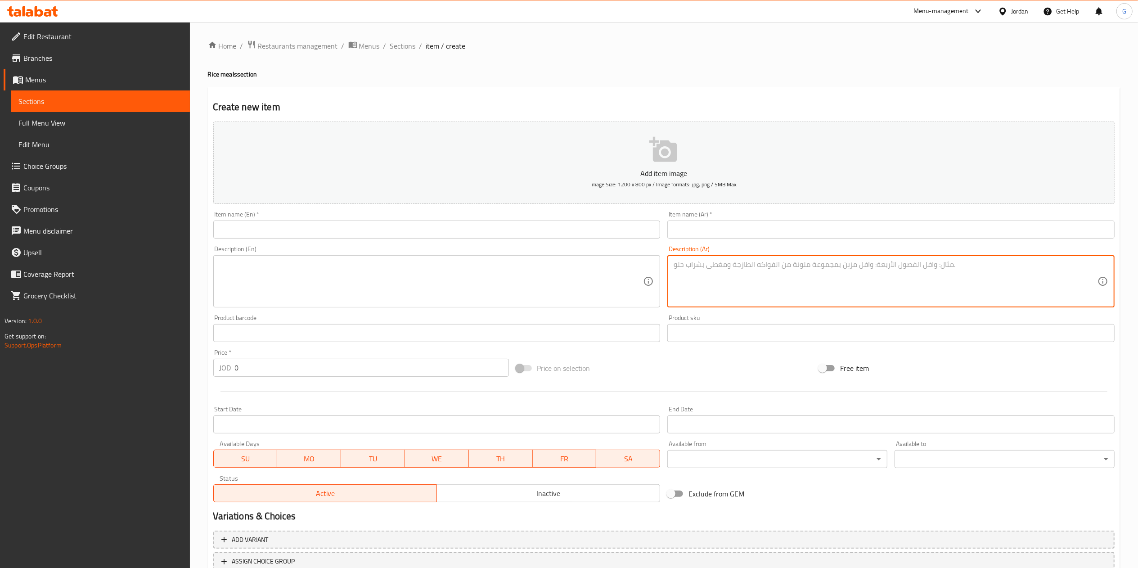
paste textarea "وجبه ارز مع ربع دجاج وبيبسي ولبن ٣ دنانير"
type textarea "وجبه ارز مع ربع دجاج وبيبسي ولبن ٣ دنانير"
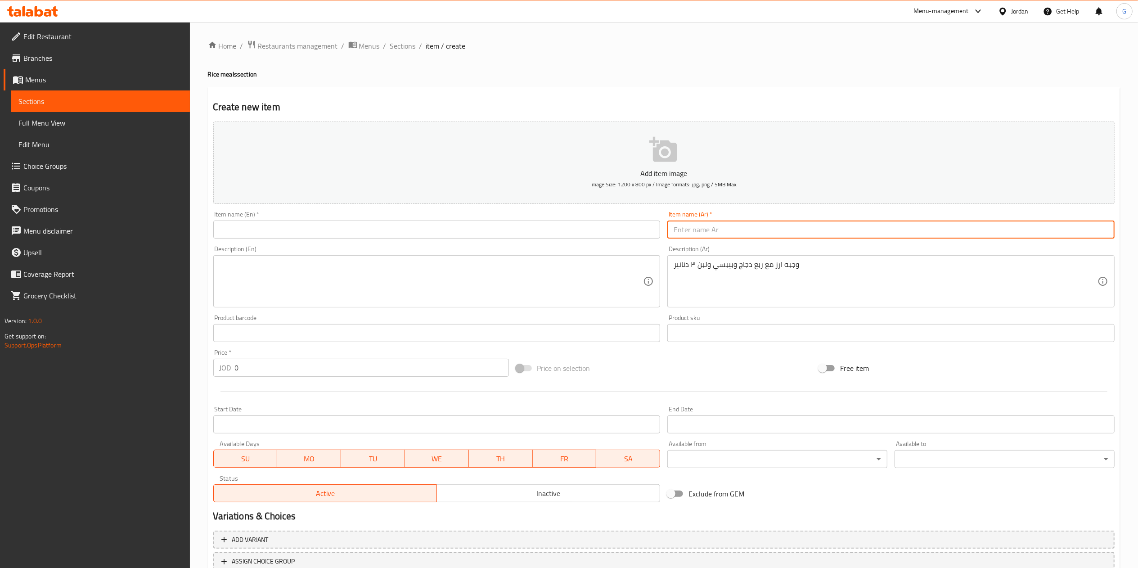
click at [708, 228] on input "text" at bounding box center [890, 230] width 447 height 18
type input "وجبز ارز"
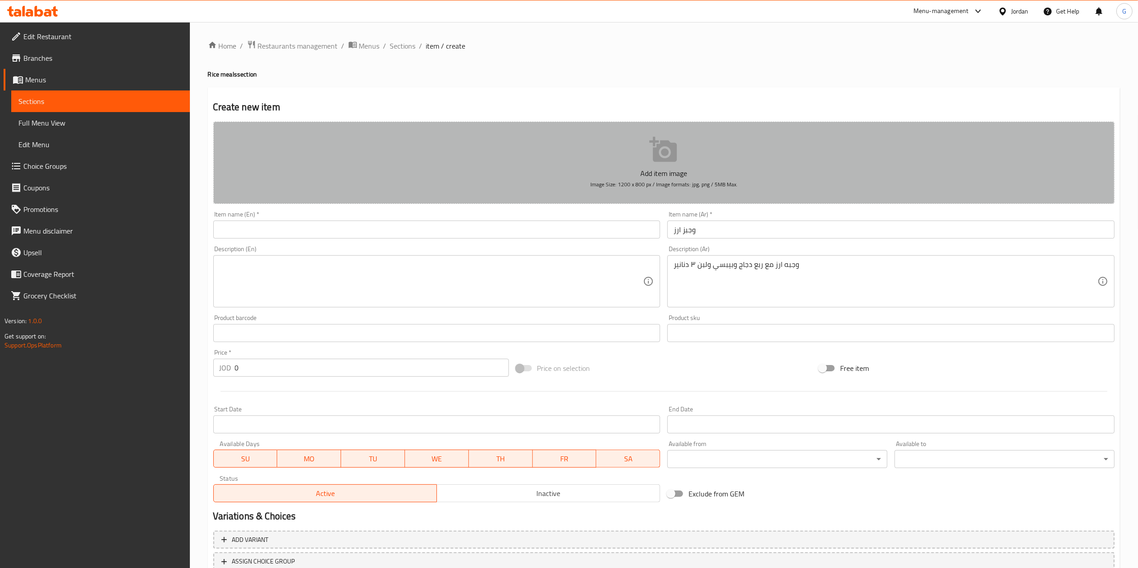
click at [499, 142] on button "Add item image Image Size: 1200 x 800 px / Image formats: jpg, png / 5MB Max." at bounding box center [663, 163] width 901 height 82
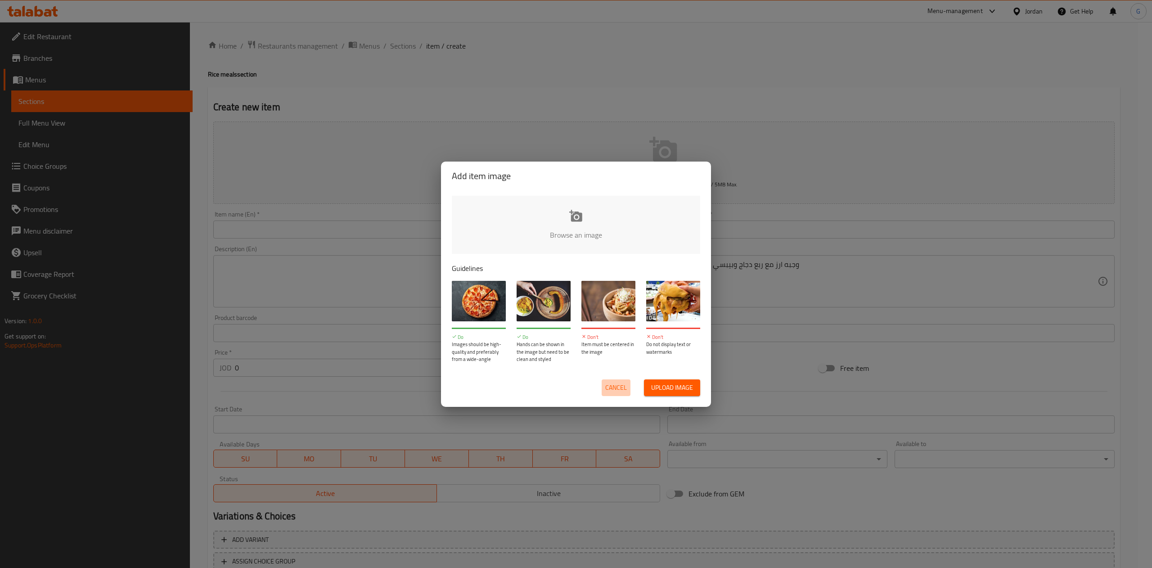
click at [625, 383] on span "Cancel" at bounding box center [616, 387] width 22 height 11
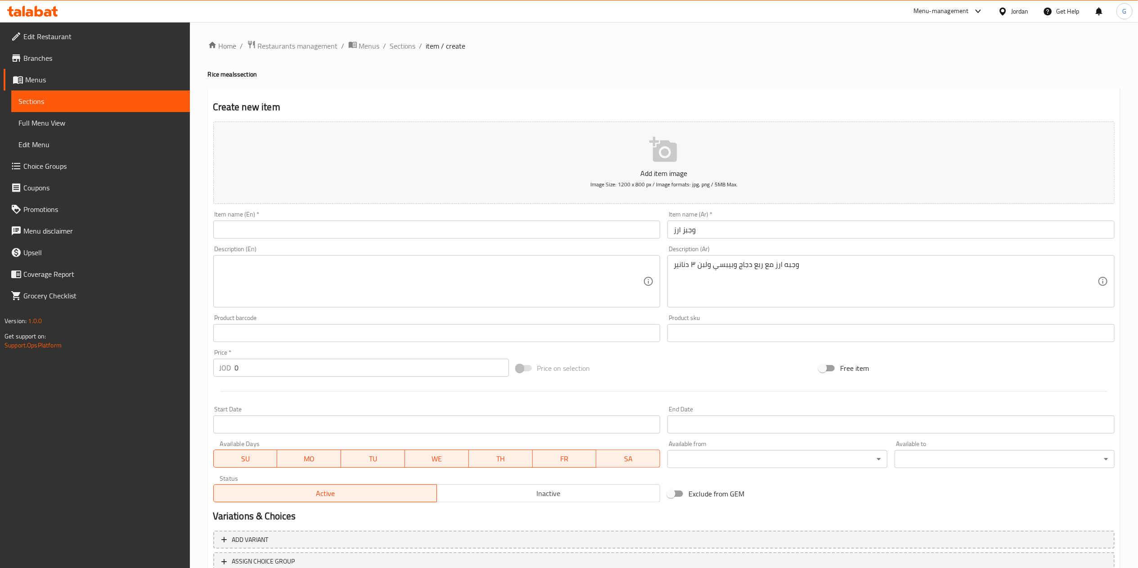
click at [708, 234] on input "وجبز ارز" at bounding box center [890, 230] width 447 height 18
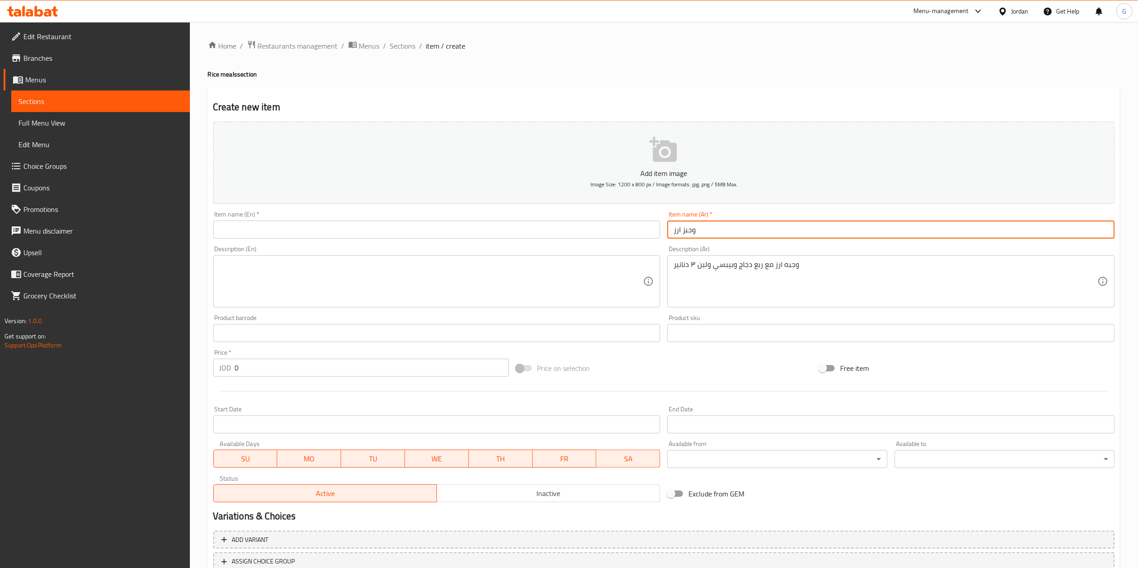
click at [708, 234] on input "وجبز ارز" at bounding box center [890, 230] width 447 height 18
type input "وجبز ارز"
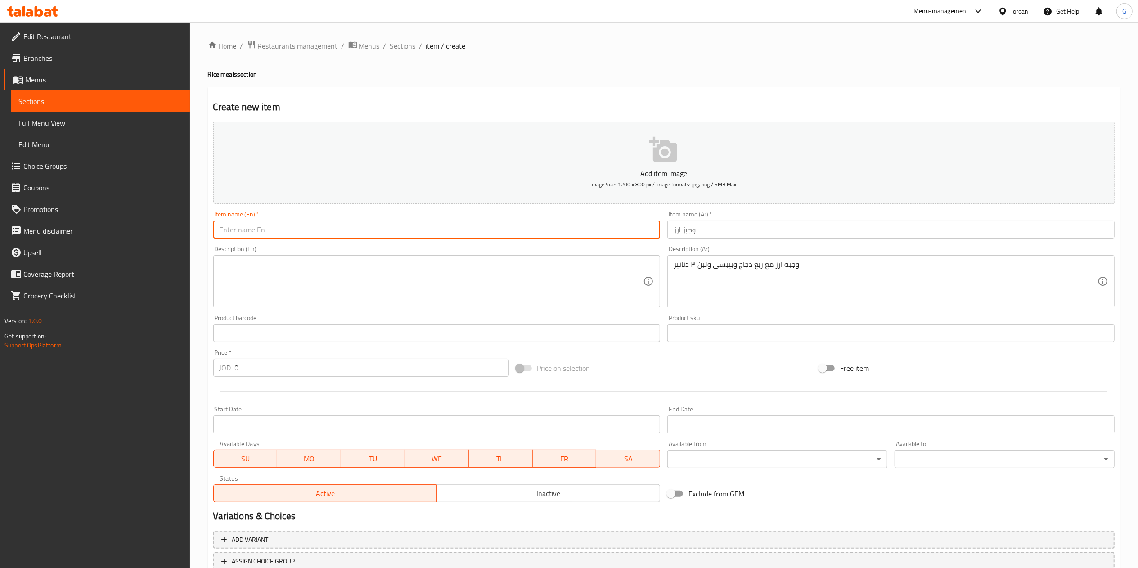
click at [609, 234] on input "text" at bounding box center [436, 230] width 447 height 18
type input "Rice meal"
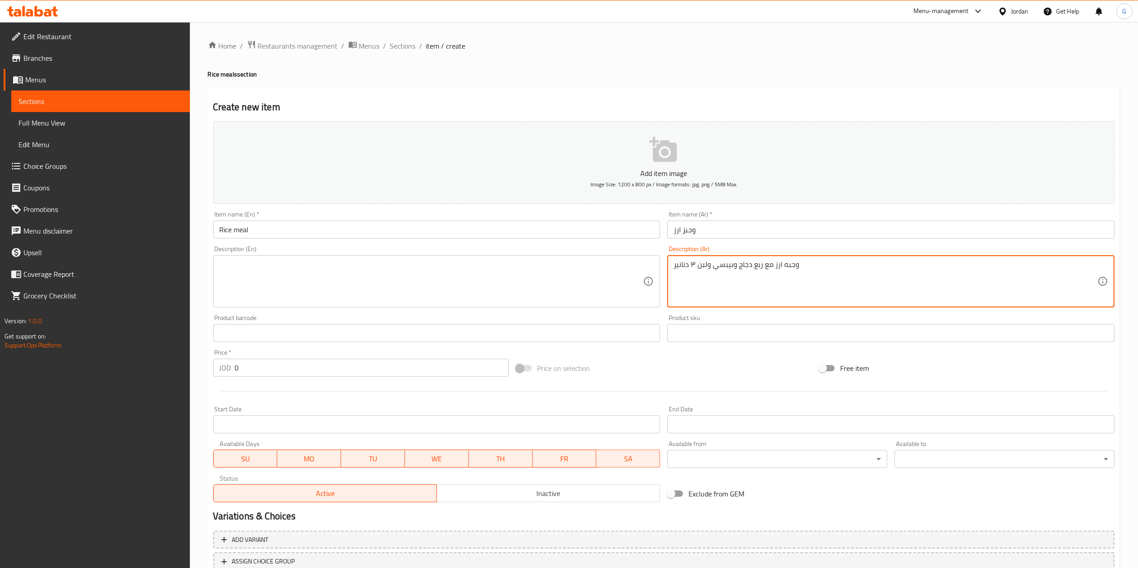
click at [765, 269] on textarea "وجبه ارز مع ربع دجاج وبيبسي ولبن ٣ دنانير" at bounding box center [886, 281] width 424 height 43
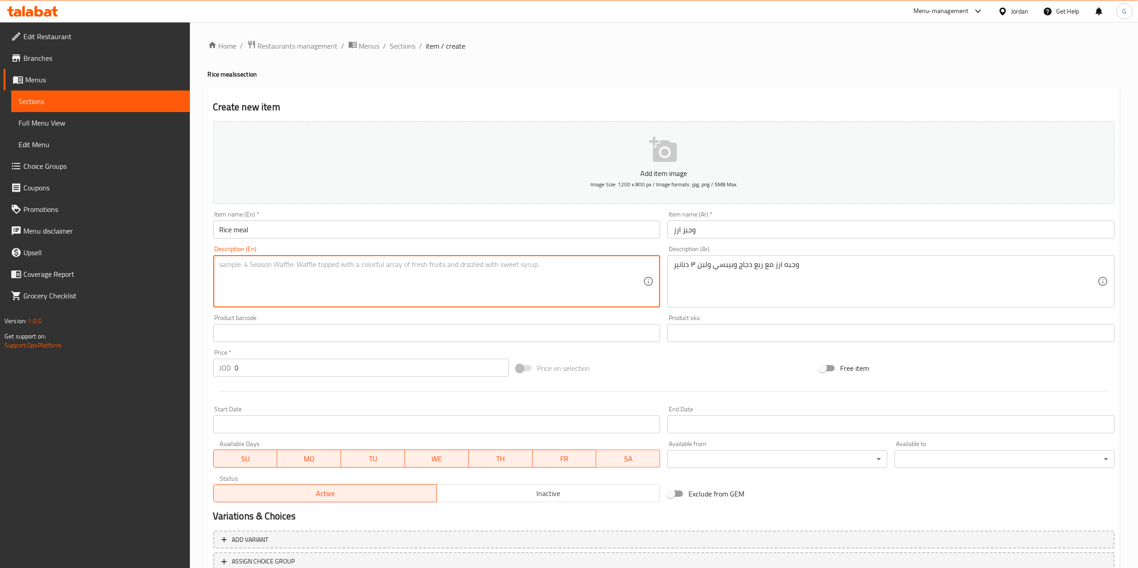
click at [269, 268] on textarea at bounding box center [432, 281] width 424 height 43
paste textarea "Rice meal with a quarter chicken, Pepsi and yogurt"
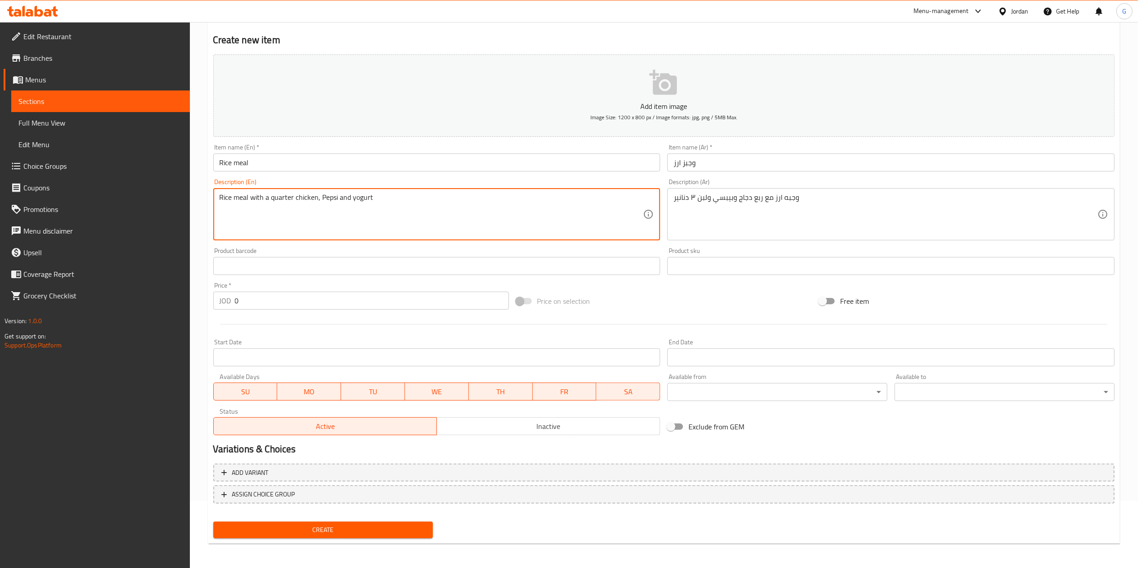
type textarea "Rice meal with a quarter chicken, Pepsi and yogurt"
click at [405, 525] on span "Create" at bounding box center [324, 529] width 206 height 11
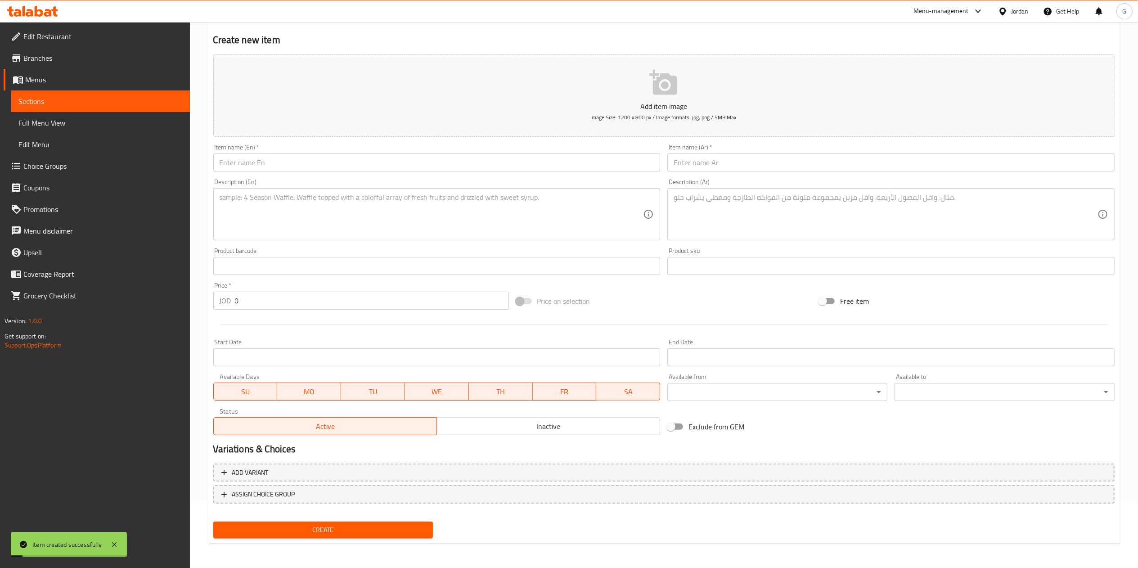
scroll to position [0, 0]
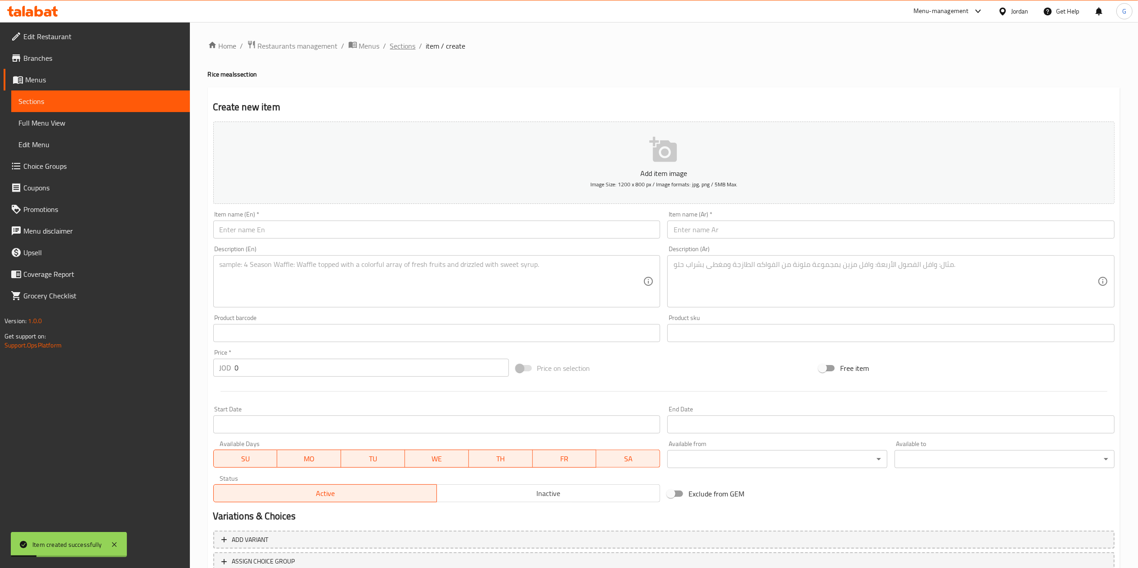
click at [398, 41] on span "Sections" at bounding box center [403, 46] width 26 height 11
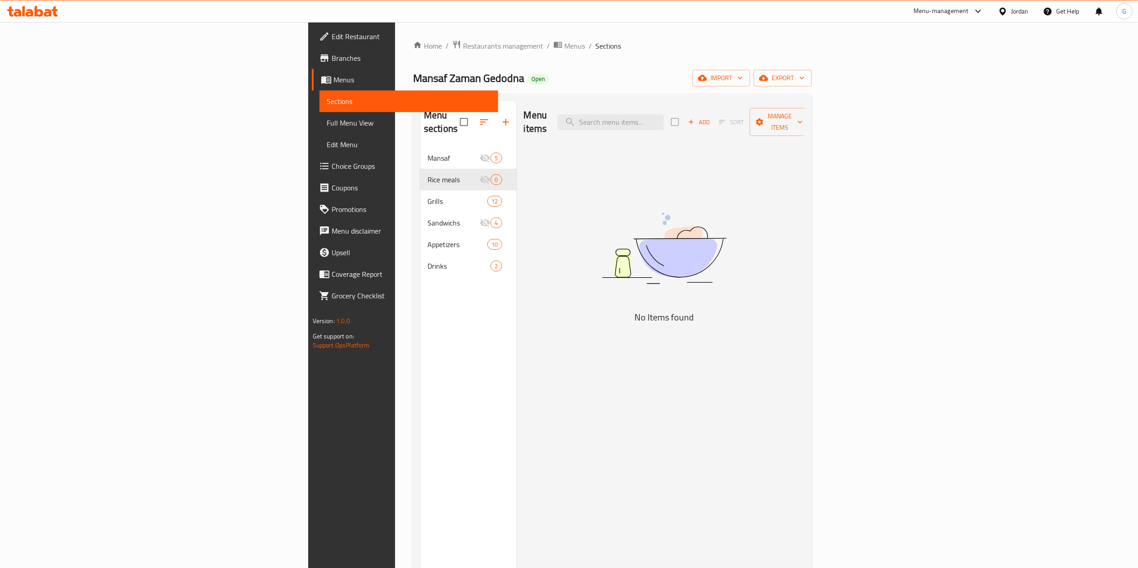
click at [588, 186] on div "Menu items Add Sort Manage items No Items found" at bounding box center [661, 385] width 288 height 568
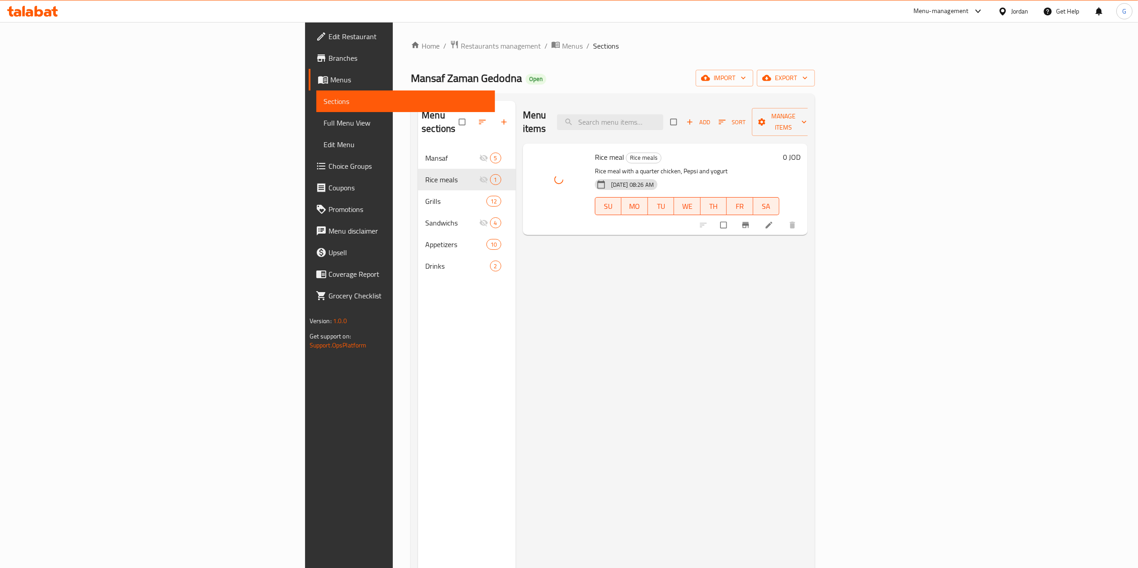
click at [671, 278] on div "Menu items Add Sort Manage items Rice meal Rice meals Rice meal with a quarter …" at bounding box center [662, 385] width 293 height 568
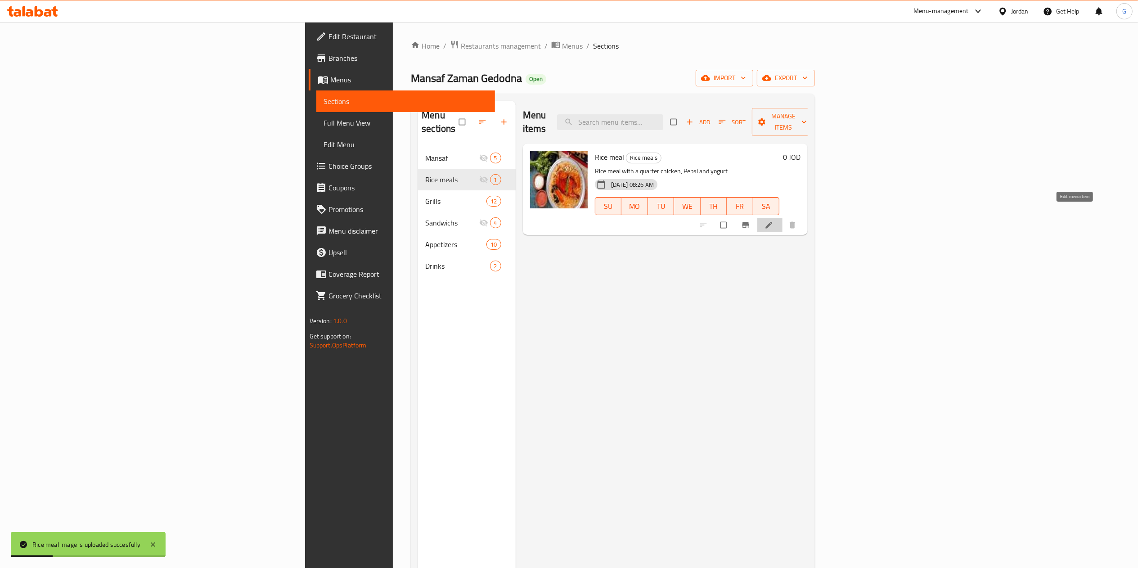
click at [773, 222] on icon at bounding box center [769, 225] width 7 height 7
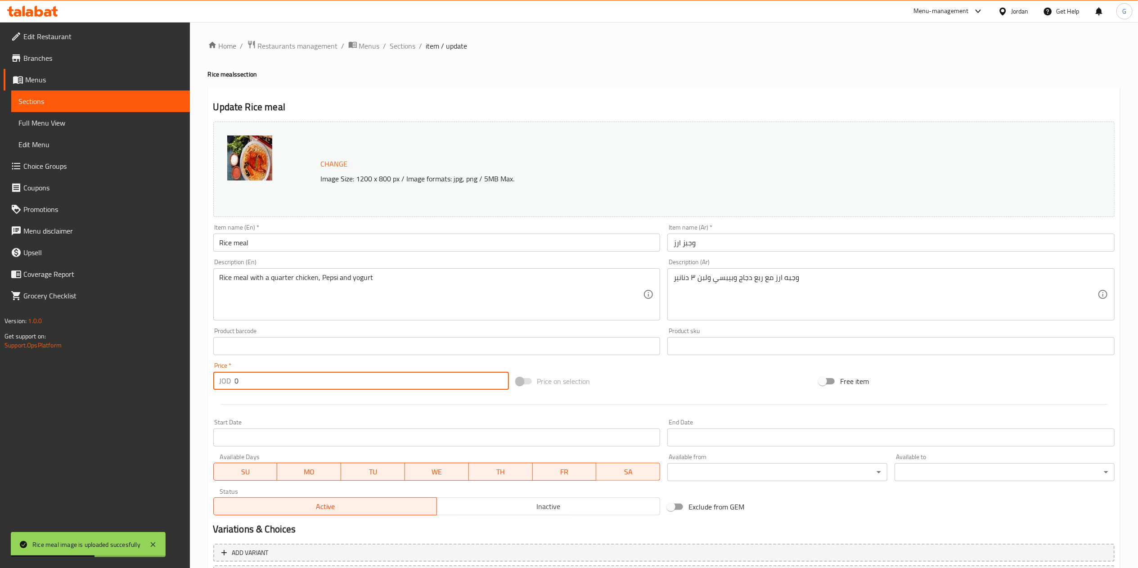
click at [284, 378] on input "0" at bounding box center [372, 381] width 274 height 18
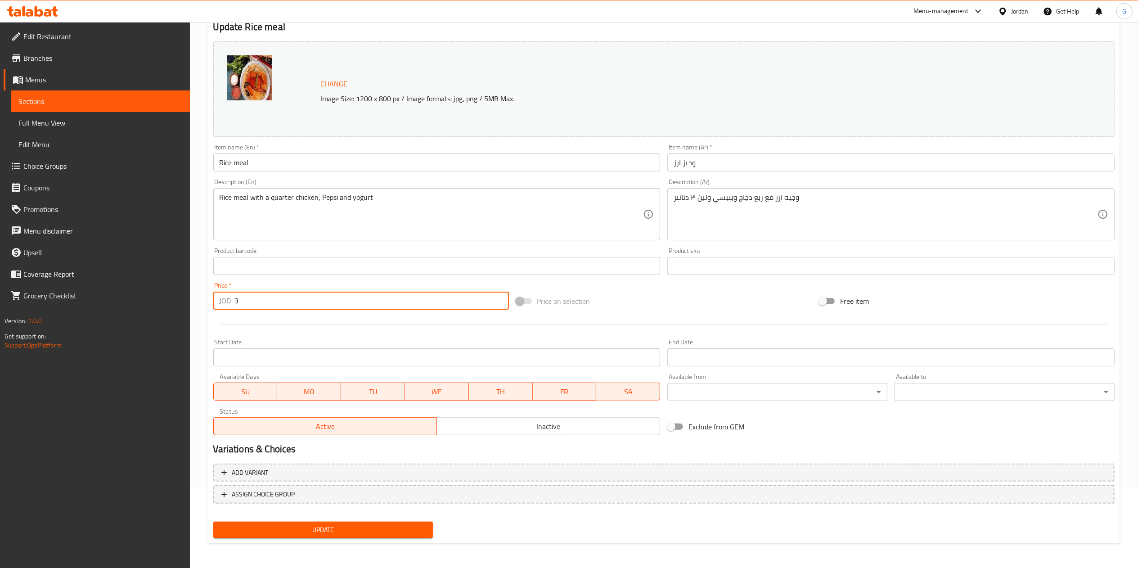
type input "3"
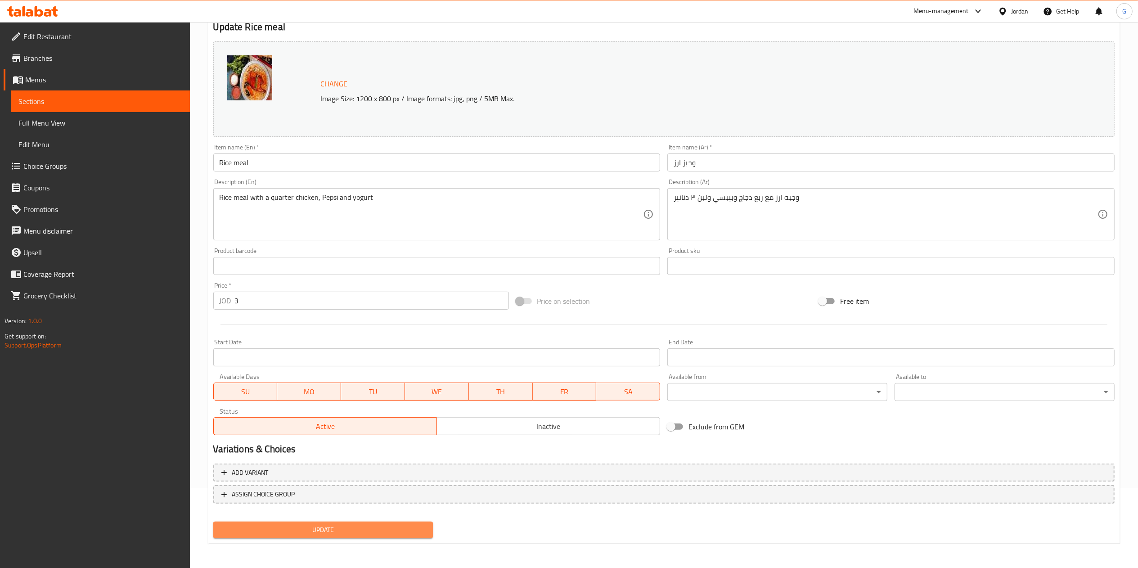
click at [319, 526] on span "Update" at bounding box center [324, 529] width 206 height 11
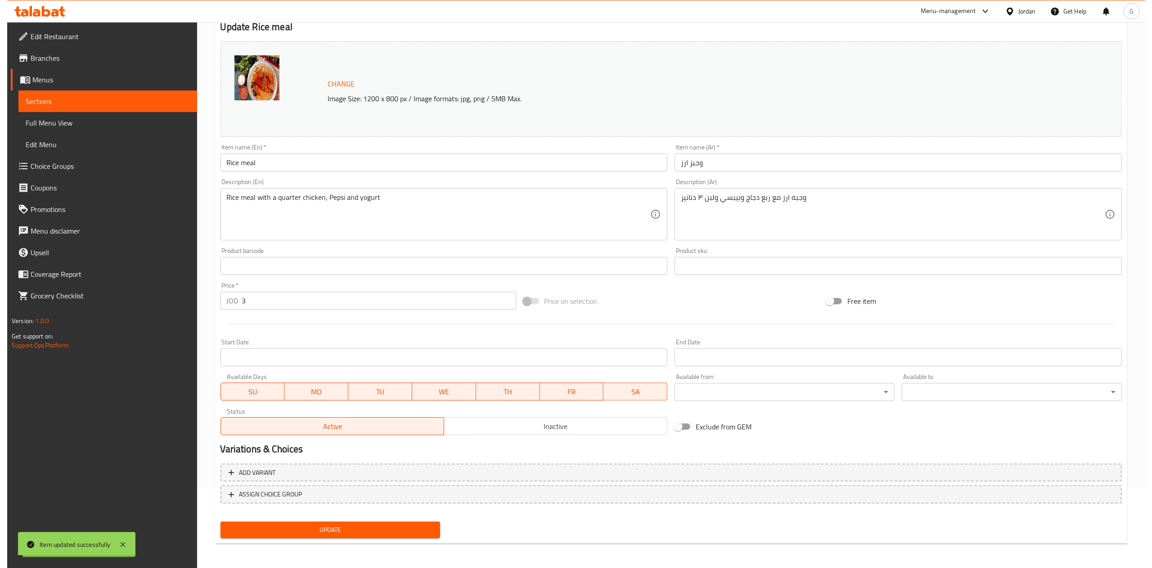
scroll to position [0, 0]
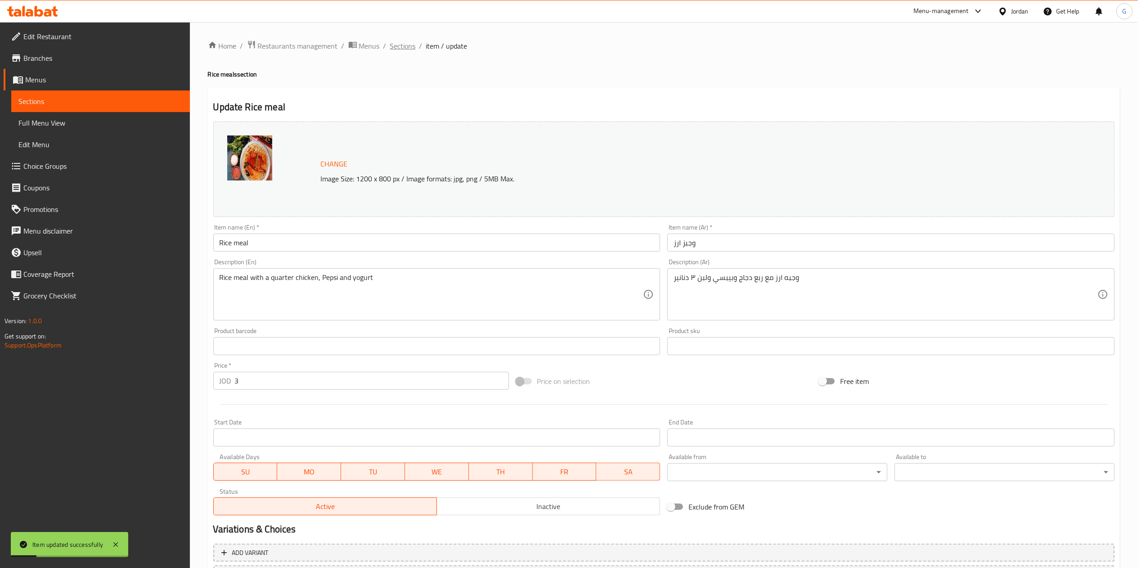
click at [405, 47] on span "Sections" at bounding box center [403, 46] width 26 height 11
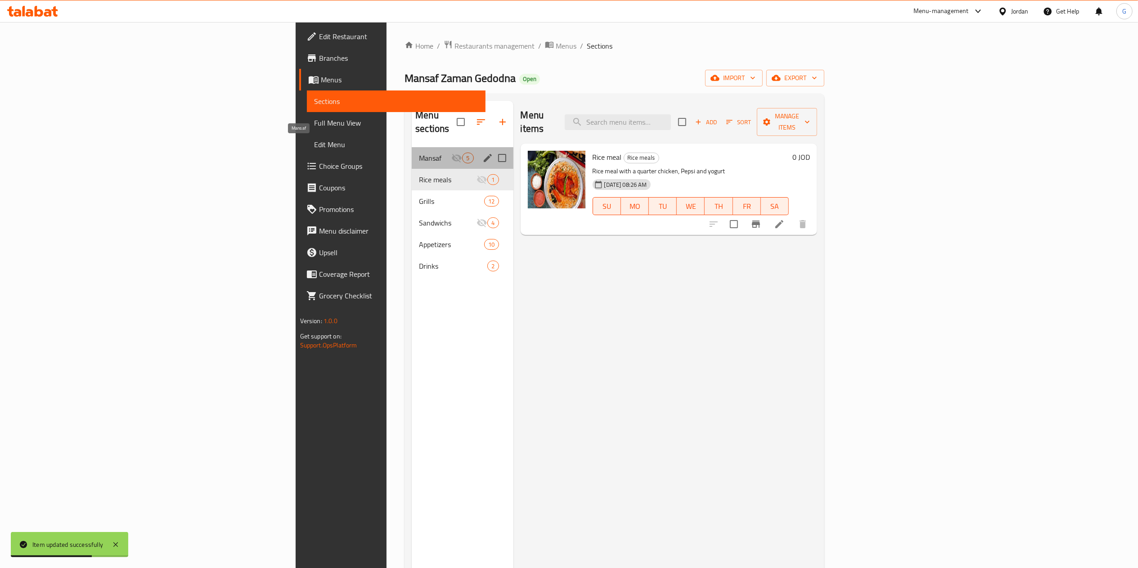
click at [419, 153] on span "Mansaf" at bounding box center [435, 158] width 32 height 11
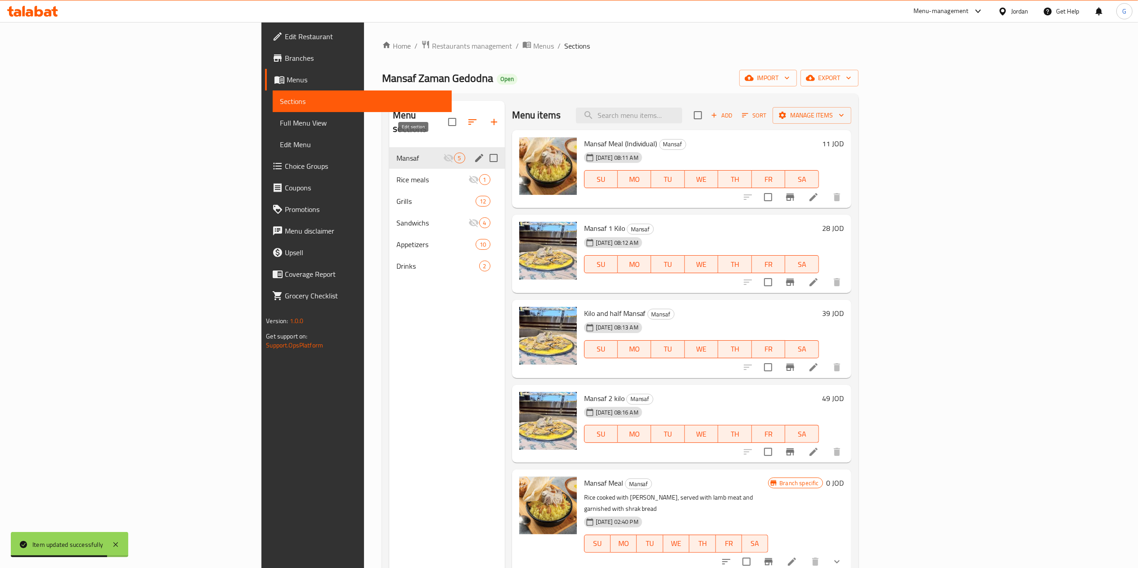
click at [474, 153] on icon "edit" at bounding box center [479, 158] width 11 height 11
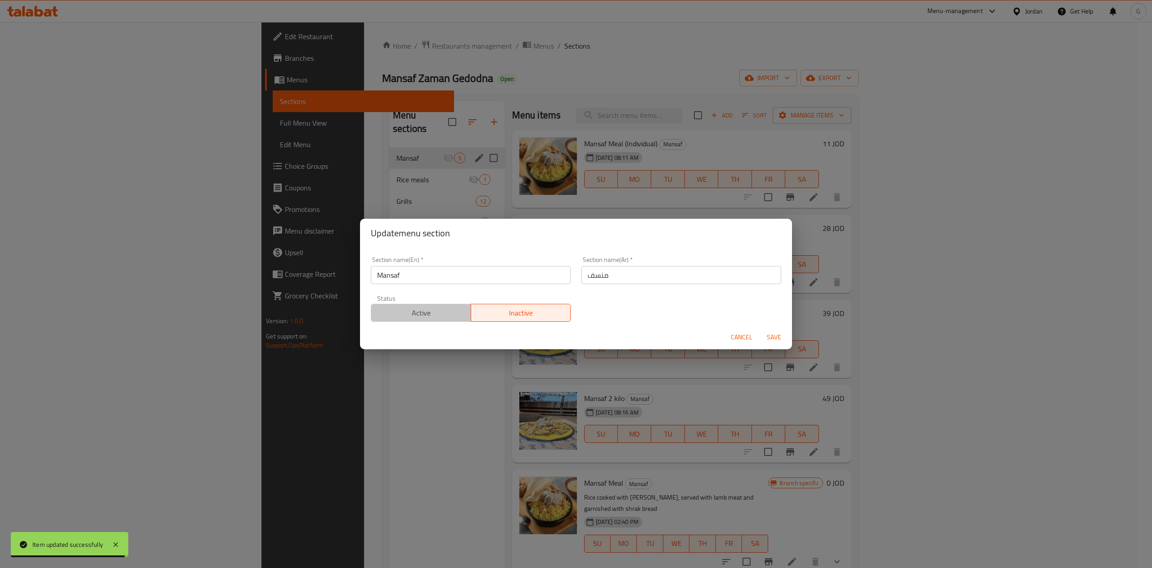
click at [439, 313] on span "Active" at bounding box center [421, 312] width 93 height 13
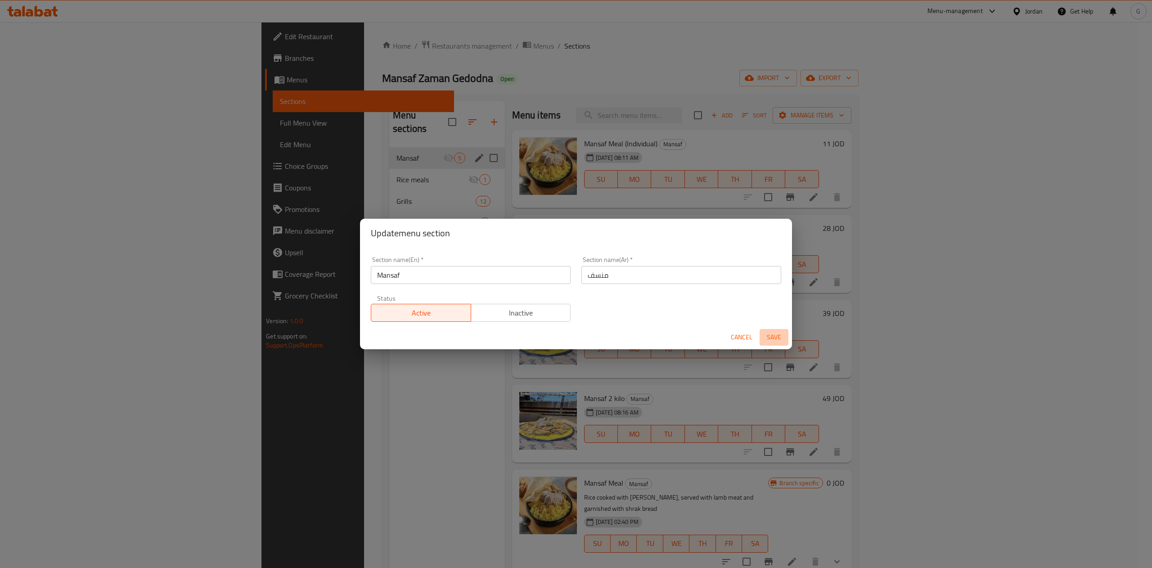
click at [769, 338] on span "Save" at bounding box center [774, 337] width 22 height 11
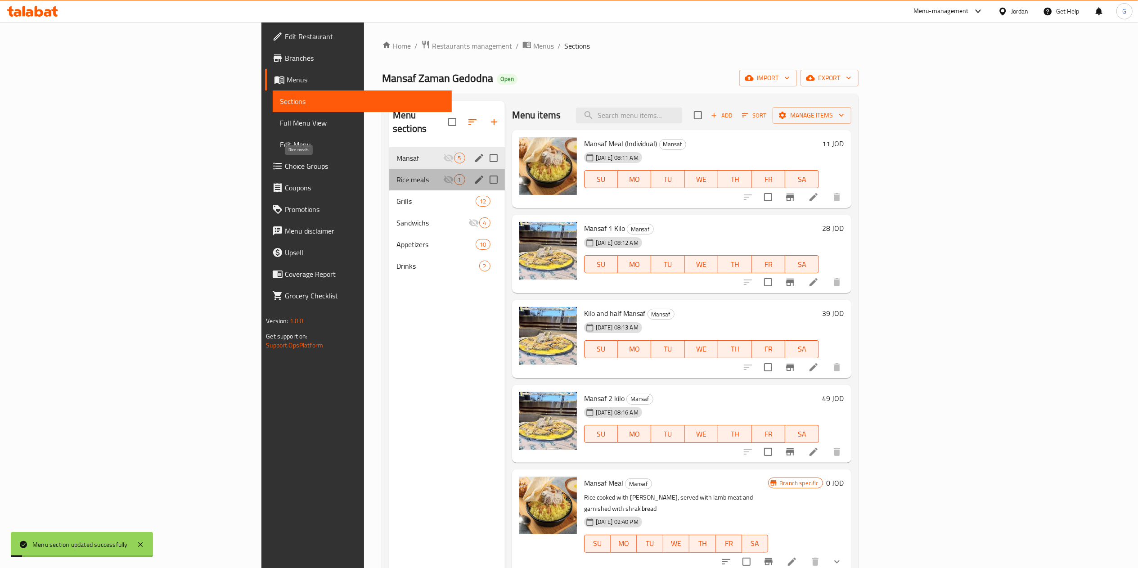
click at [396, 174] on span "Rice meals" at bounding box center [419, 179] width 47 height 11
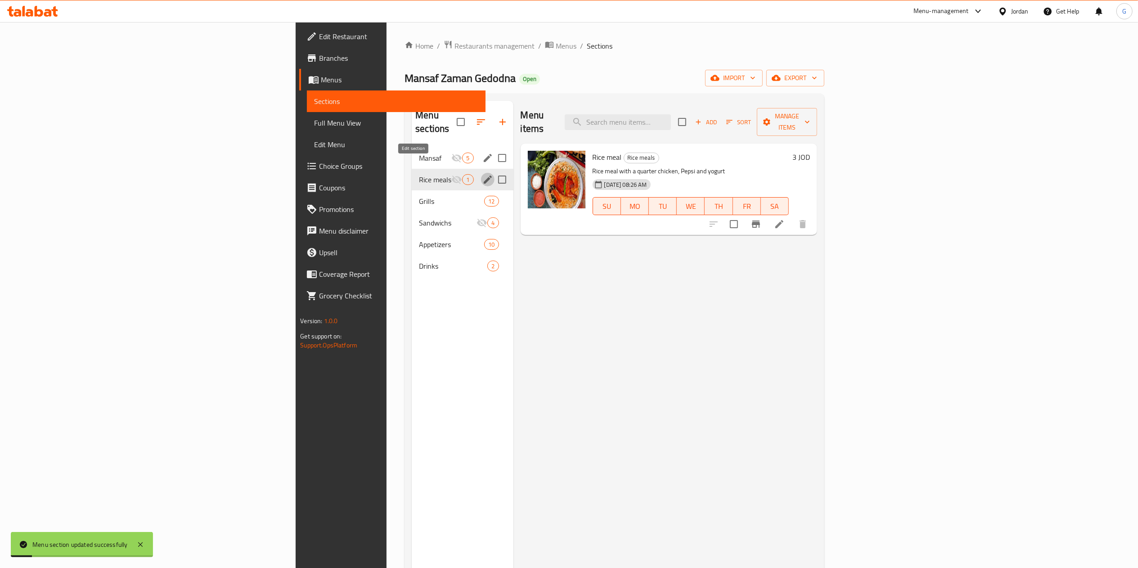
click at [482, 174] on icon "edit" at bounding box center [487, 179] width 11 height 11
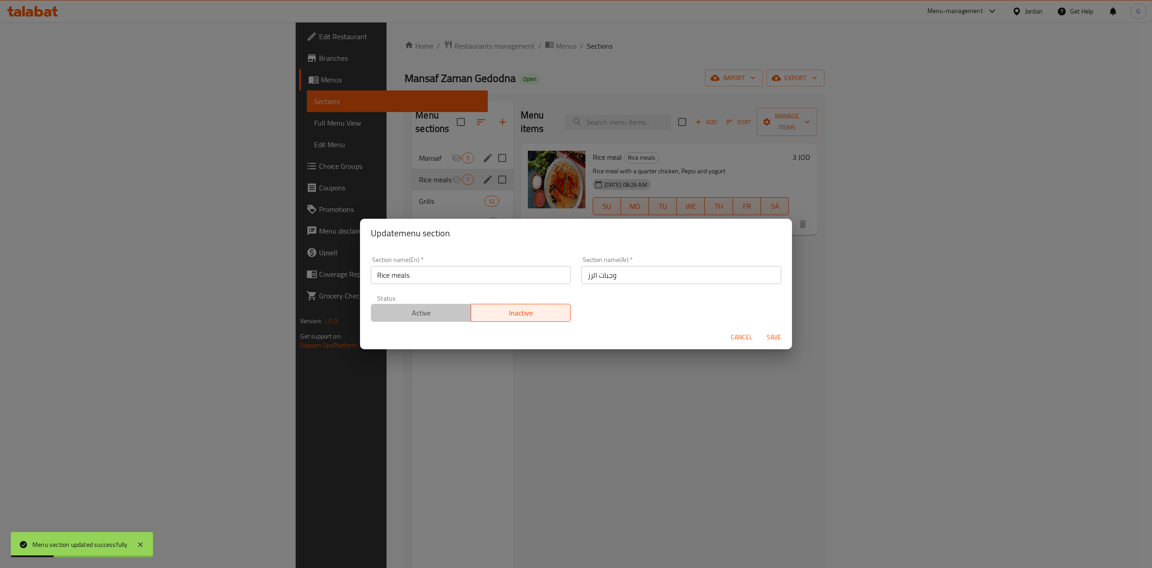
click at [452, 315] on span "Active" at bounding box center [421, 312] width 93 height 13
click at [779, 338] on span "Save" at bounding box center [774, 337] width 22 height 11
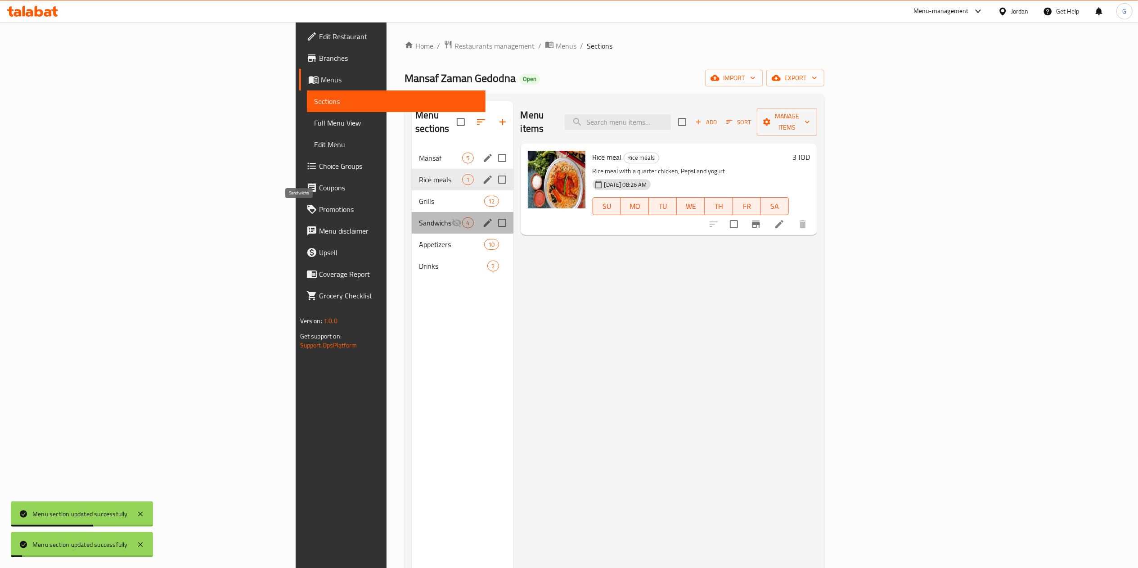
click at [419, 217] on span "Sandwichs" at bounding box center [435, 222] width 32 height 11
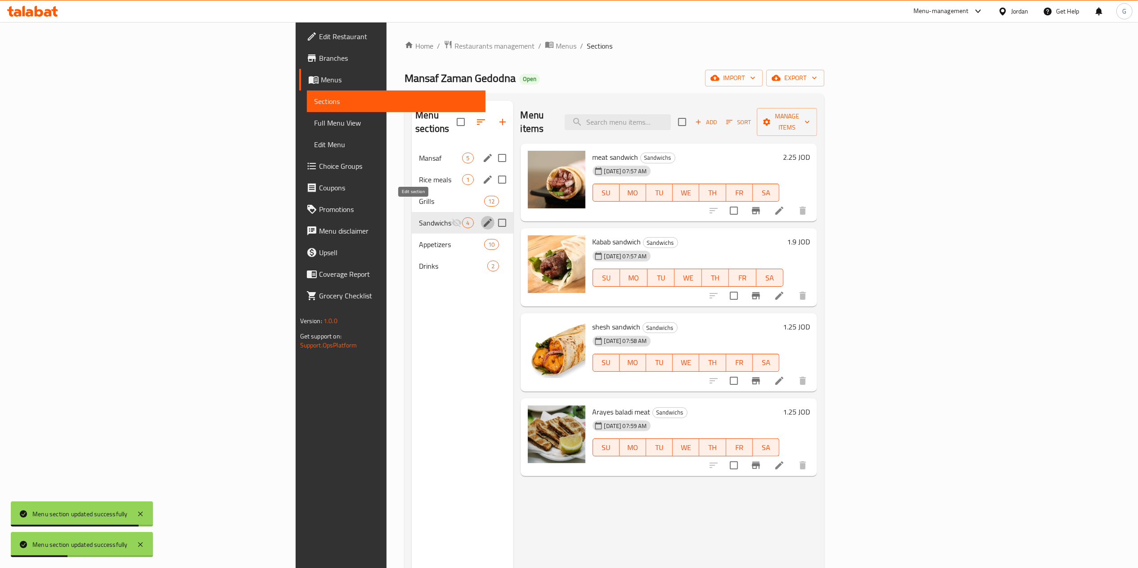
click at [484, 219] on icon "edit" at bounding box center [488, 223] width 8 height 8
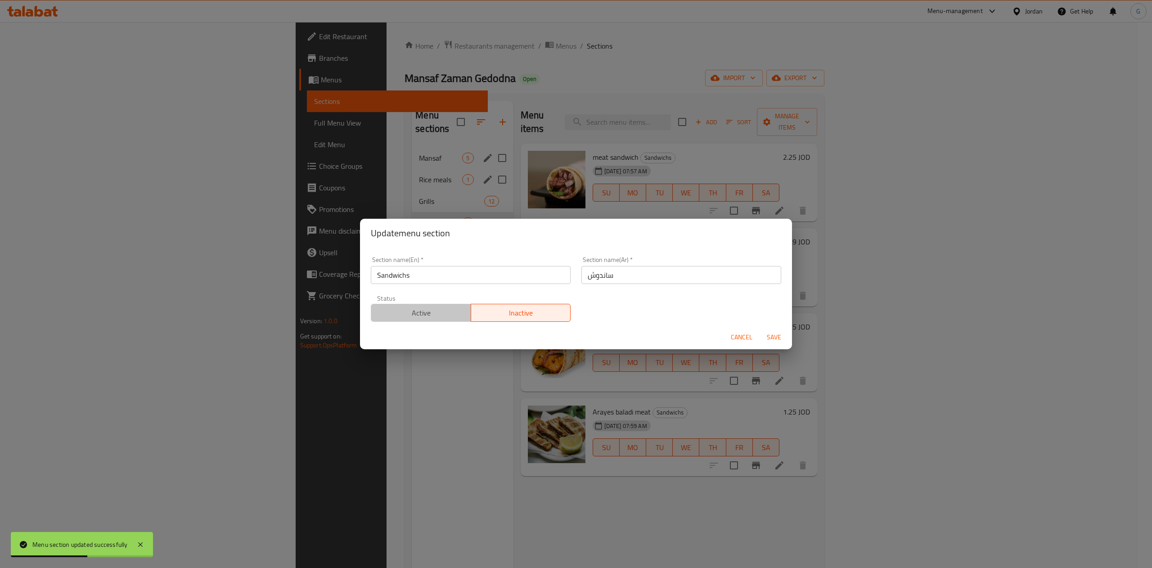
click at [434, 320] on button "Active" at bounding box center [421, 313] width 100 height 18
click at [765, 336] on span "Save" at bounding box center [774, 337] width 22 height 11
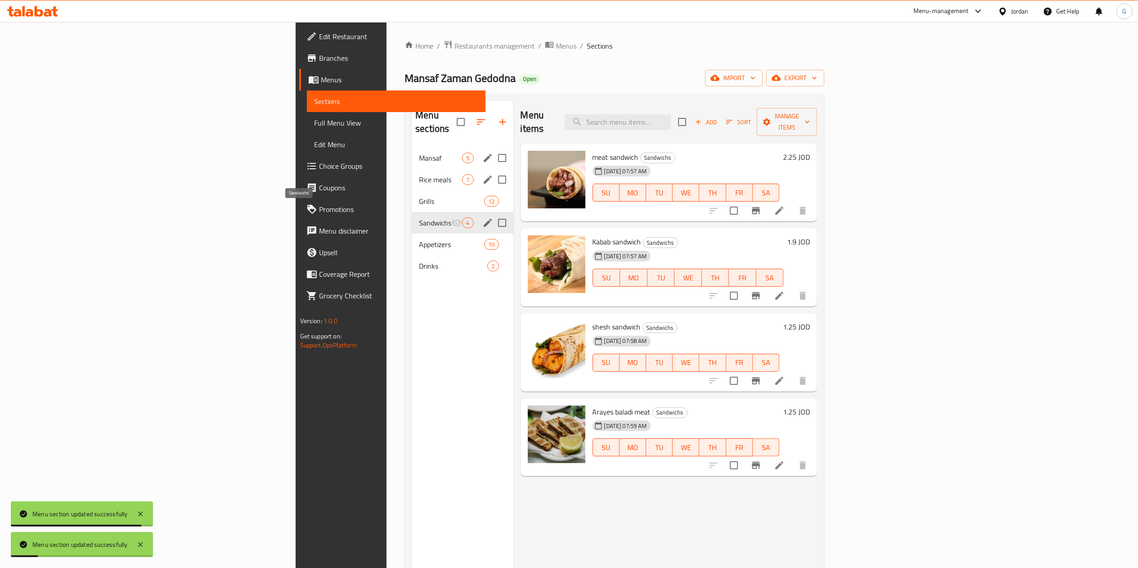
click at [419, 217] on span "Sandwichs" at bounding box center [435, 222] width 32 height 11
click at [482, 217] on icon "edit" at bounding box center [487, 222] width 11 height 11
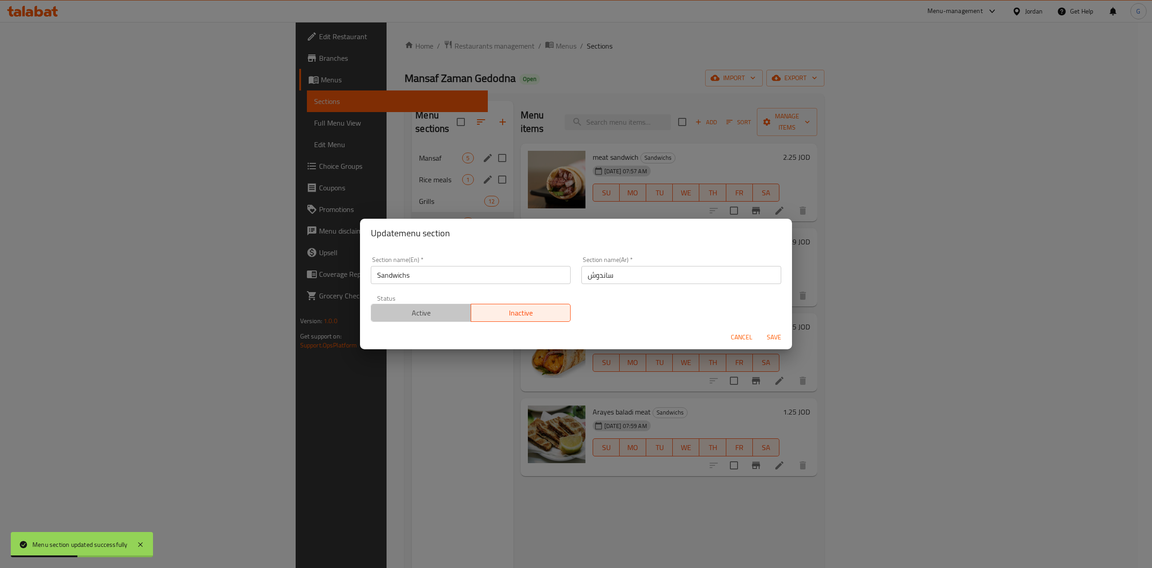
click at [425, 311] on span "Active" at bounding box center [421, 312] width 93 height 13
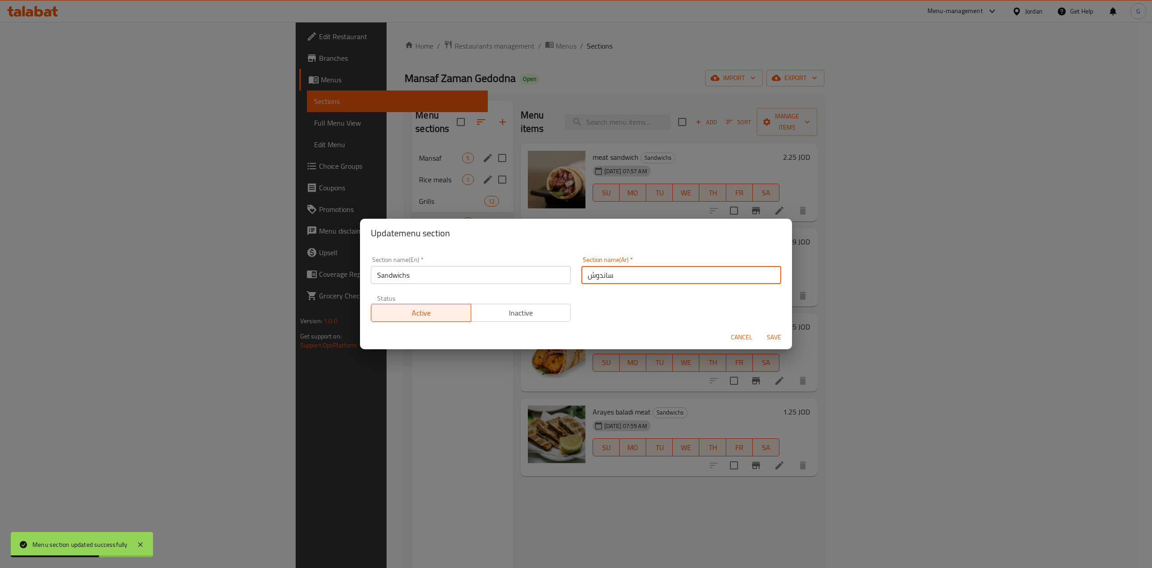
click at [634, 277] on input "ساندوش" at bounding box center [681, 275] width 200 height 18
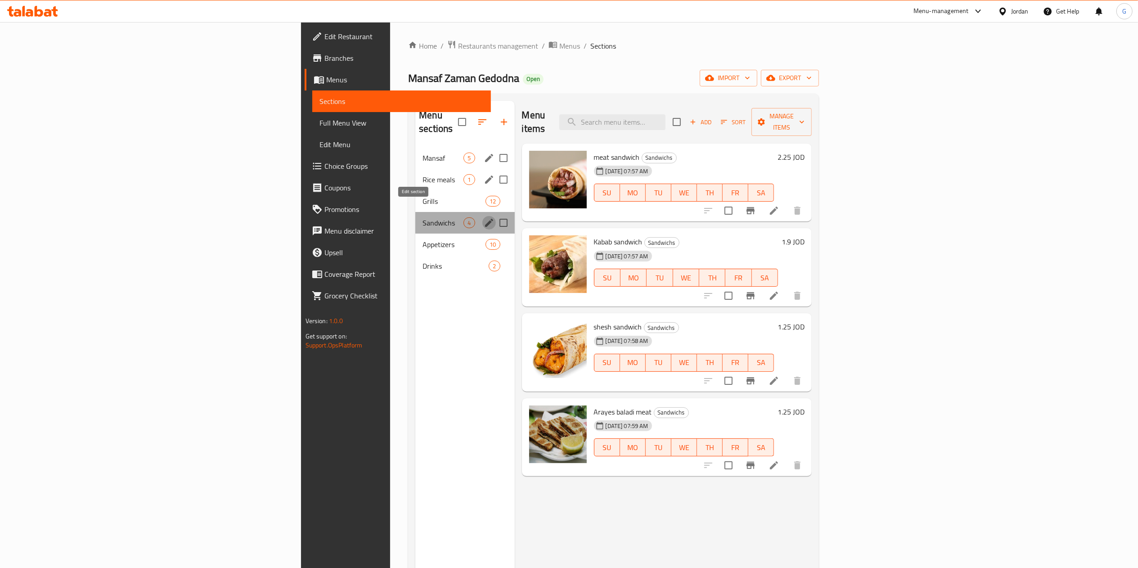
click at [485, 219] on icon "edit" at bounding box center [489, 223] width 8 height 8
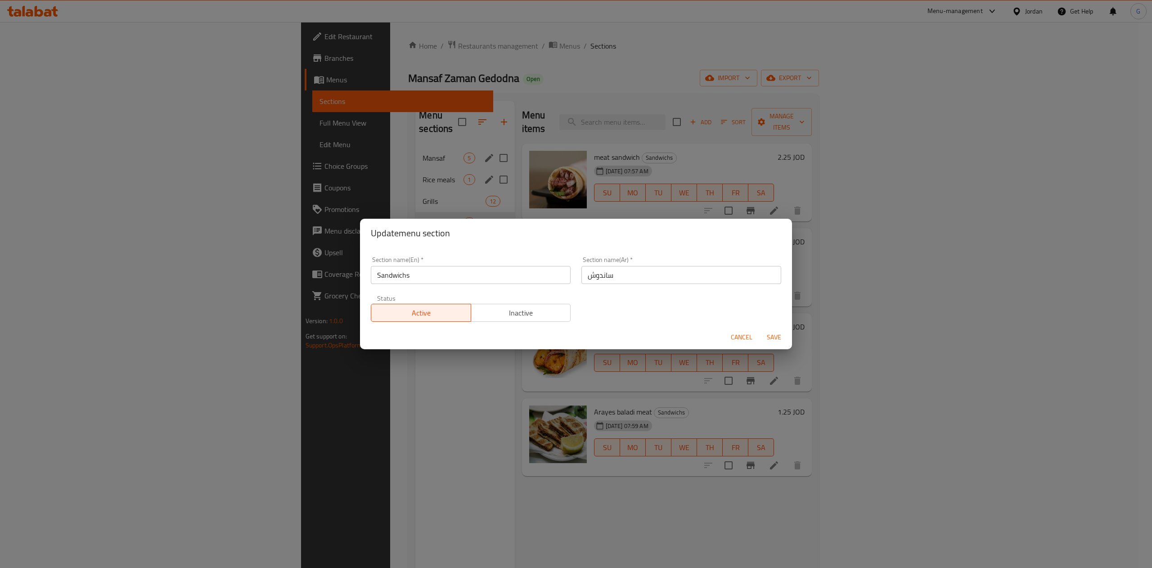
click at [666, 277] on input "ساندوش" at bounding box center [681, 275] width 200 height 18
click at [666, 279] on input "ساندوش" at bounding box center [681, 275] width 200 height 18
click at [666, 281] on input "ساندوش" at bounding box center [681, 275] width 200 height 18
click at [738, 336] on span "Cancel" at bounding box center [742, 337] width 22 height 11
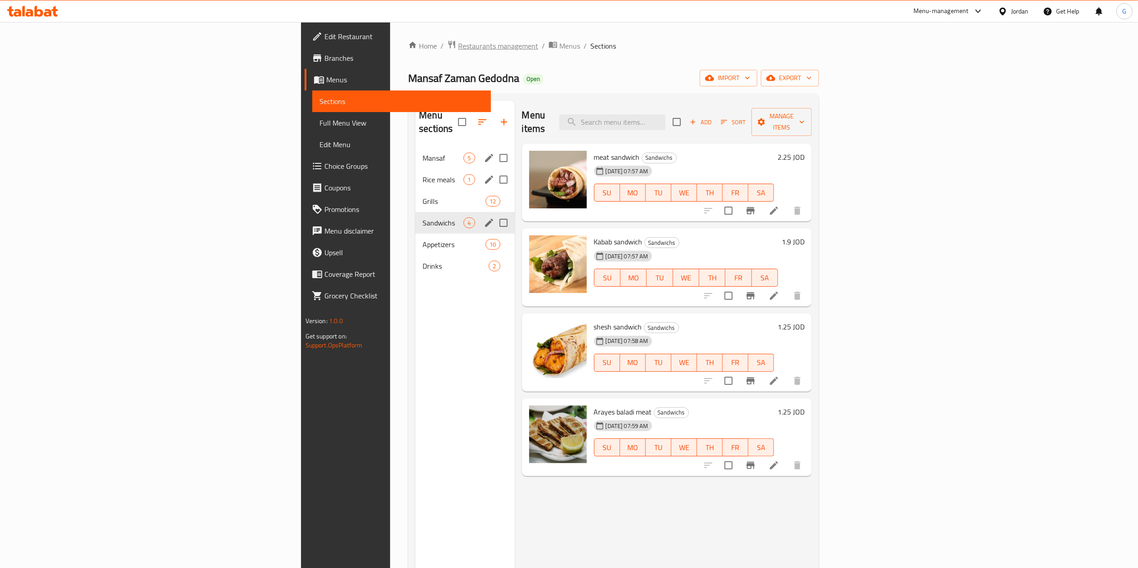
click at [458, 41] on span "Restaurants management" at bounding box center [498, 46] width 80 height 11
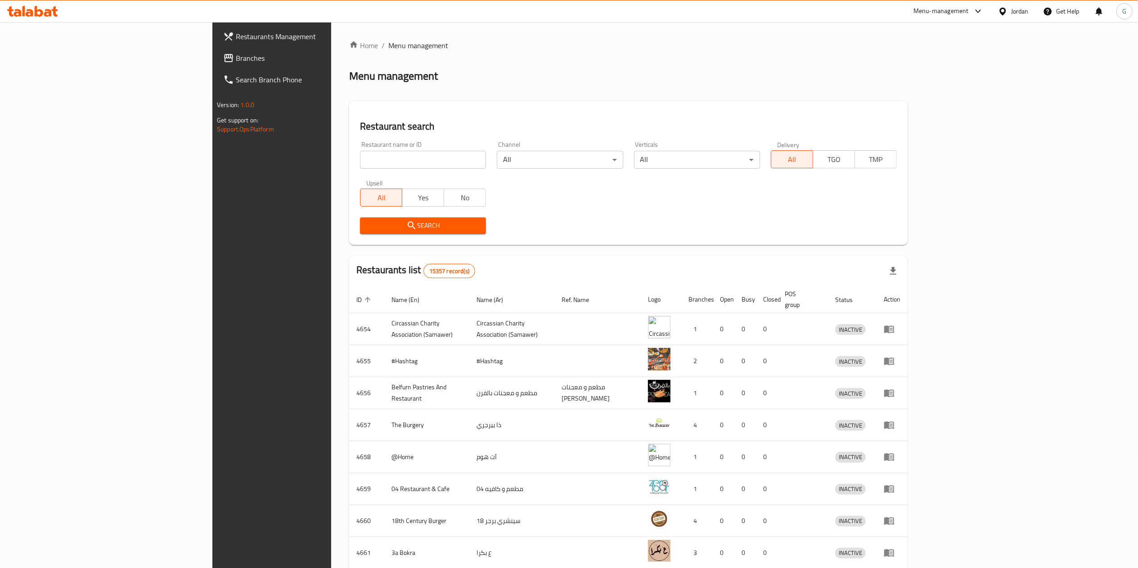
click at [360, 152] on input "search" at bounding box center [423, 160] width 126 height 18
type input "cozy pizza"
click at [360, 232] on button "Search" at bounding box center [423, 225] width 126 height 17
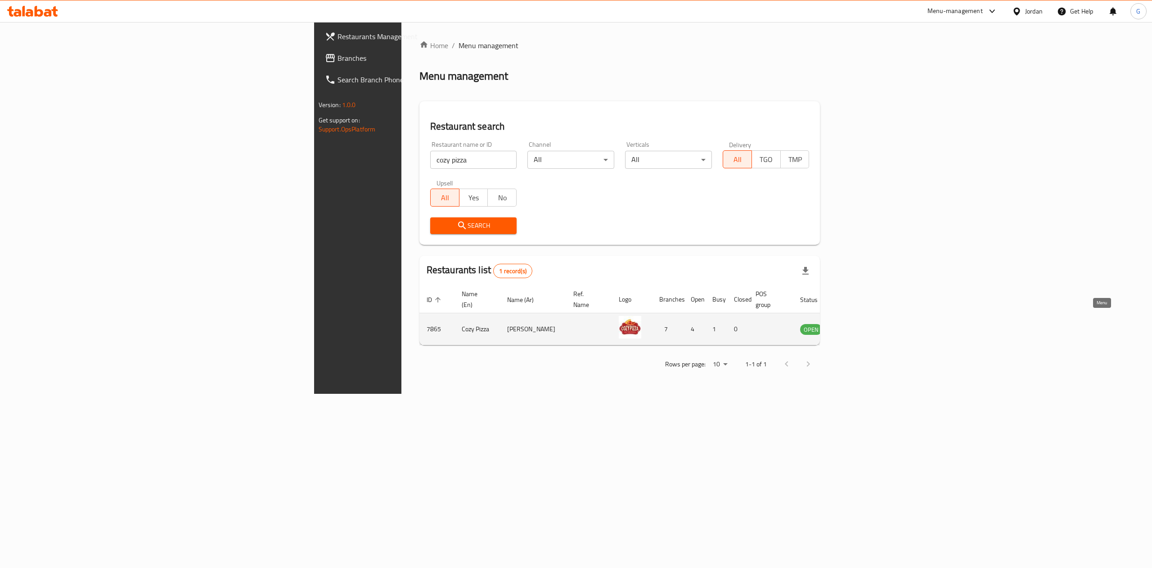
click at [858, 324] on icon "enhanced table" at bounding box center [852, 329] width 11 height 11
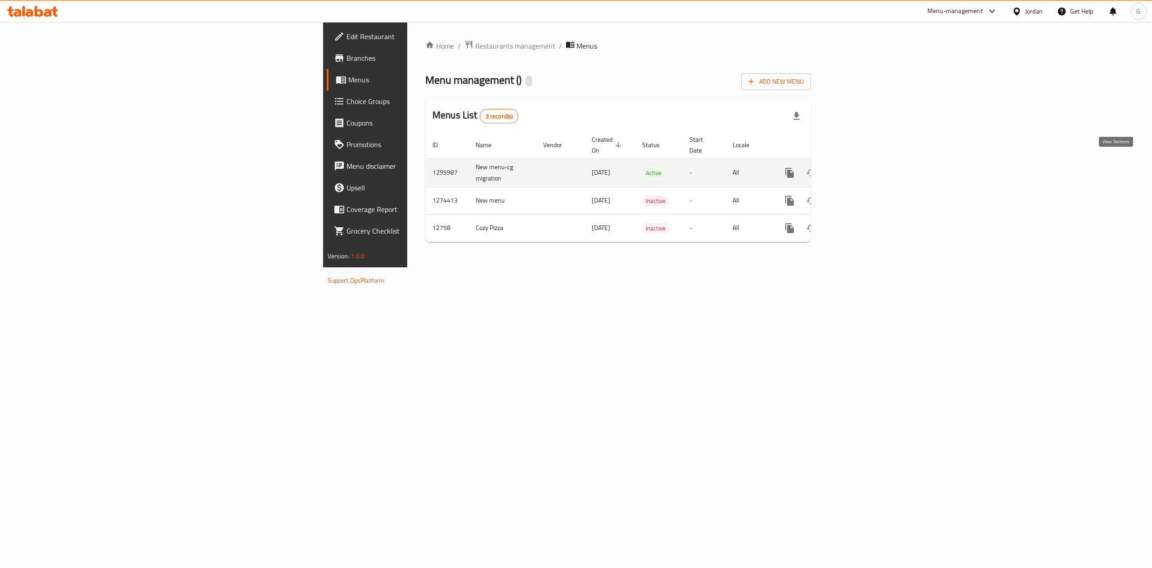
click at [860, 167] on icon "enhanced table" at bounding box center [854, 172] width 11 height 11
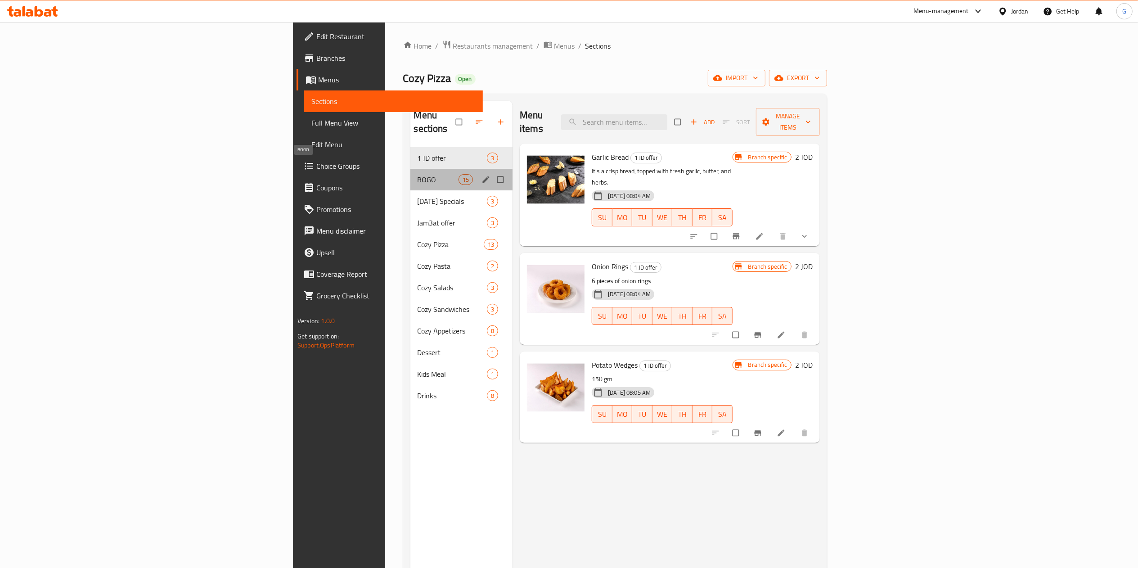
click at [418, 174] on span "BOGO" at bounding box center [438, 179] width 41 height 11
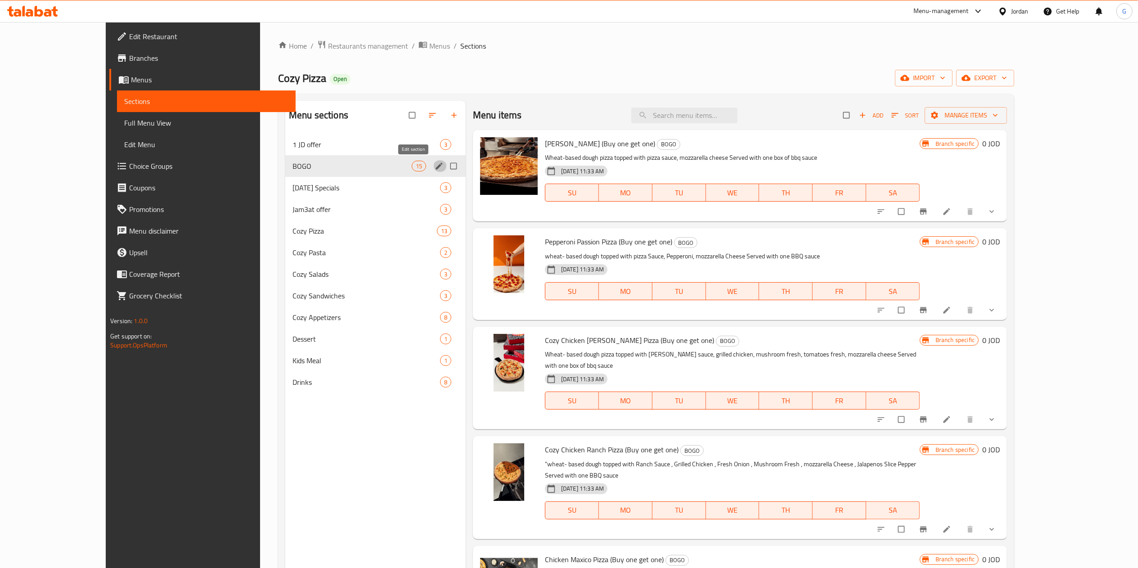
click at [435, 165] on span "edit" at bounding box center [440, 166] width 11 height 9
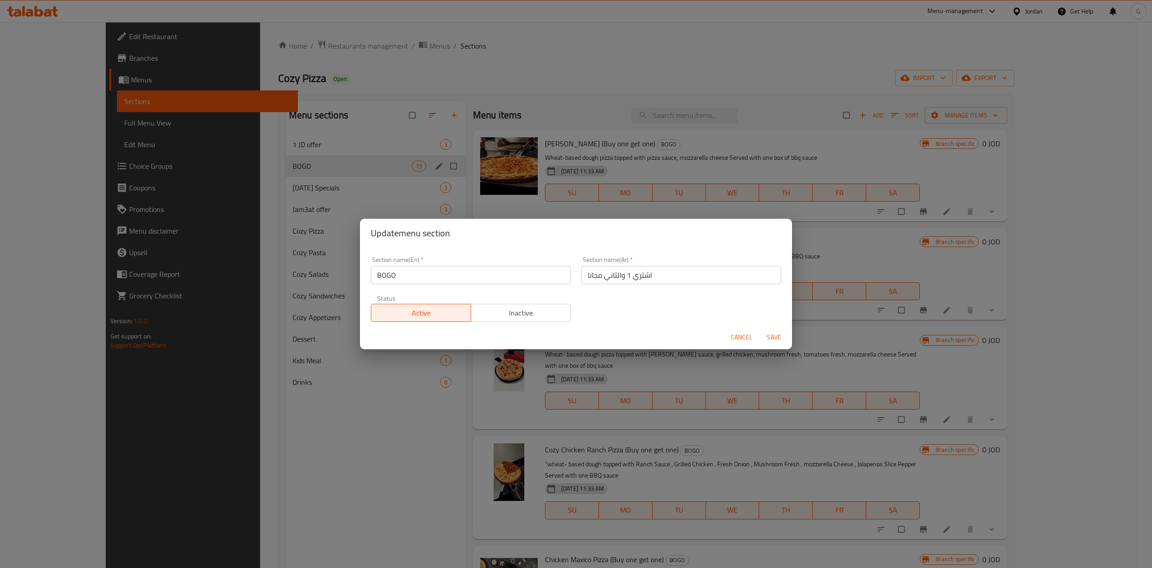
click at [519, 264] on div "Section name(En)   * BOGO Section name(En) *" at bounding box center [471, 270] width 200 height 27
click at [508, 280] on input "BOGO" at bounding box center [471, 275] width 200 height 18
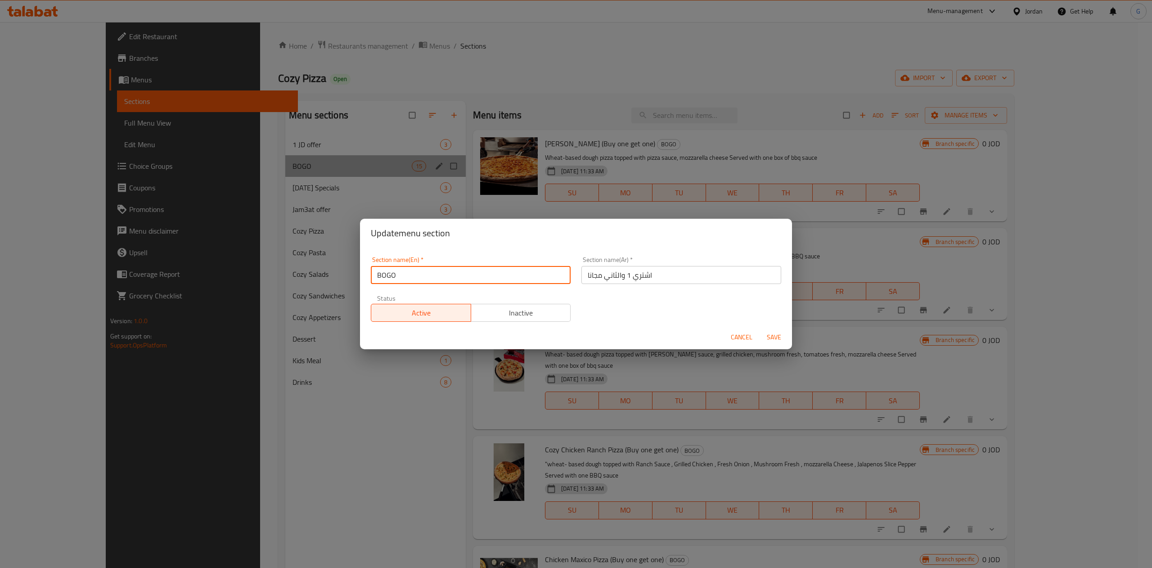
click at [508, 280] on input "BOGO" at bounding box center [471, 275] width 200 height 18
type input "b"
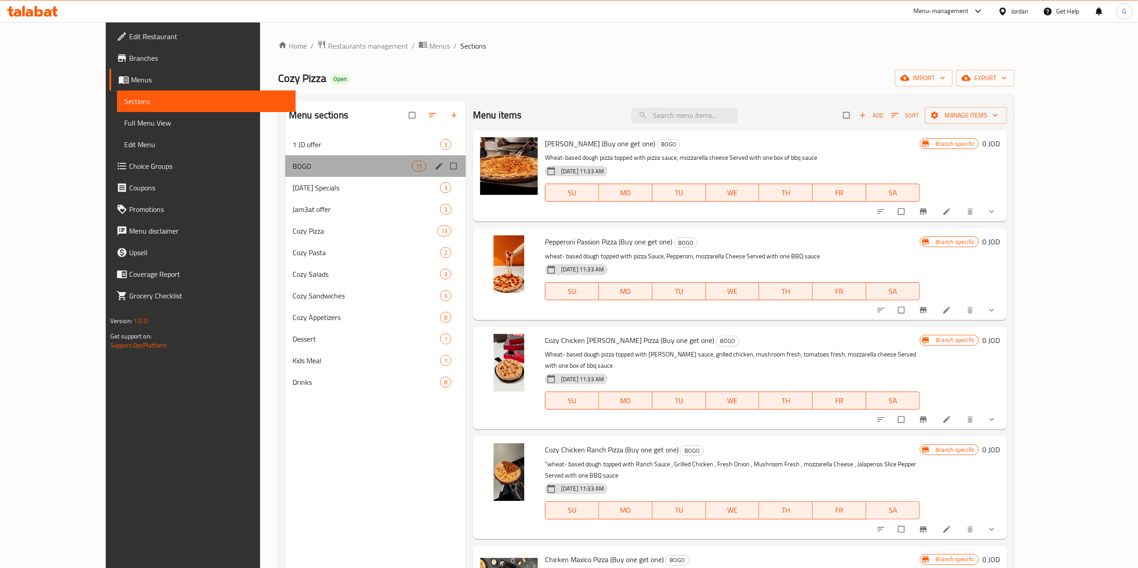
click at [433, 171] on div "Menu sections" at bounding box center [440, 166] width 14 height 12
click at [435, 167] on icon "edit" at bounding box center [439, 166] width 9 height 9
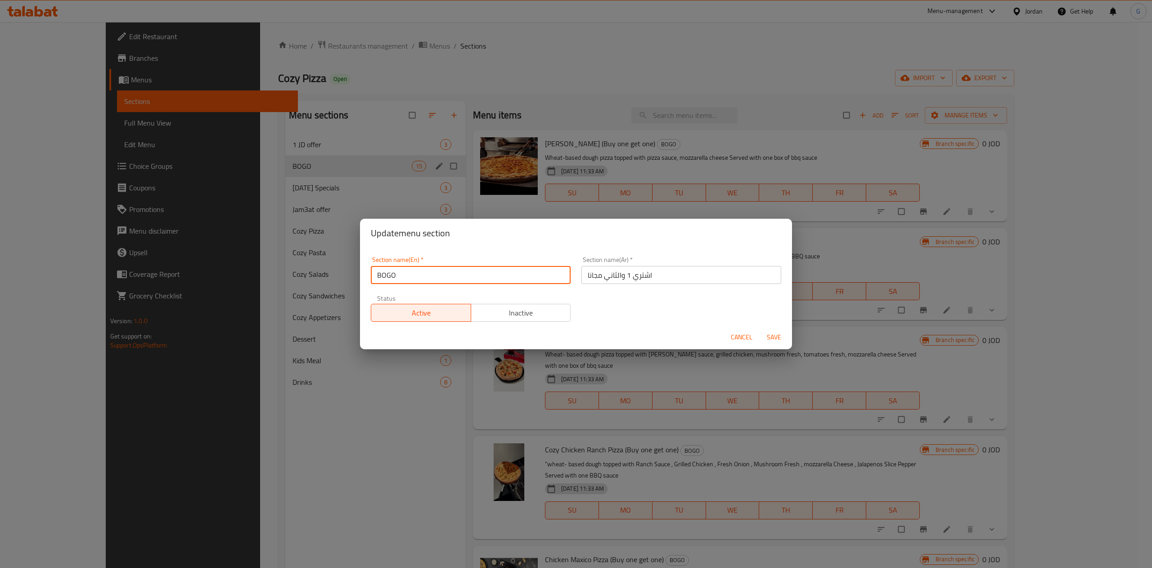
click at [444, 283] on input "BOGO" at bounding box center [471, 275] width 200 height 18
type input "b"
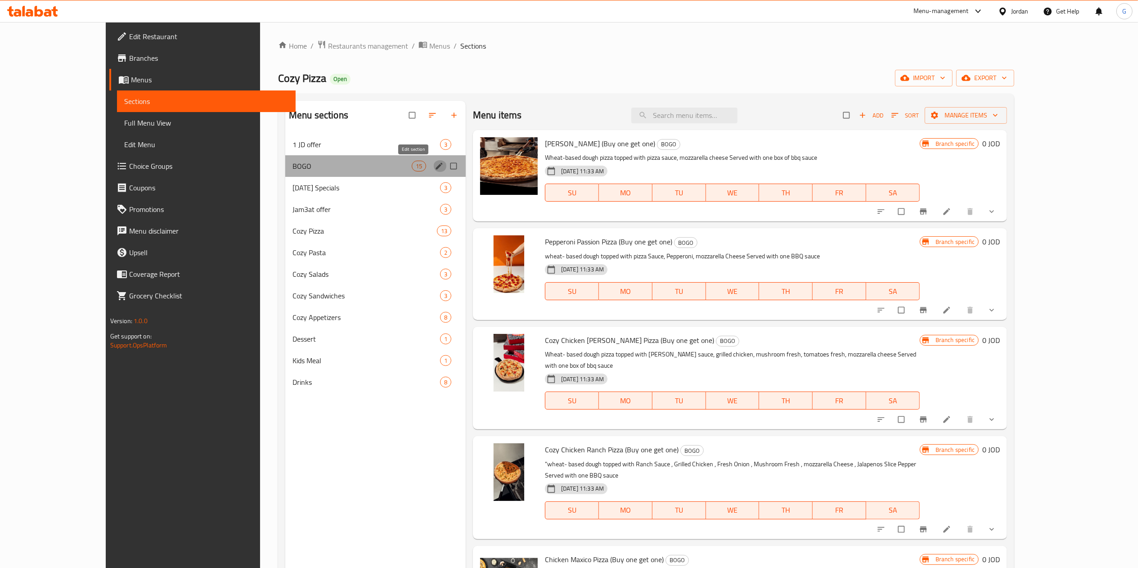
click at [435, 165] on icon "edit" at bounding box center [439, 166] width 9 height 9
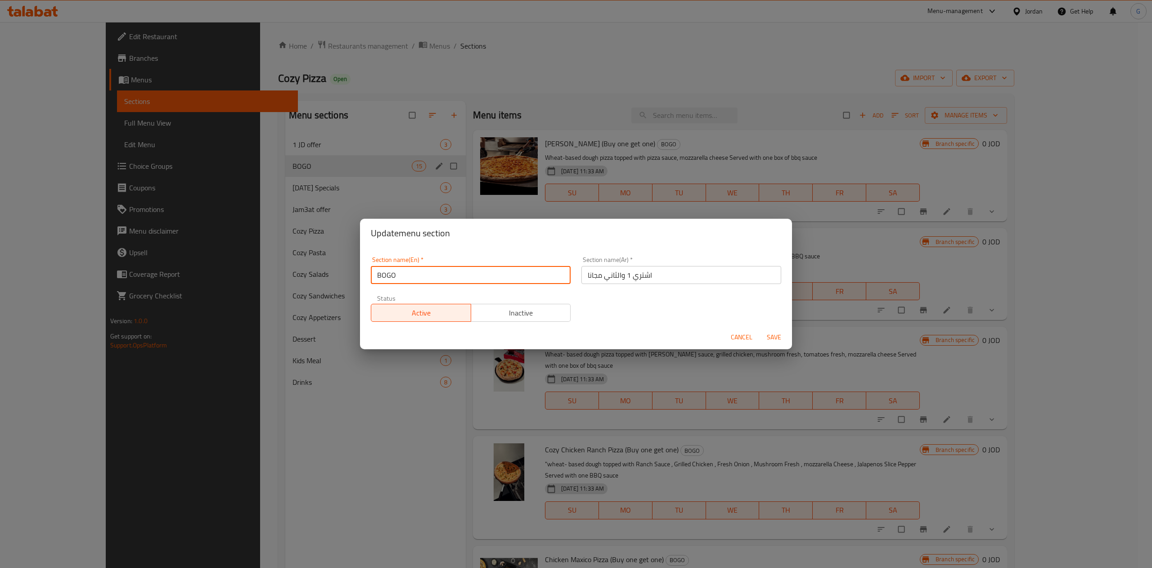
drag, startPoint x: 453, startPoint y: 266, endPoint x: 453, endPoint y: 273, distance: 7.7
click at [453, 273] on input "BOGO" at bounding box center [471, 275] width 200 height 18
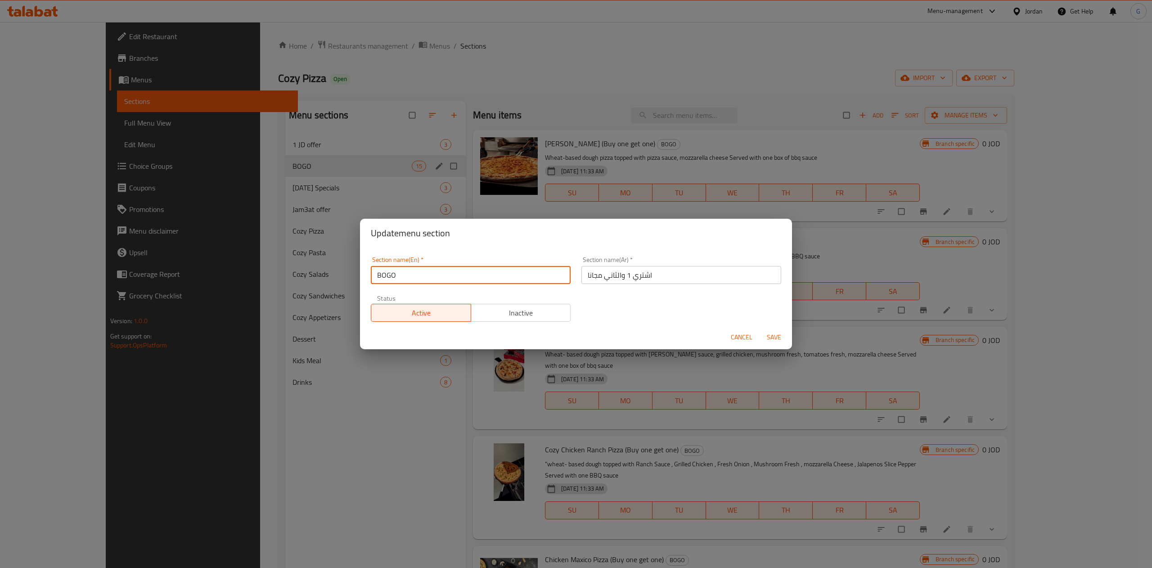
click at [453, 273] on input "BOGO" at bounding box center [471, 275] width 200 height 18
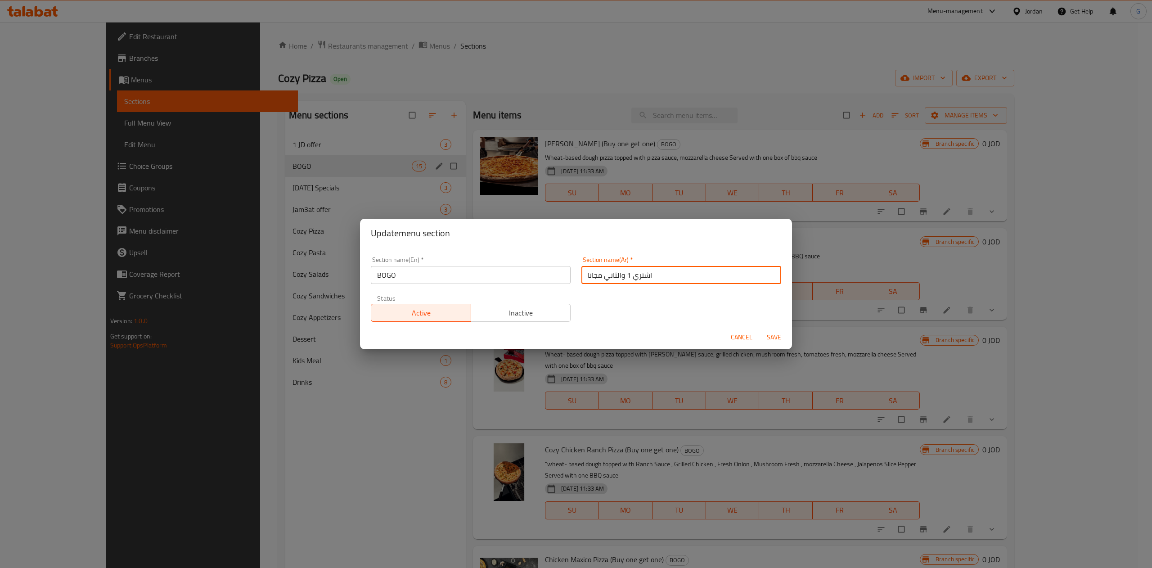
click at [670, 277] on input "اشتري 1 والثاني مجانا" at bounding box center [681, 275] width 200 height 18
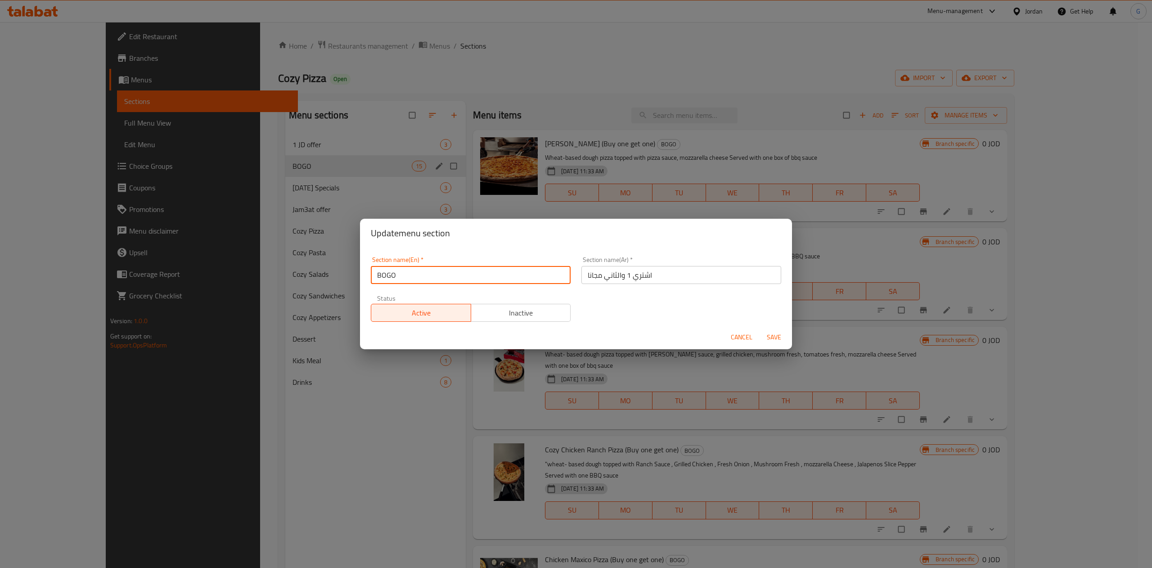
click at [550, 272] on input "BOGO" at bounding box center [471, 275] width 200 height 18
type input "Buy one Get one"
click at [771, 338] on span "Save" at bounding box center [774, 337] width 22 height 11
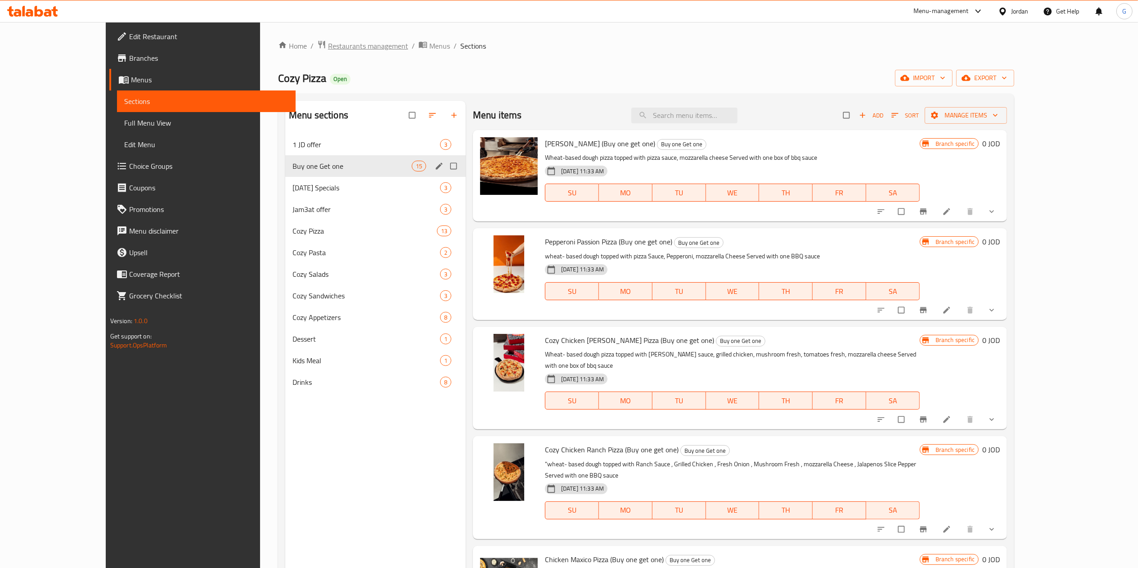
click at [328, 42] on span "Restaurants management" at bounding box center [368, 46] width 80 height 11
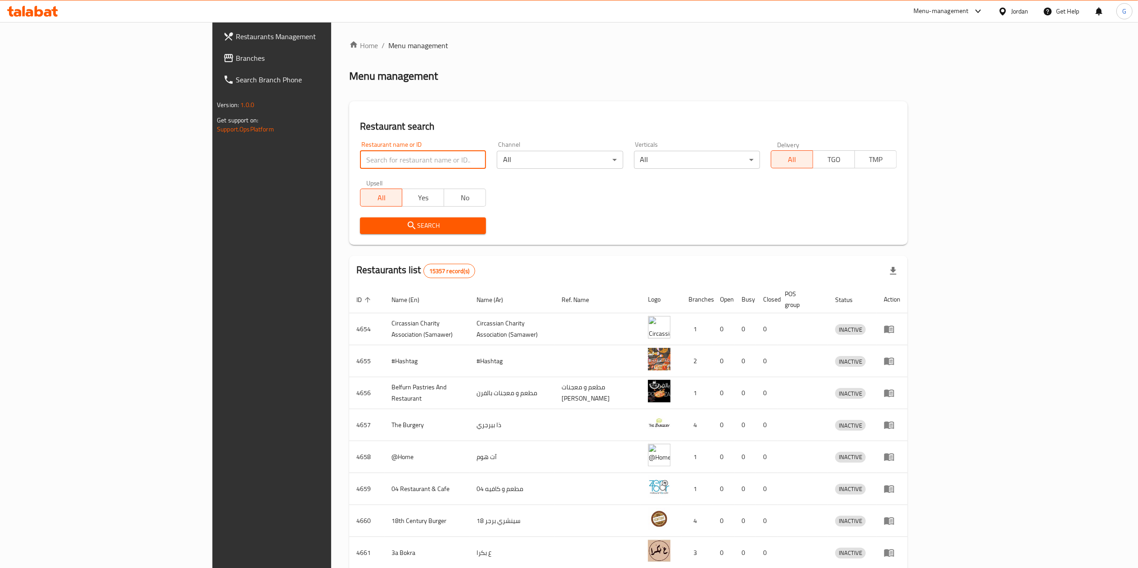
click at [360, 158] on input "search" at bounding box center [423, 160] width 126 height 18
type input "sizzle grill"
click at [367, 224] on span "Search" at bounding box center [423, 225] width 112 height 11
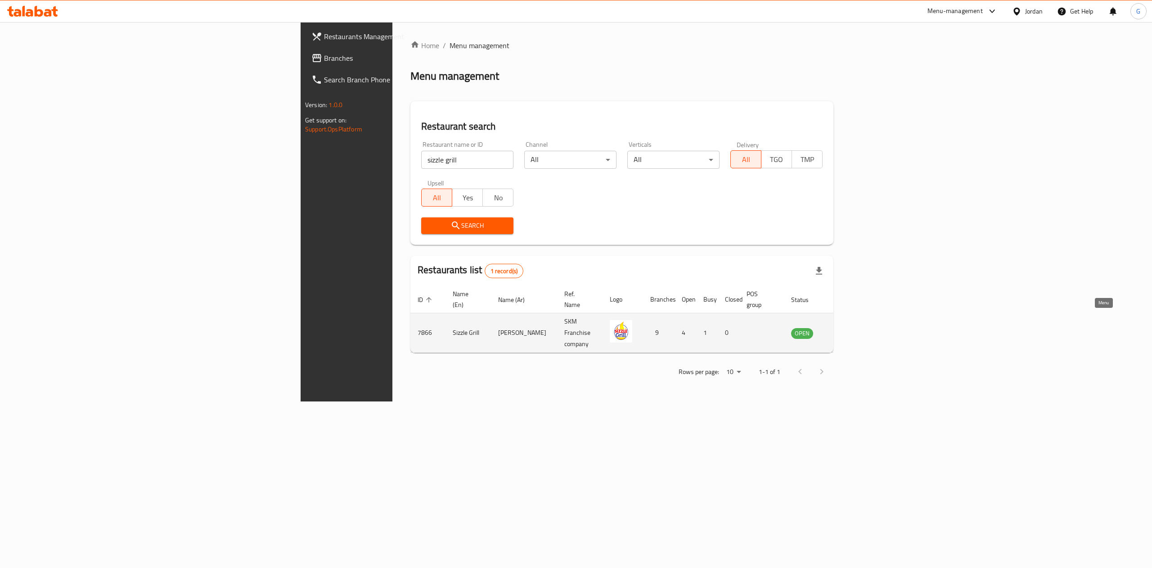
click at [847, 332] on icon "enhanced table" at bounding box center [845, 334] width 3 height 4
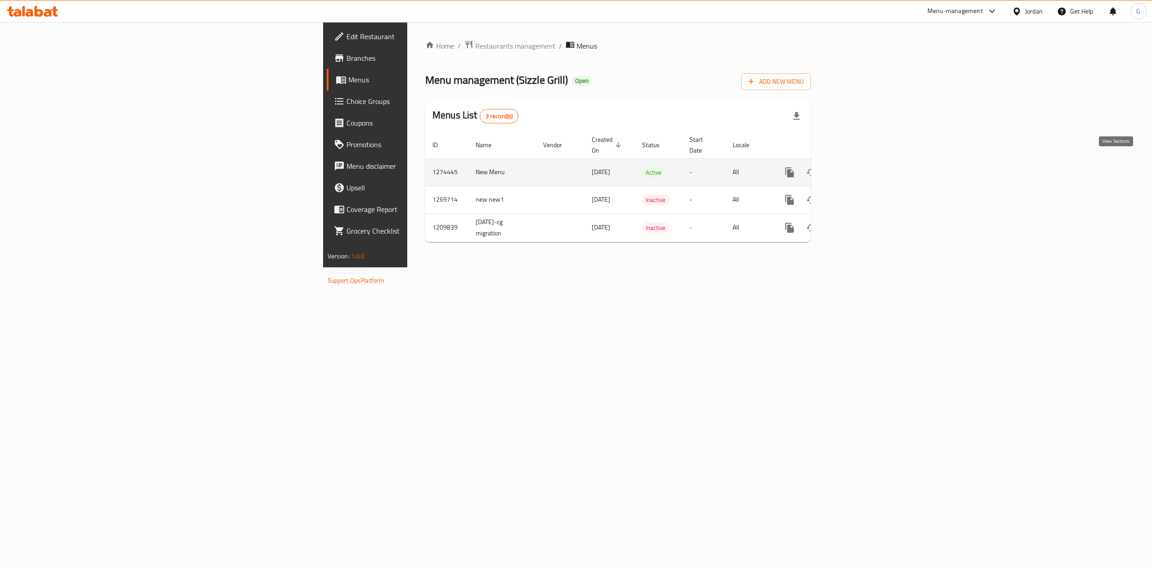
click at [860, 167] on icon "enhanced table" at bounding box center [854, 172] width 11 height 11
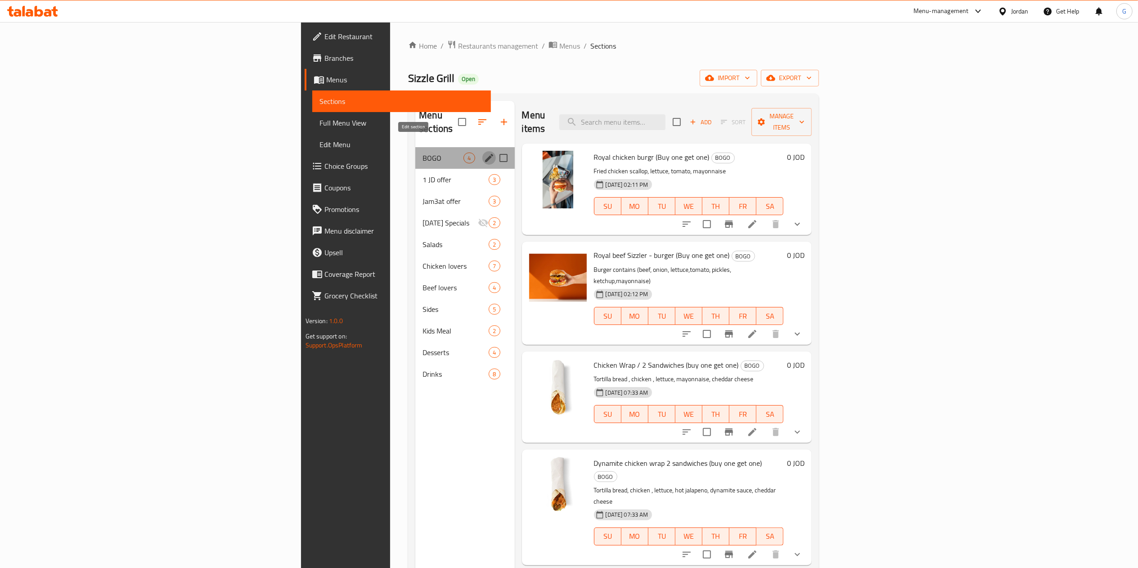
click at [484, 153] on icon "edit" at bounding box center [489, 158] width 11 height 11
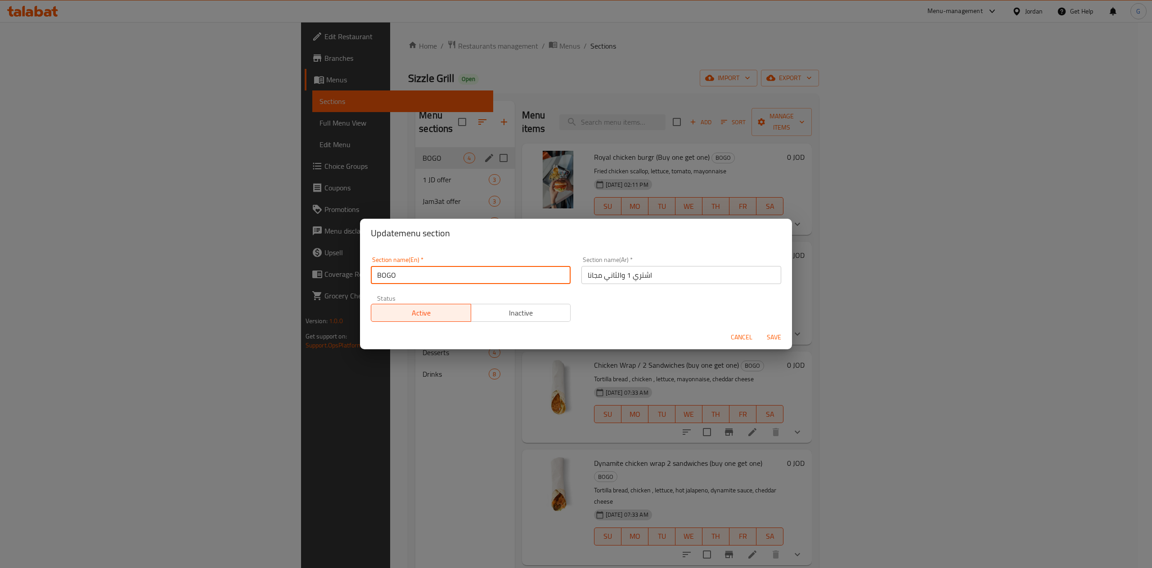
click at [469, 270] on input "BOGO" at bounding box center [471, 275] width 200 height 18
type input "But one Get one"
click at [773, 336] on span "Save" at bounding box center [774, 337] width 22 height 11
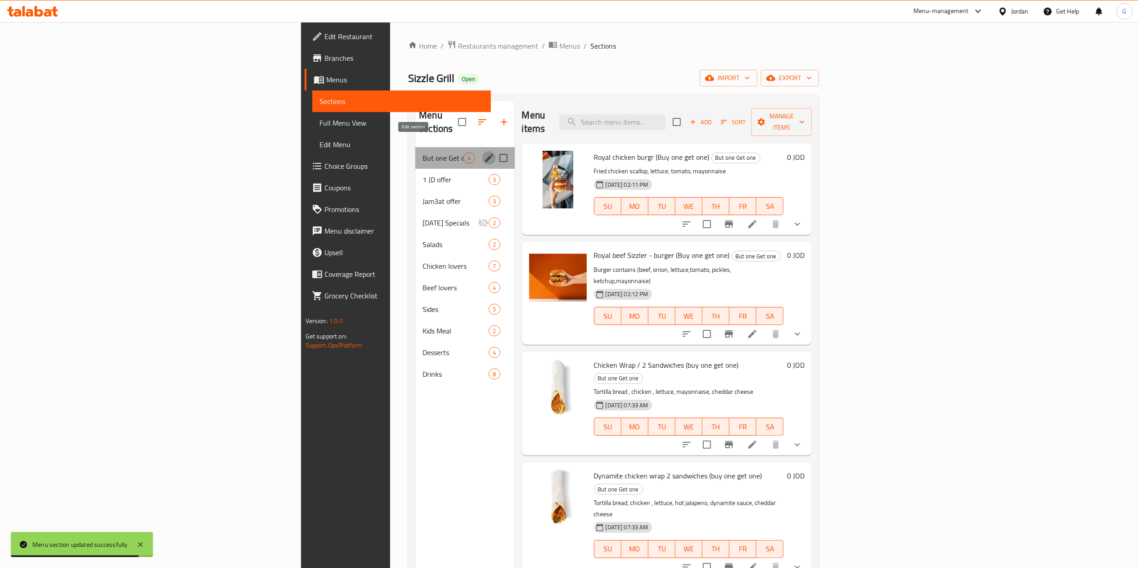
click at [484, 153] on icon "edit" at bounding box center [489, 158] width 11 height 11
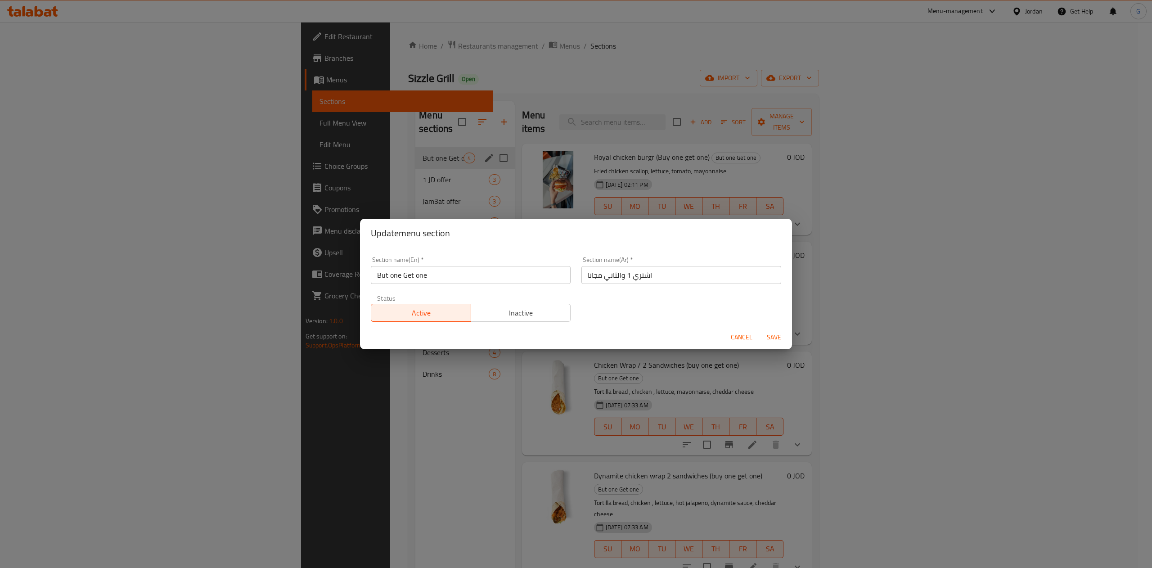
click at [385, 277] on input "But one Get one" at bounding box center [471, 275] width 200 height 18
type input "Buy one Get one"
click at [774, 340] on span "Save" at bounding box center [774, 337] width 22 height 11
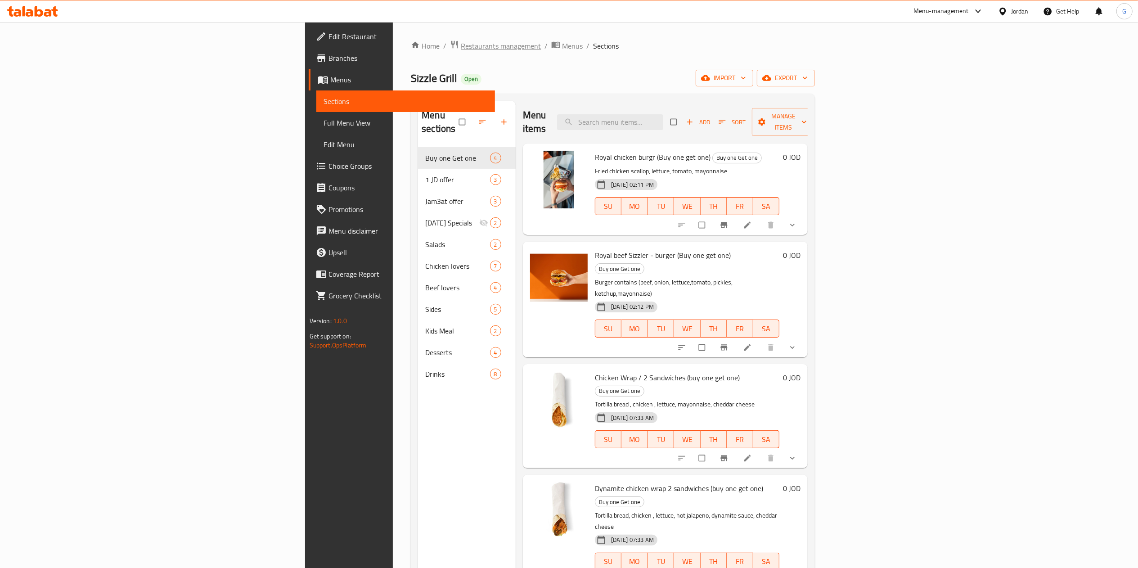
click at [461, 42] on span "Restaurants management" at bounding box center [501, 46] width 80 height 11
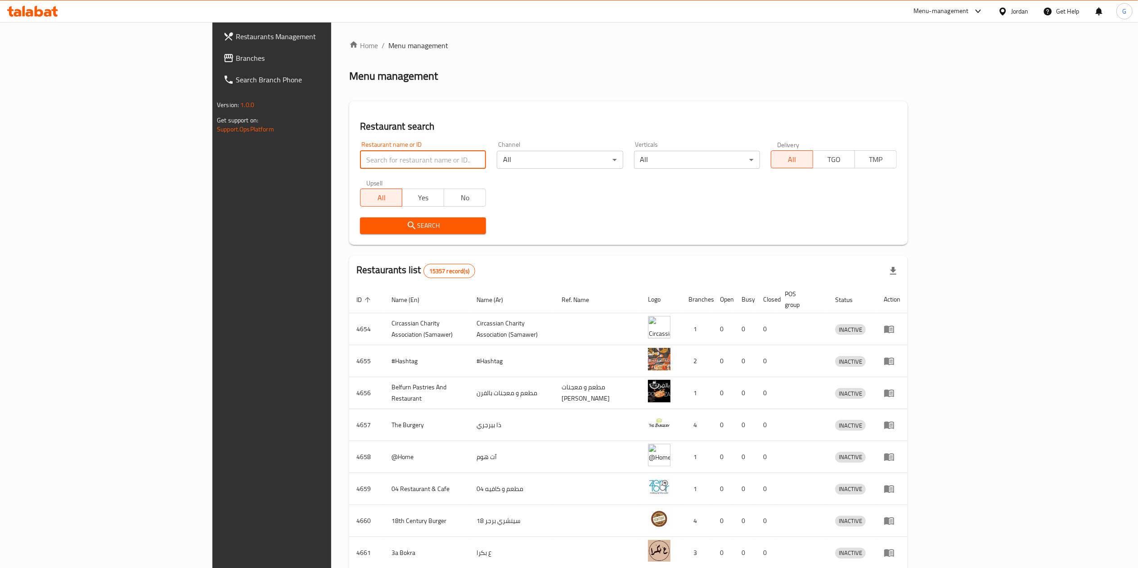
click at [360, 165] on input "search" at bounding box center [423, 160] width 126 height 18
type input "زمن جدودنا"
click button "Search" at bounding box center [423, 225] width 126 height 17
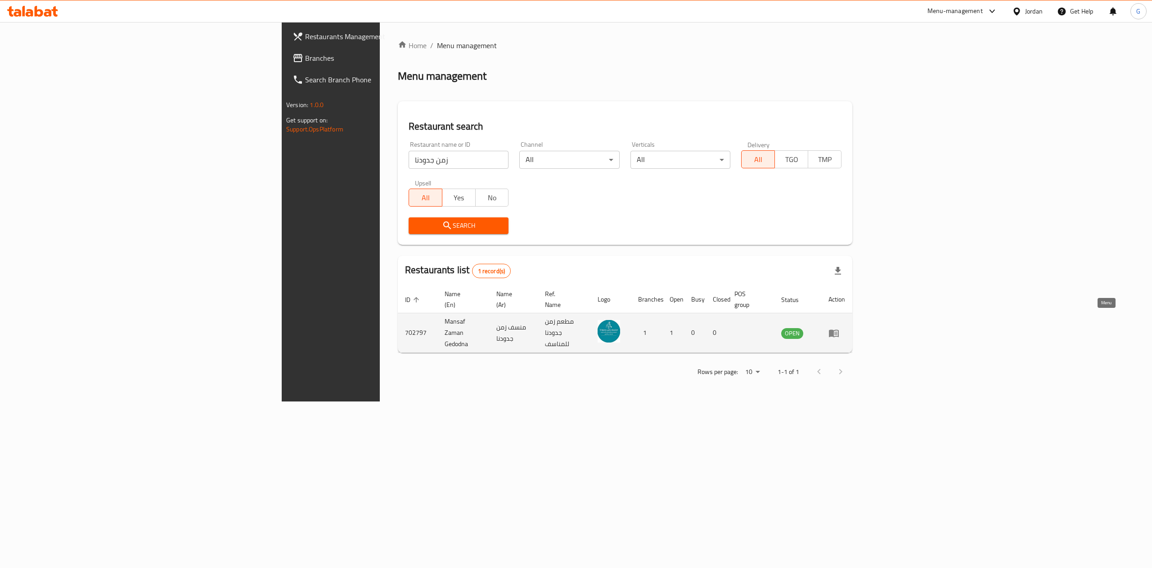
click at [839, 329] on icon "enhanced table" at bounding box center [834, 333] width 10 height 8
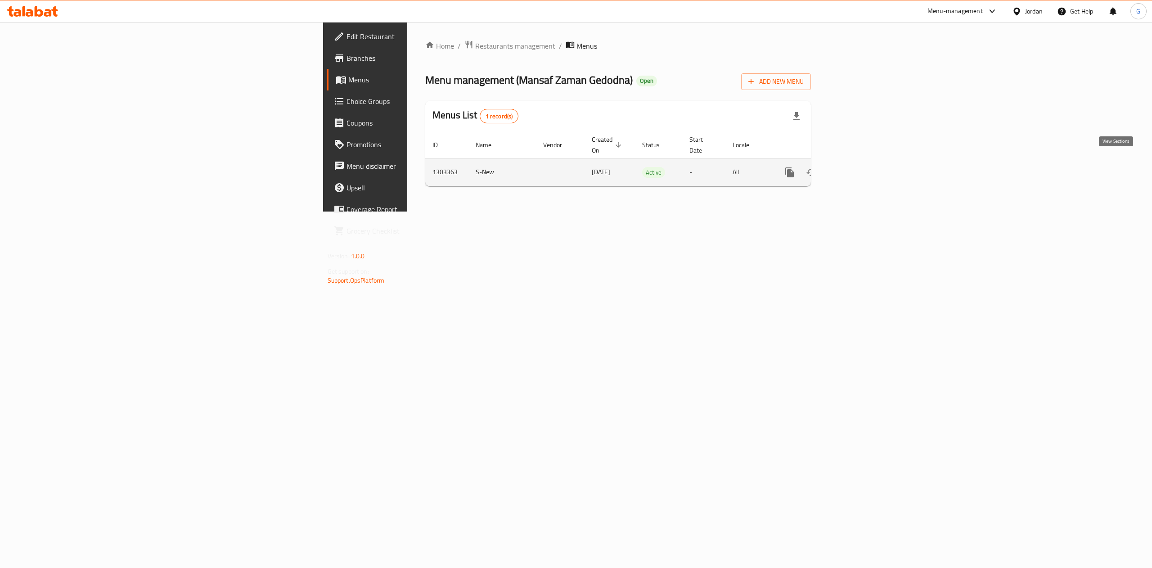
click at [860, 167] on icon "enhanced table" at bounding box center [854, 172] width 11 height 11
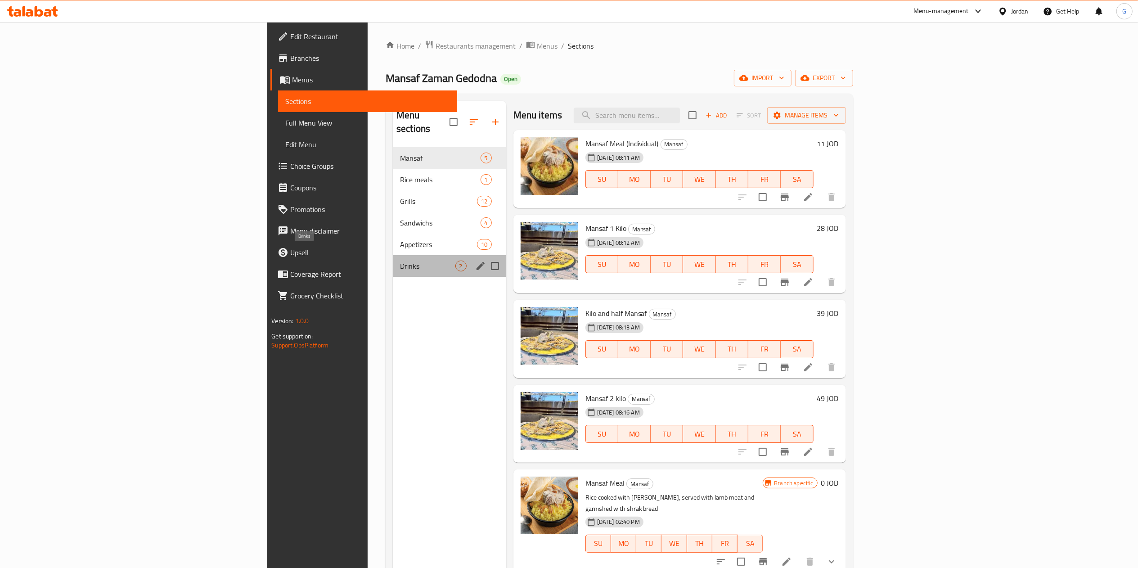
click at [400, 261] on span "Drinks" at bounding box center [427, 266] width 55 height 11
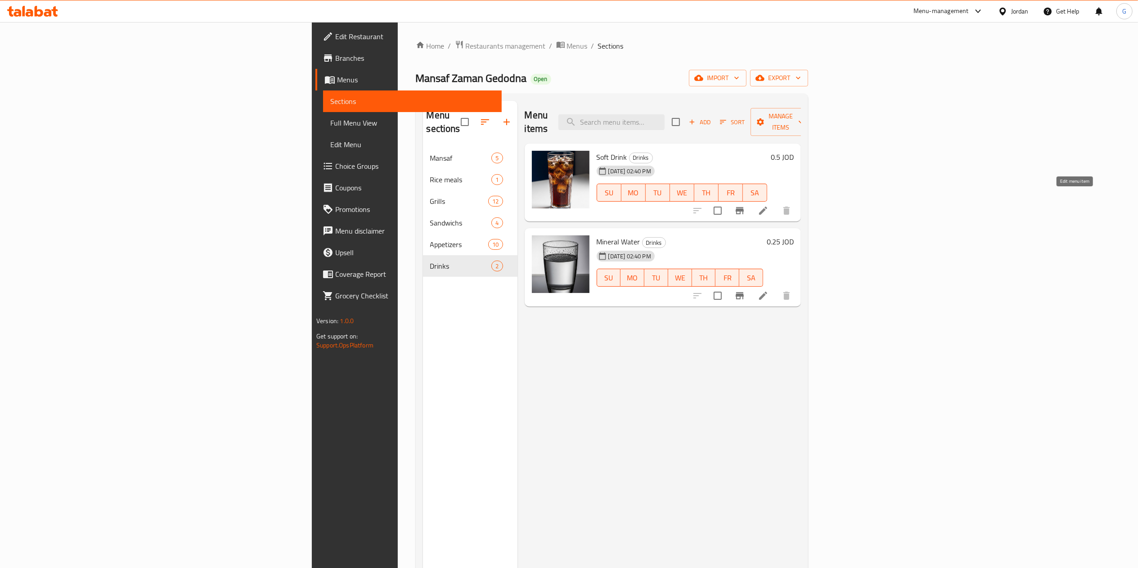
click at [767, 207] on icon at bounding box center [763, 211] width 8 height 8
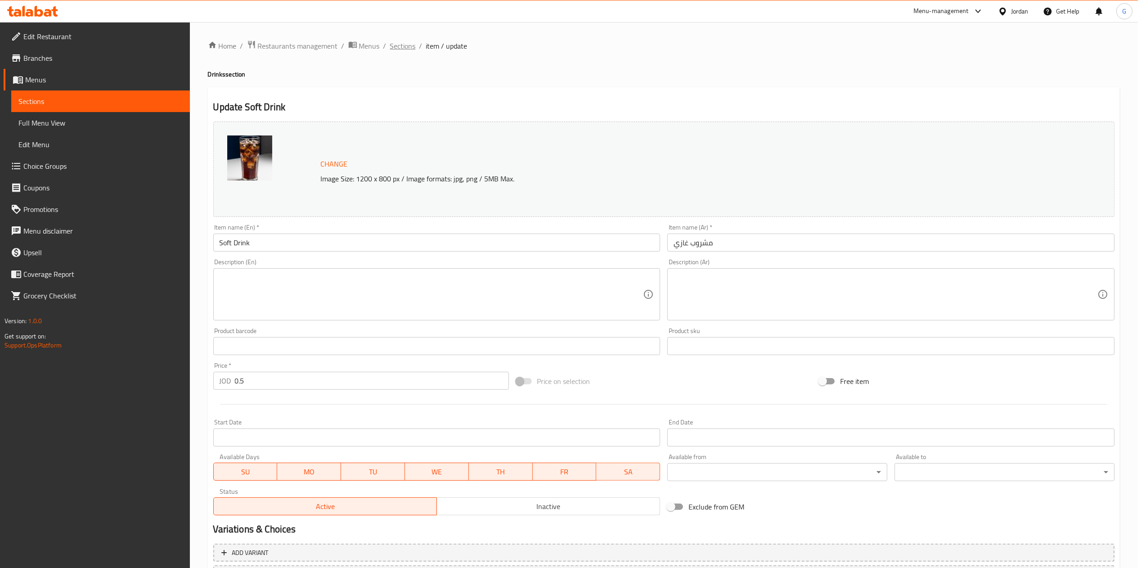
click at [400, 43] on span "Sections" at bounding box center [403, 46] width 26 height 11
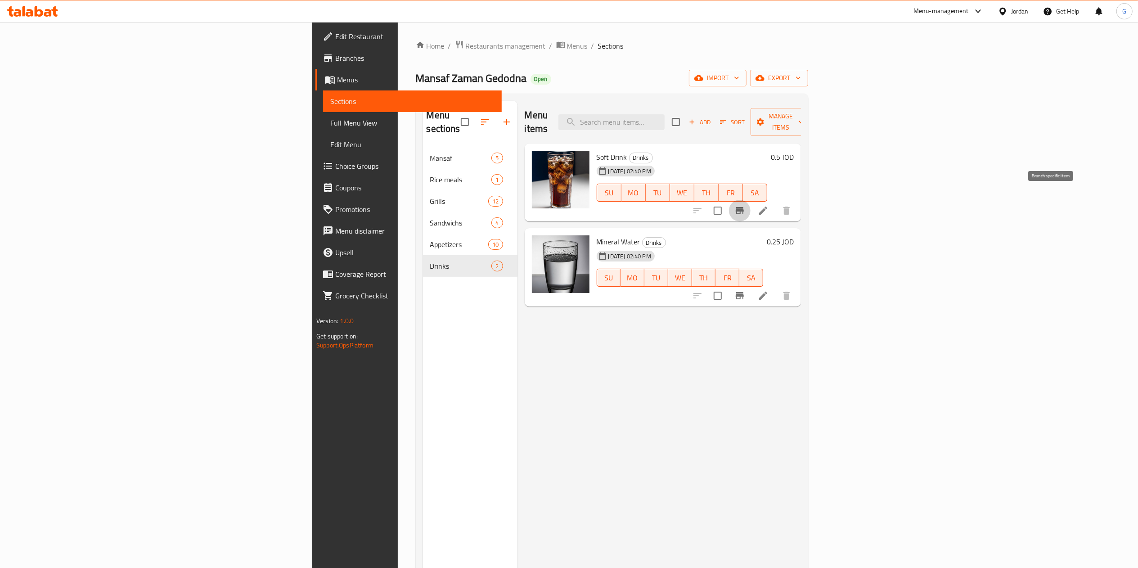
click at [751, 200] on button "Branch-specific-item" at bounding box center [740, 211] width 22 height 22
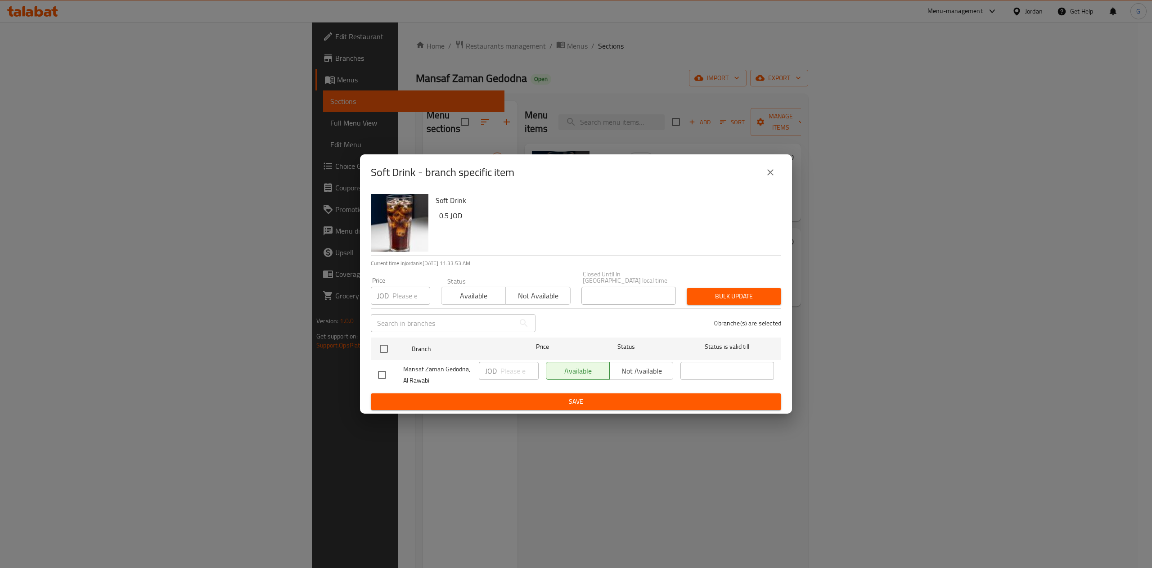
click at [632, 367] on div "Available Not available" at bounding box center [609, 371] width 127 height 18
click at [382, 374] on input "checkbox" at bounding box center [382, 374] width 19 height 19
checkbox input "true"
click at [636, 367] on span "Not available" at bounding box center [641, 371] width 56 height 13
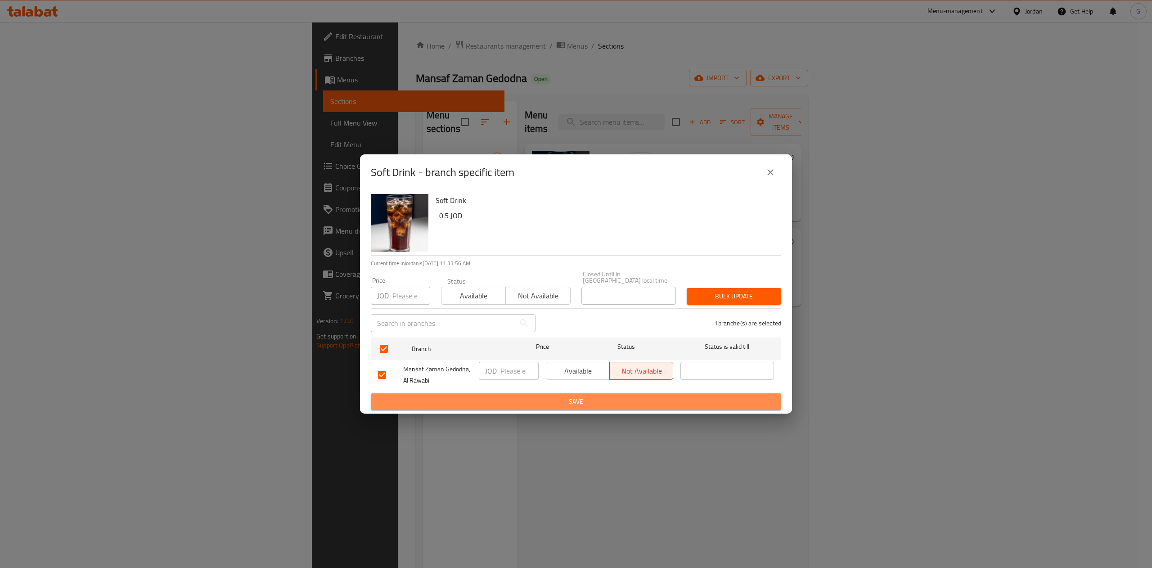
click at [627, 393] on button "Save" at bounding box center [576, 401] width 410 height 17
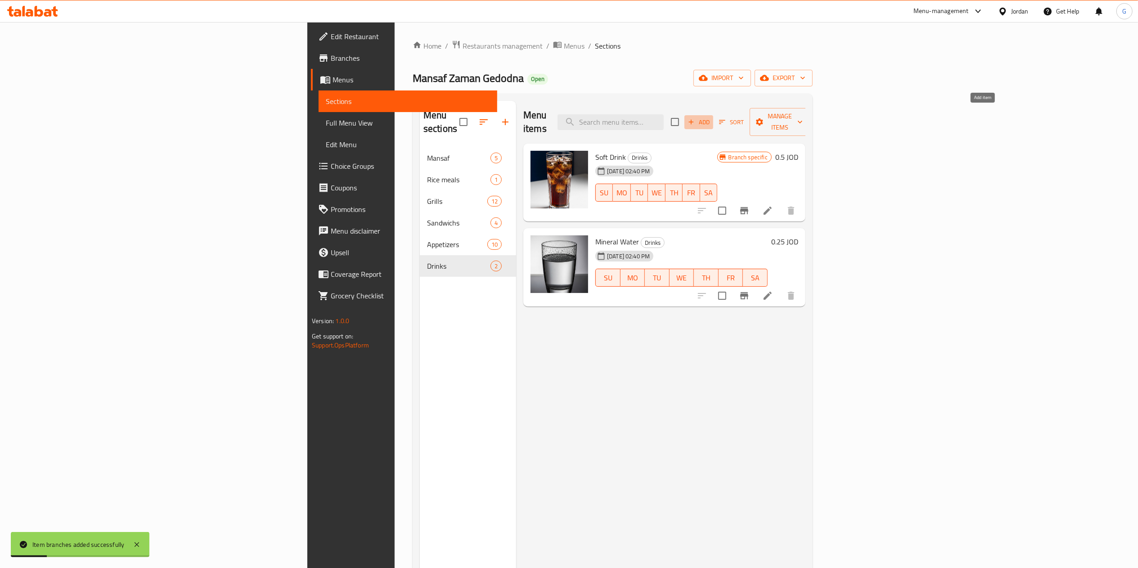
click at [713, 115] on button "Add" at bounding box center [698, 122] width 29 height 14
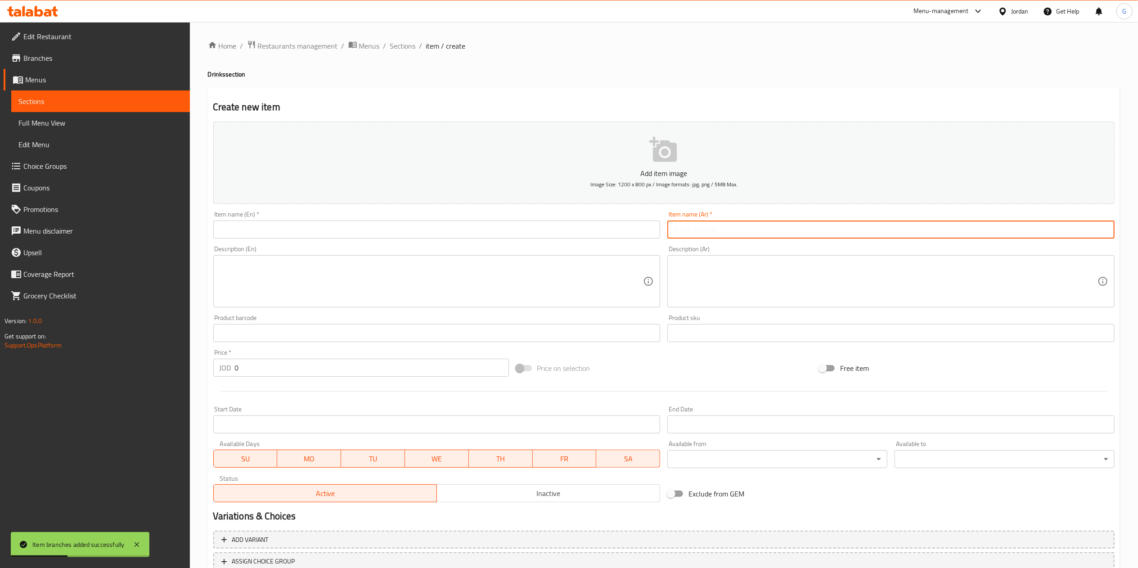
click at [734, 226] on input "text" at bounding box center [890, 230] width 447 height 18
type input "ماتركس [PERSON_NAME]"
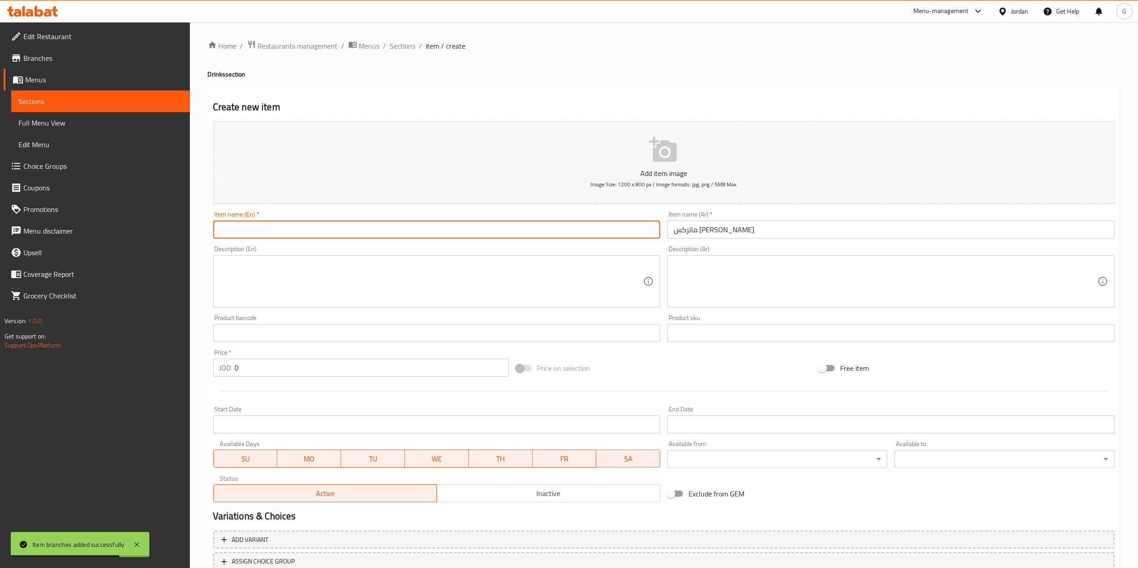
click at [580, 228] on input "text" at bounding box center [436, 230] width 447 height 18
type input "Matrix Cola"
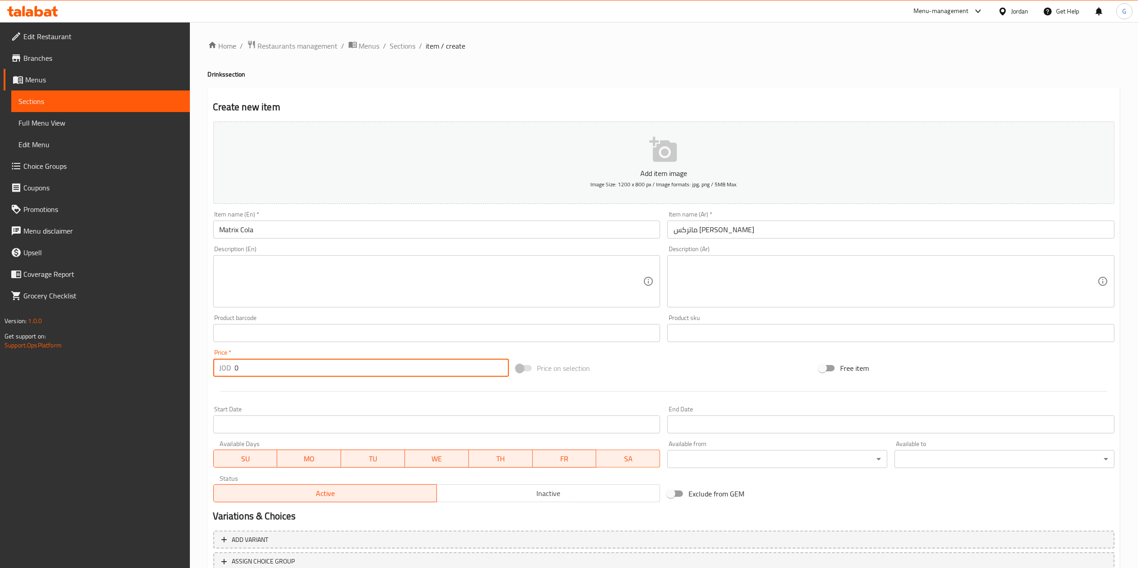
click at [281, 370] on input "0" at bounding box center [372, 368] width 274 height 18
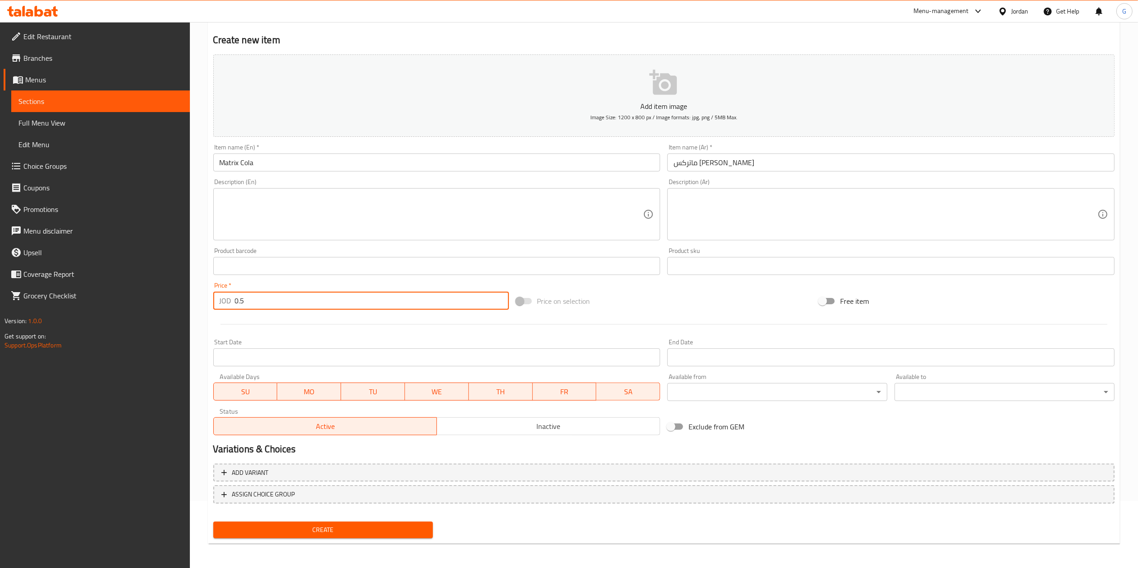
type input "0.5"
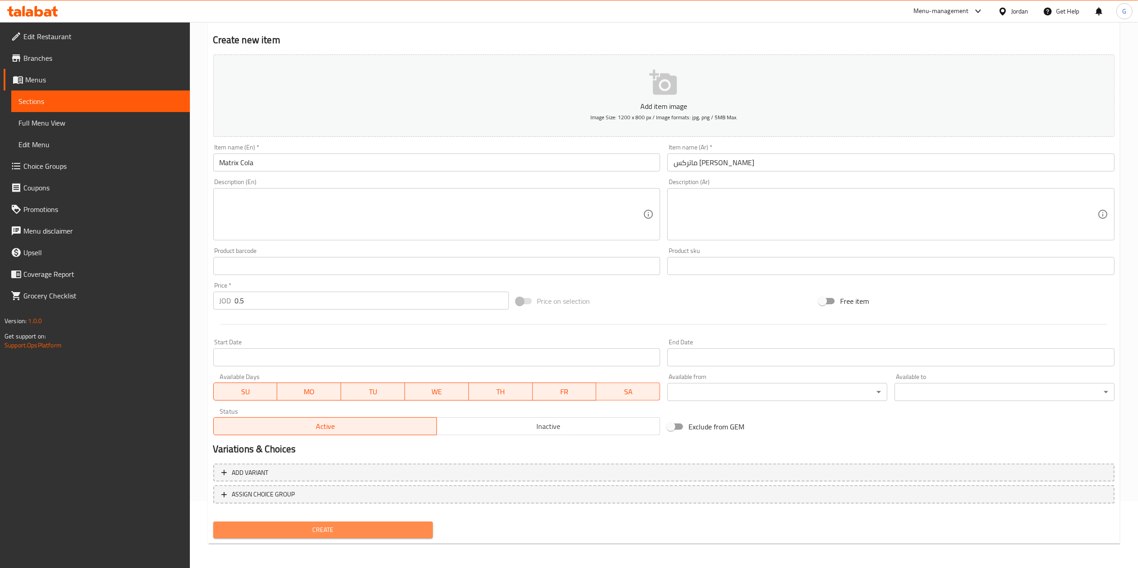
click at [391, 533] on span "Create" at bounding box center [324, 529] width 206 height 11
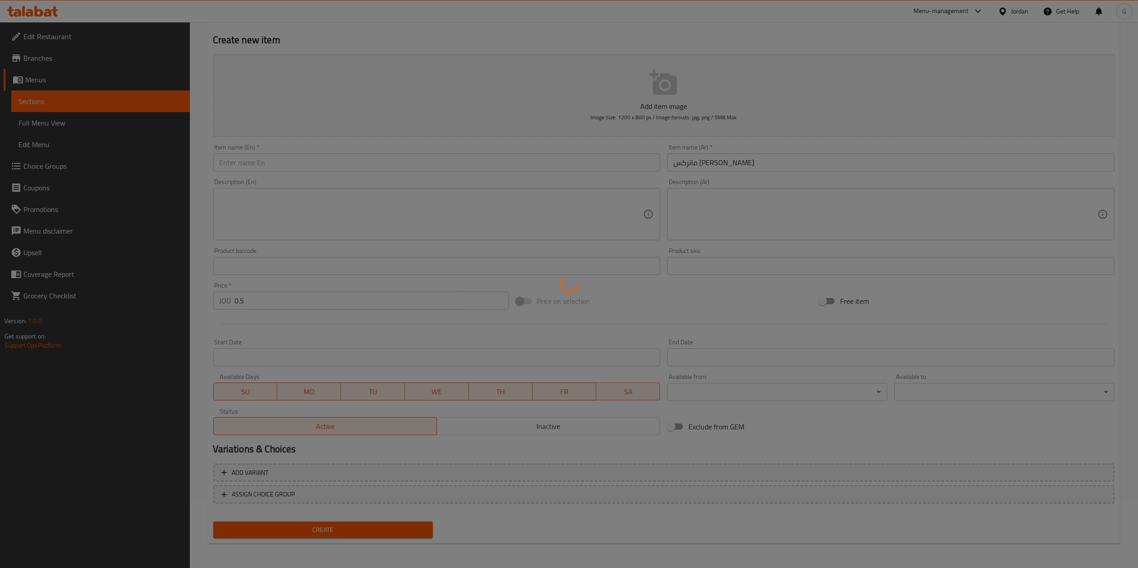
type input "0"
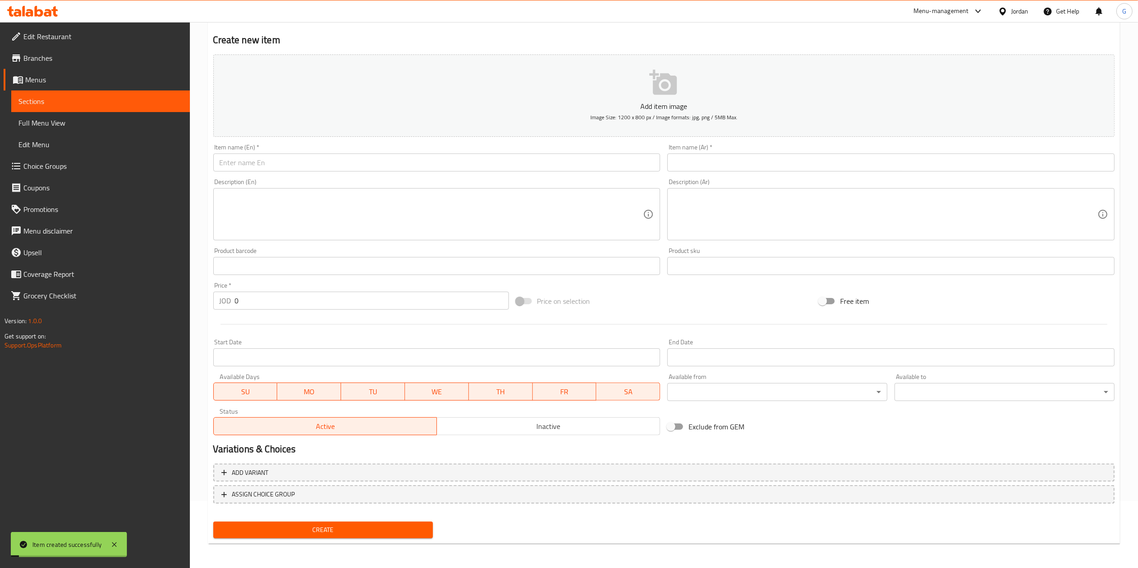
scroll to position [0, 0]
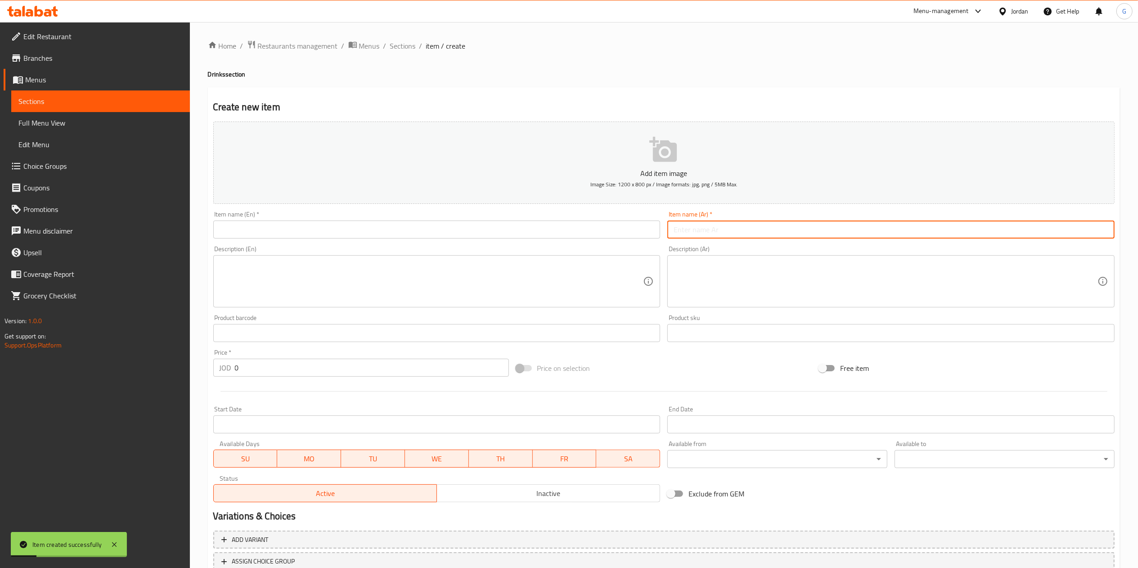
click at [696, 227] on input "text" at bounding box center [890, 230] width 447 height 18
type input "ماتركس ميريندا"
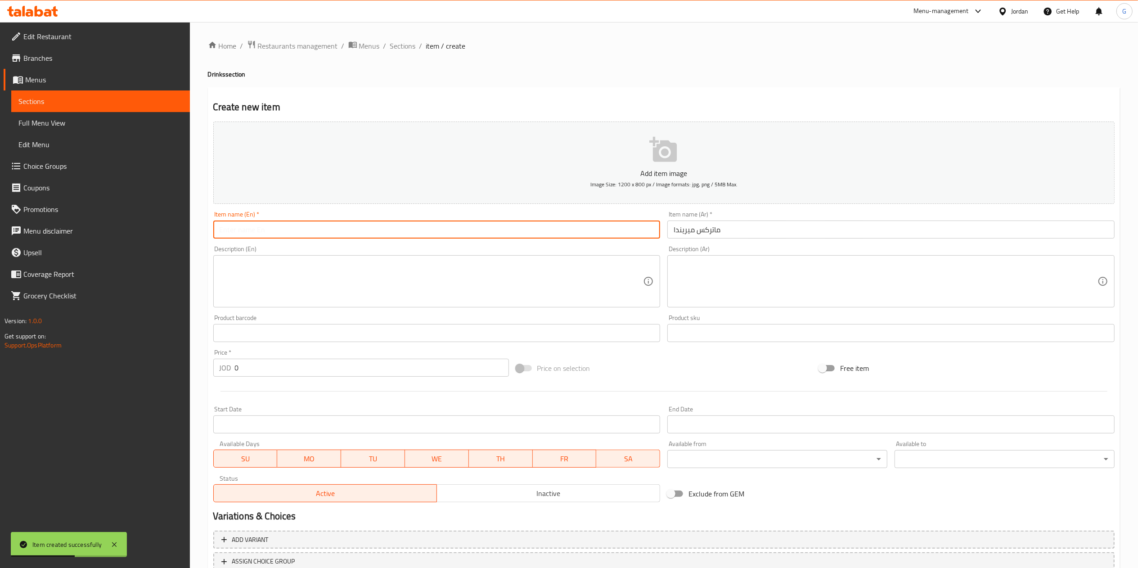
click at [612, 235] on input "text" at bounding box center [436, 230] width 447 height 18
type input "Matrix [PERSON_NAME]"
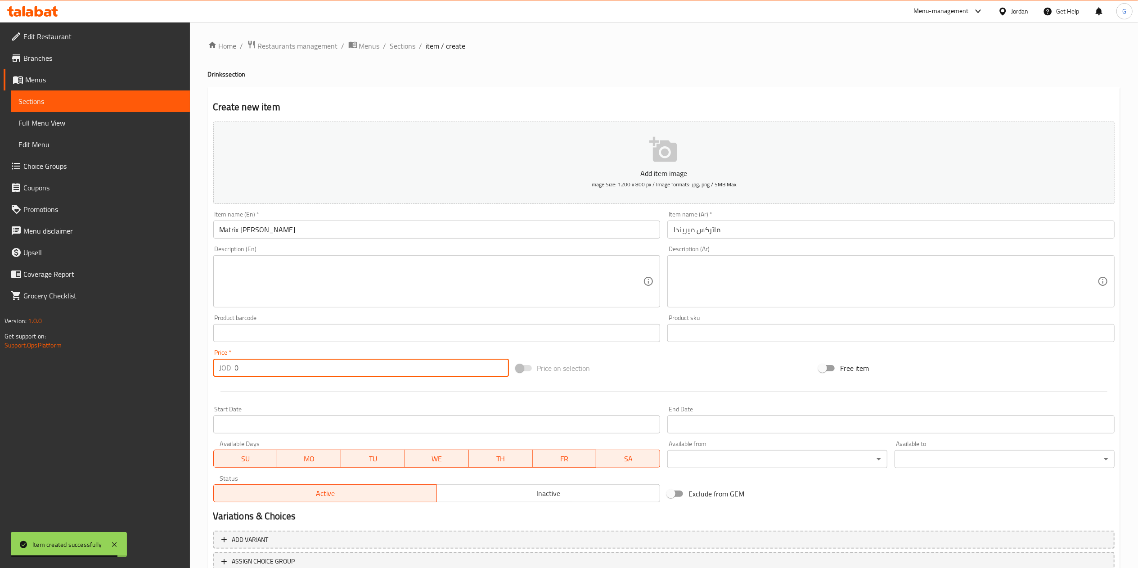
click at [310, 371] on input "0" at bounding box center [372, 368] width 274 height 18
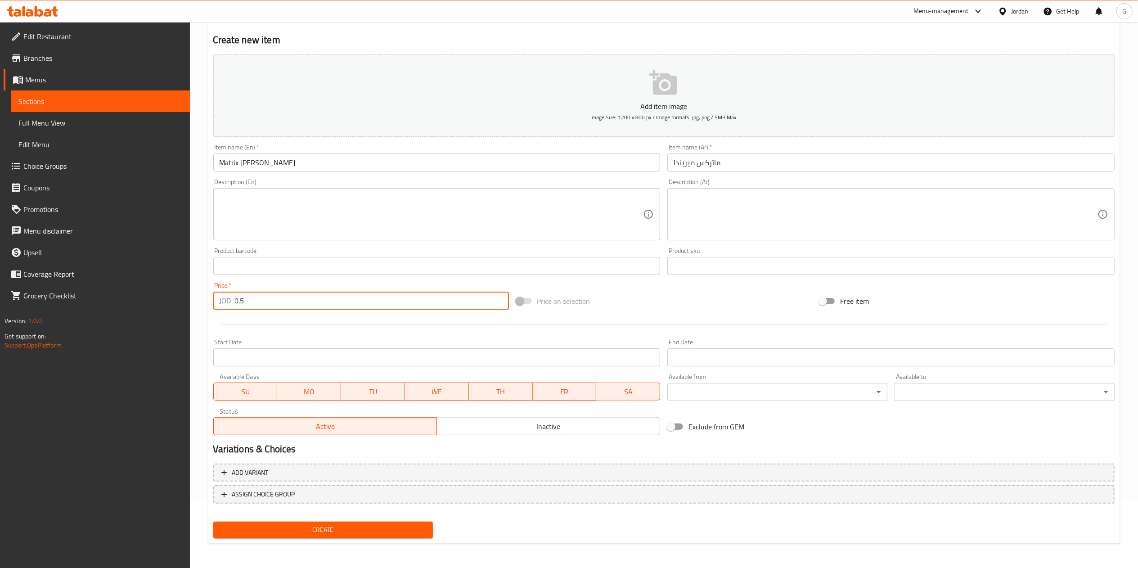
type input "0.5"
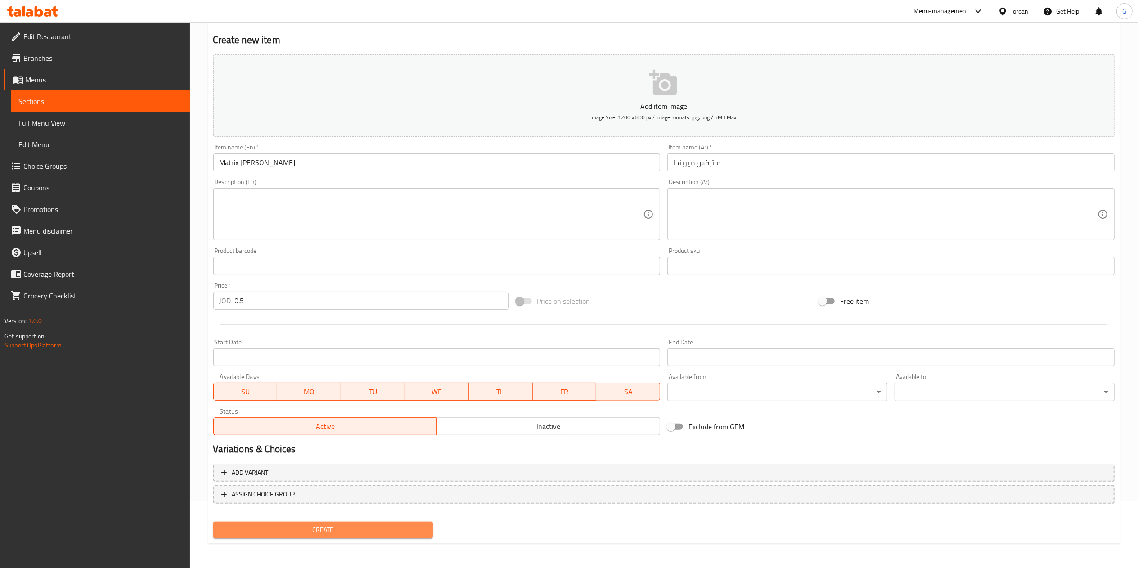
click at [383, 522] on button "Create" at bounding box center [323, 530] width 220 height 17
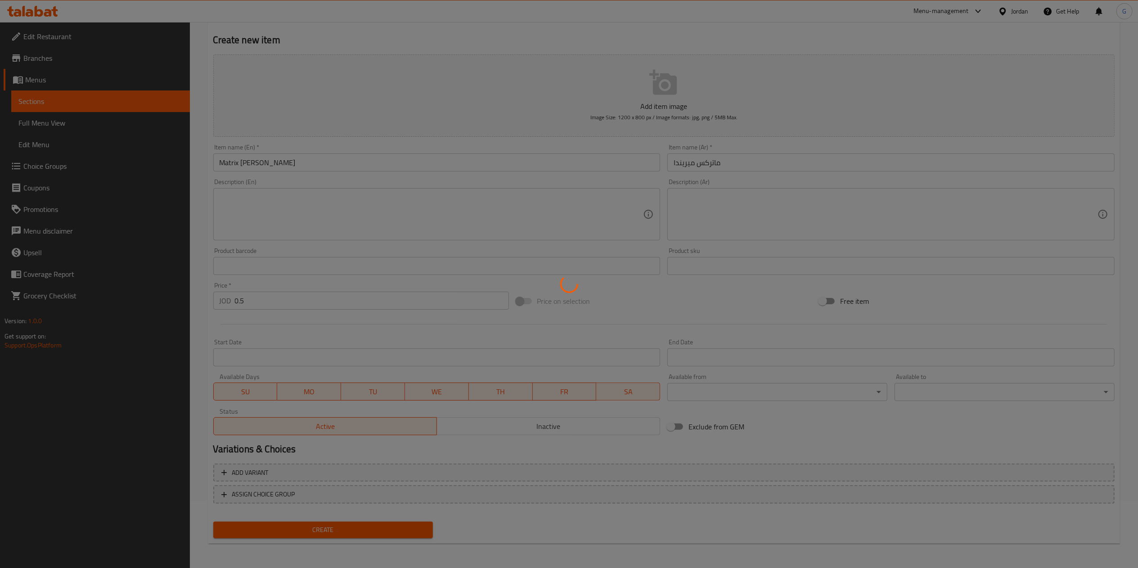
type input "0"
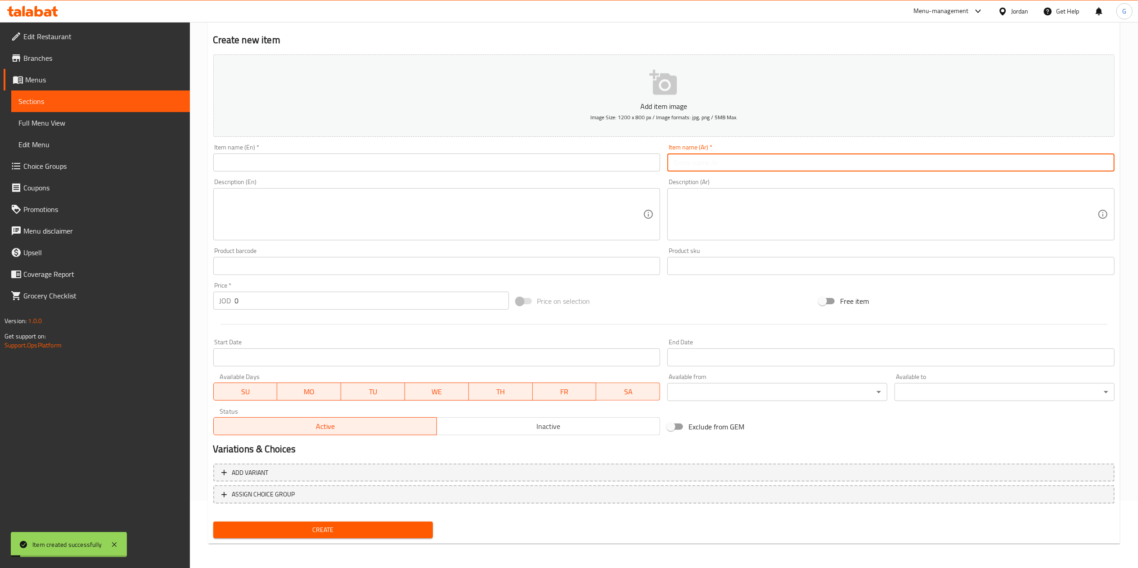
click at [806, 170] on input "text" at bounding box center [890, 162] width 447 height 18
type input "ماتركس سفن اب"
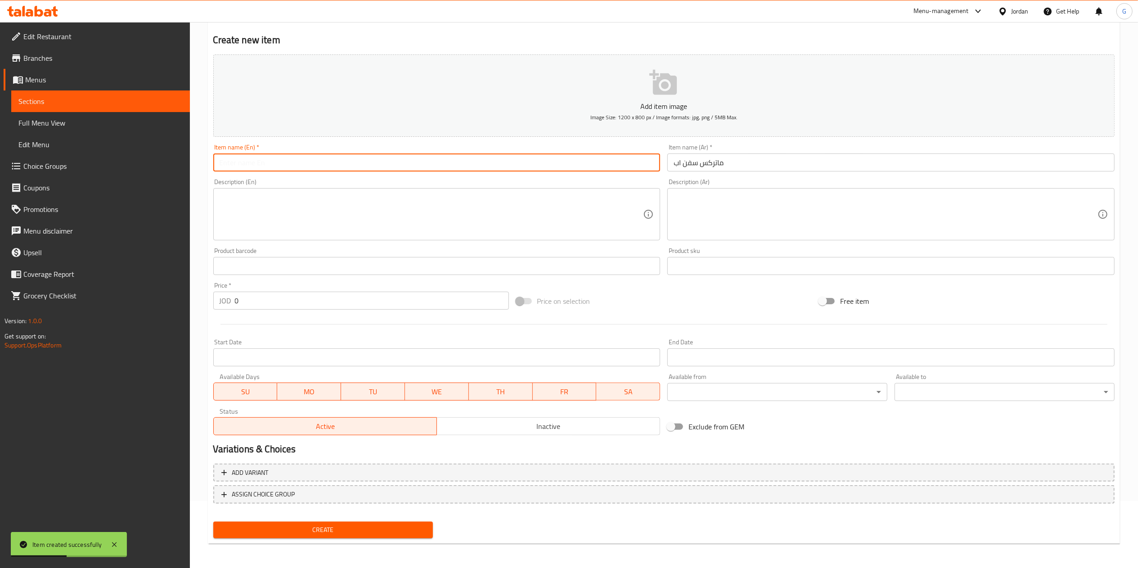
click at [580, 157] on input "text" at bounding box center [436, 162] width 447 height 18
type input "Matrix 7 up"
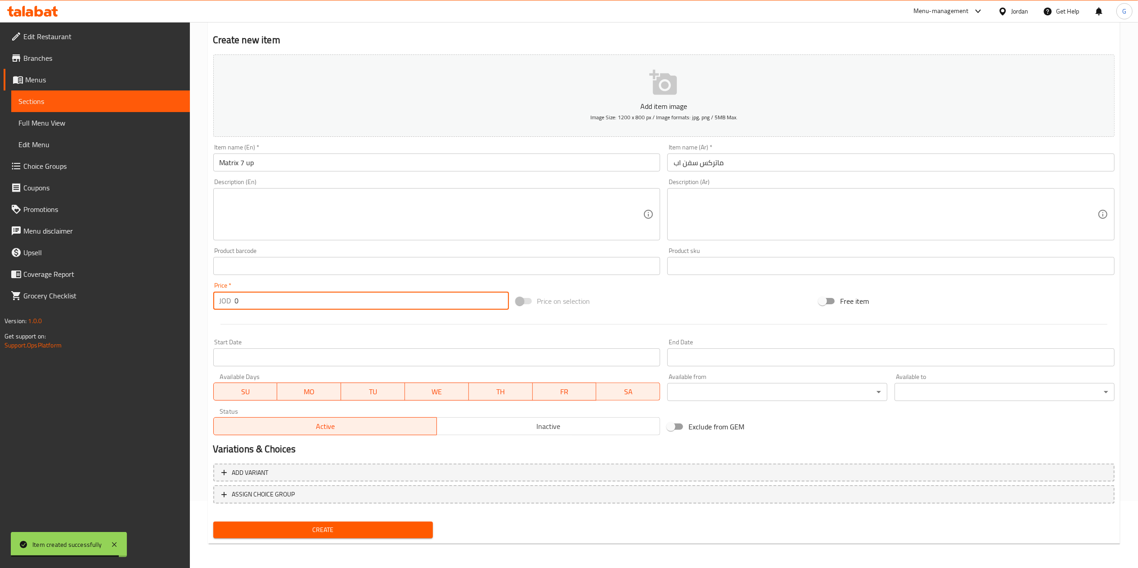
click at [309, 297] on input "0" at bounding box center [372, 301] width 274 height 18
type input "0.5"
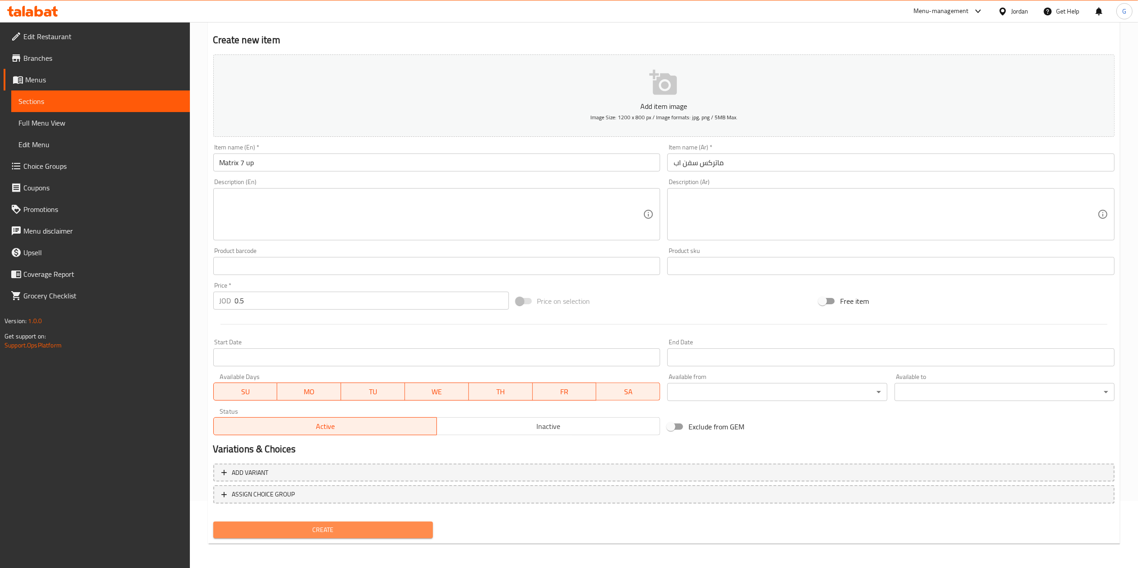
click at [339, 525] on span "Create" at bounding box center [324, 529] width 206 height 11
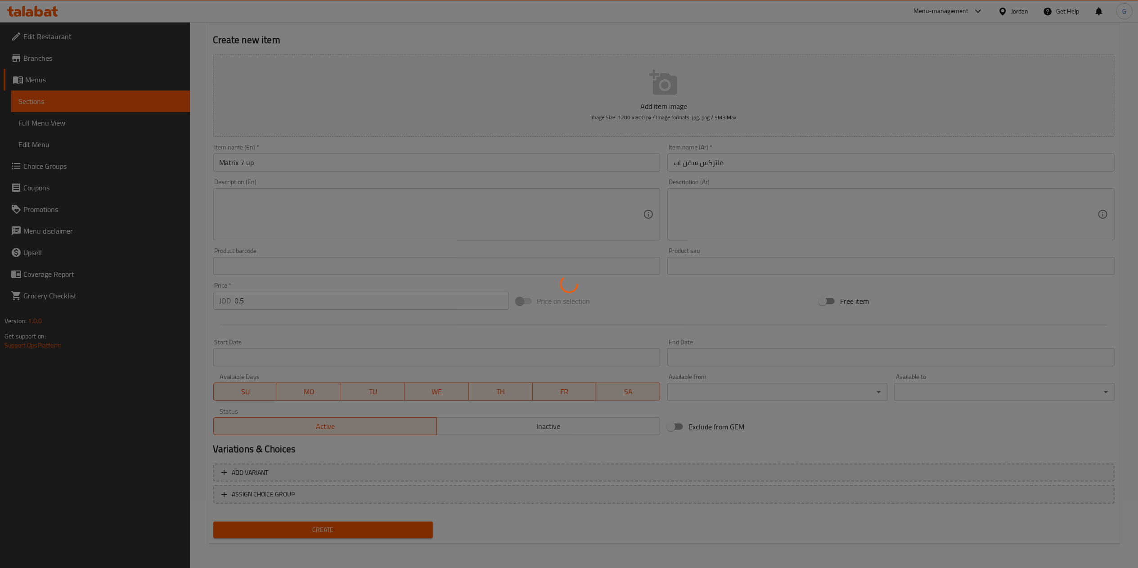
type input "0"
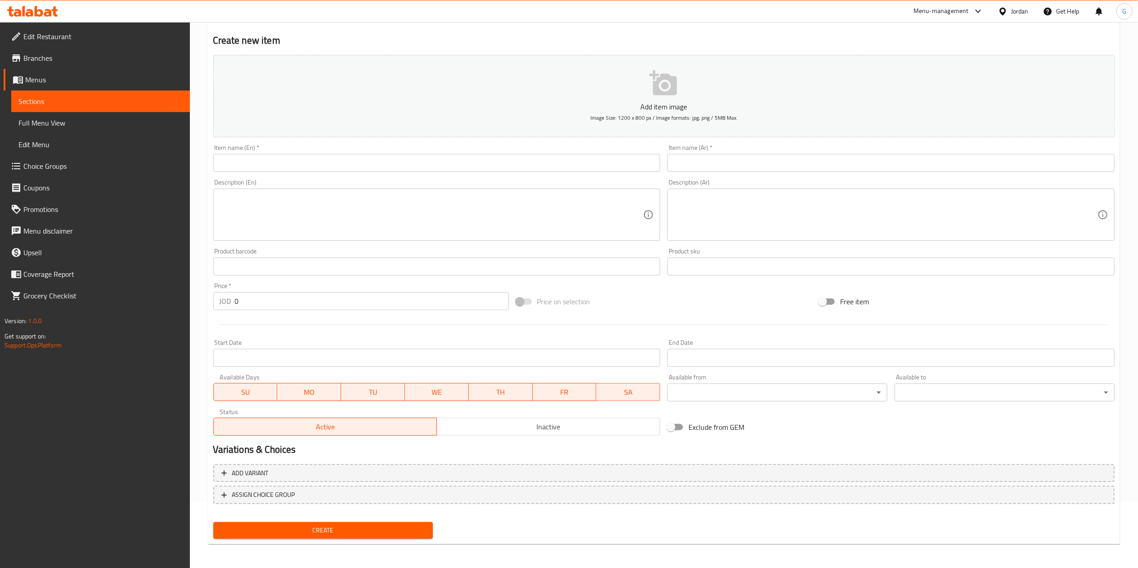
scroll to position [0, 0]
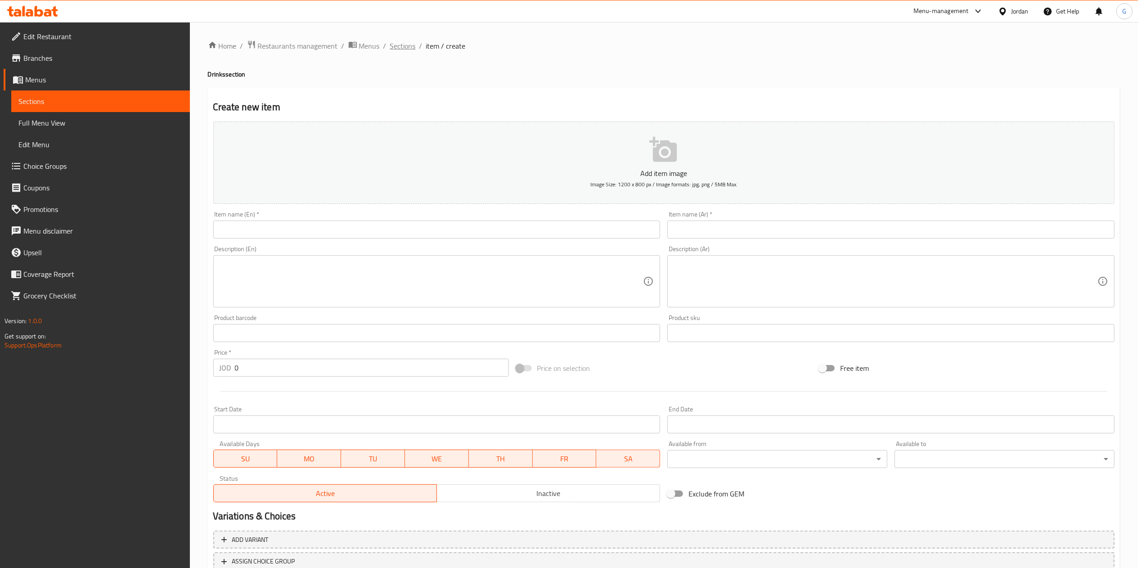
click at [399, 41] on span "Sections" at bounding box center [403, 46] width 26 height 11
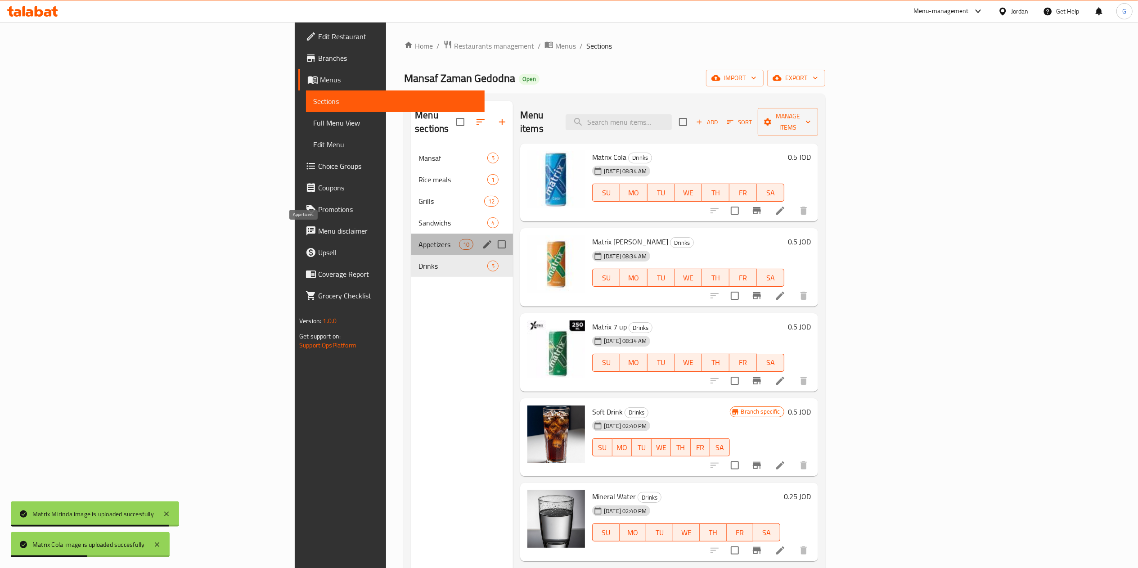
click at [419, 239] on span "Appetizers" at bounding box center [439, 244] width 41 height 11
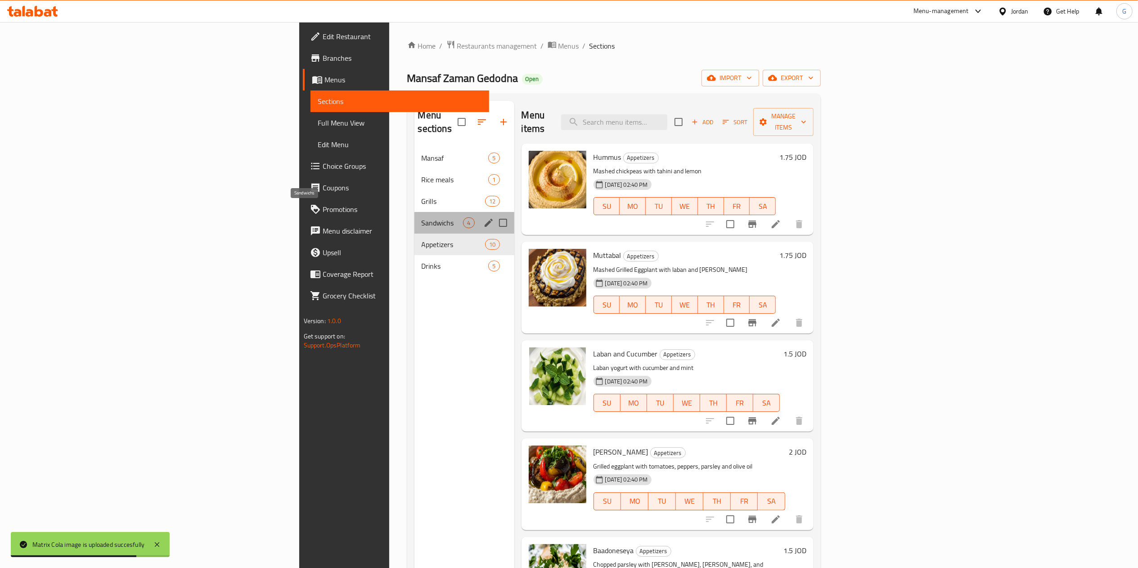
click at [422, 217] on span "Sandwichs" at bounding box center [443, 222] width 42 height 11
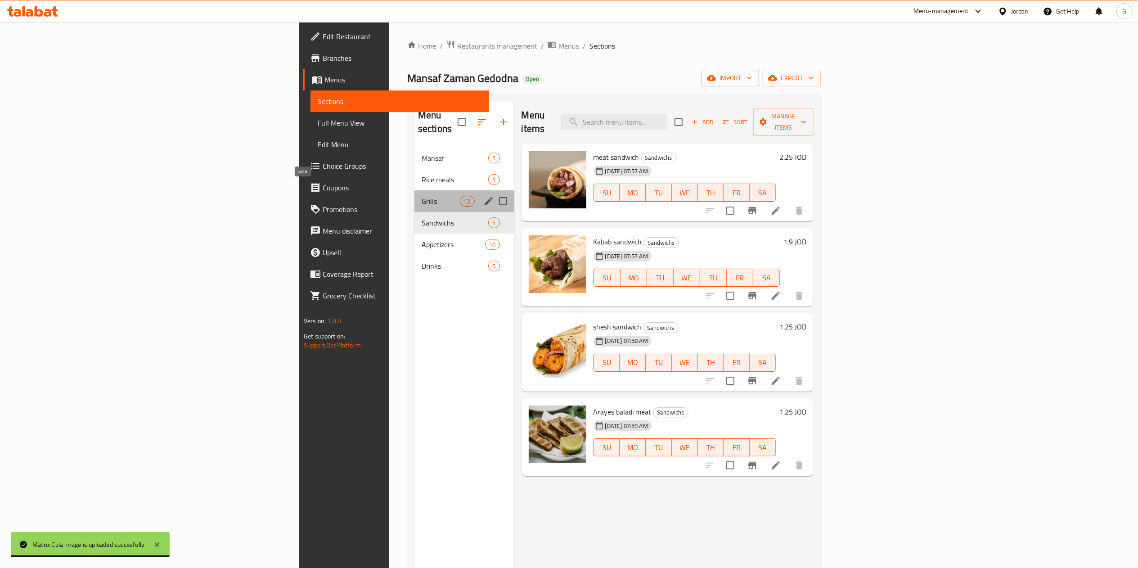
click at [422, 196] on span "Grills" at bounding box center [441, 201] width 38 height 11
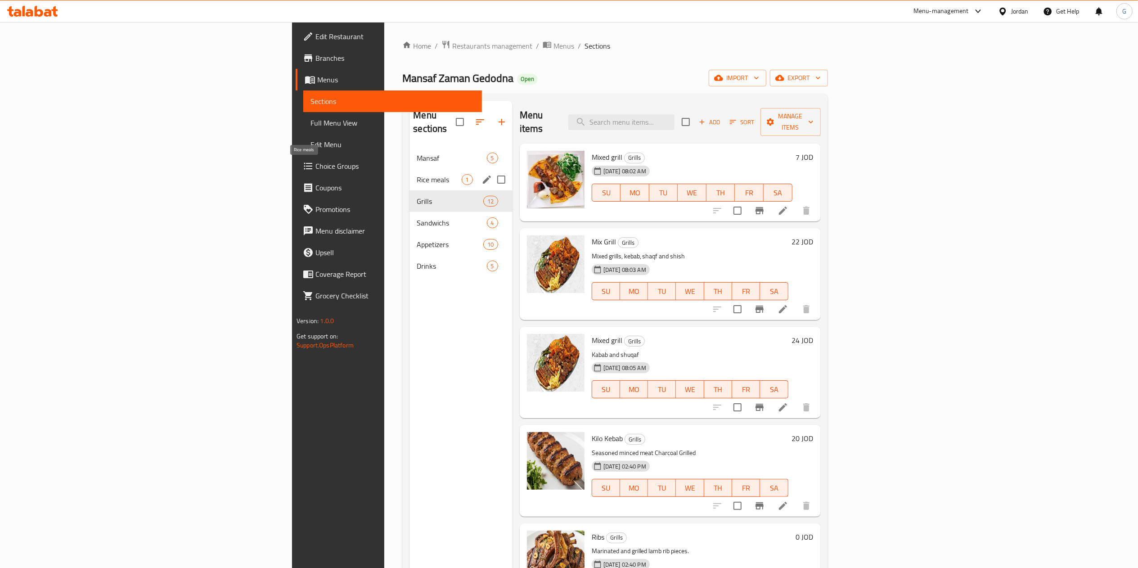
click at [417, 174] on span "Rice meals" at bounding box center [439, 179] width 45 height 11
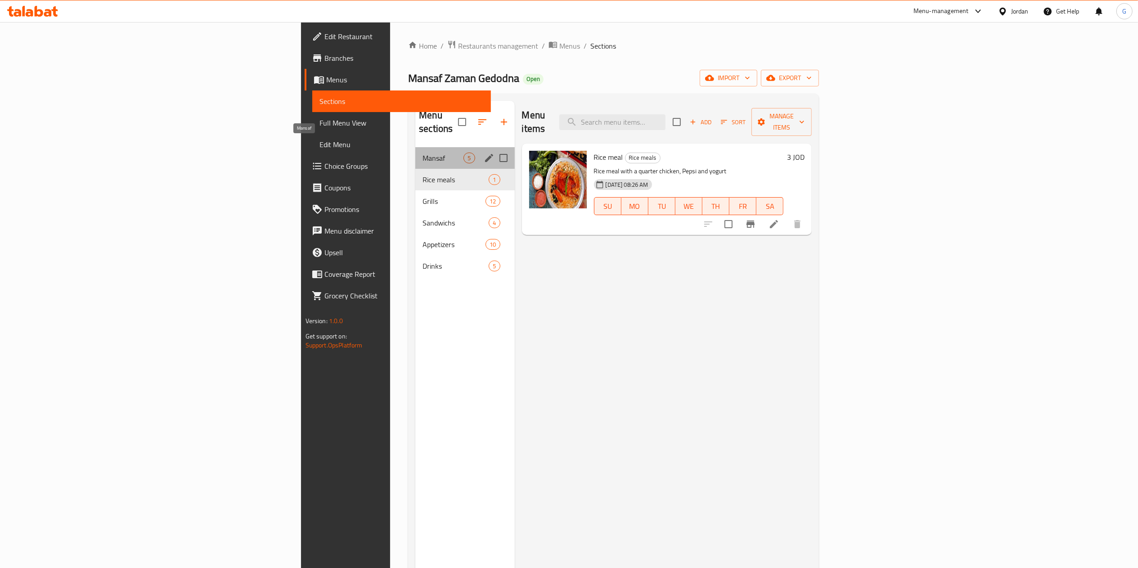
click at [423, 153] on span "Mansaf" at bounding box center [443, 158] width 41 height 11
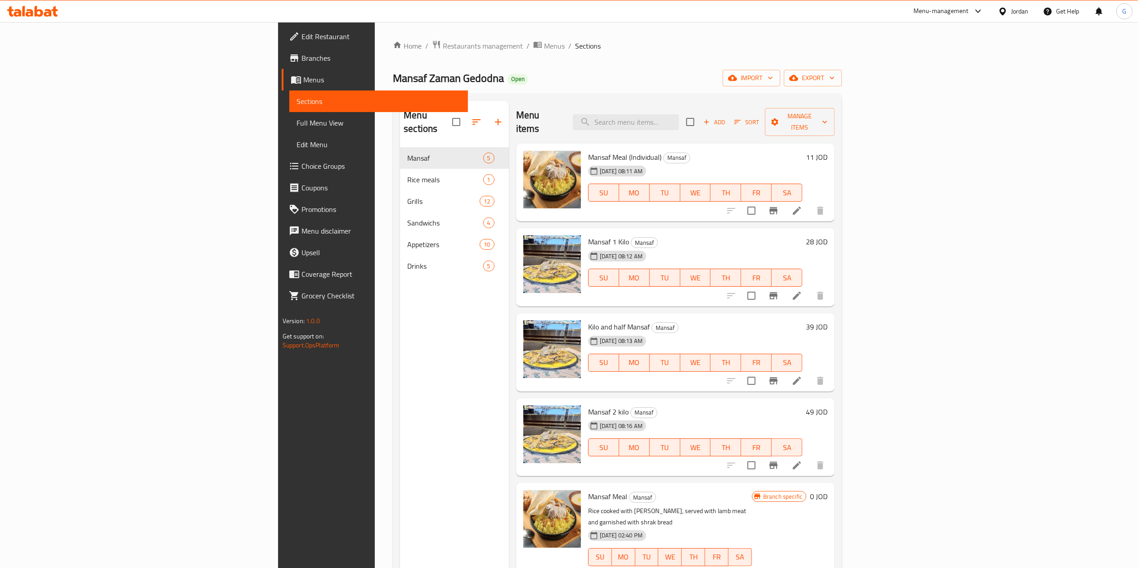
click at [278, 458] on div "Edit Restaurant Branches Menus Sections Full Menu View Edit Menu Choice Groups …" at bounding box center [373, 306] width 190 height 568
click at [443, 43] on span "Restaurants management" at bounding box center [483, 46] width 80 height 11
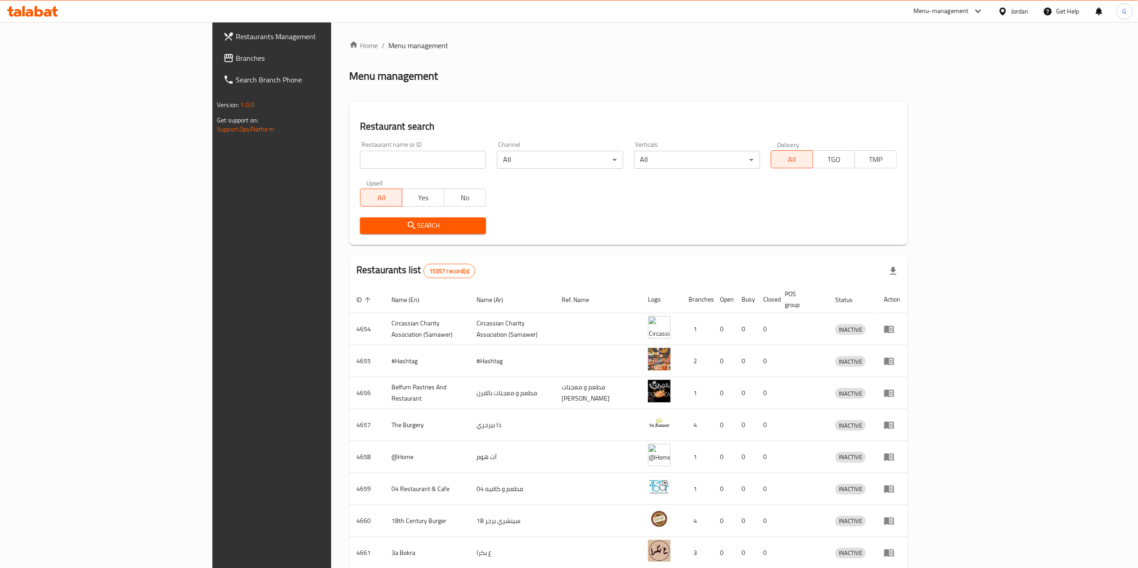
click at [374, 161] on input "search" at bounding box center [423, 160] width 126 height 18
type input "munira"
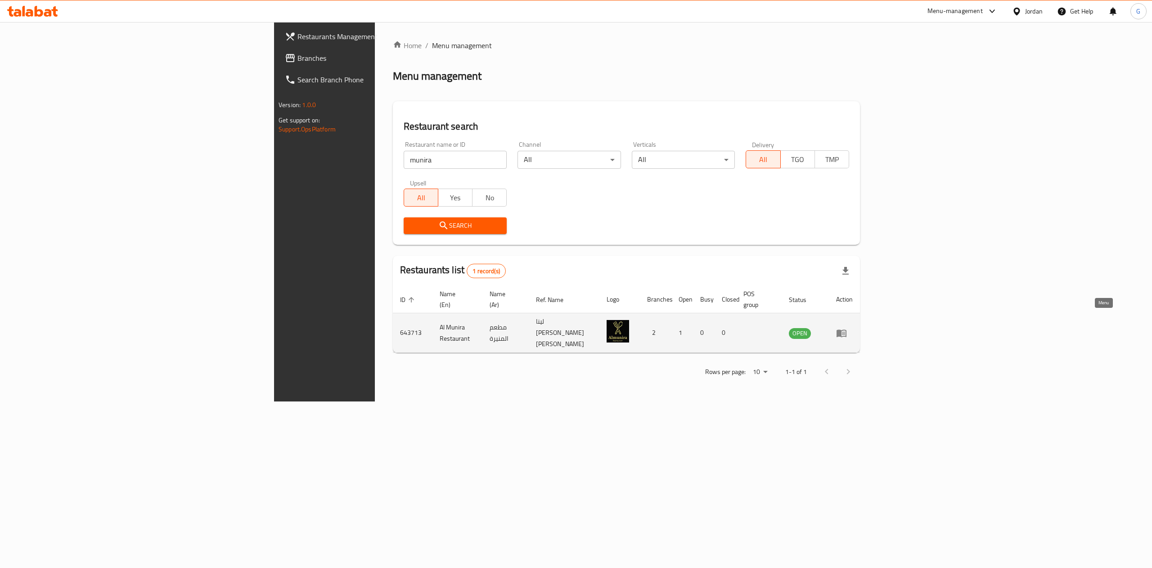
click at [846, 329] on icon "enhanced table" at bounding box center [842, 333] width 10 height 8
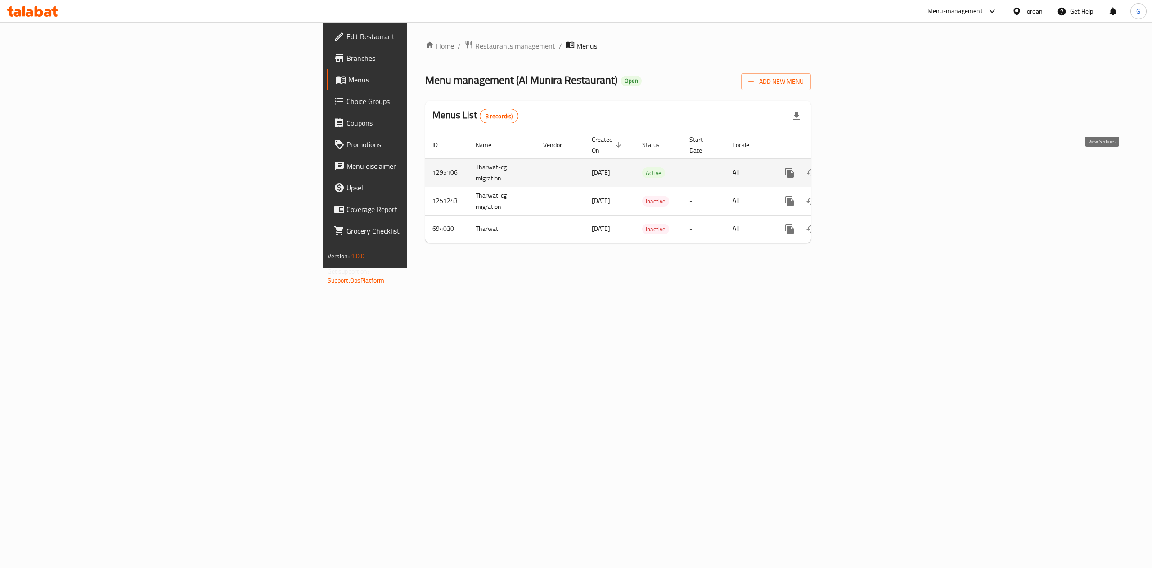
click at [859, 169] on icon "enhanced table" at bounding box center [855, 173] width 8 height 8
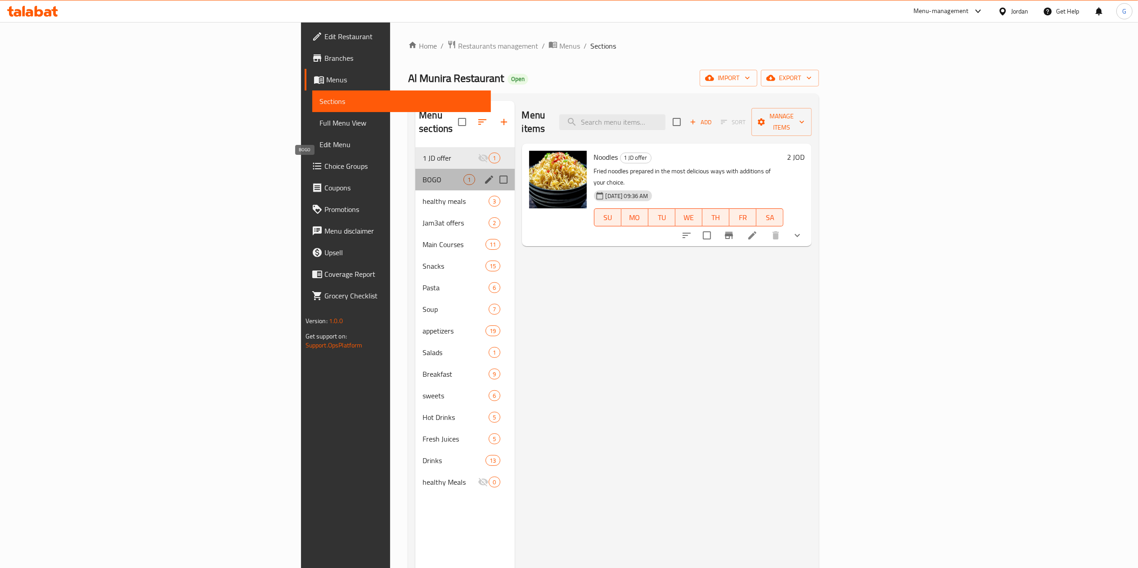
click at [423, 174] on span "BOGO" at bounding box center [443, 179] width 41 height 11
click at [484, 174] on icon "edit" at bounding box center [489, 179] width 11 height 11
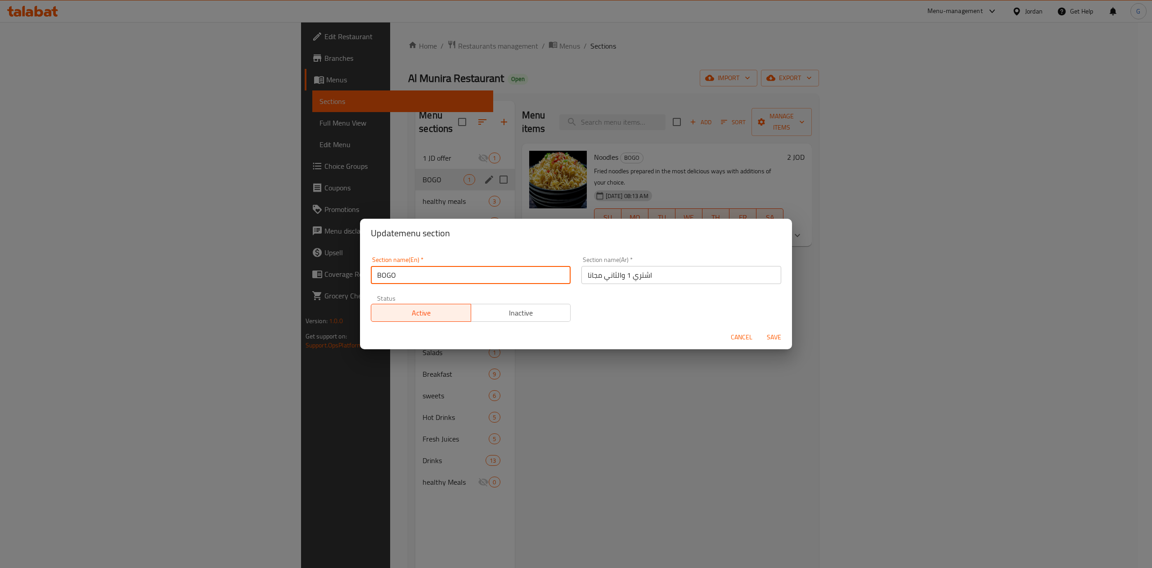
click at [461, 271] on input "BOGO" at bounding box center [471, 275] width 200 height 18
type input "Buy one Get one"
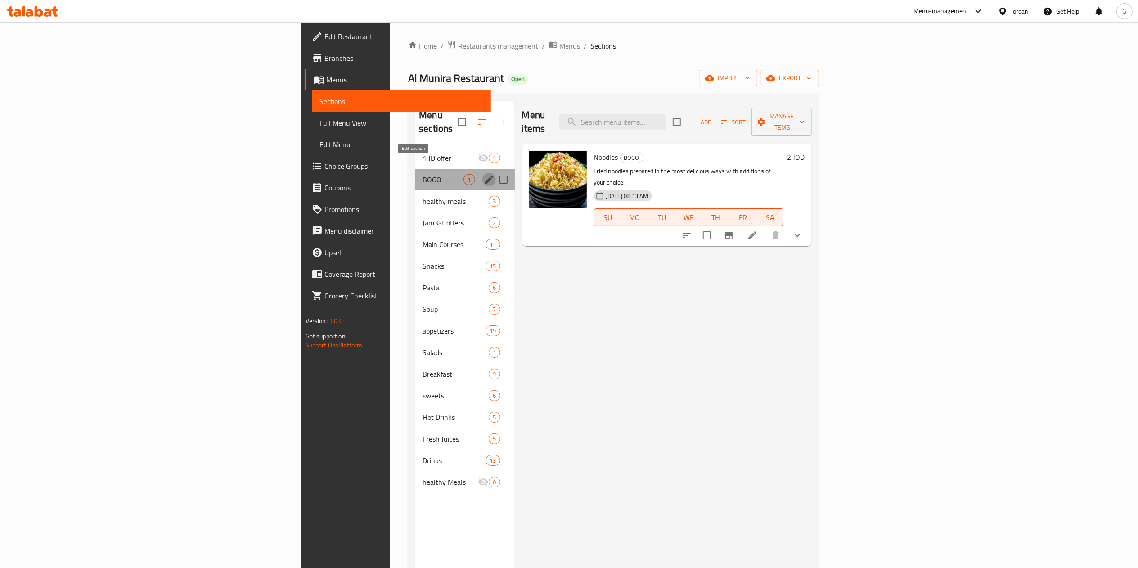
click at [484, 174] on icon "edit" at bounding box center [489, 179] width 11 height 11
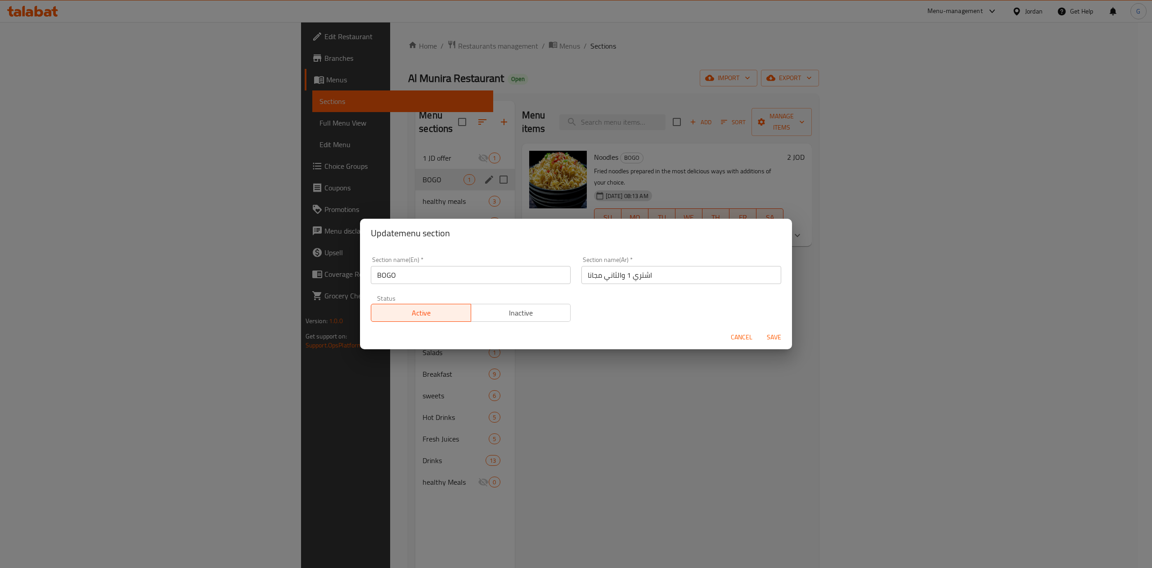
click at [440, 273] on input "BOGO" at bounding box center [471, 275] width 200 height 18
type input "Buy one Get one"
click at [773, 333] on span "Save" at bounding box center [774, 337] width 22 height 11
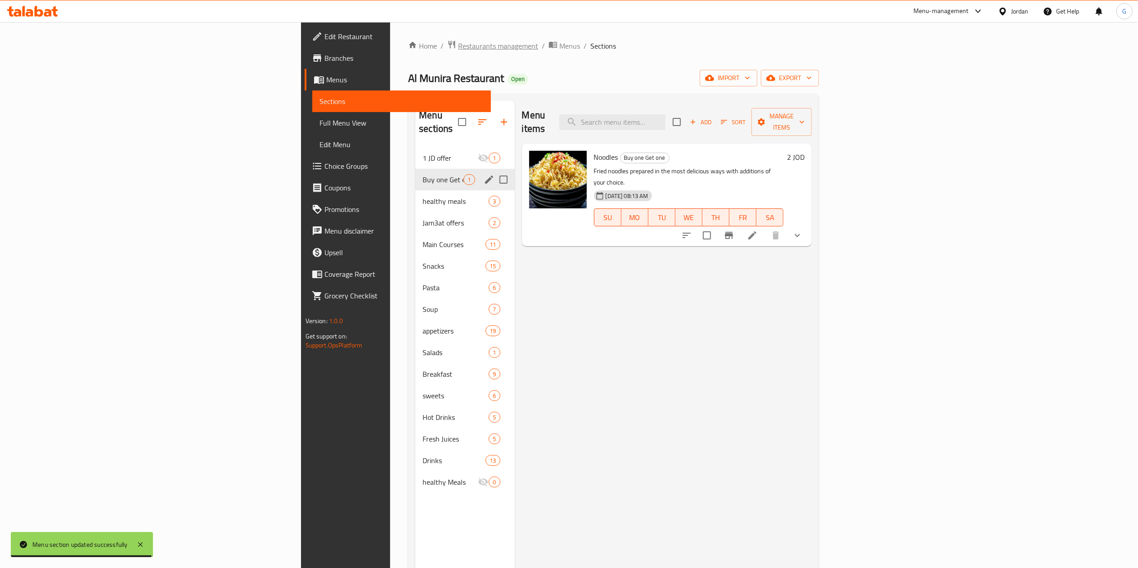
click at [458, 48] on span "Restaurants management" at bounding box center [498, 46] width 80 height 11
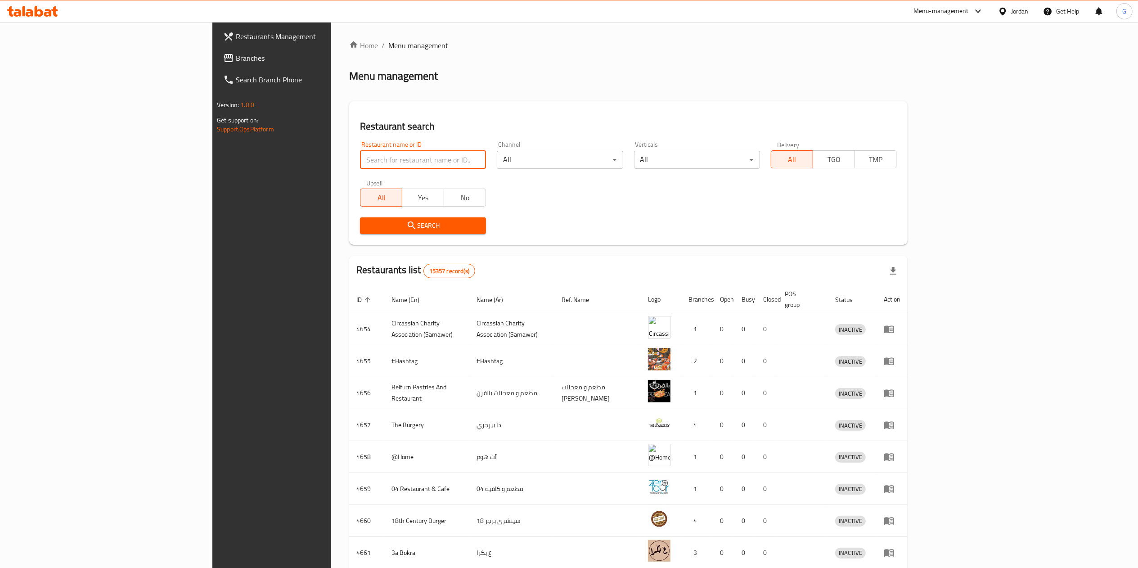
click at [360, 163] on input "search" at bounding box center [423, 160] width 126 height 18
type input "Shalimar"
click at [367, 221] on span "Search" at bounding box center [423, 225] width 112 height 11
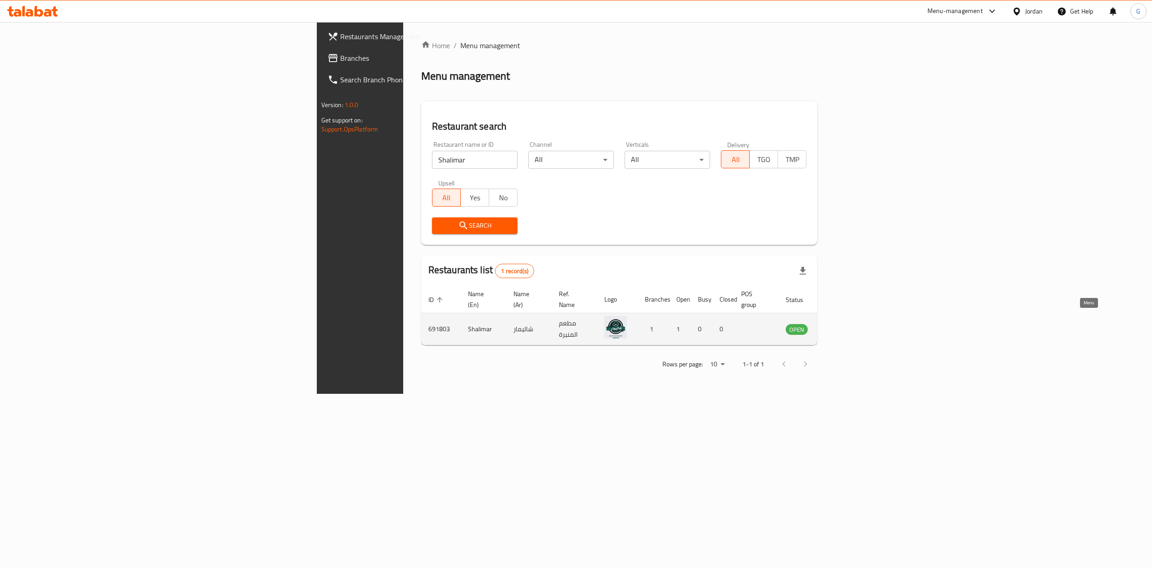
click at [844, 324] on icon "enhanced table" at bounding box center [838, 329] width 11 height 11
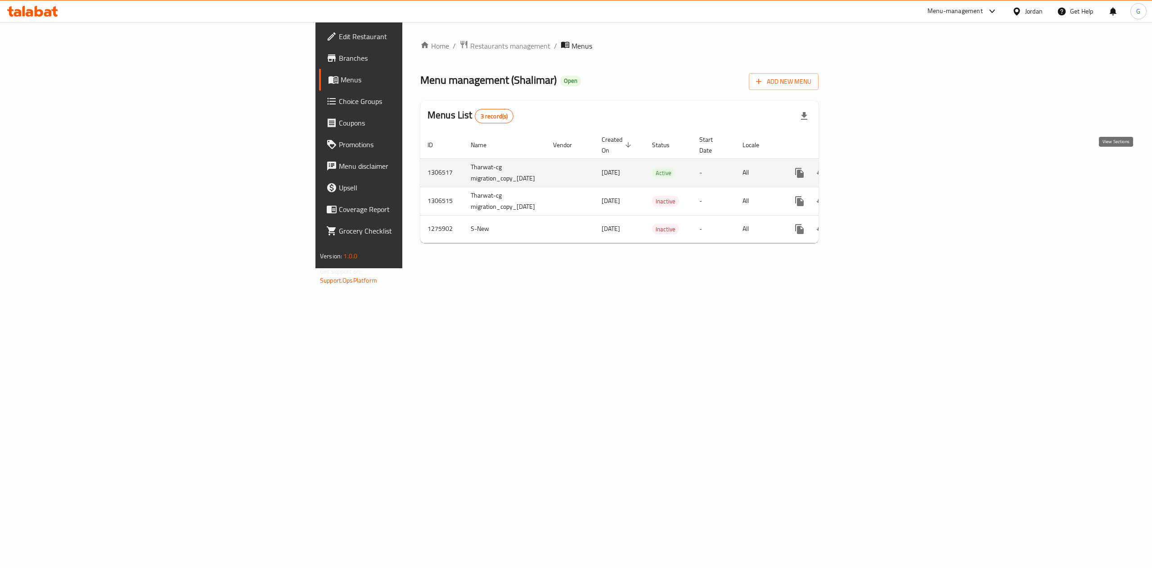
click at [870, 167] on icon "enhanced table" at bounding box center [864, 172] width 11 height 11
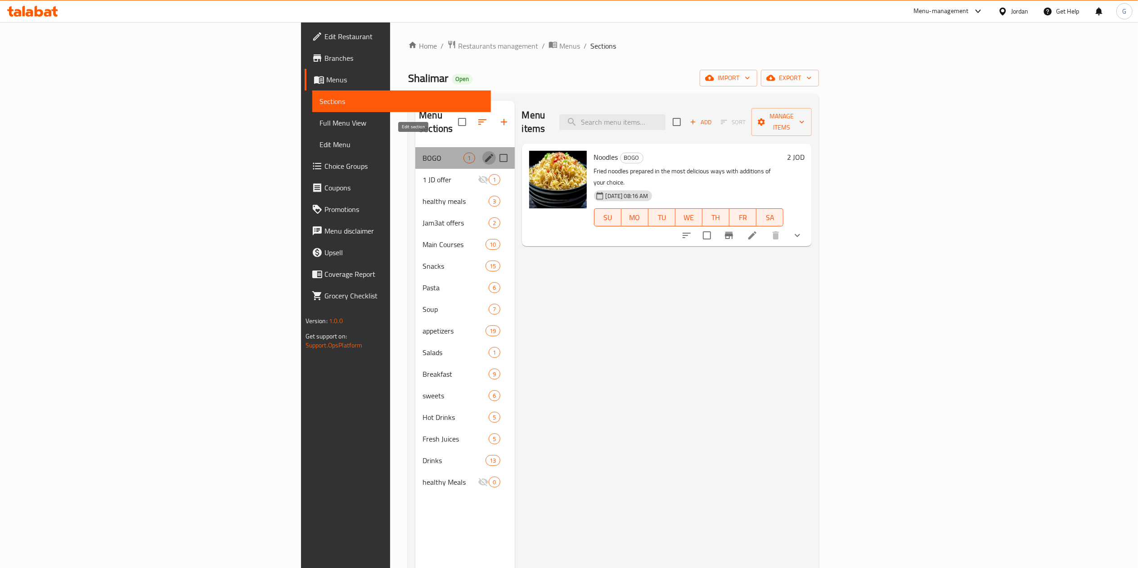
click at [485, 154] on icon "edit" at bounding box center [489, 158] width 8 height 8
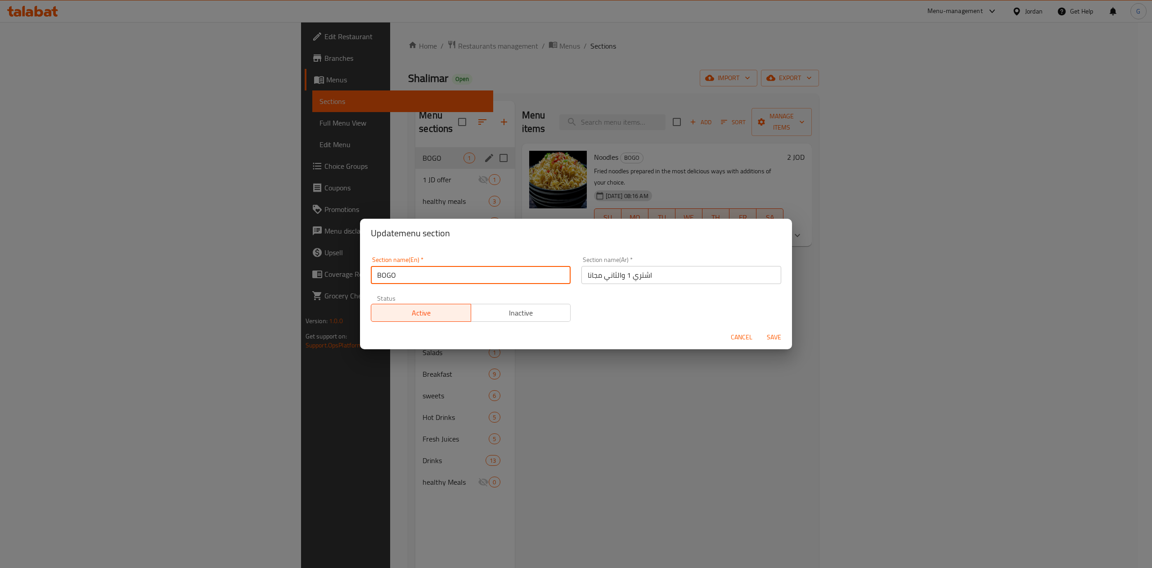
click at [432, 275] on input "BOGO" at bounding box center [471, 275] width 200 height 18
type input "b"
type input "Buy one Get one"
click at [781, 338] on span "Save" at bounding box center [774, 337] width 22 height 11
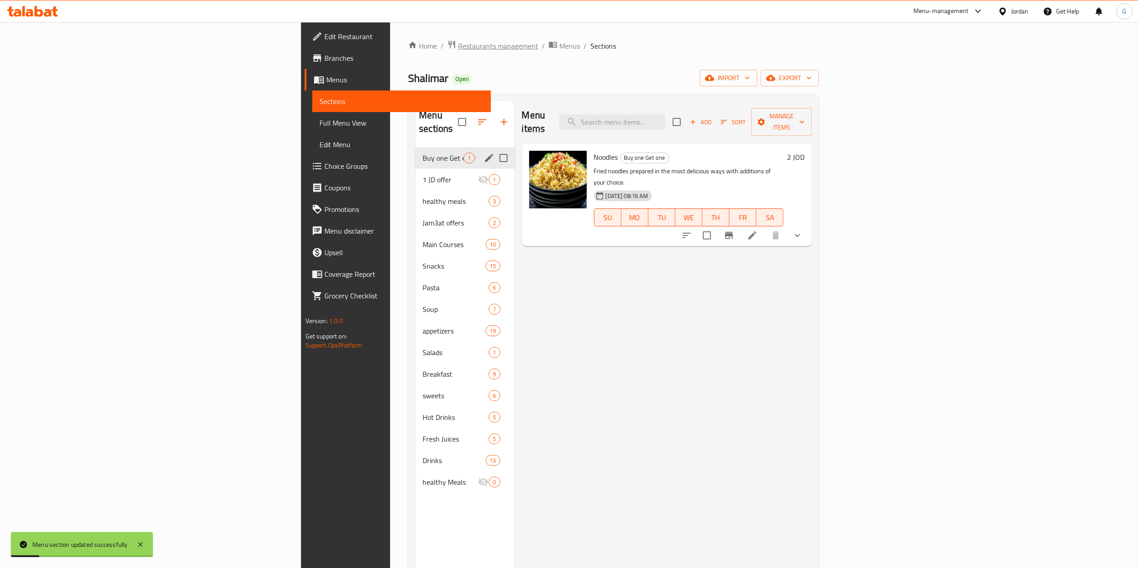
click at [458, 51] on span "Restaurants management" at bounding box center [498, 46] width 80 height 11
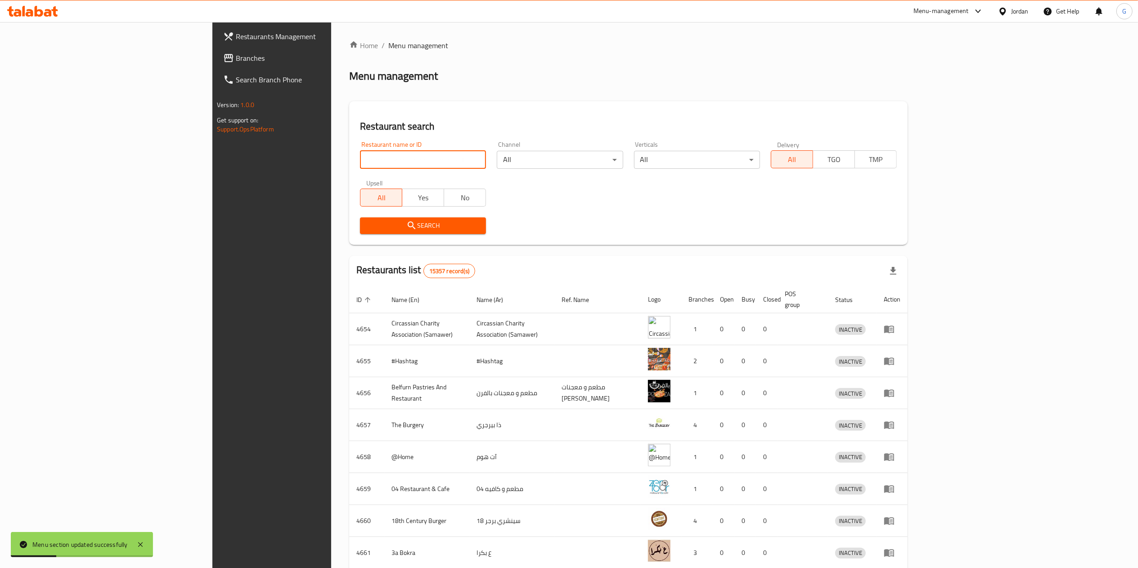
click at [360, 160] on input "search" at bounding box center [423, 160] width 126 height 18
click button "Search" at bounding box center [423, 225] width 126 height 17
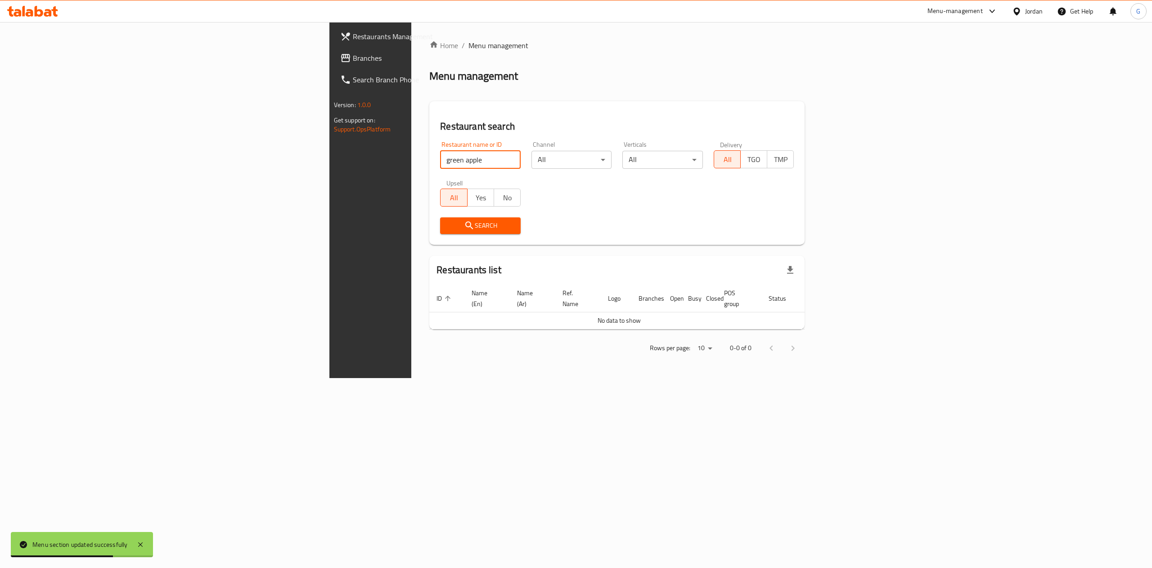
type input "green apple"
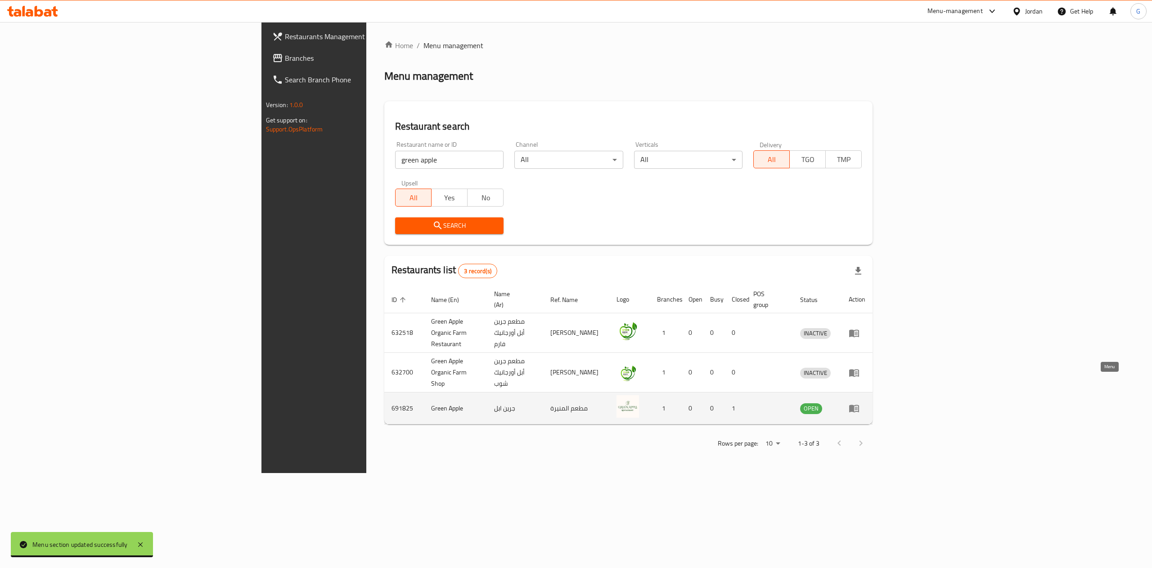
click at [860, 403] on icon "enhanced table" at bounding box center [854, 408] width 11 height 11
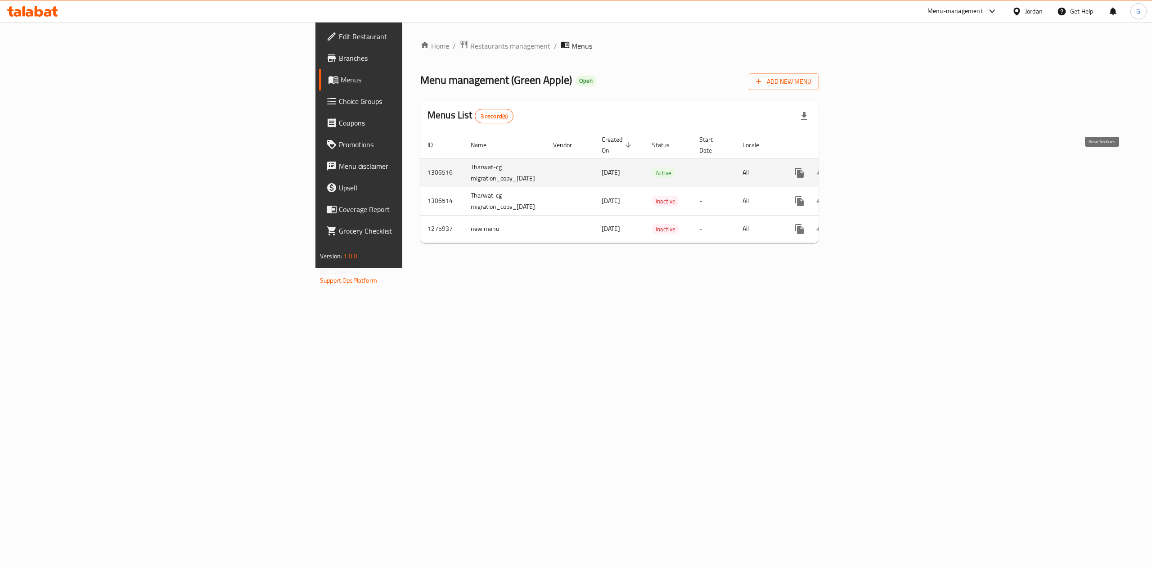
click at [869, 169] on icon "enhanced table" at bounding box center [864, 173] width 8 height 8
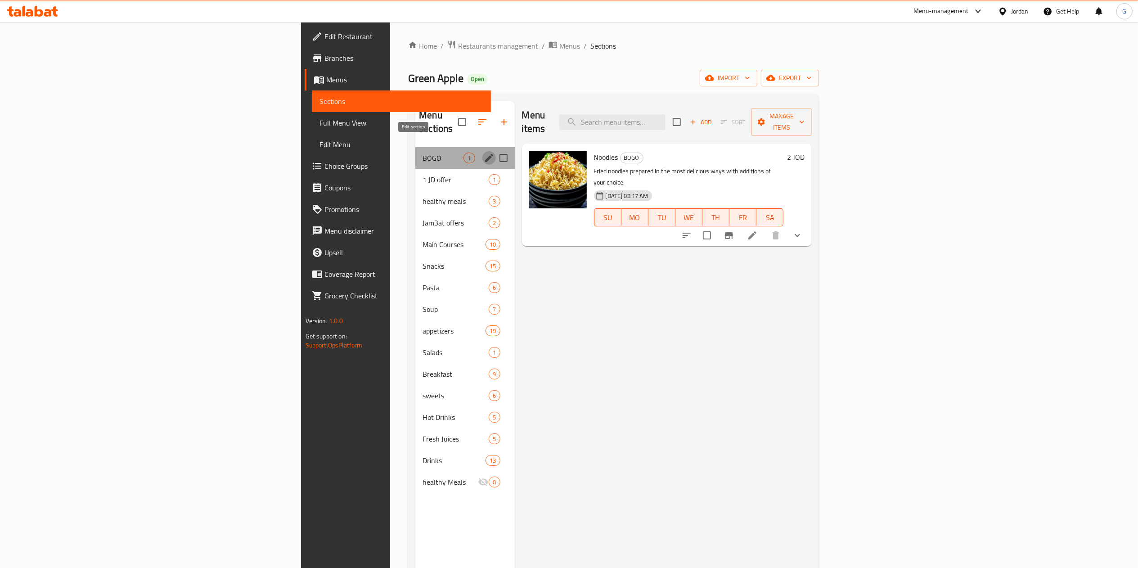
click at [484, 153] on icon "edit" at bounding box center [489, 158] width 11 height 11
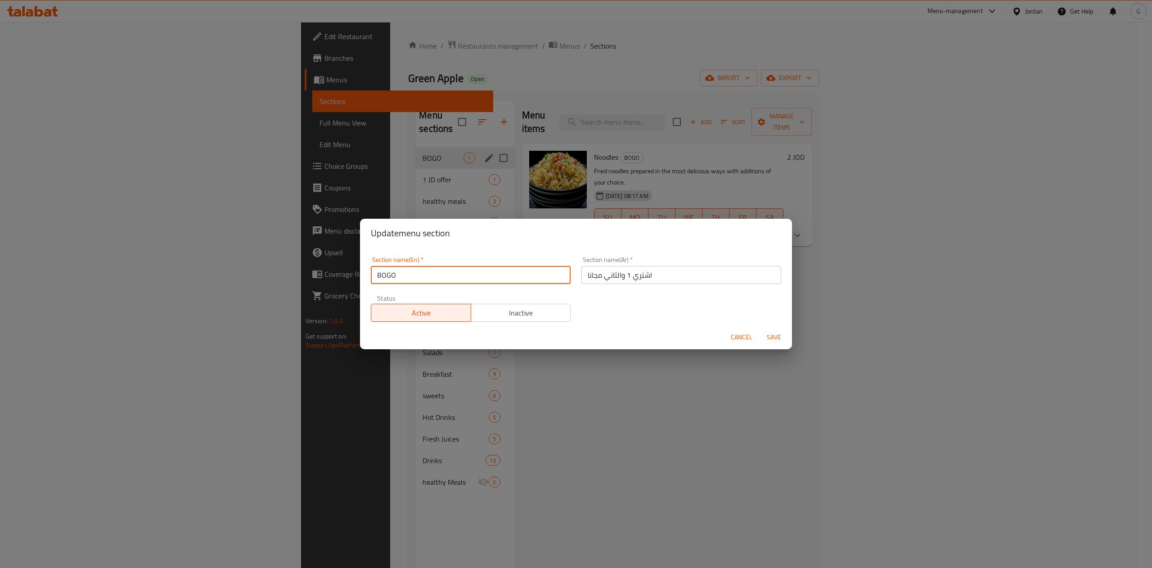
click at [475, 275] on input "BOGO" at bounding box center [471, 275] width 200 height 18
type input "Buy one Get one"
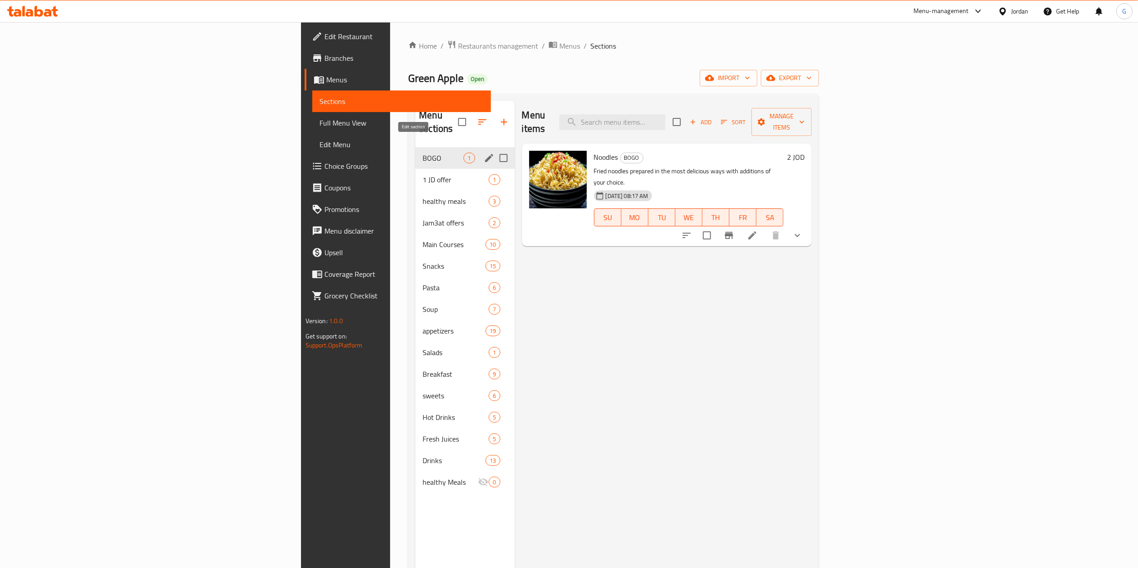
click at [484, 153] on icon "edit" at bounding box center [489, 158] width 11 height 11
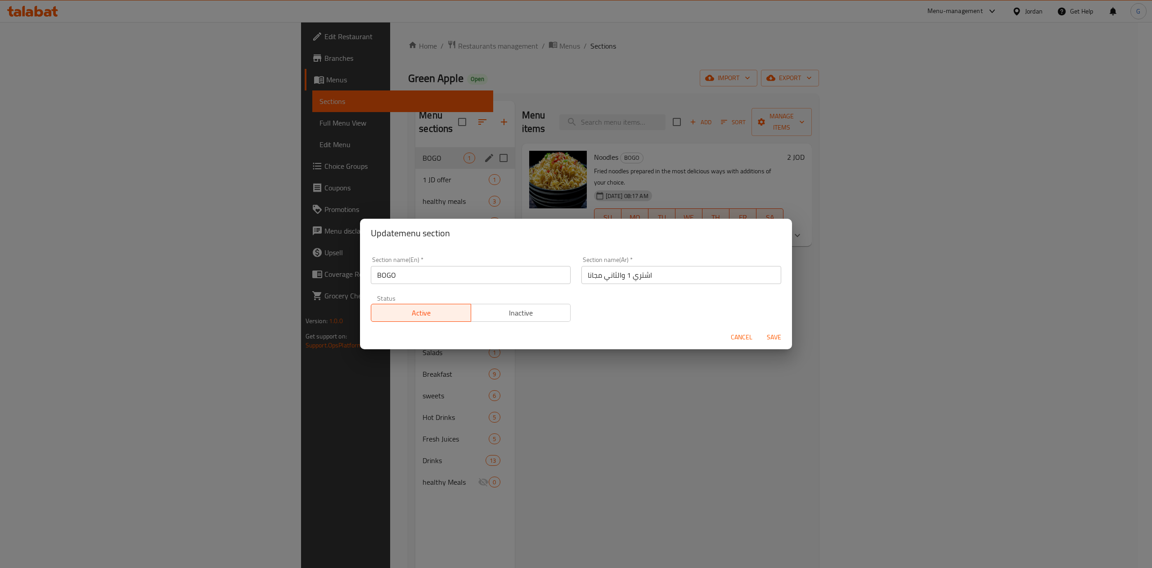
click at [446, 282] on input "BOGO" at bounding box center [471, 275] width 200 height 18
type input "Buy one Get one"
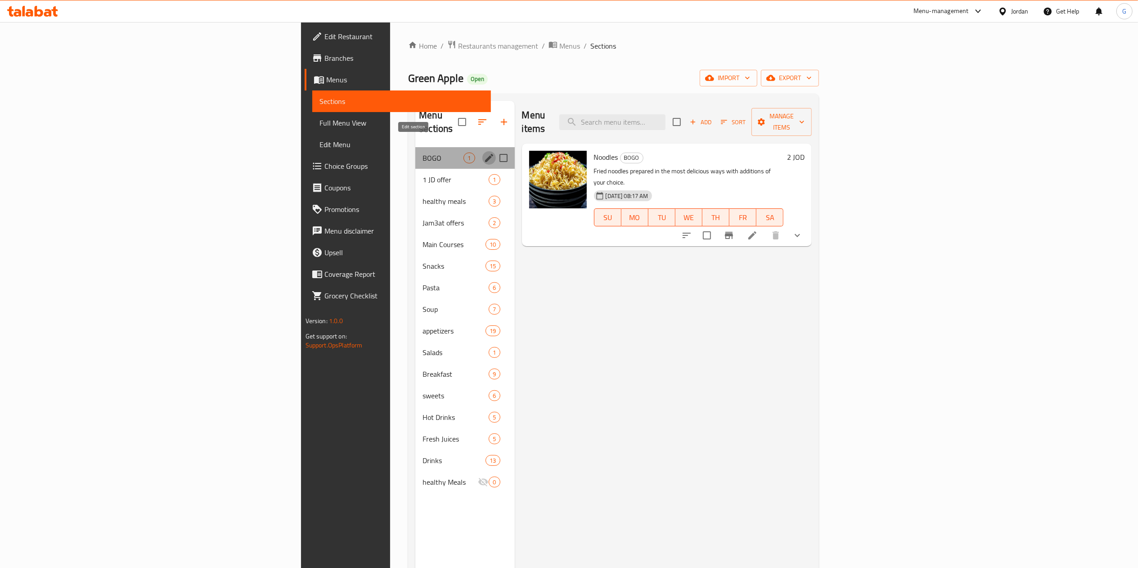
click at [485, 154] on icon "edit" at bounding box center [489, 158] width 8 height 8
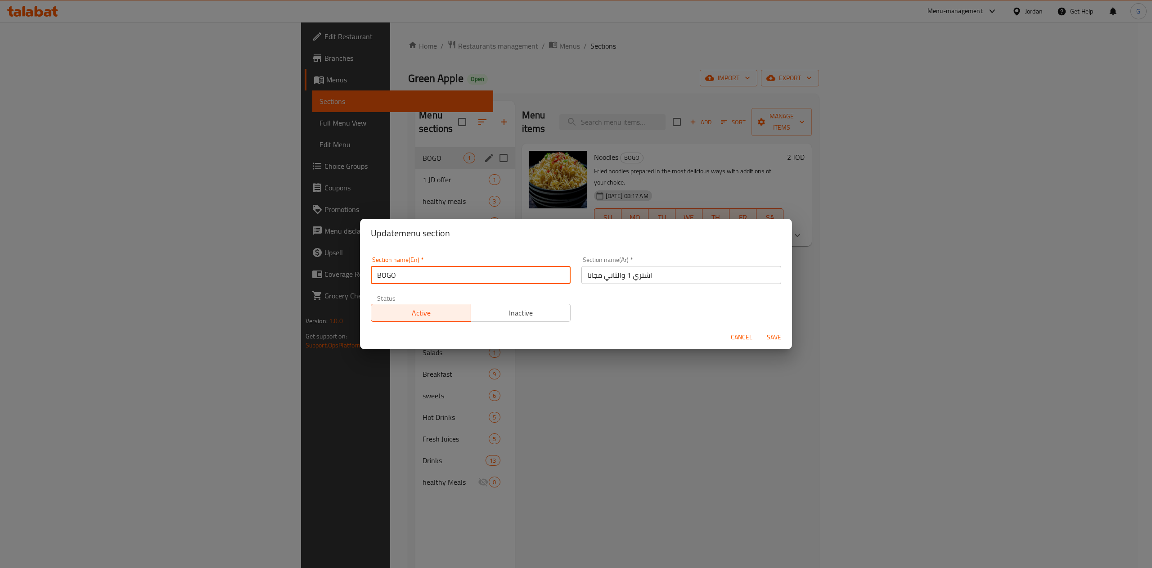
click at [473, 271] on input "BOGO" at bounding box center [471, 275] width 200 height 18
type input "Buy one Get one"
click at [780, 340] on span "Save" at bounding box center [774, 337] width 22 height 11
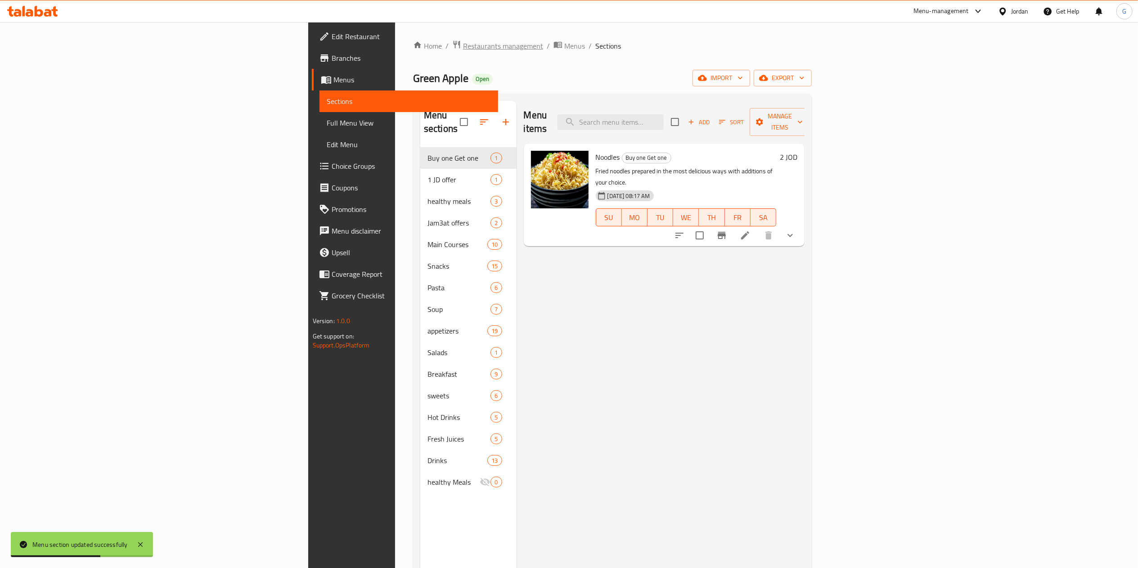
click at [463, 50] on span "Restaurants management" at bounding box center [503, 46] width 80 height 11
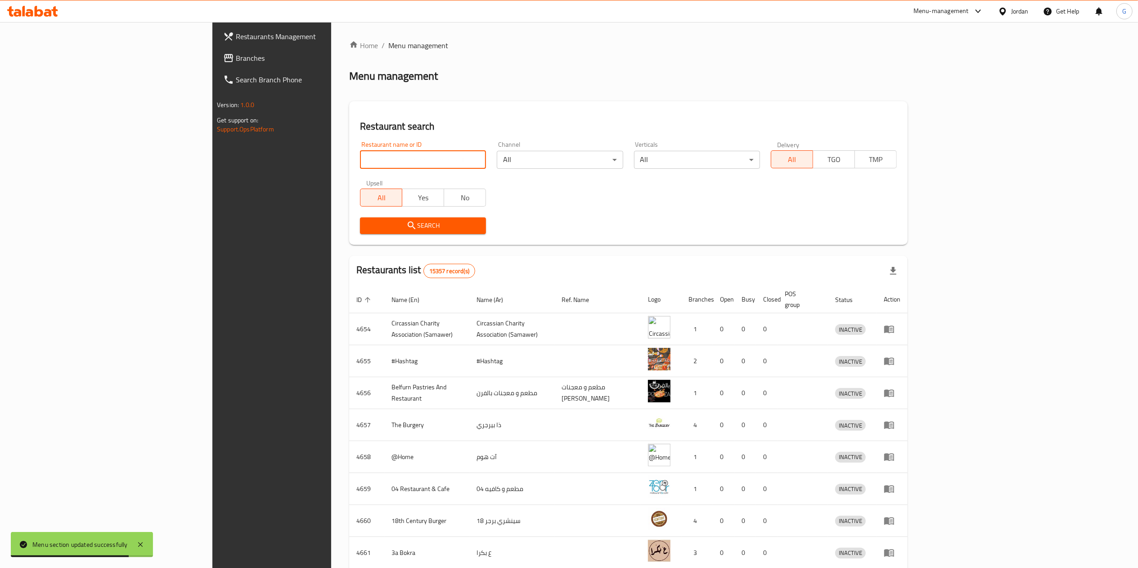
click at [360, 158] on input "search" at bounding box center [423, 160] width 126 height 18
type input "حكايا جنينتنا"
click button "Search" at bounding box center [423, 225] width 126 height 17
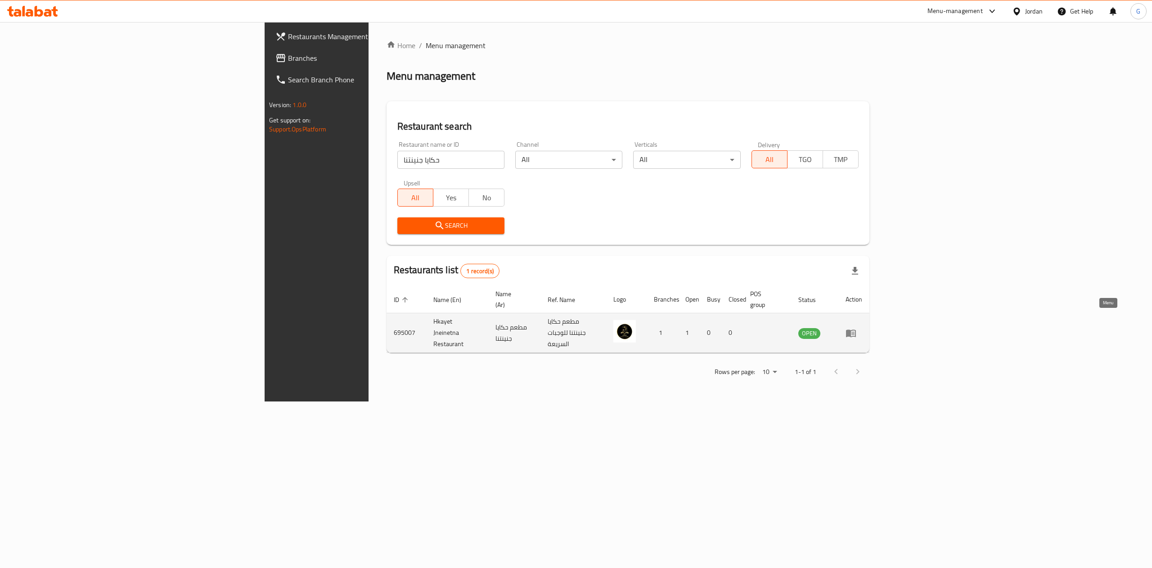
click at [856, 328] on icon "enhanced table" at bounding box center [851, 333] width 11 height 11
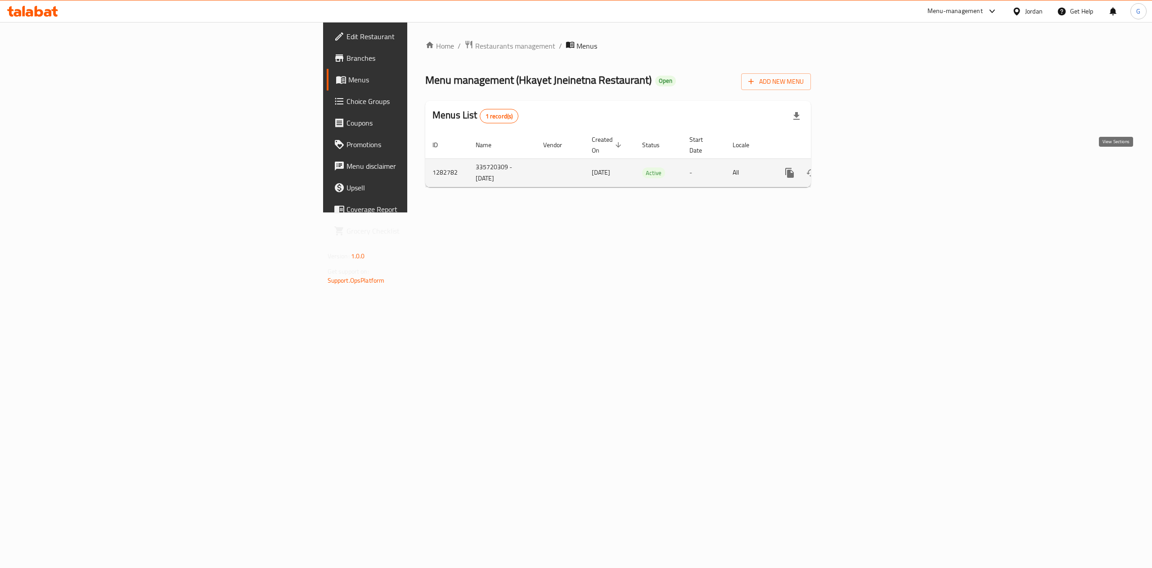
click at [865, 162] on link "enhanced table" at bounding box center [855, 173] width 22 height 22
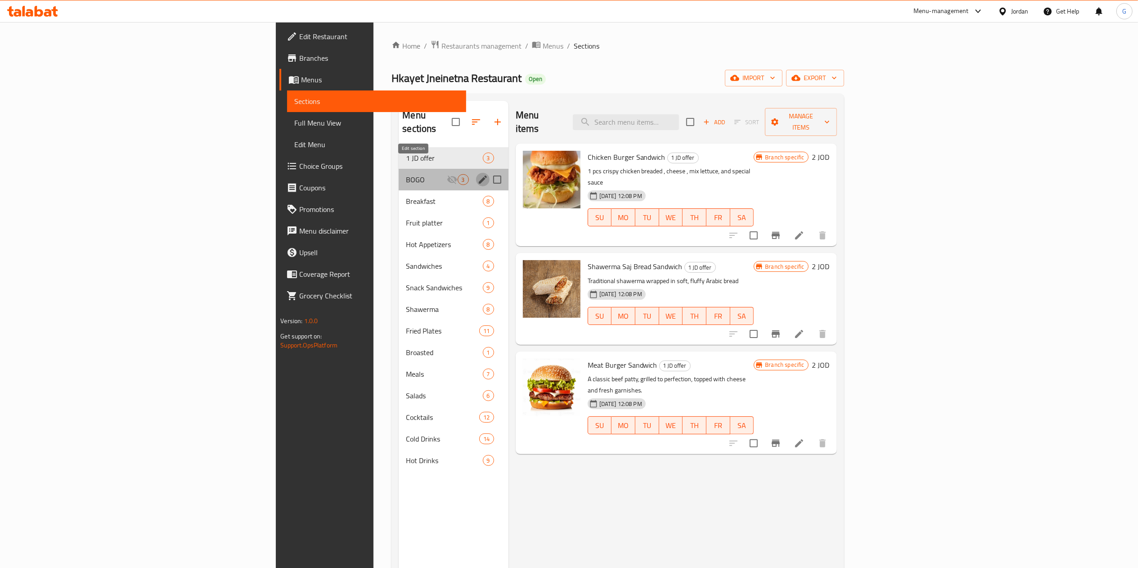
click at [479, 176] on icon "edit" at bounding box center [483, 180] width 8 height 8
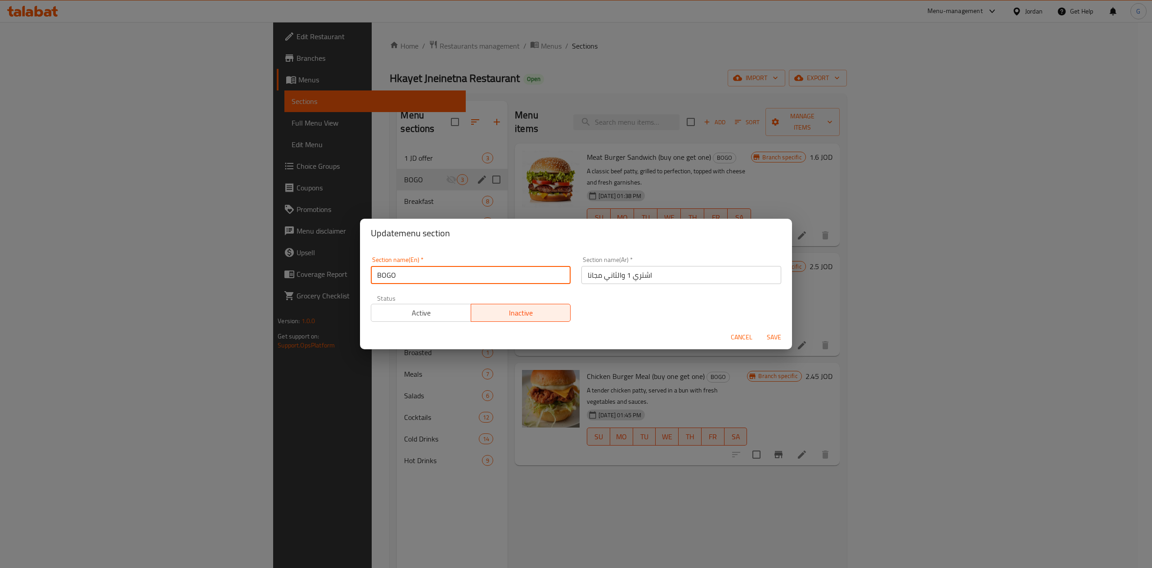
click at [434, 275] on input "BOGO" at bounding box center [471, 275] width 200 height 18
click at [386, 275] on input "But one Get one" at bounding box center [471, 275] width 200 height 18
type input "Buy one Get one"
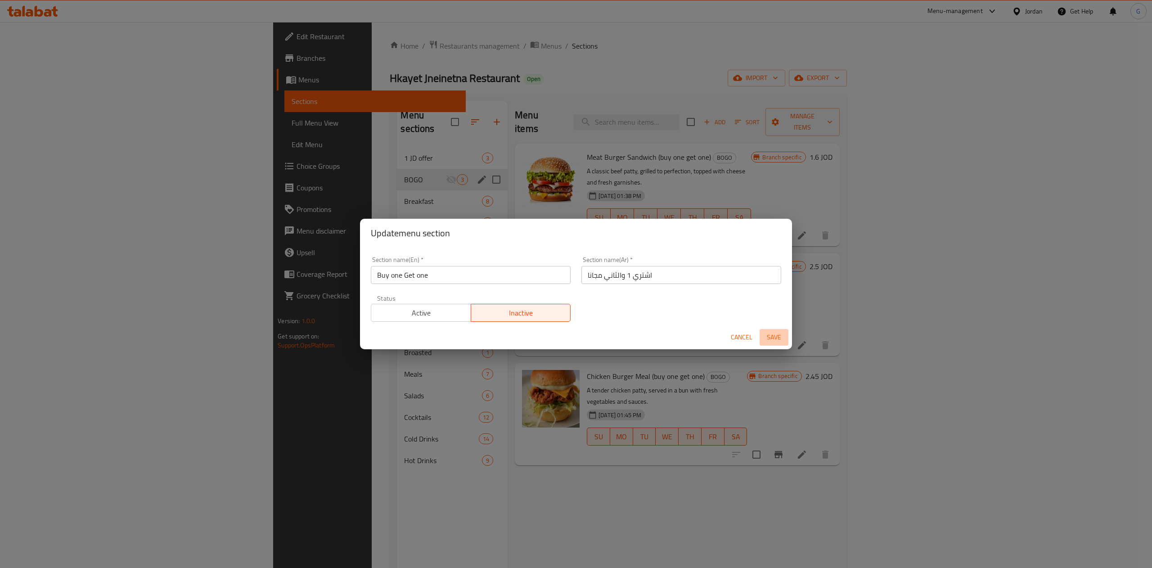
click at [776, 337] on span "Save" at bounding box center [774, 337] width 22 height 11
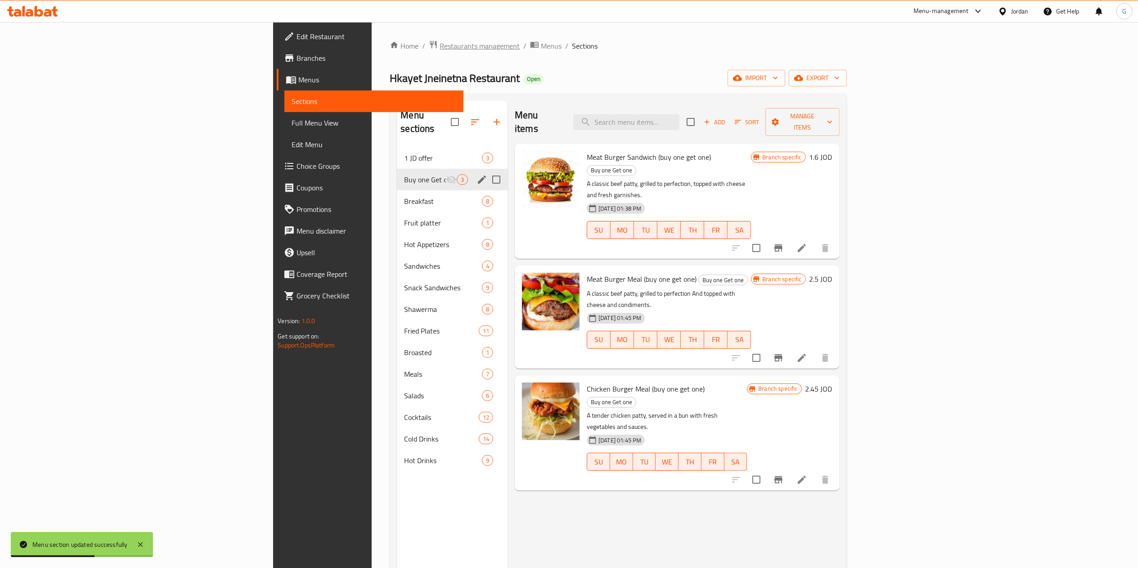
click at [440, 41] on span "Restaurants management" at bounding box center [480, 46] width 80 height 11
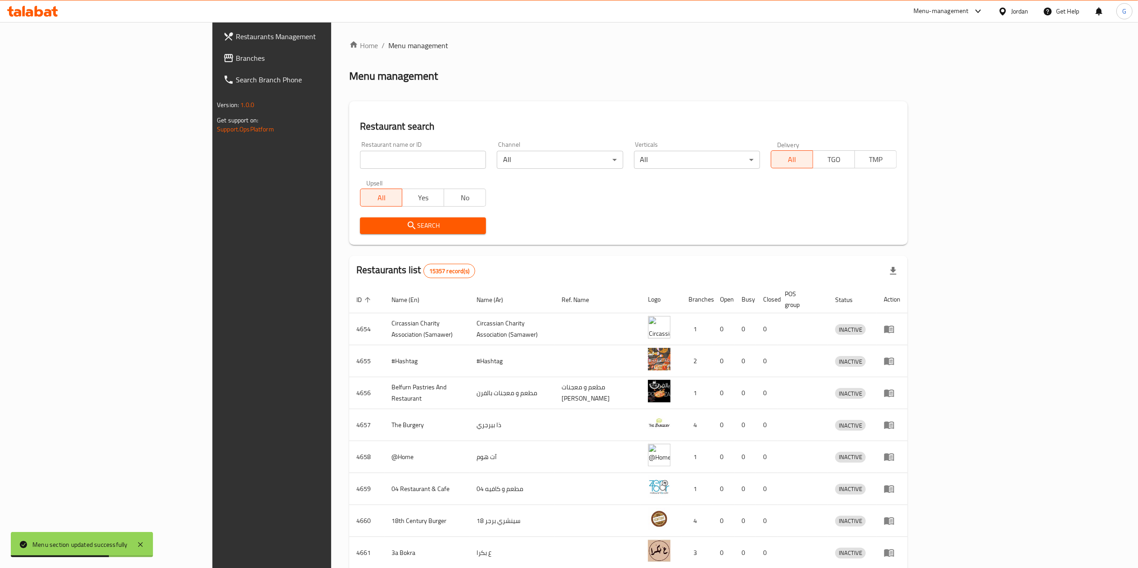
click at [364, 151] on input "search" at bounding box center [423, 160] width 126 height 18
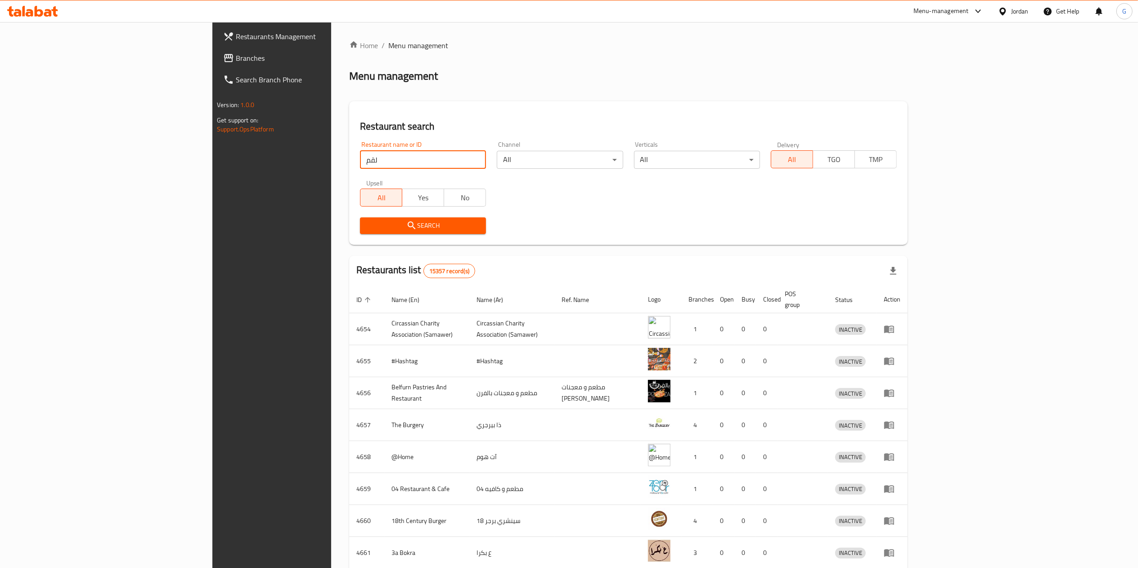
type input "لقمة عربية"
click button "Search" at bounding box center [423, 225] width 126 height 17
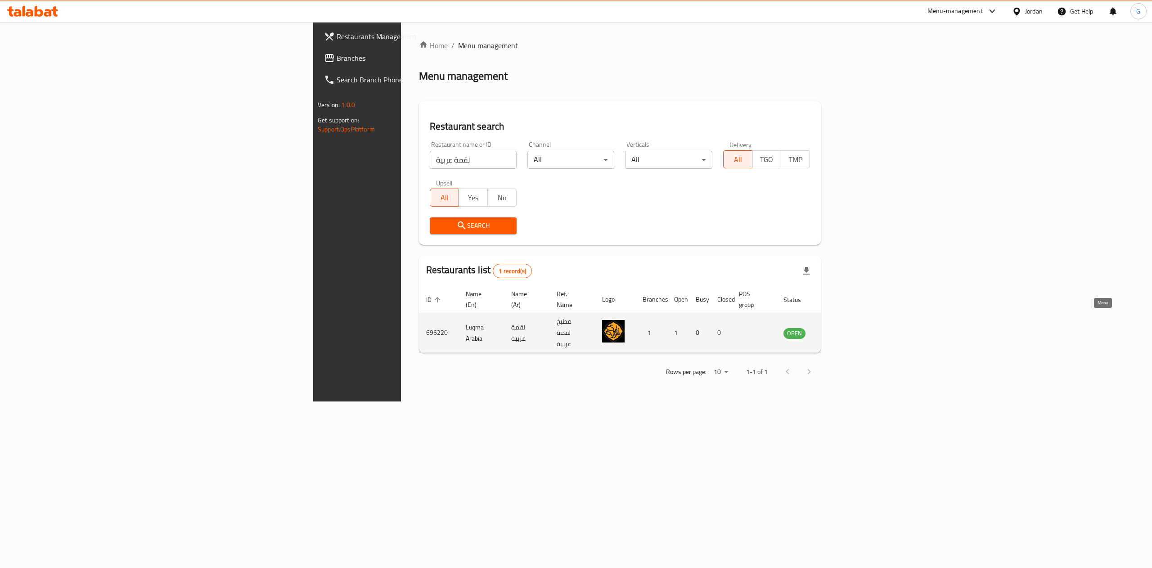
click at [842, 328] on icon "enhanced table" at bounding box center [836, 333] width 11 height 11
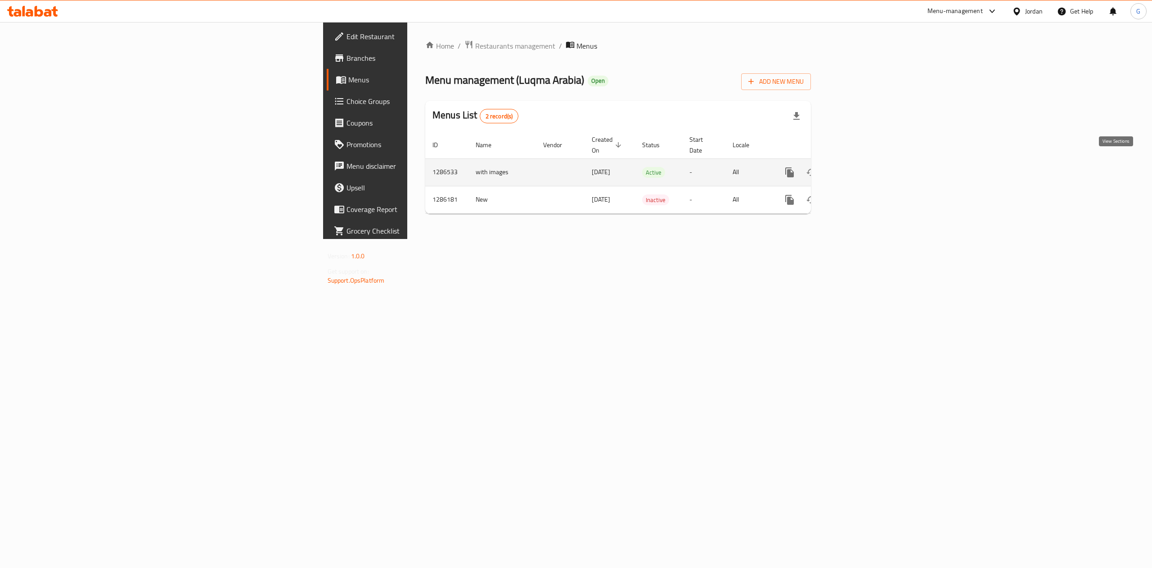
click at [865, 162] on link "enhanced table" at bounding box center [855, 173] width 22 height 22
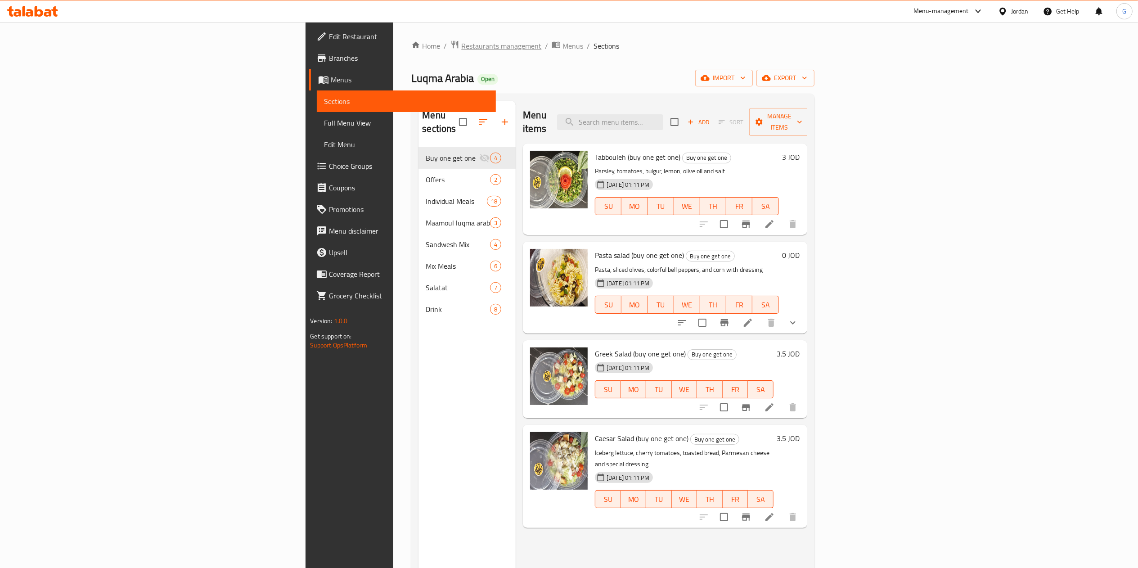
click at [461, 49] on span "Restaurants management" at bounding box center [501, 46] width 80 height 11
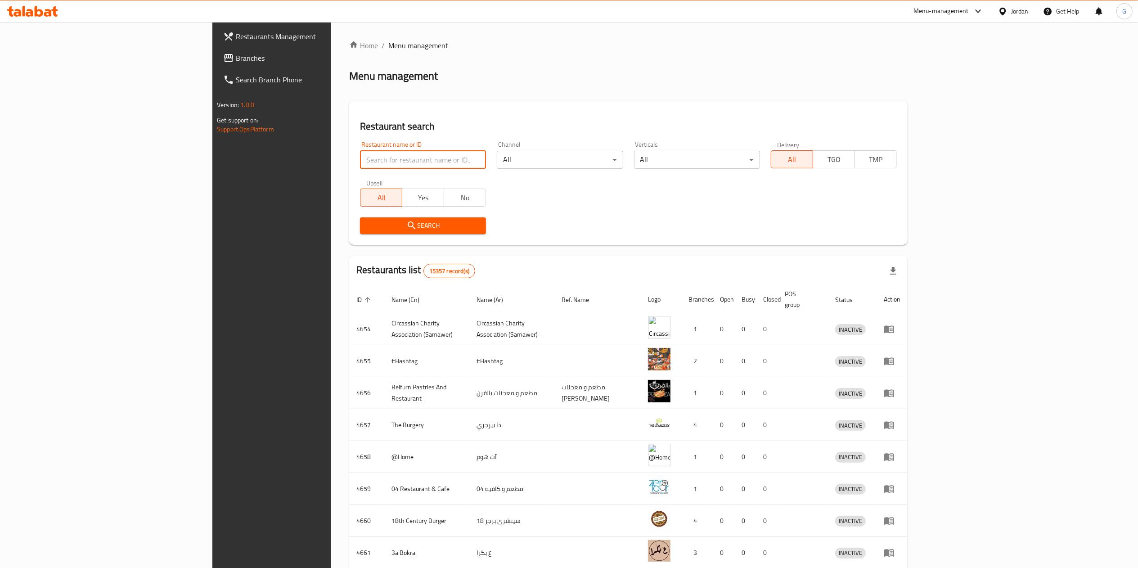
click at [360, 155] on input "search" at bounding box center [423, 160] width 126 height 18
type input "س"
type input "salma"
click button "Search" at bounding box center [423, 225] width 126 height 17
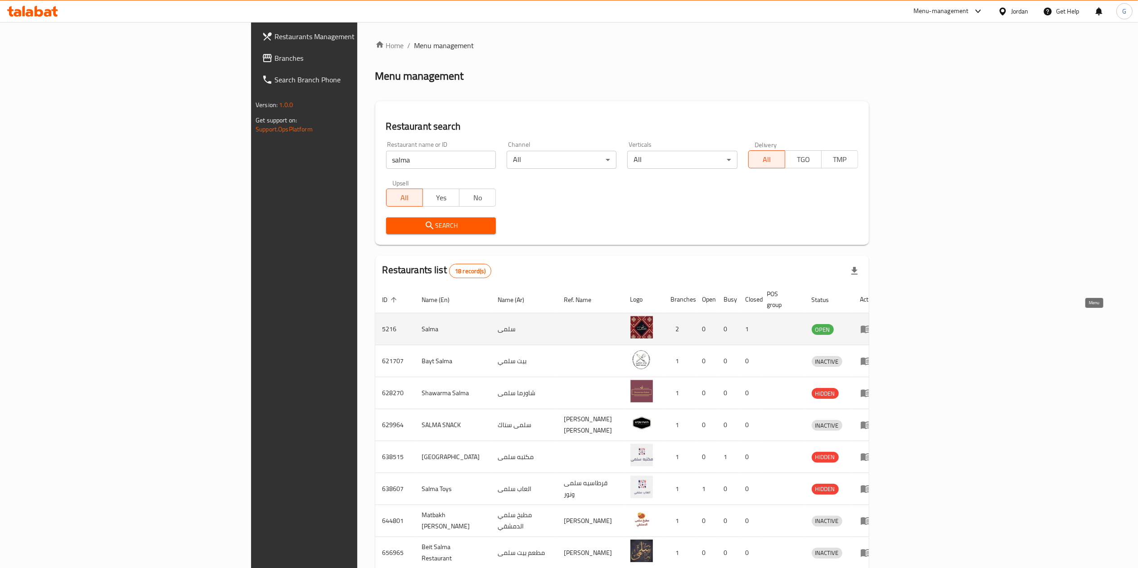
click at [871, 326] on icon "enhanced table" at bounding box center [866, 330] width 10 height 8
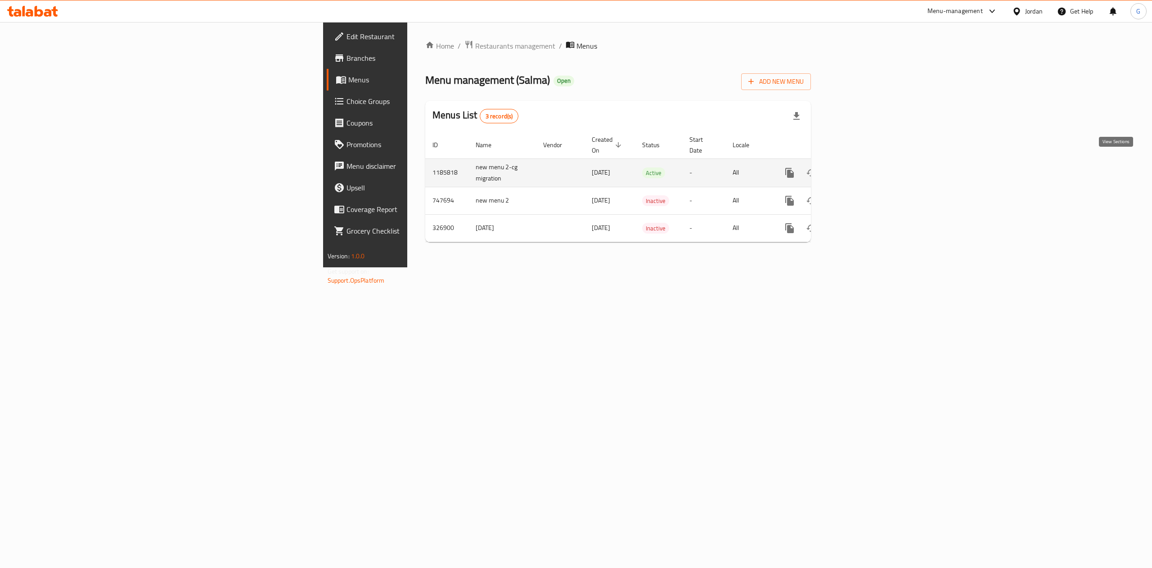
click at [860, 167] on icon "enhanced table" at bounding box center [854, 172] width 11 height 11
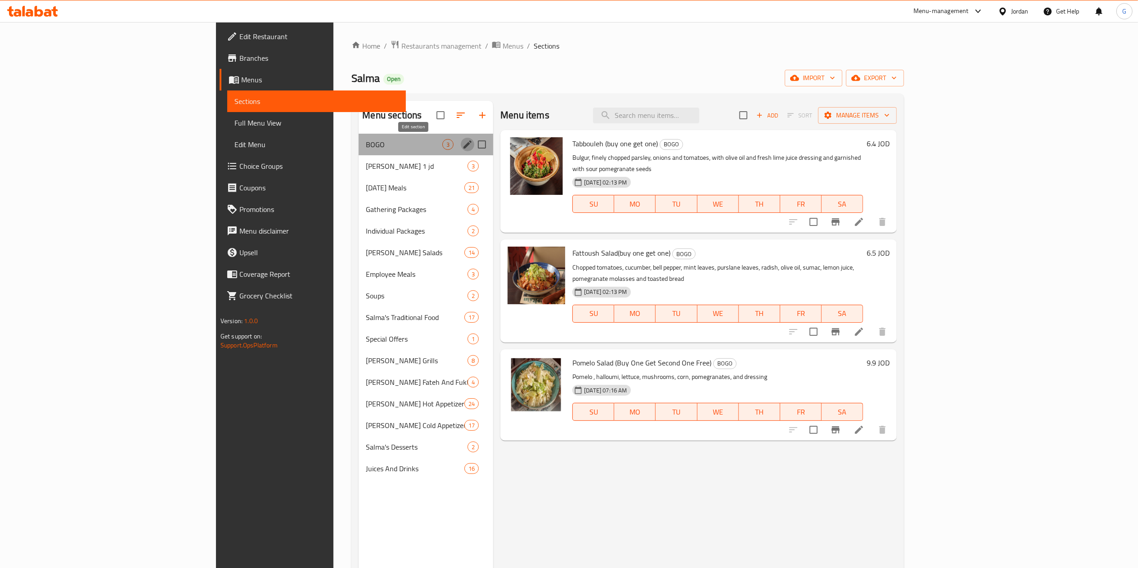
click at [462, 144] on icon "edit" at bounding box center [467, 144] width 11 height 11
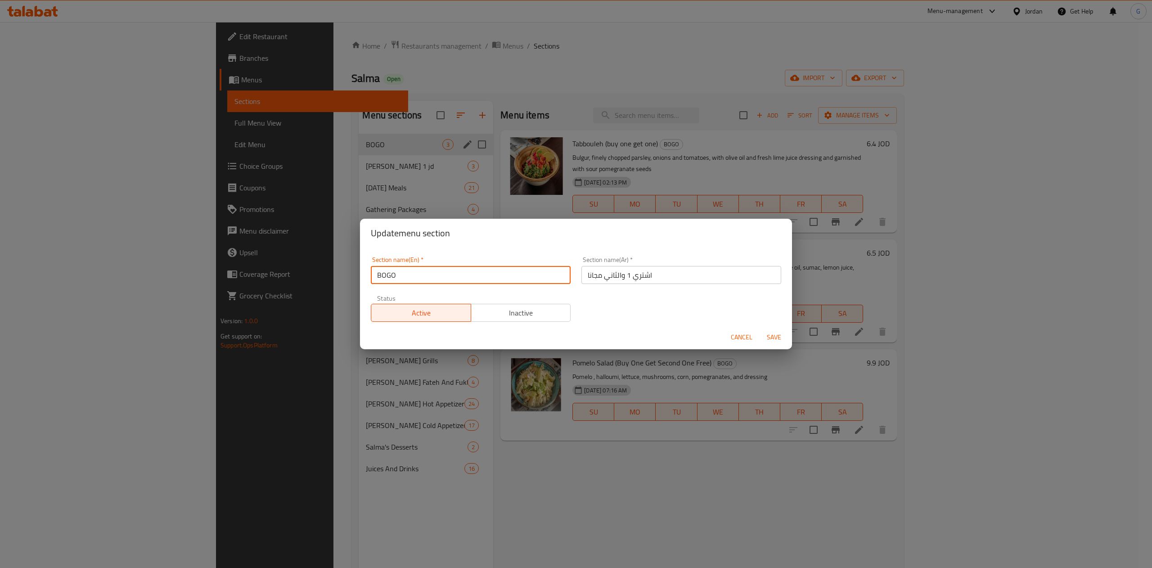
click at [468, 275] on input "BOGO" at bounding box center [471, 275] width 200 height 18
type input "Buy one Get one"
click at [767, 332] on span "Save" at bounding box center [774, 337] width 22 height 11
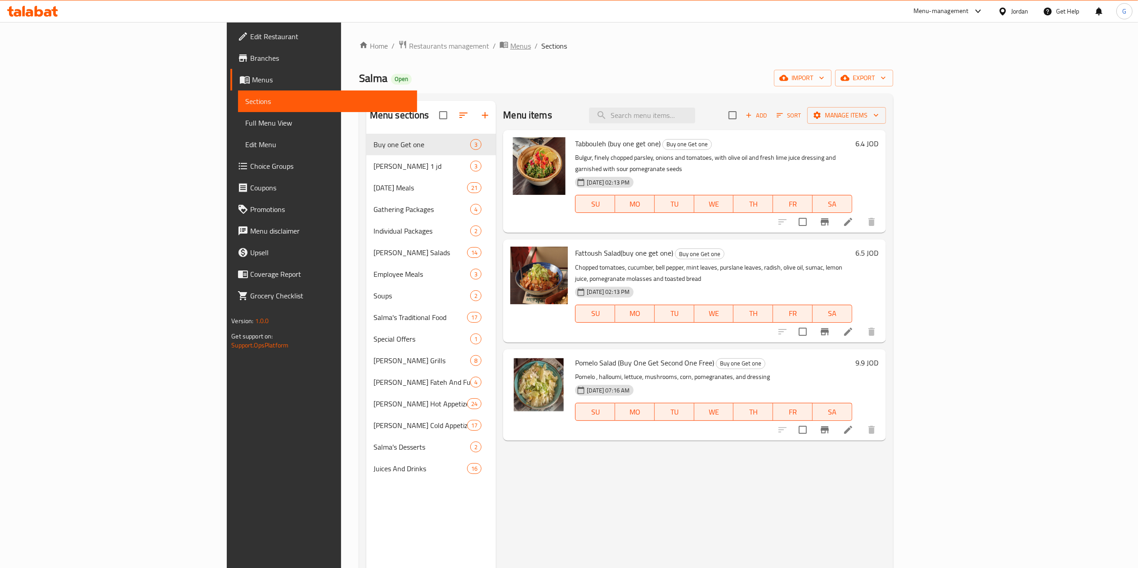
click at [510, 50] on span "Menus" at bounding box center [520, 46] width 21 height 11
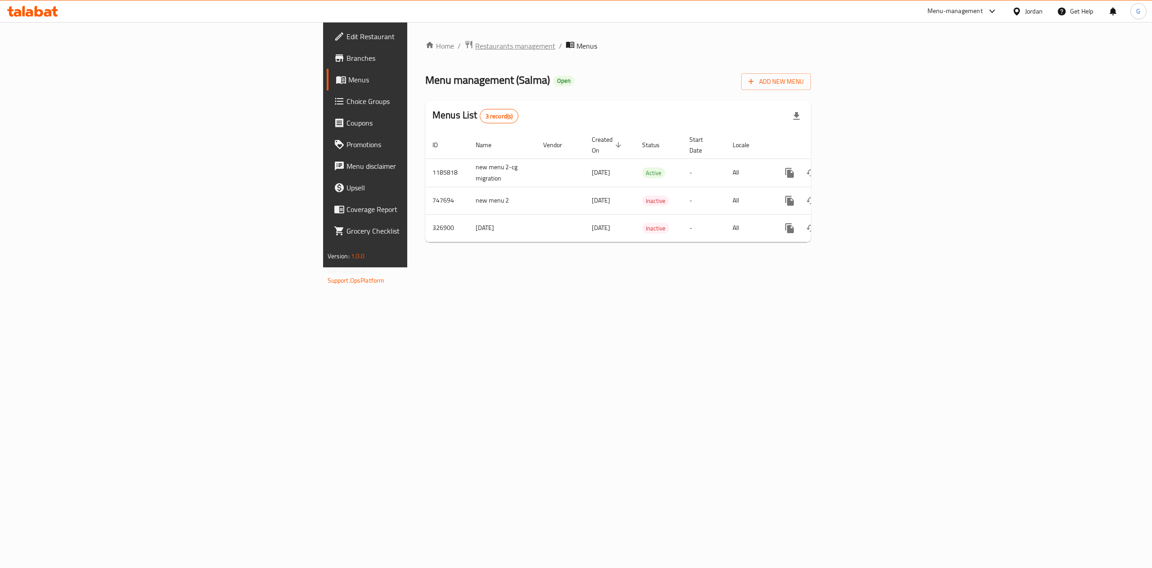
click at [475, 50] on span "Restaurants management" at bounding box center [515, 46] width 80 height 11
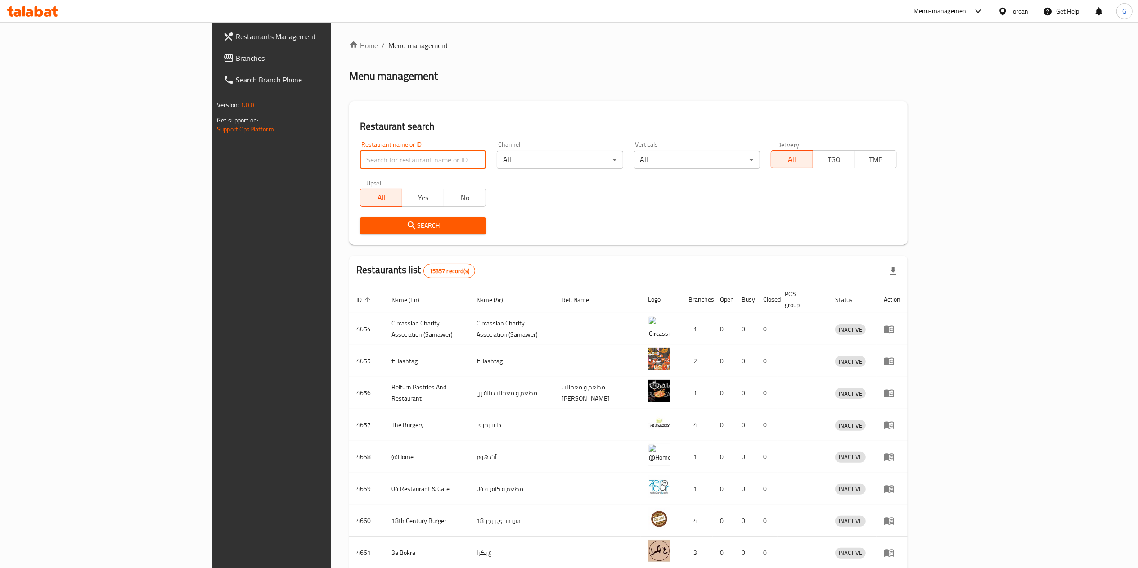
click at [360, 157] on input "search" at bounding box center [423, 160] width 126 height 18
type input ".lk"
